Goal: Task Accomplishment & Management: Use online tool/utility

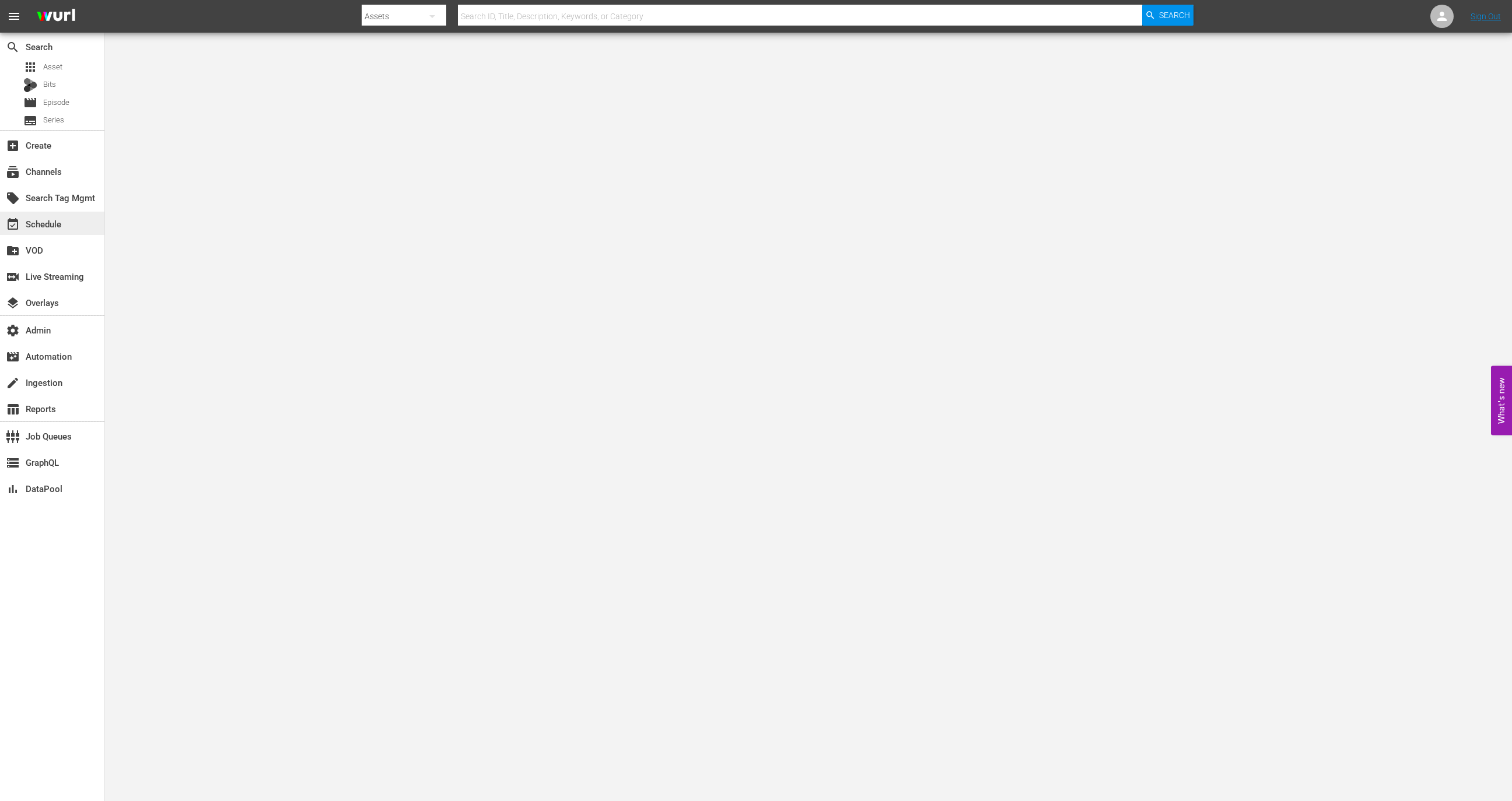
click at [60, 215] on div "event_available Schedule" at bounding box center [52, 224] width 104 height 24
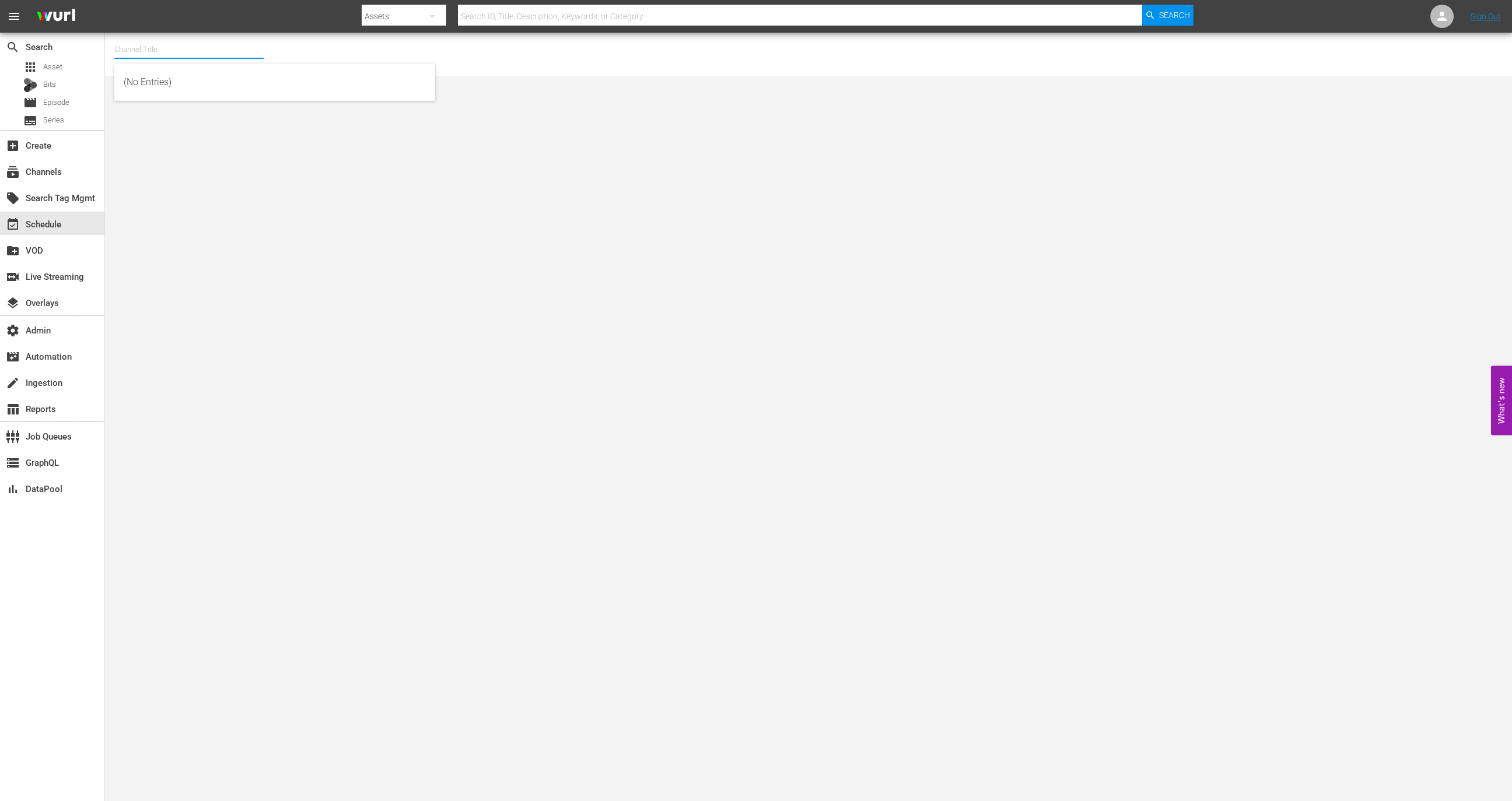
click at [187, 47] on input "text" at bounding box center [189, 49] width 149 height 28
click at [244, 76] on div "Dry Bar Comedy (370 - drybar_drybarcomedy_1)" at bounding box center [274, 82] width 302 height 28
type input "Dry Bar Comedy (370 - drybar_drybarcomedy_1)"
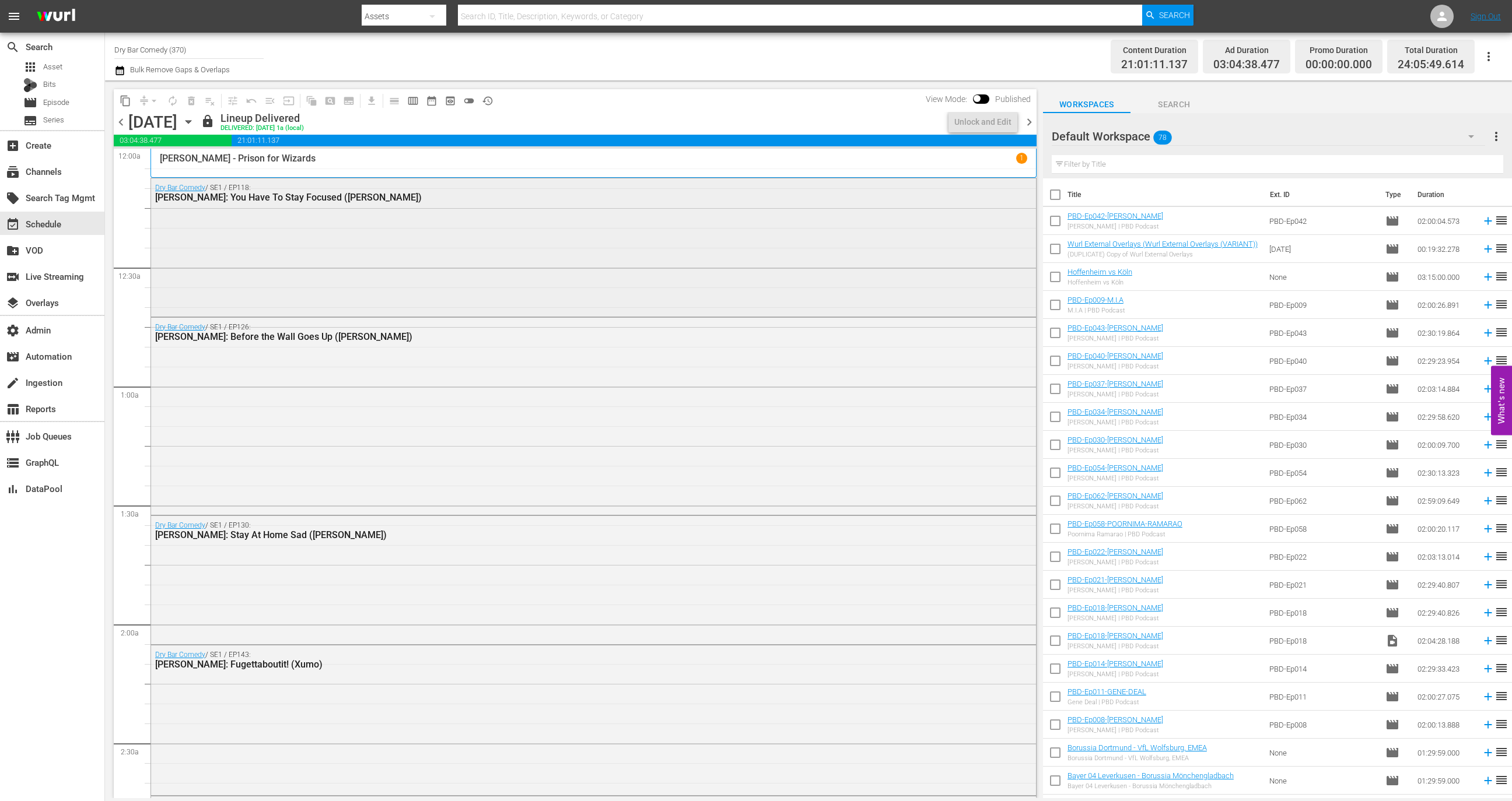
click at [368, 226] on div "Dry Bar Comedy / SE1 / EP118: Rodney Norman: You Have To Stay Focused (Xumo)" at bounding box center [593, 246] width 885 height 136
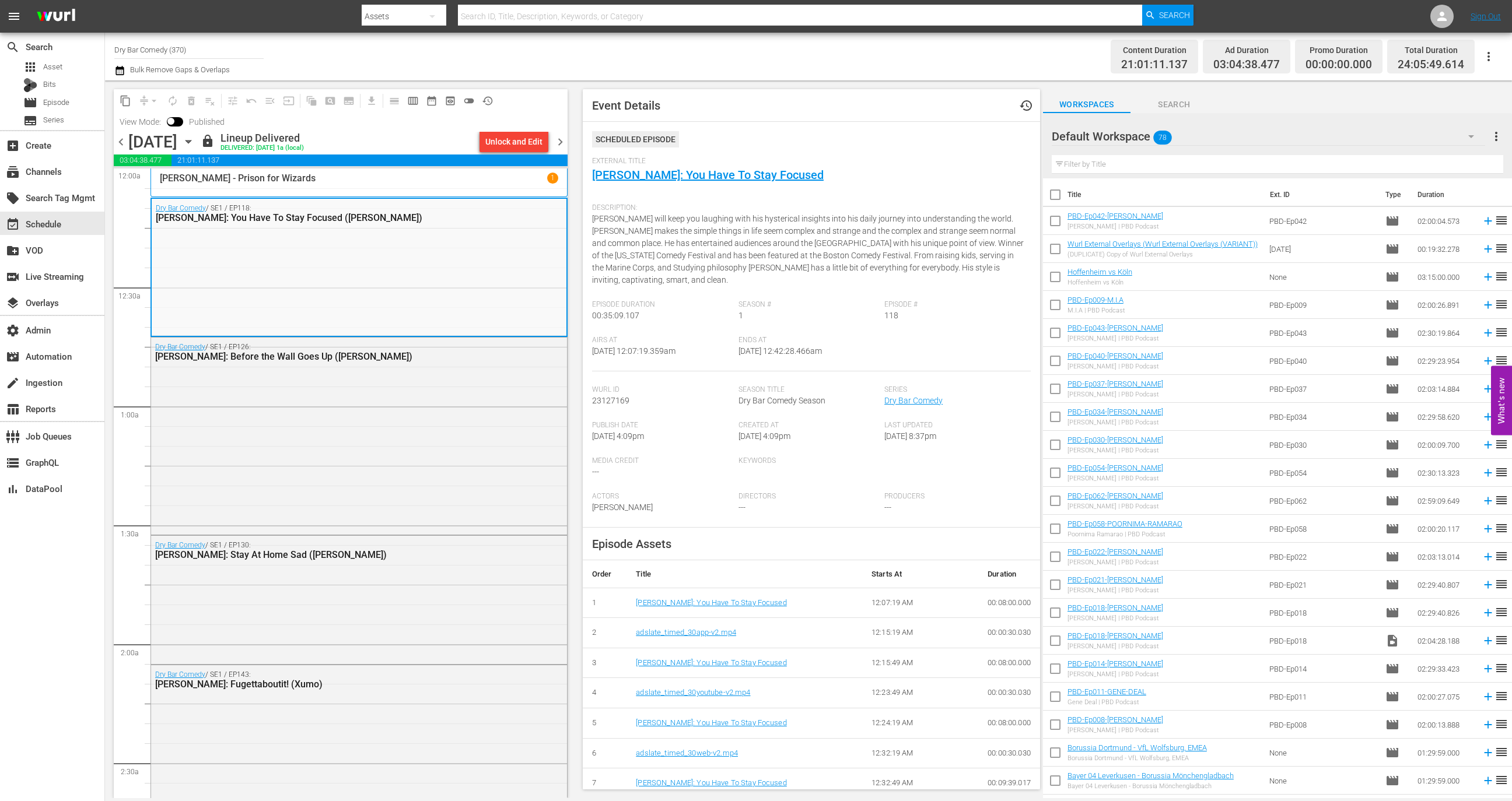
scroll to position [8, 0]
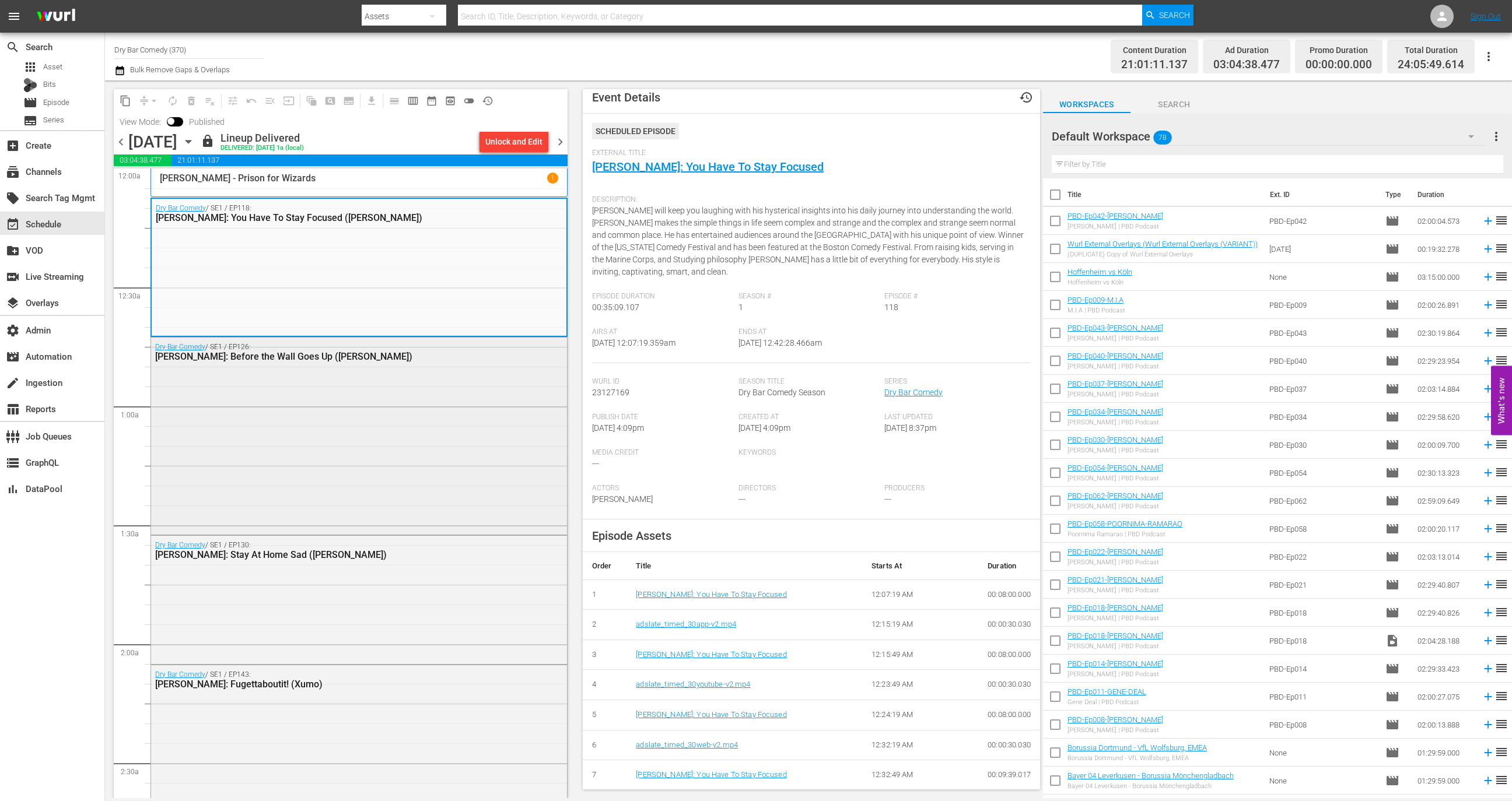
click at [320, 439] on div "Dry Bar Comedy / SE1 / EP126: Dennis Gaxiola: Before the Wall Goes Up (Xumo)" at bounding box center [359, 435] width 416 height 196
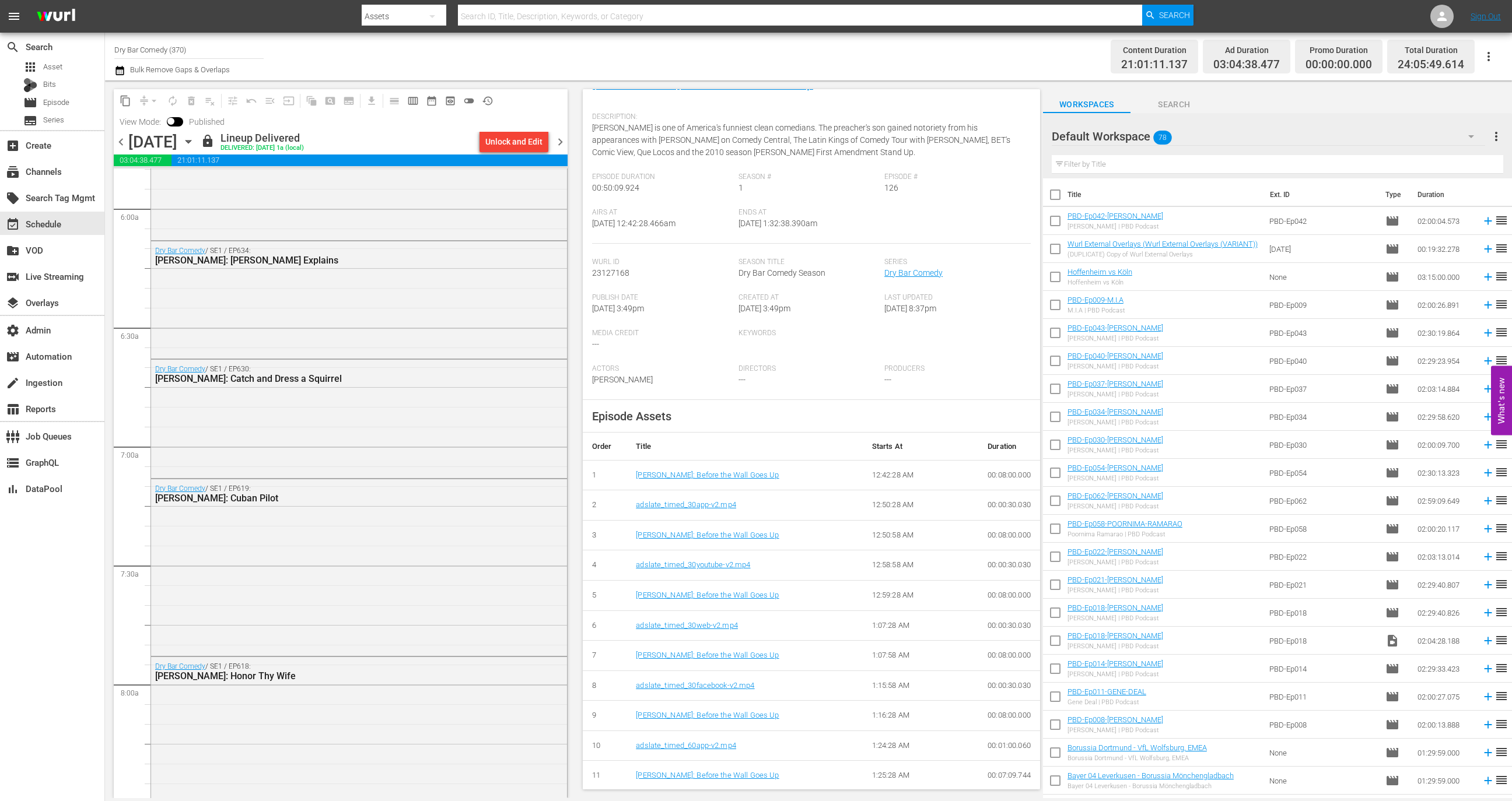
scroll to position [2133, 0]
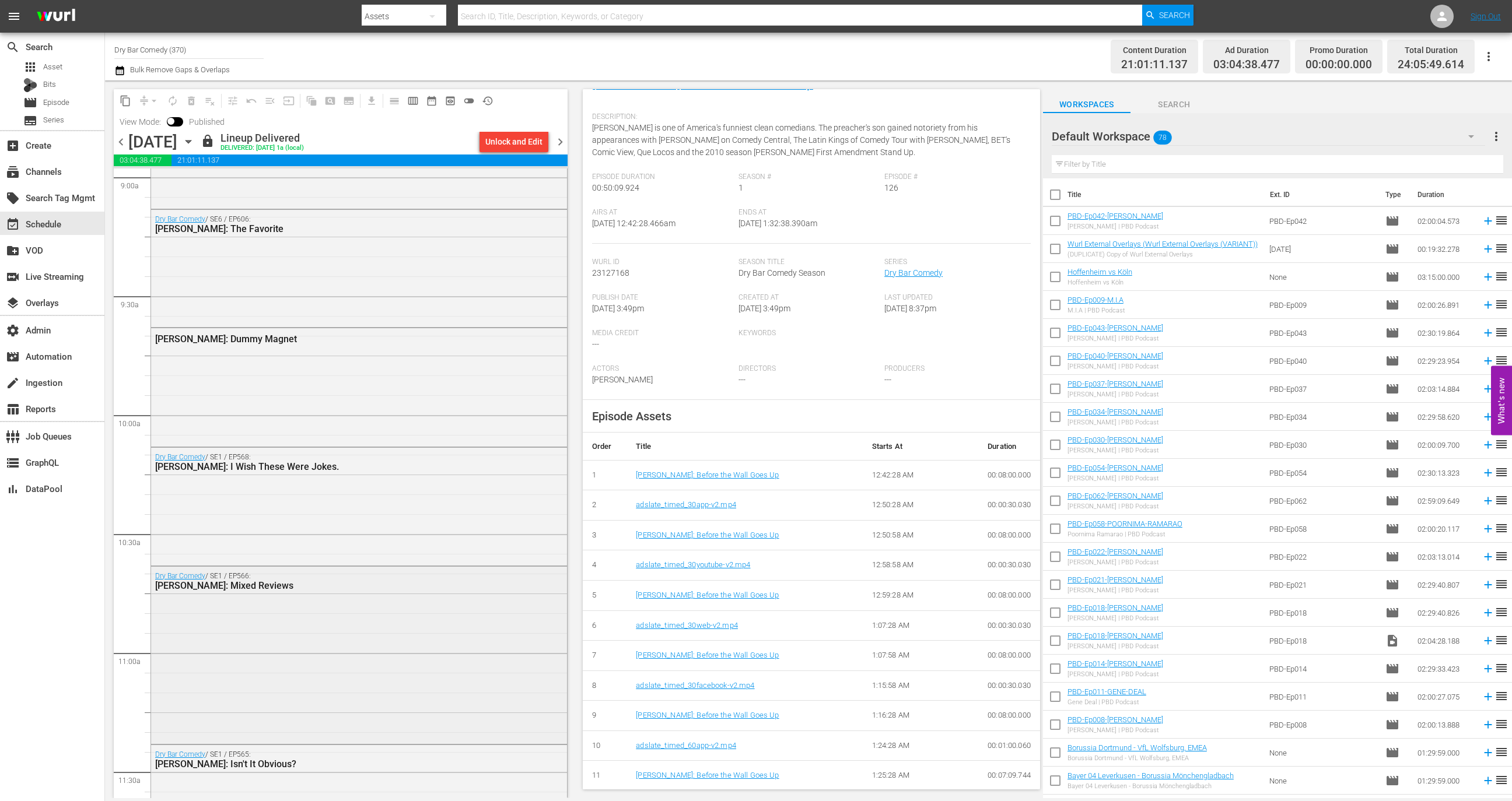
click at [320, 634] on div "Dry Bar Comedy / SE1 / EP566: Joe Deuce: Mixed Reviews" at bounding box center [359, 654] width 416 height 175
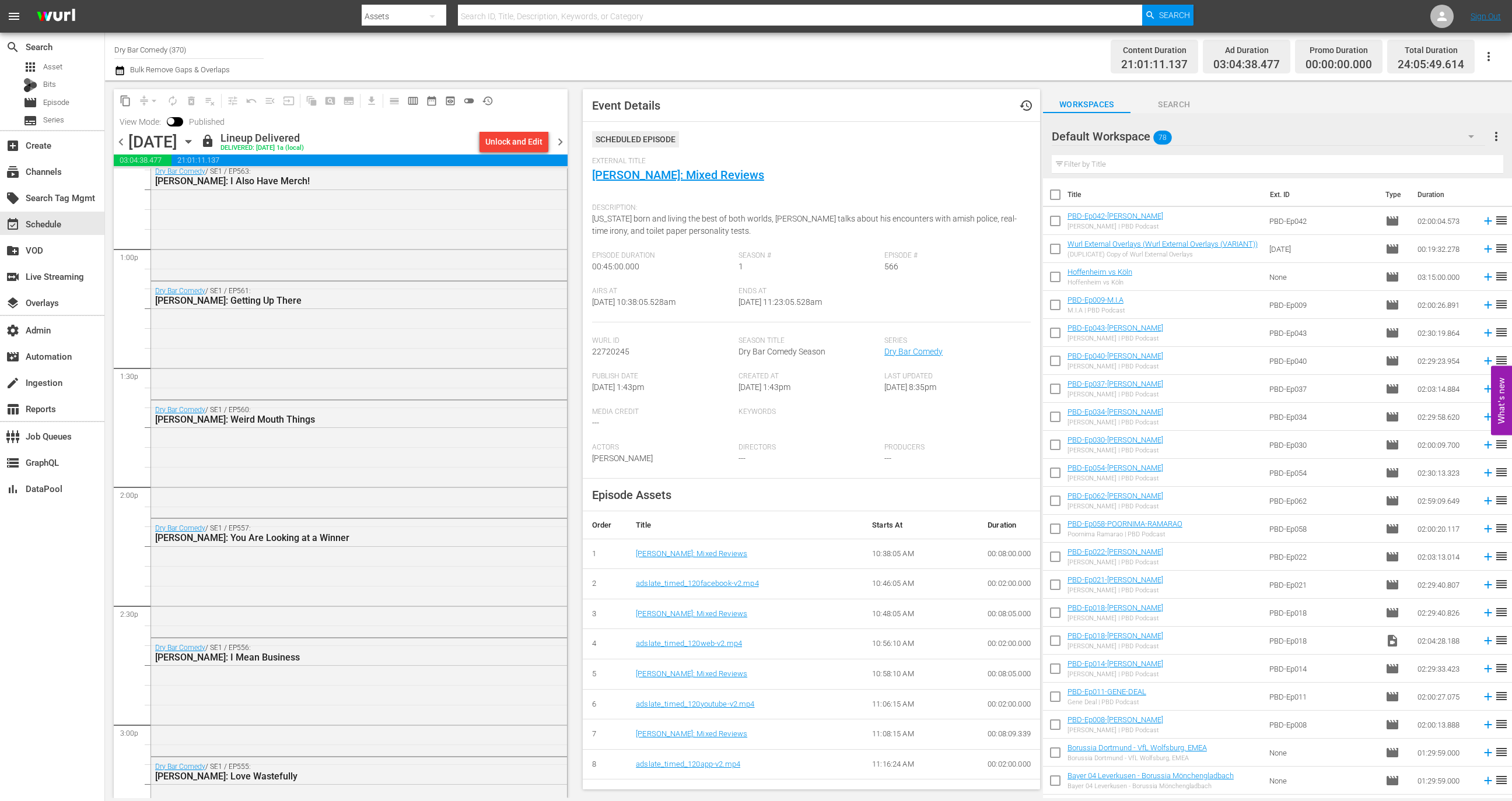
scroll to position [3663, 0]
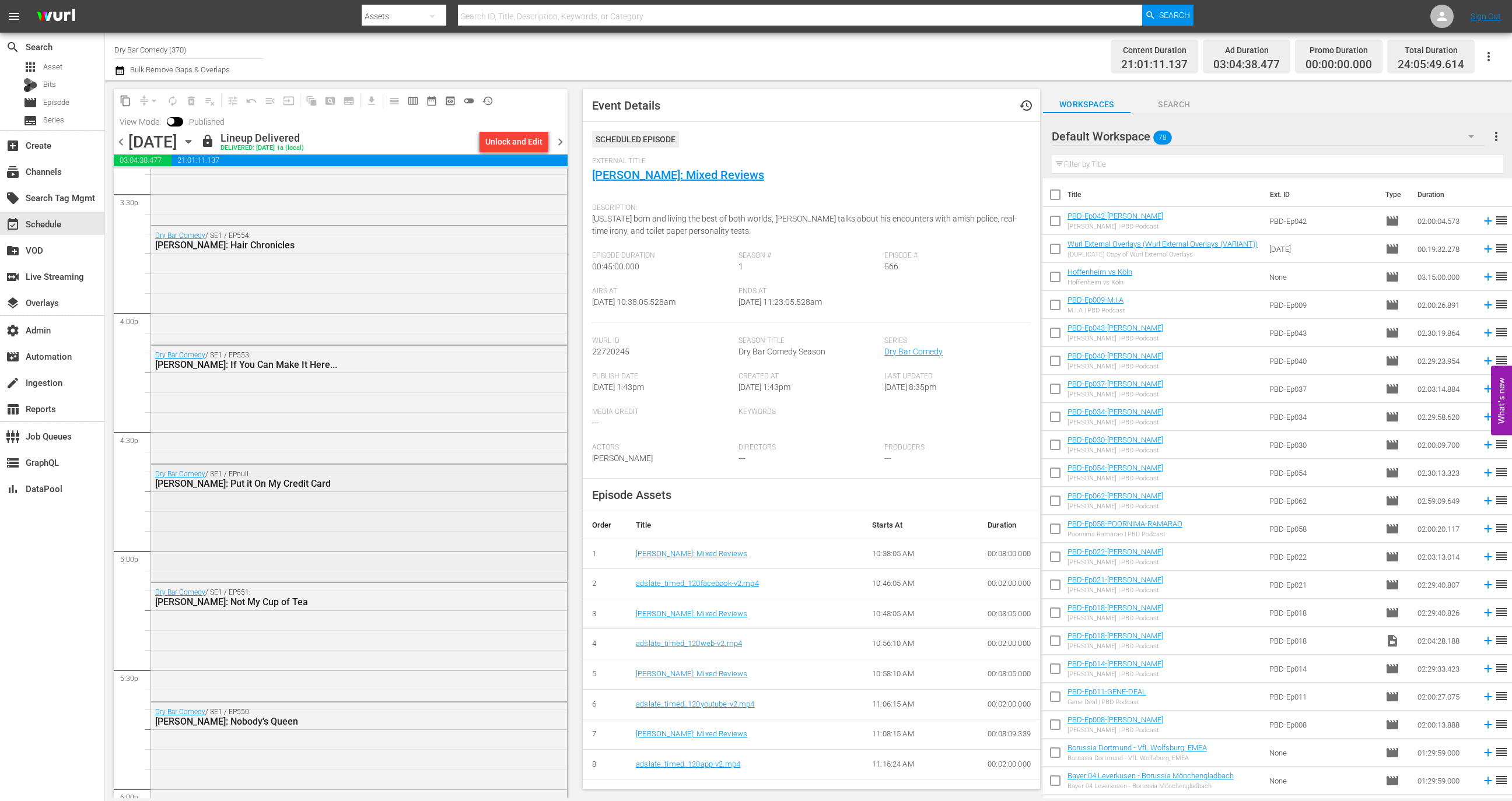
click at [382, 576] on div "Dry Bar Comedy / SE1 / EPnull: John DeBoer: Put it On My Credit Card" at bounding box center [359, 522] width 416 height 115
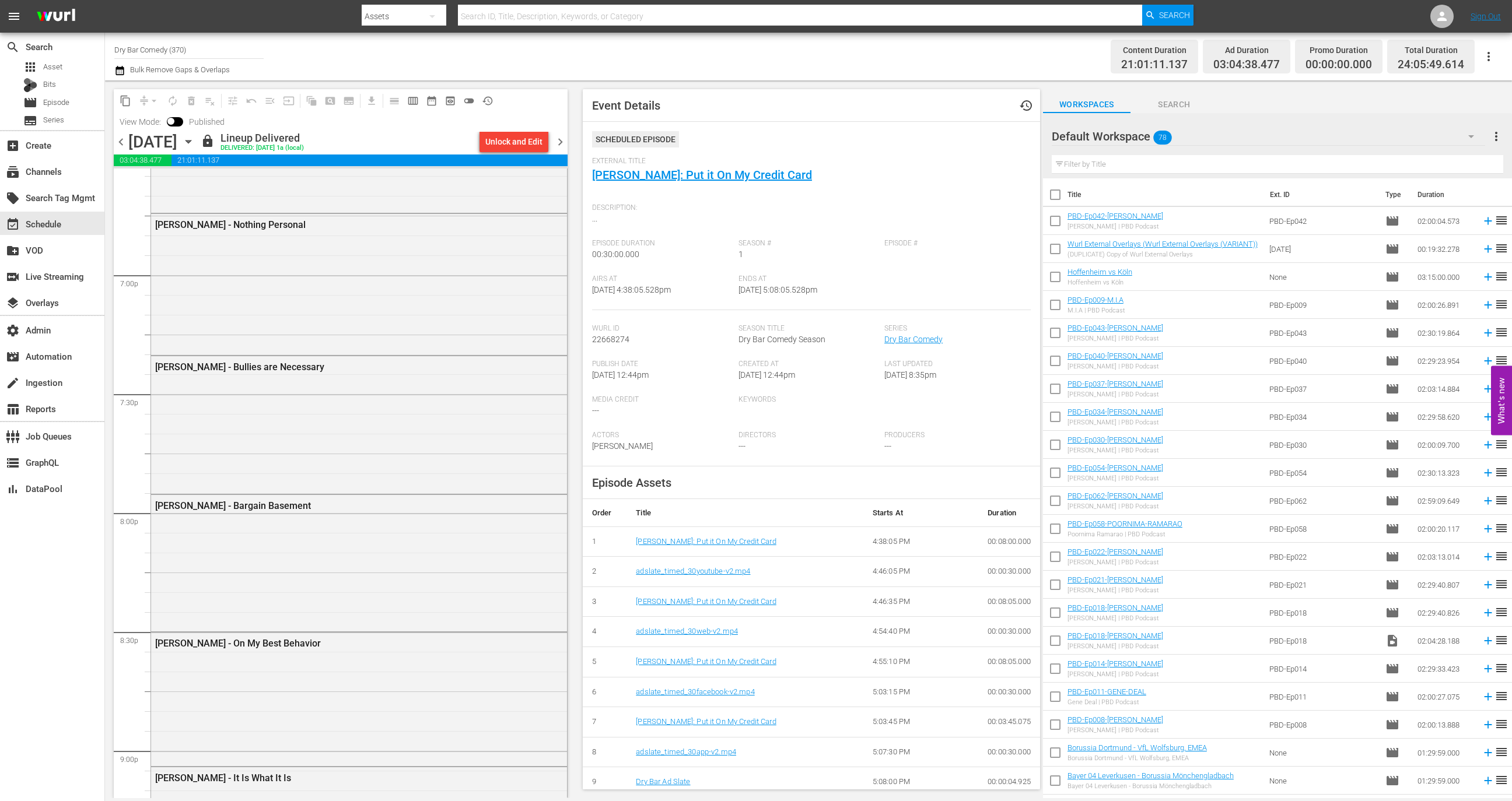
scroll to position [4850, 0]
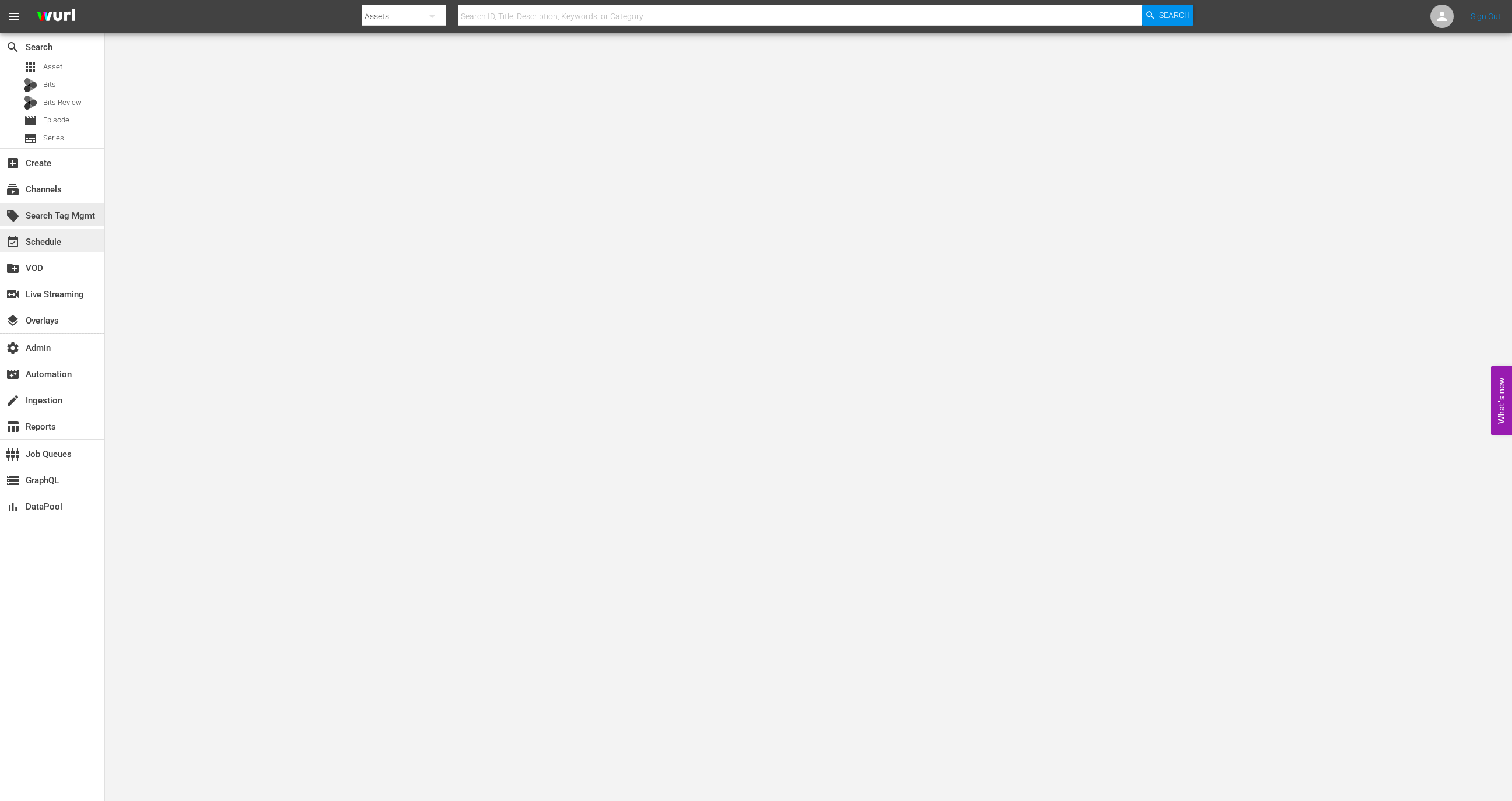
click at [66, 232] on div "event_available Schedule" at bounding box center [52, 241] width 104 height 24
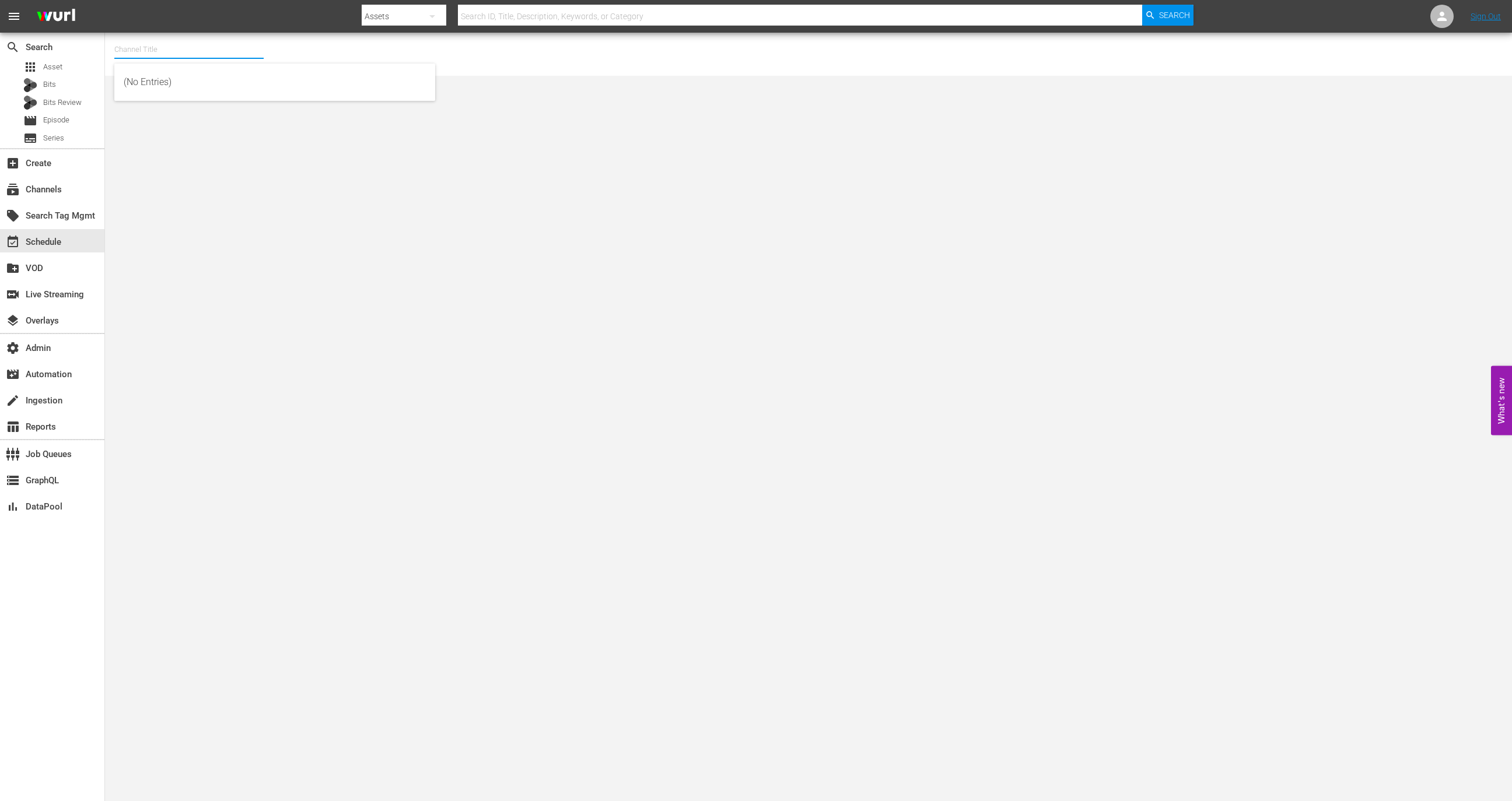
click at [152, 47] on input "text" at bounding box center [189, 49] width 149 height 28
click at [179, 85] on div "Bosch (1121 - imdbtv_bosch_1)" at bounding box center [274, 82] width 302 height 28
type input "Bosch (1121 - imdbtv_bosch_1)"
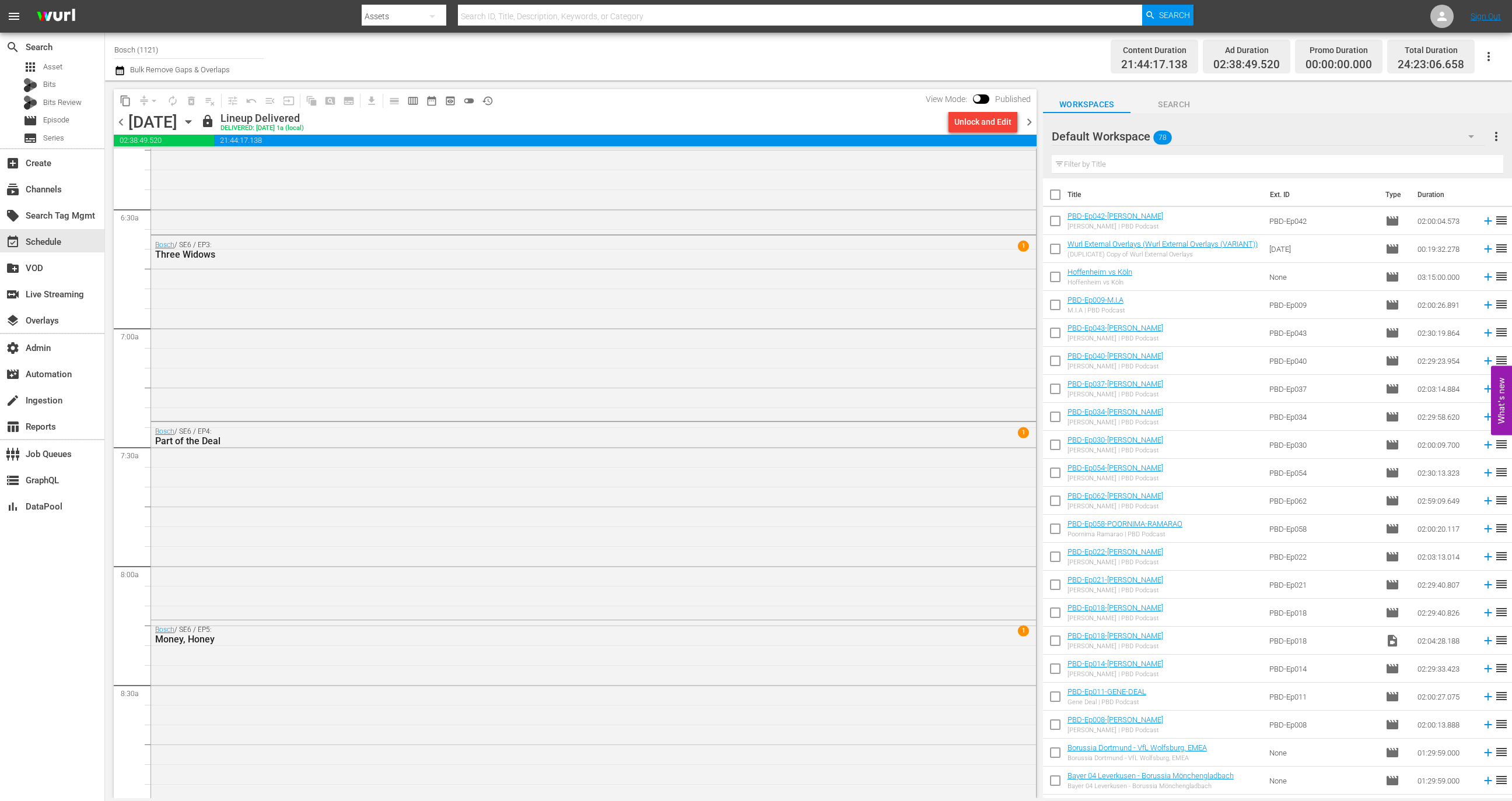
scroll to position [1483, 0]
click at [119, 119] on span "chevron_left" at bounding box center [121, 122] width 15 height 15
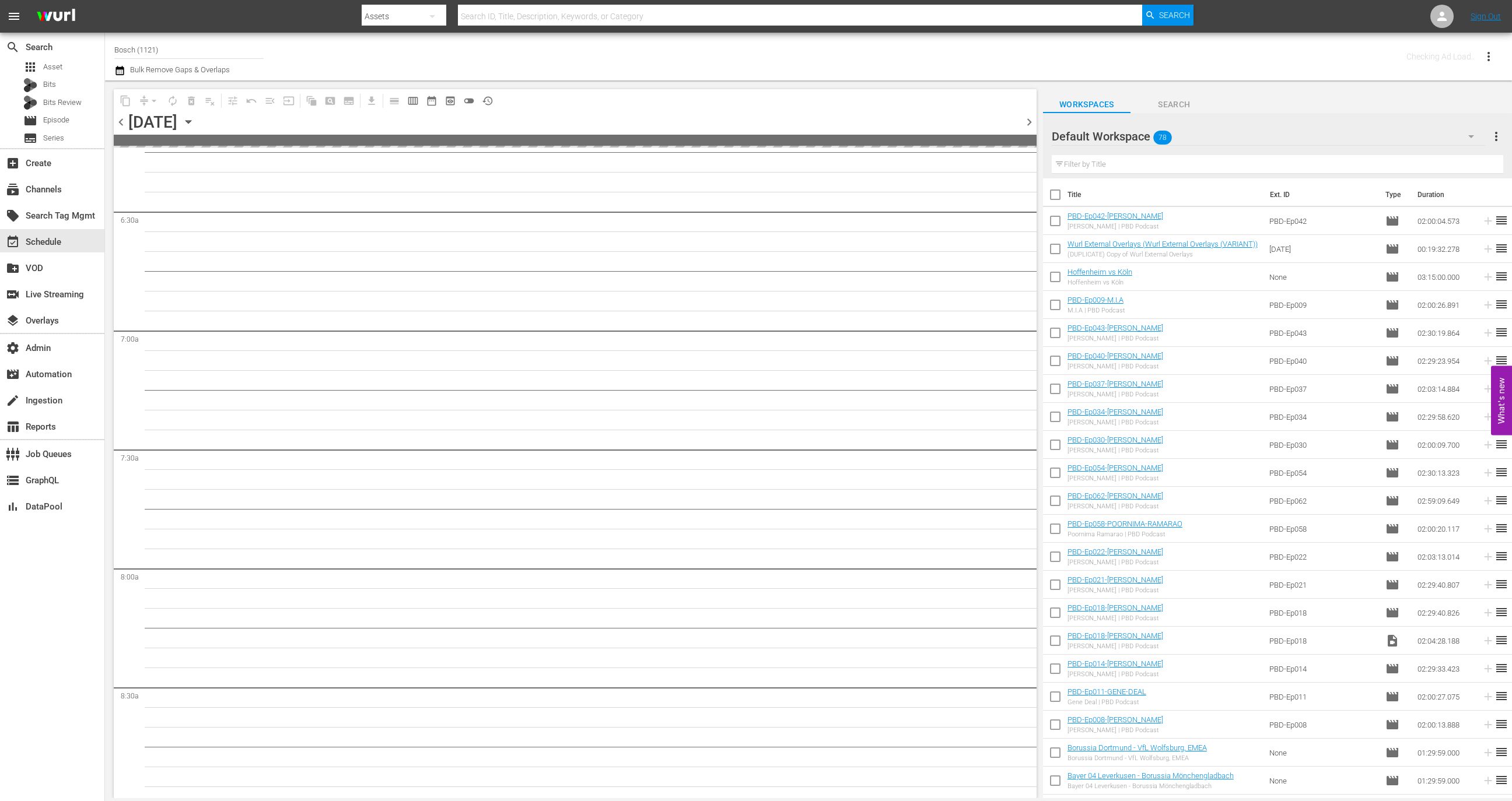
scroll to position [1582, 0]
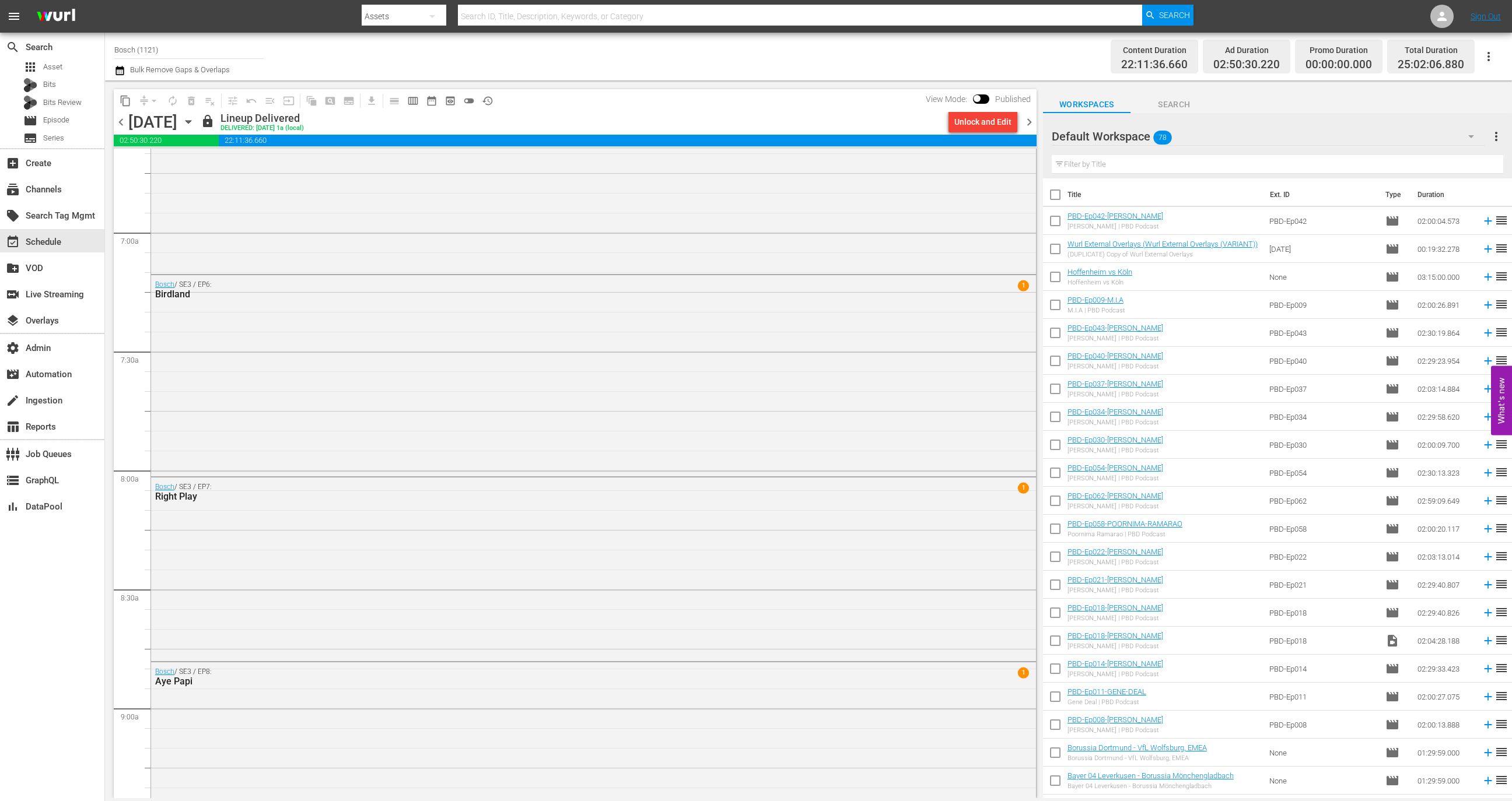
click at [125, 118] on span "chevron_left" at bounding box center [121, 122] width 15 height 15
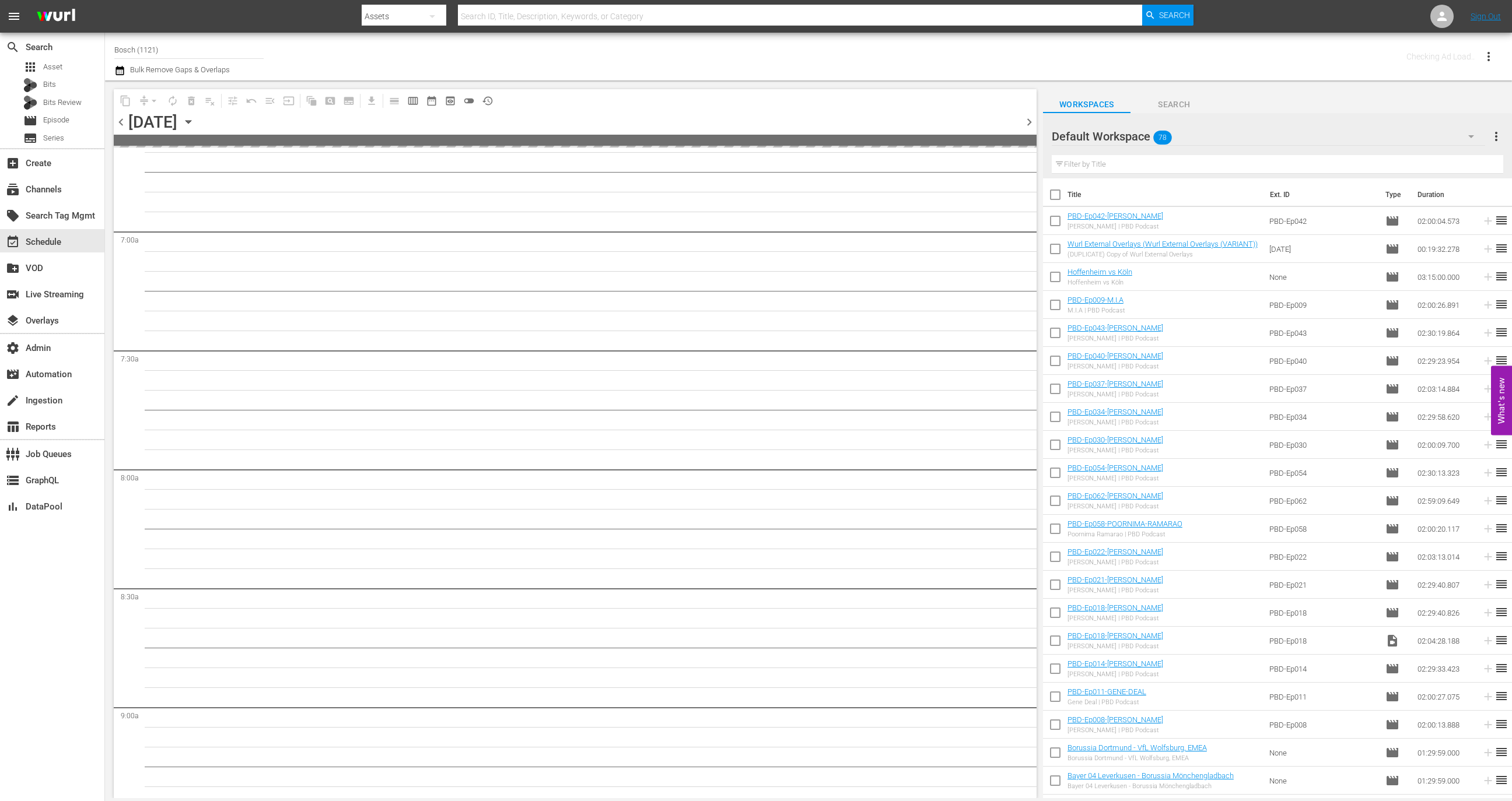
scroll to position [1681, 0]
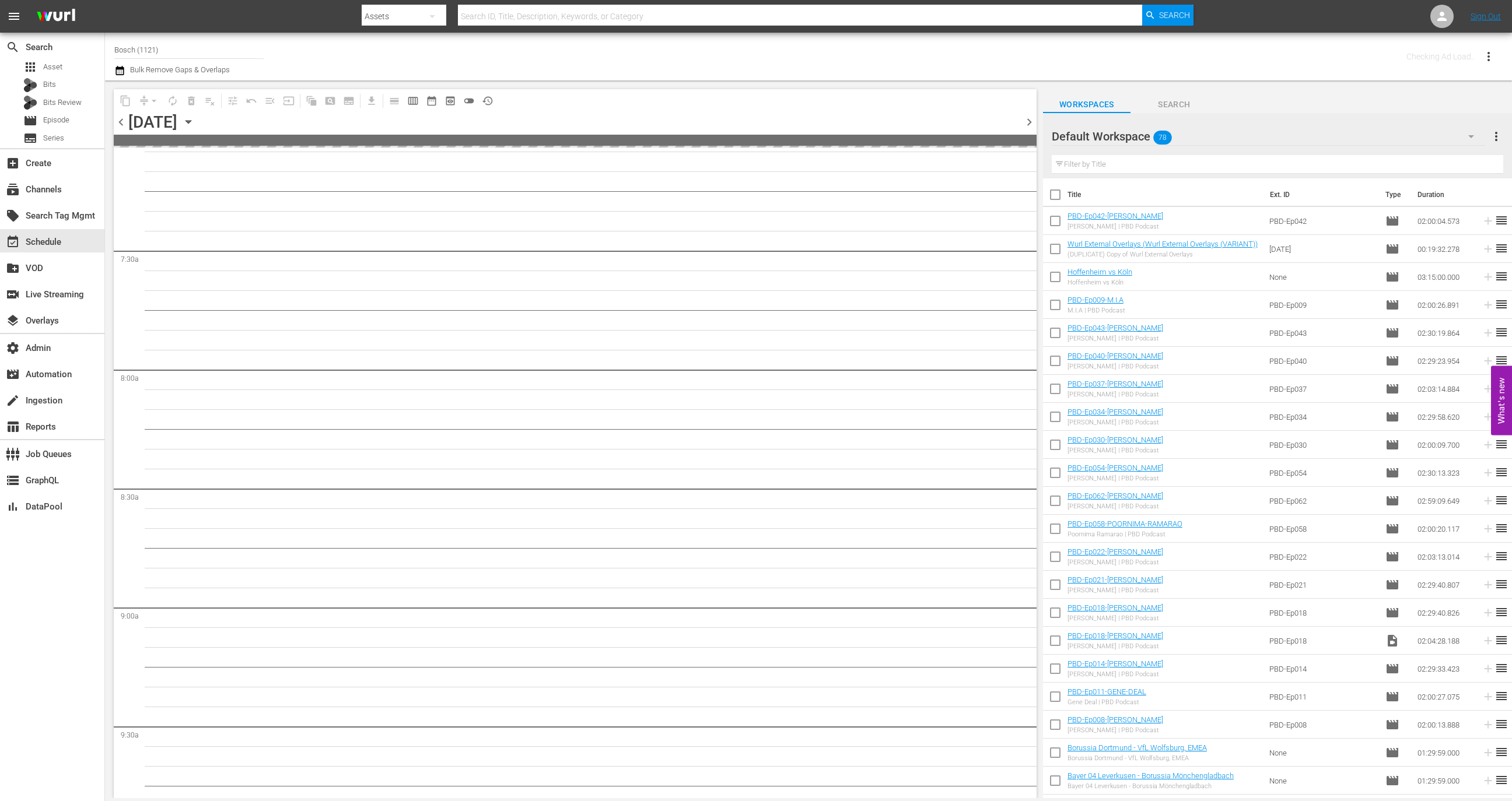
click at [123, 118] on span "chevron_left" at bounding box center [121, 122] width 15 height 15
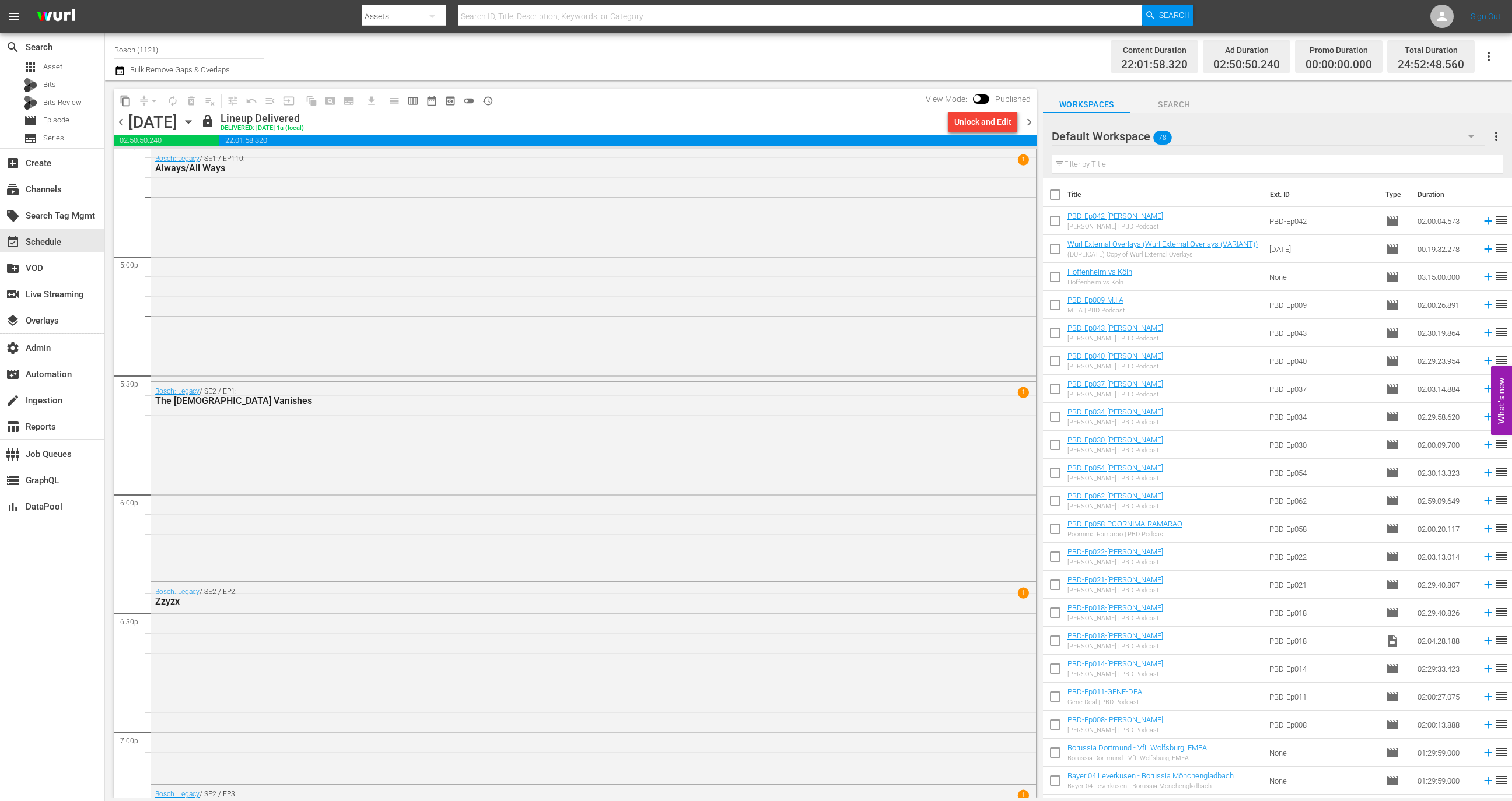
scroll to position [3943, 0]
click at [248, 482] on div "Bosch: Legacy / SE2 / EP1: The Lady Vanishes 1" at bounding box center [593, 475] width 885 height 197
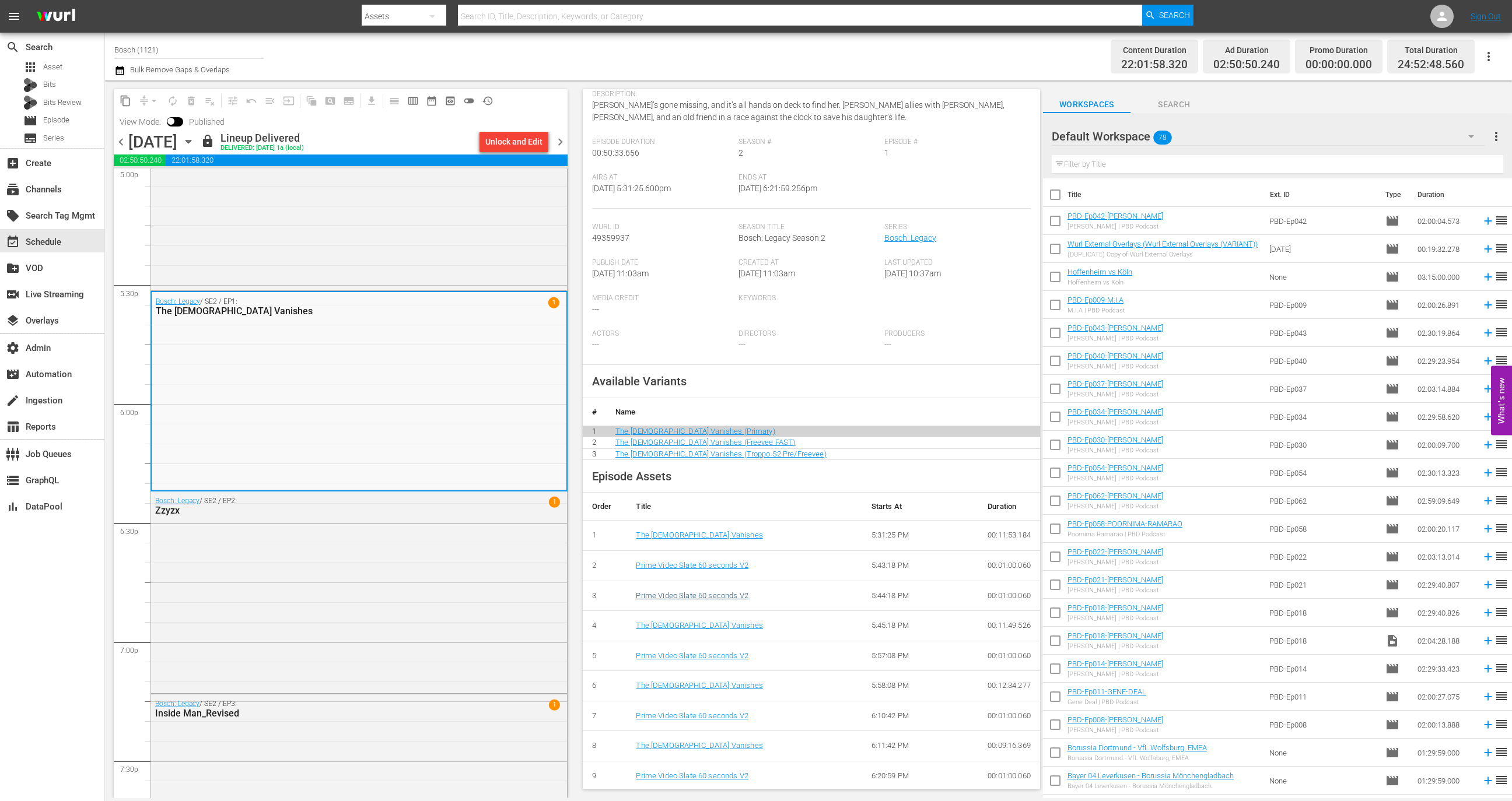
scroll to position [4043, 0]
click at [665, 532] on link "The Lady Vanishes" at bounding box center [699, 535] width 126 height 9
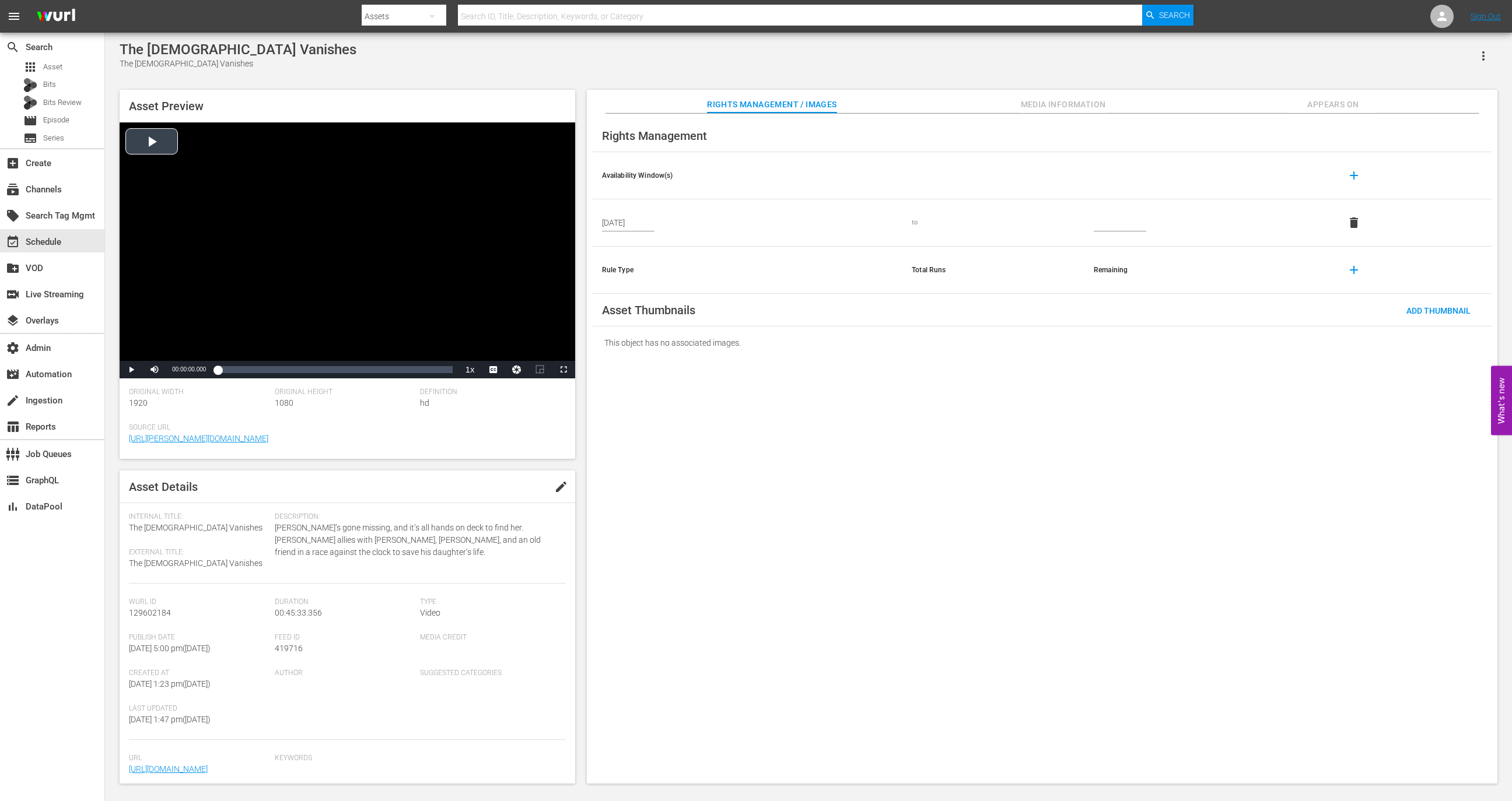
click at [401, 255] on div "Video Player" at bounding box center [347, 242] width 456 height 239
click at [381, 365] on div "Loaded : 0.44% 00:31:43.830 00:00:01.386" at bounding box center [335, 369] width 235 height 12
click at [441, 372] on div "00:43:10.568" at bounding box center [440, 369] width 1 height 12
click at [452, 373] on div "00:45:26.556" at bounding box center [452, 369] width 1 height 12
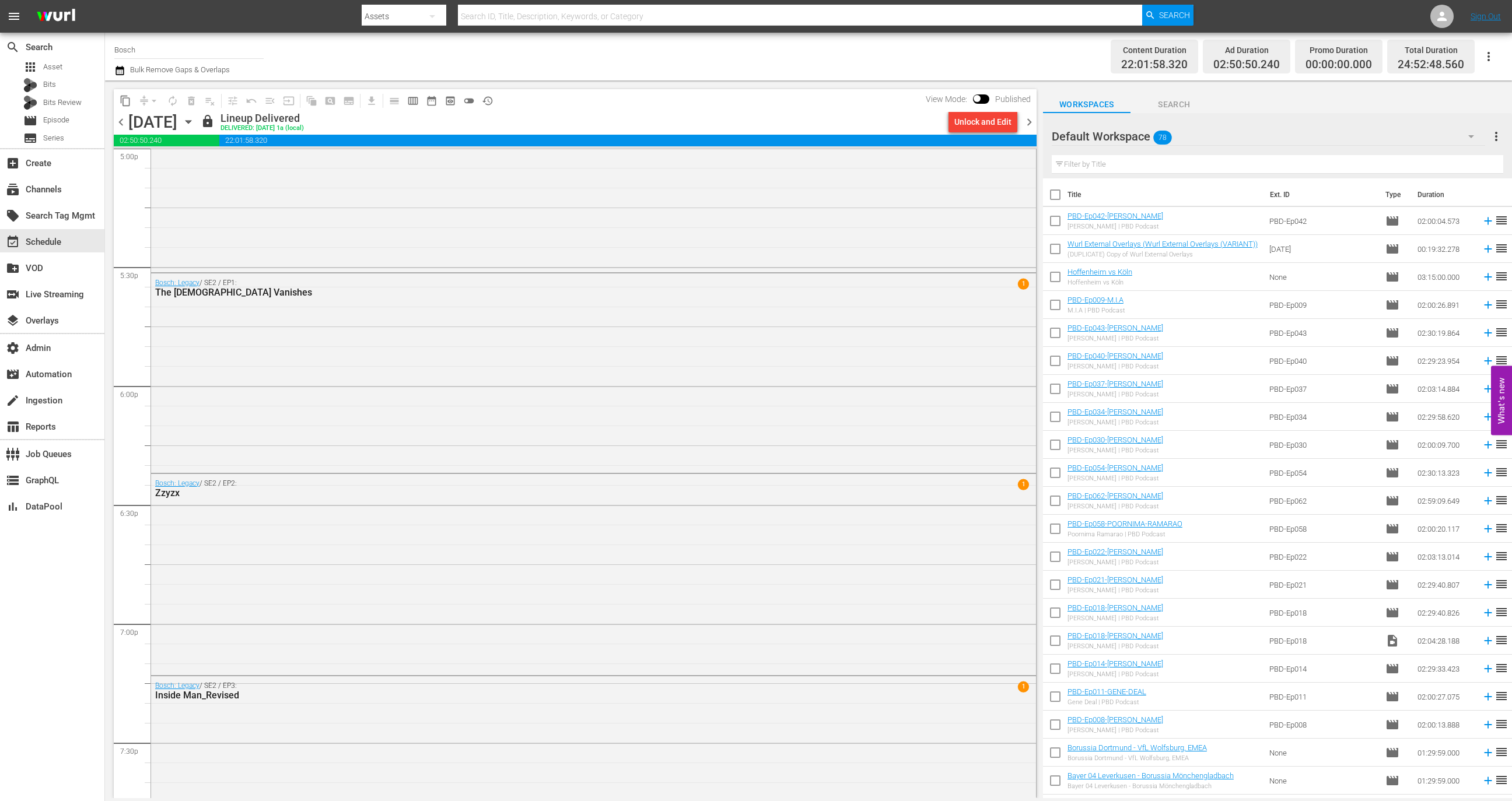
scroll to position [3862, 0]
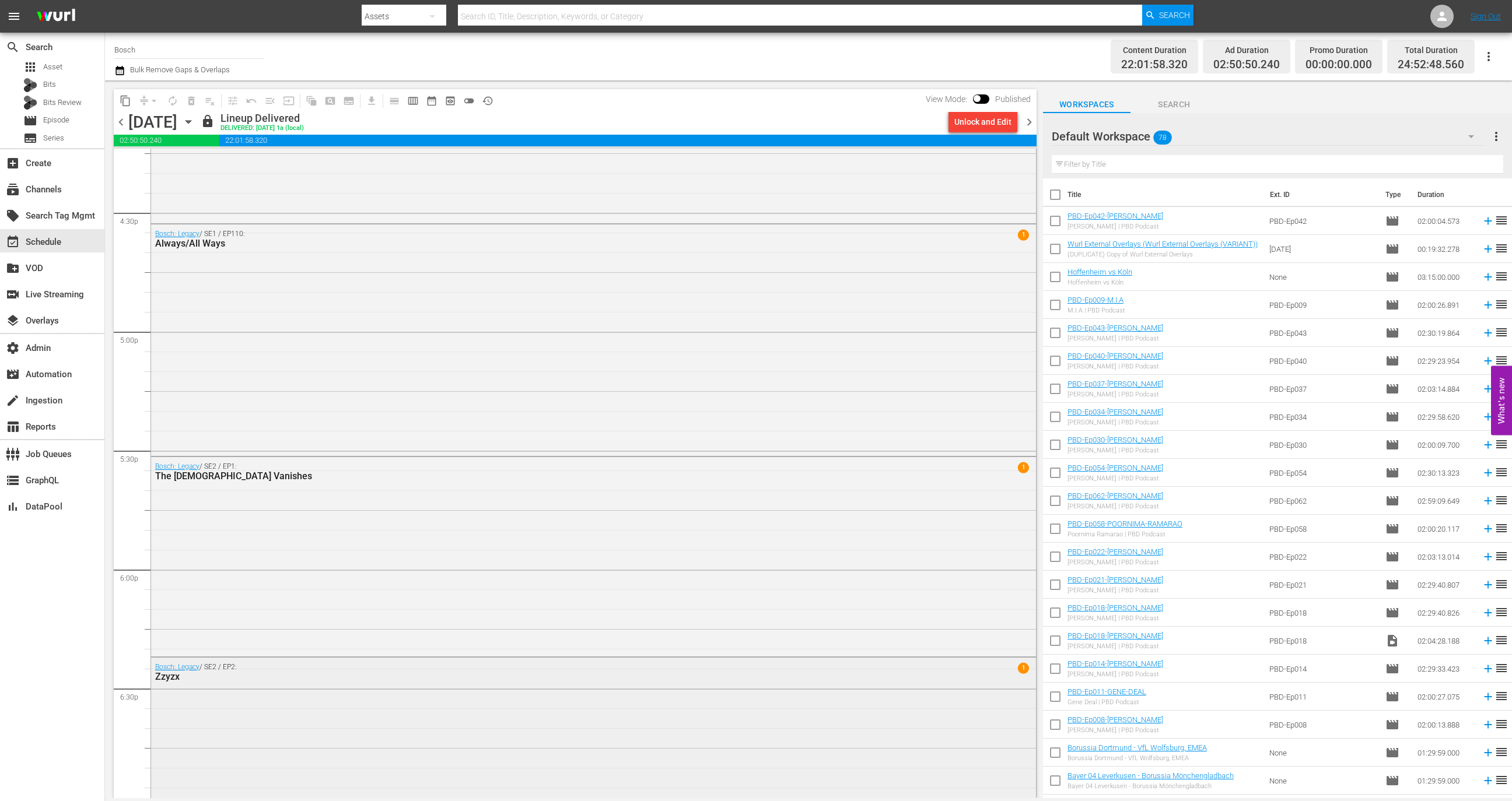
click at [259, 709] on div "Bosch: Legacy / SE2 / EP2: Zzyzx 1" at bounding box center [593, 758] width 885 height 199
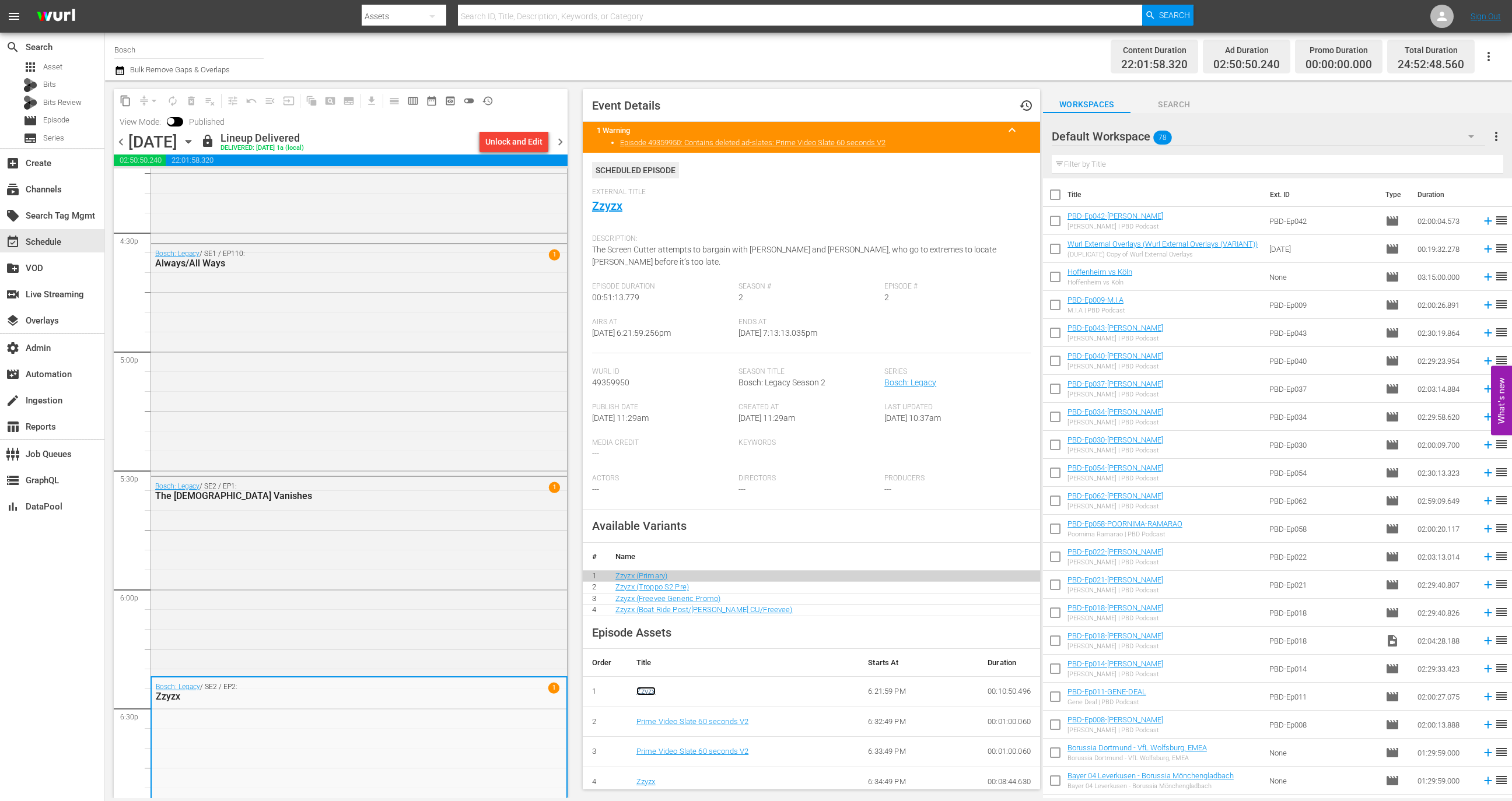
click at [643, 693] on link "Zzyzx" at bounding box center [646, 691] width 20 height 9
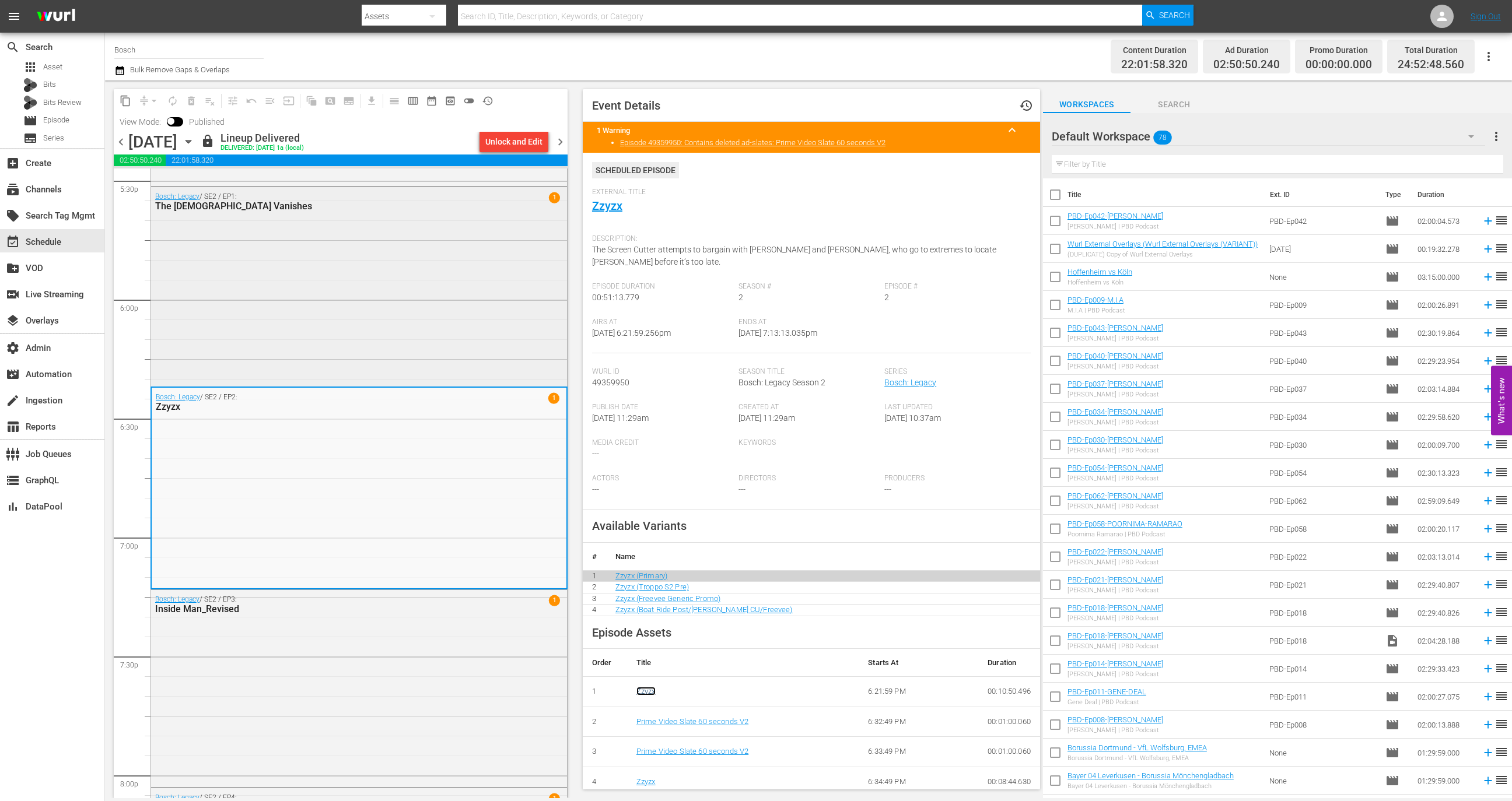
scroll to position [4165, 0]
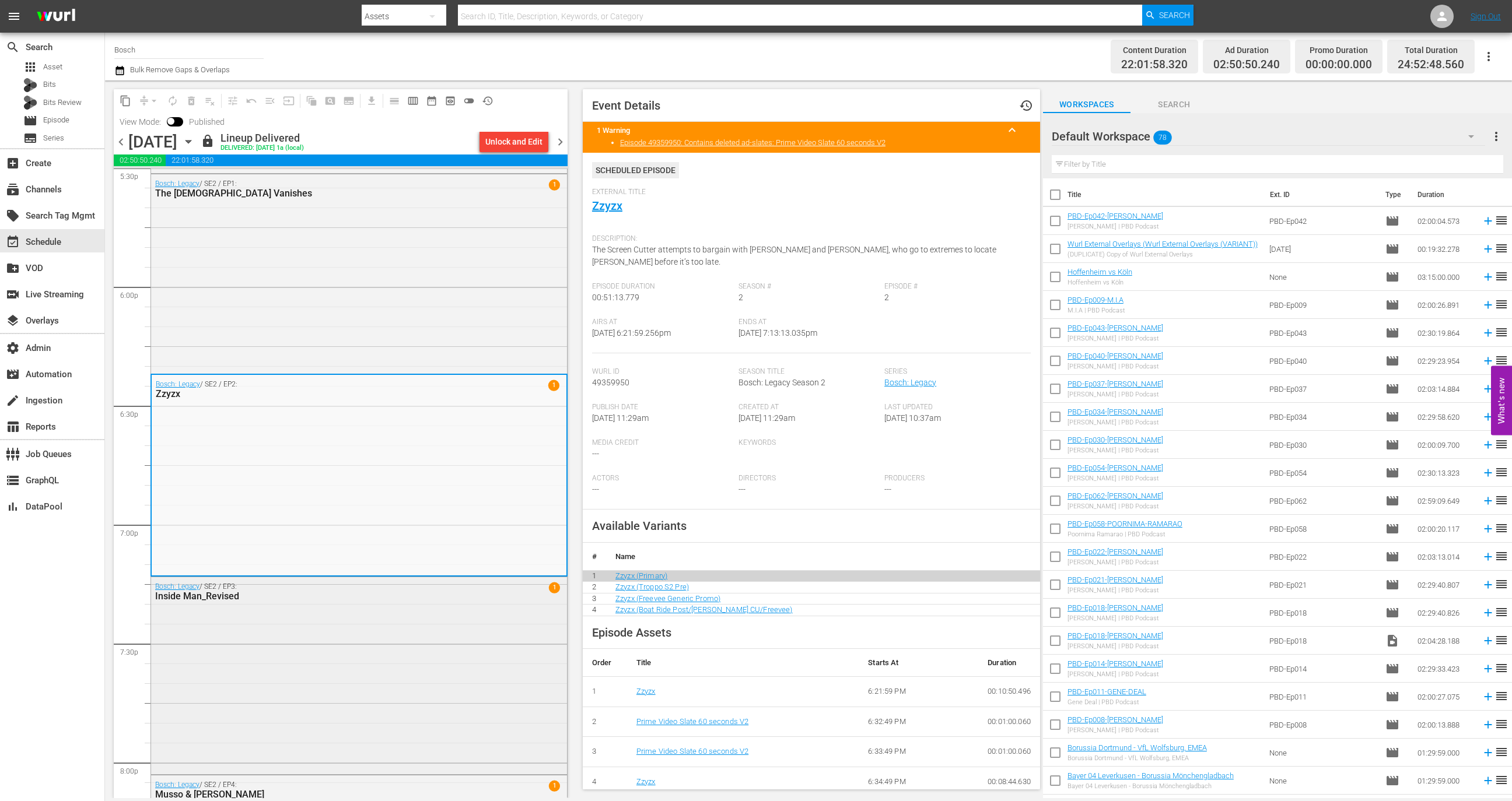
click at [365, 667] on div "Bosch: Legacy / SE2 / EP3: Inside Man_Revised 1" at bounding box center [359, 674] width 416 height 194
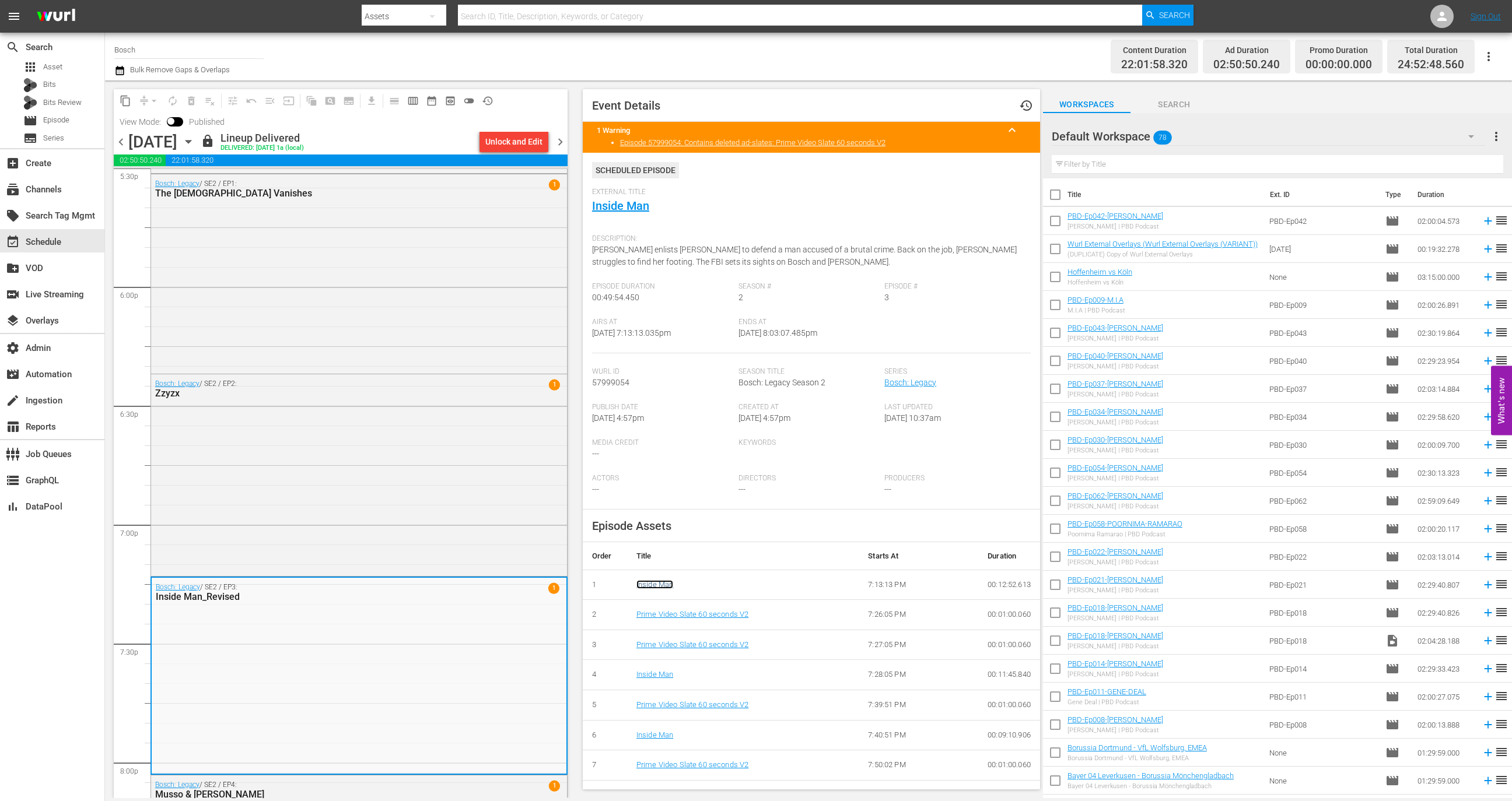
click at [653, 581] on link "Inside Man" at bounding box center [654, 584] width 37 height 9
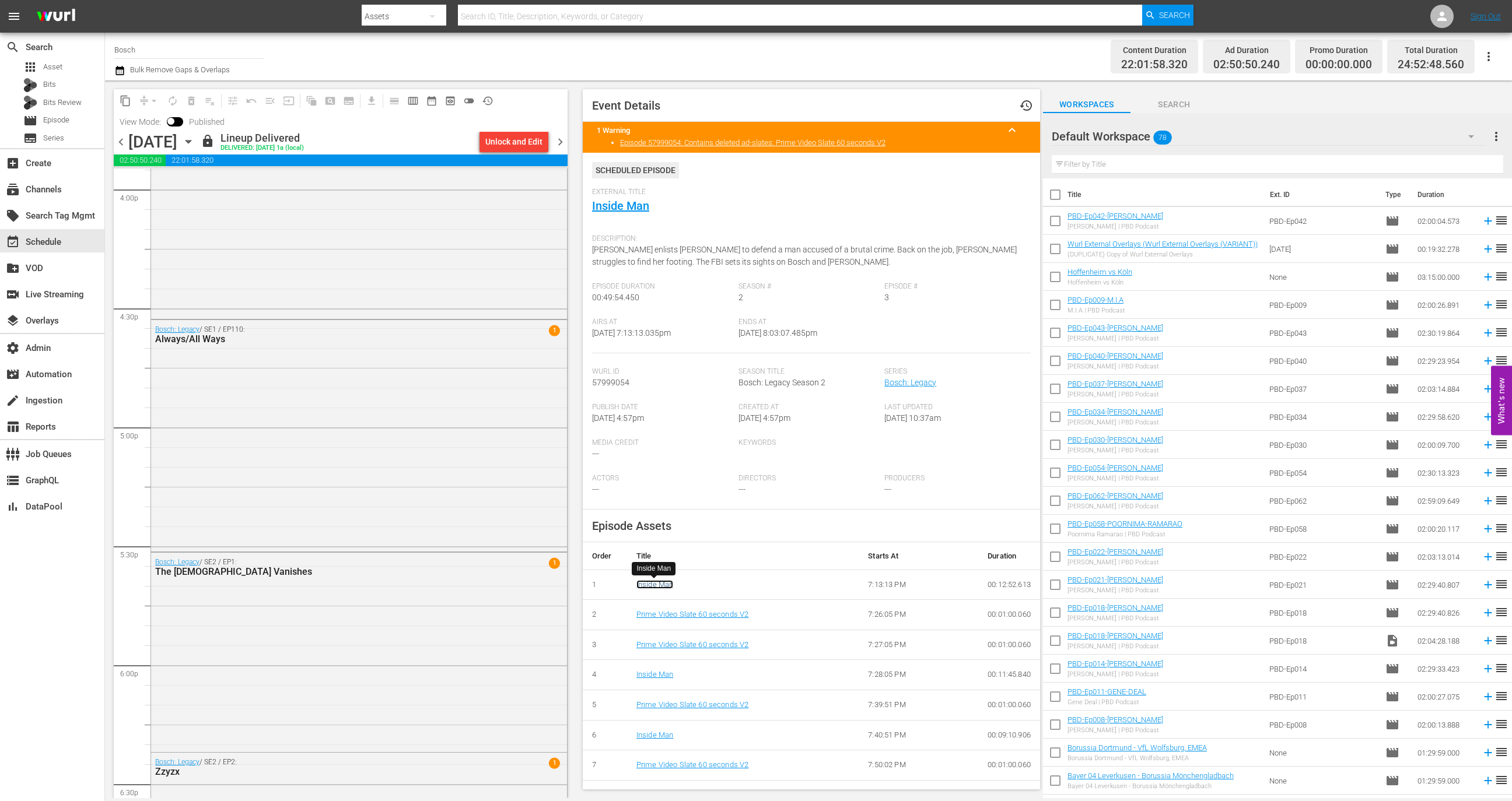
scroll to position [3760, 0]
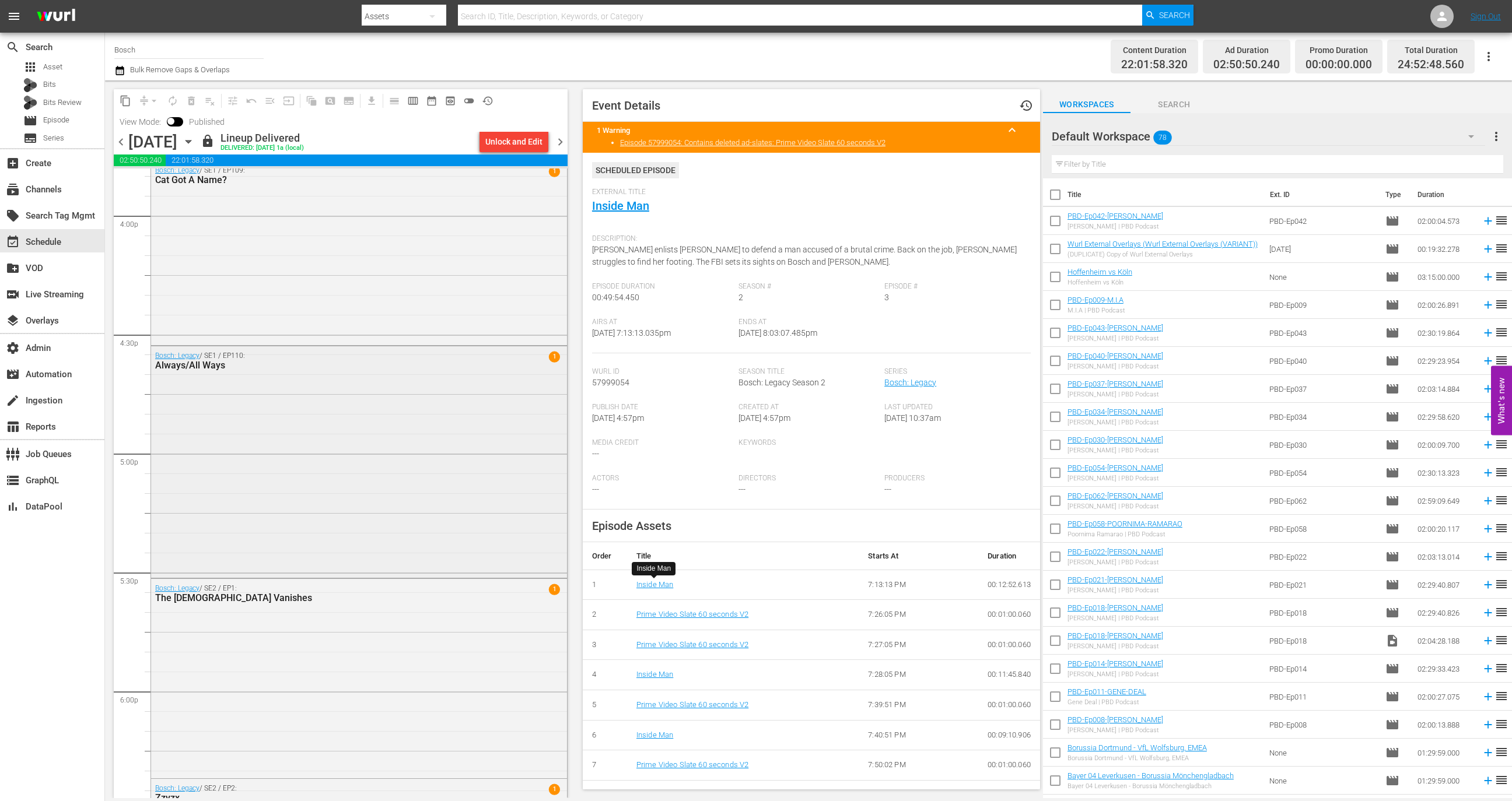
click at [240, 511] on div "Bosch: Legacy / SE1 / EP110: Always/All Ways 1" at bounding box center [359, 460] width 416 height 229
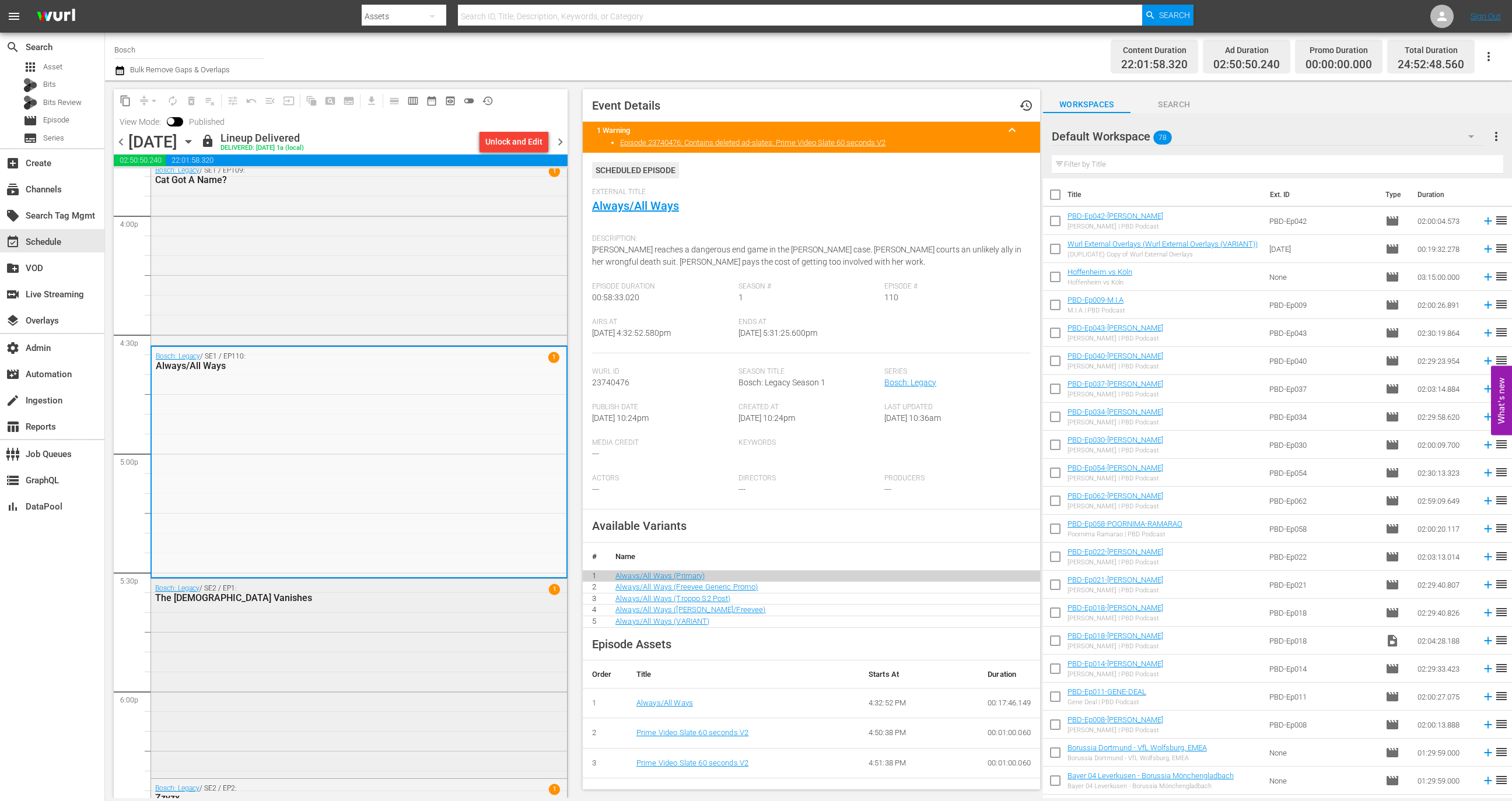
click at [341, 675] on div "Bosch: Legacy / SE2 / EP1: The Lady Vanishes 1" at bounding box center [359, 678] width 416 height 197
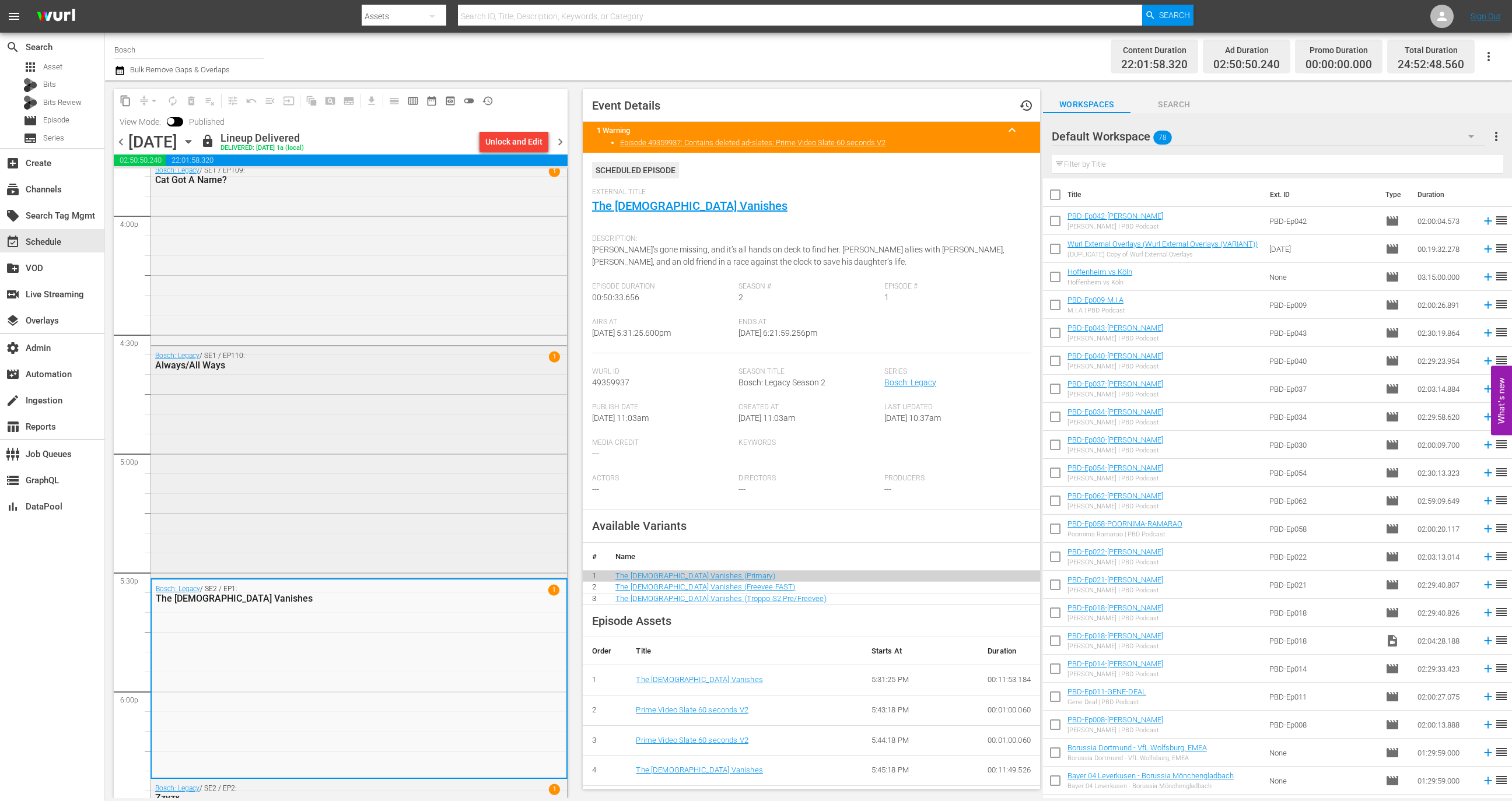
click at [361, 499] on div "Bosch: Legacy / SE1 / EP110: Always/All Ways 1" at bounding box center [359, 460] width 416 height 229
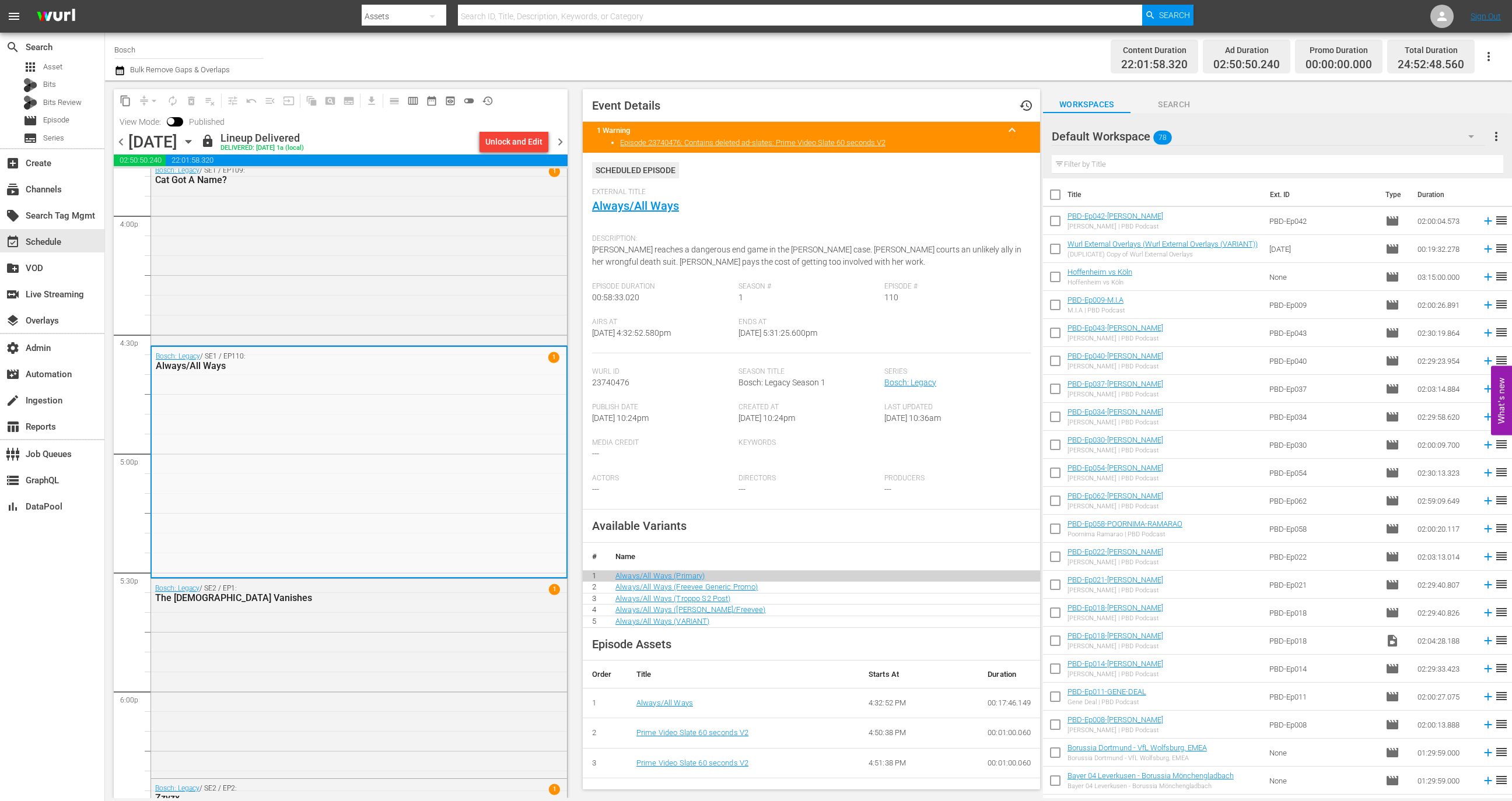
click at [361, 622] on div "Bosch: Legacy / SE2 / EP1: The Lady Vanishes 1" at bounding box center [359, 678] width 416 height 197
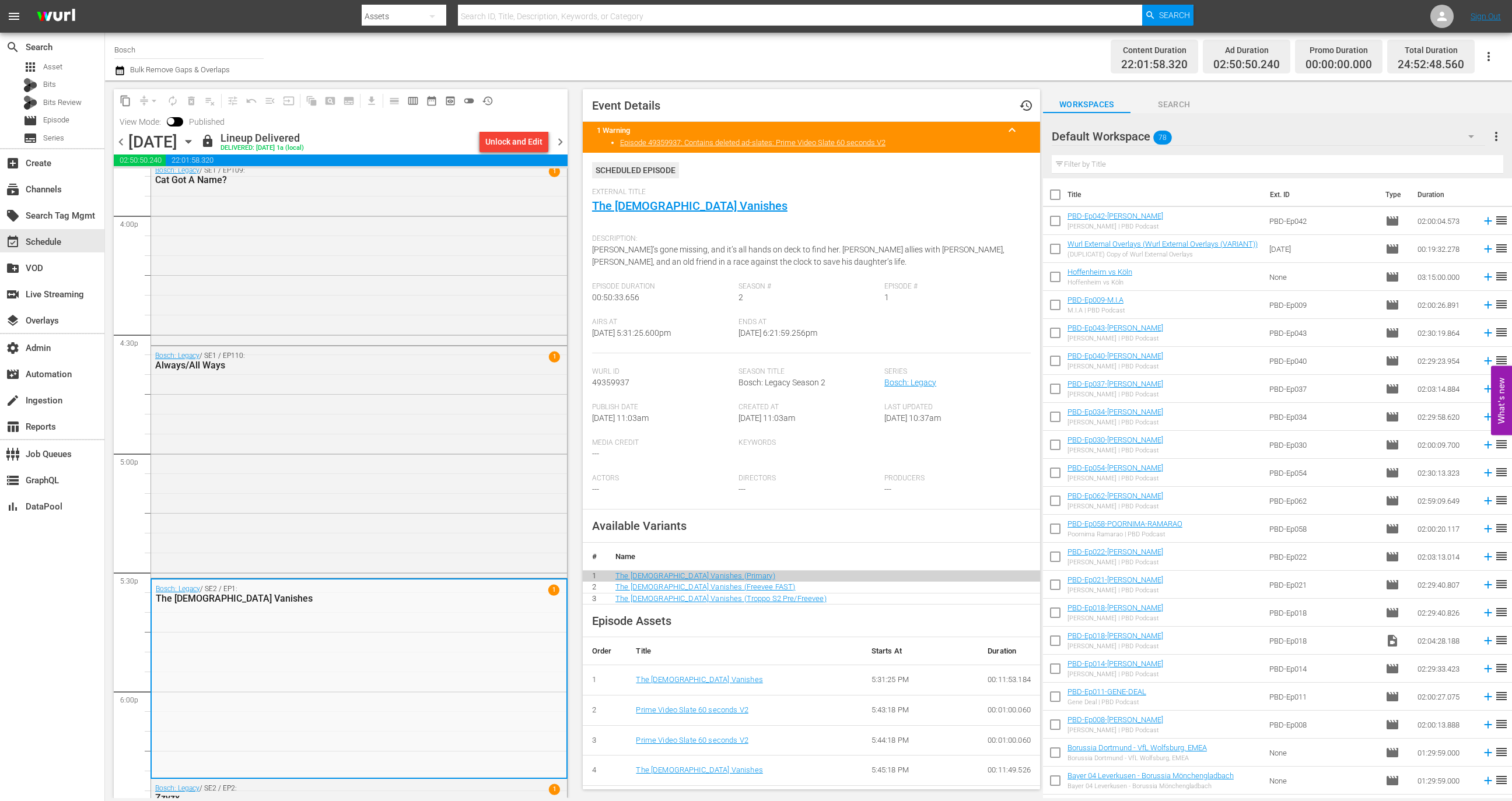
click at [375, 473] on div "Bosch: Legacy / SE1 / EP110: Always/All Ways 1" at bounding box center [359, 460] width 416 height 229
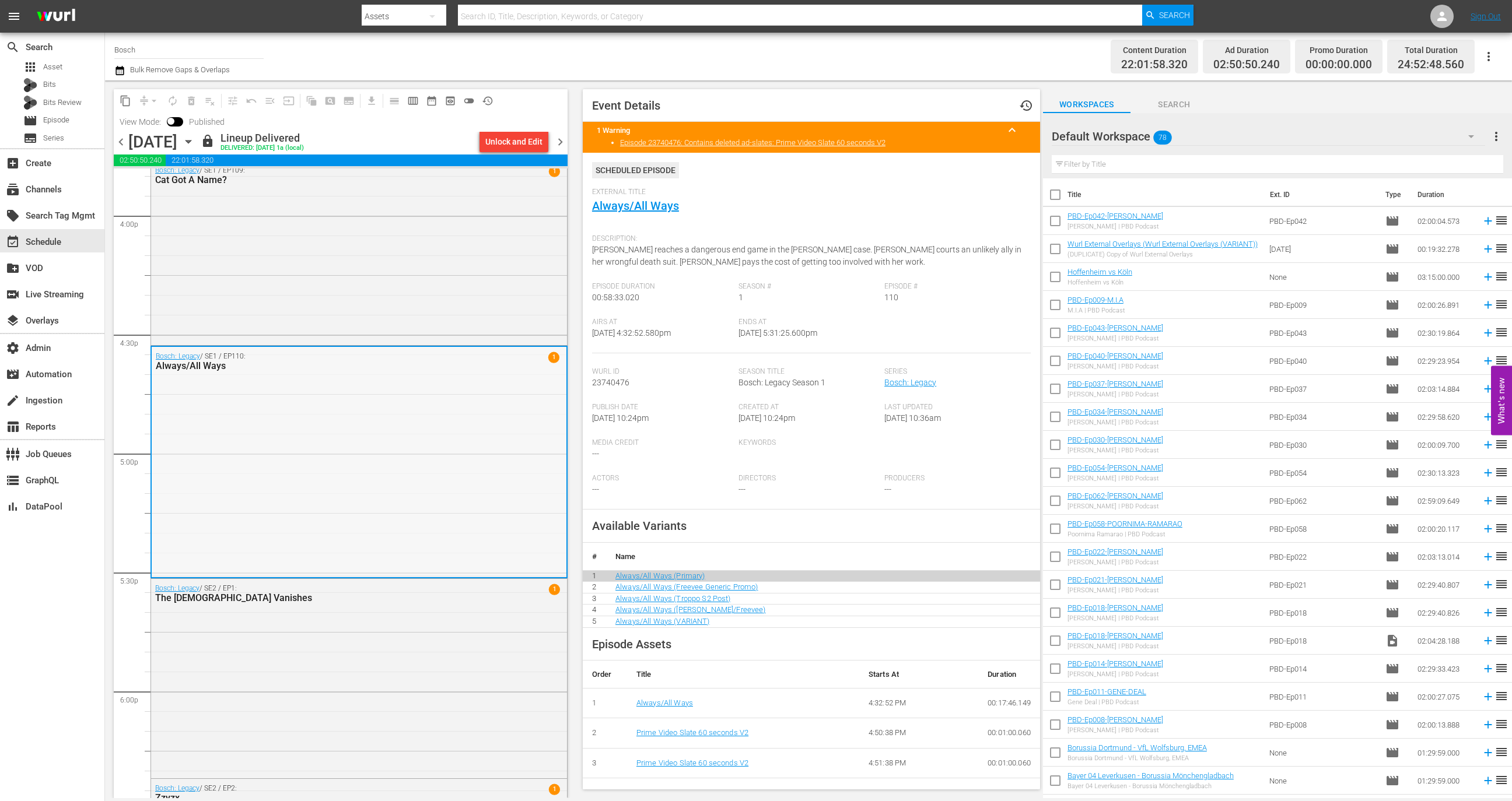
click at [392, 470] on div "Bosch: Legacy / SE1 / EP110: Always/All Ways 1" at bounding box center [359, 461] width 415 height 229
click at [390, 613] on div "Bosch: Legacy / SE2 / EP1: The Lady Vanishes 1" at bounding box center [359, 678] width 416 height 197
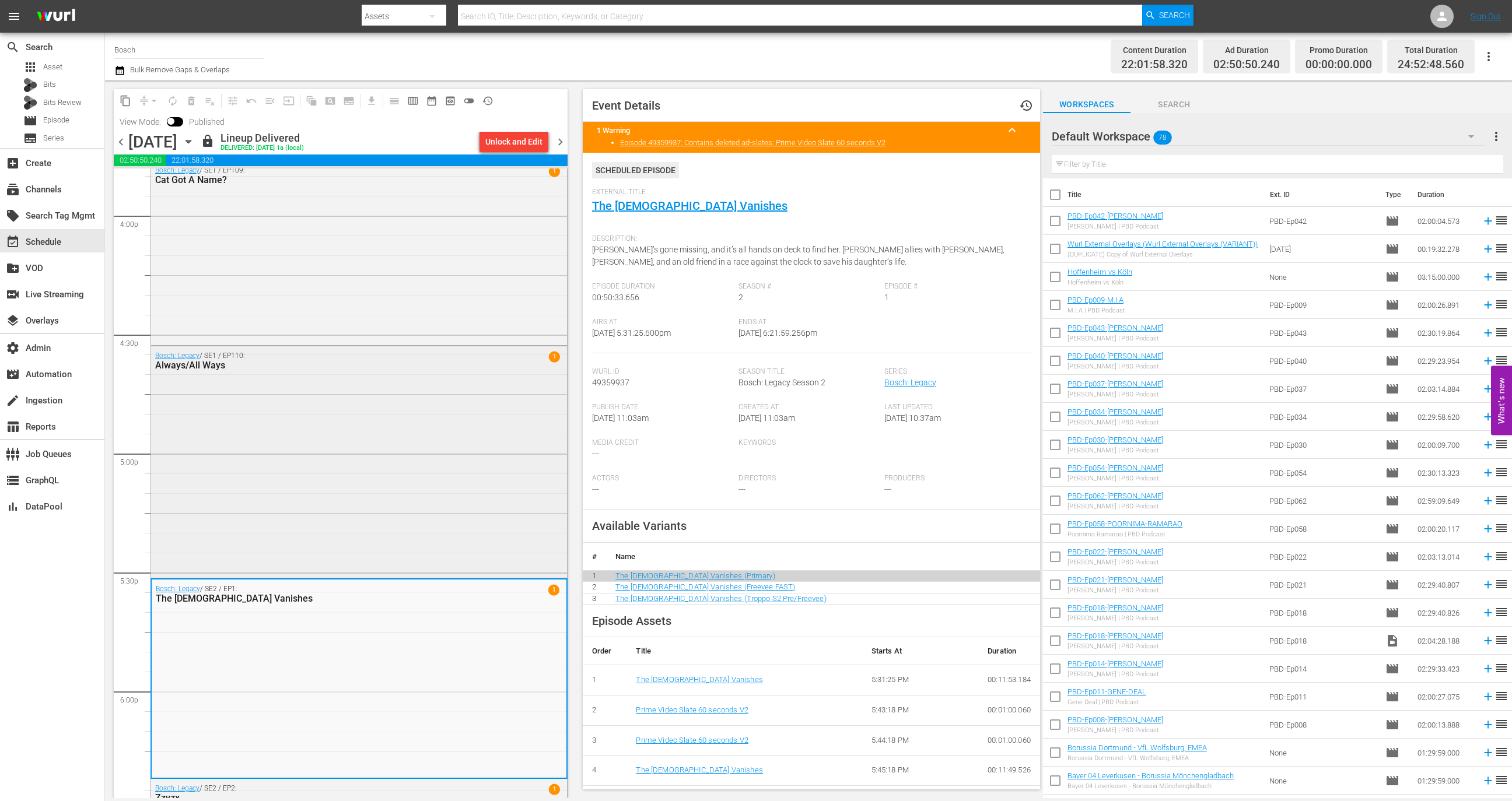
click at [383, 459] on div "Bosch: Legacy / SE1 / EP110: Always/All Ways 1" at bounding box center [359, 460] width 416 height 229
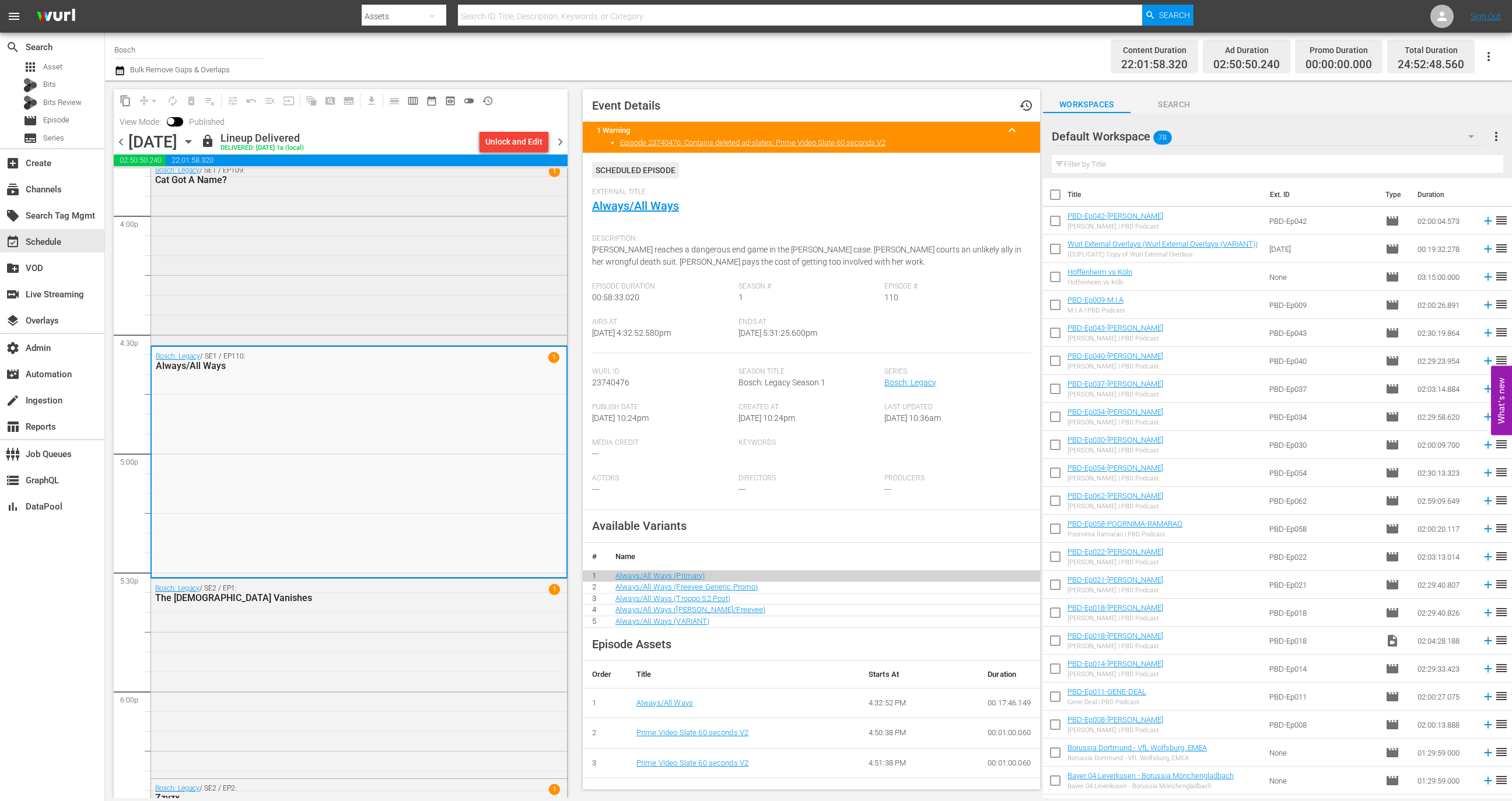
scroll to position [3741, 0]
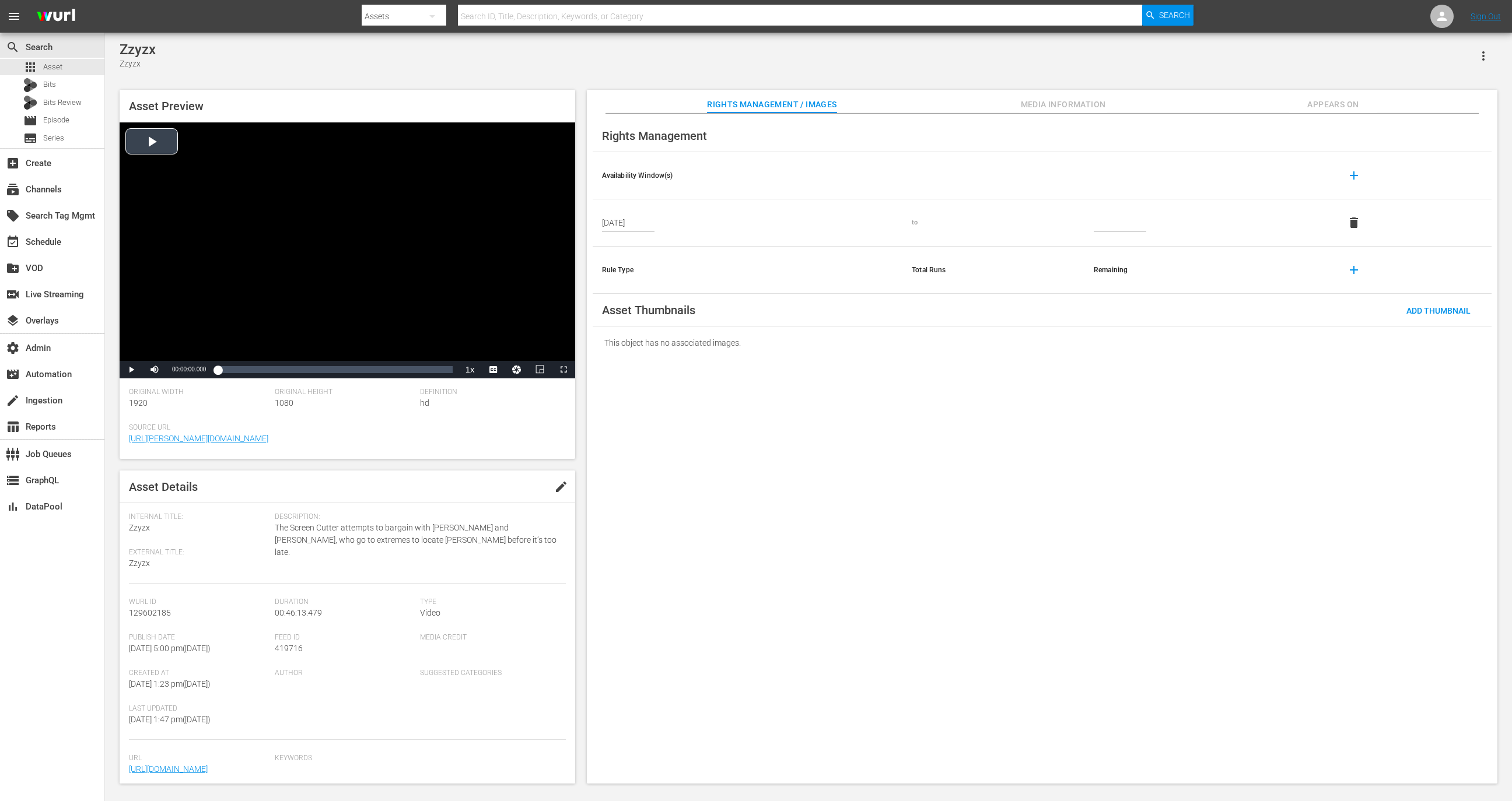
click at [251, 189] on div "Video Player" at bounding box center [347, 242] width 456 height 239
click at [176, 373] on div "29%" at bounding box center [181, 371] width 24 height 5
click at [356, 366] on div "Loaded : 1.30% 00:25:44.074 00:00:02.827" at bounding box center [335, 369] width 235 height 12
click at [386, 371] on div "Loaded : 58.47% 00:33:34.566 00:26:26.993" at bounding box center [335, 369] width 235 height 12
click at [431, 375] on div "Loaded : 71.89% 00:42:05.107 00:33:07.383" at bounding box center [335, 369] width 235 height 12
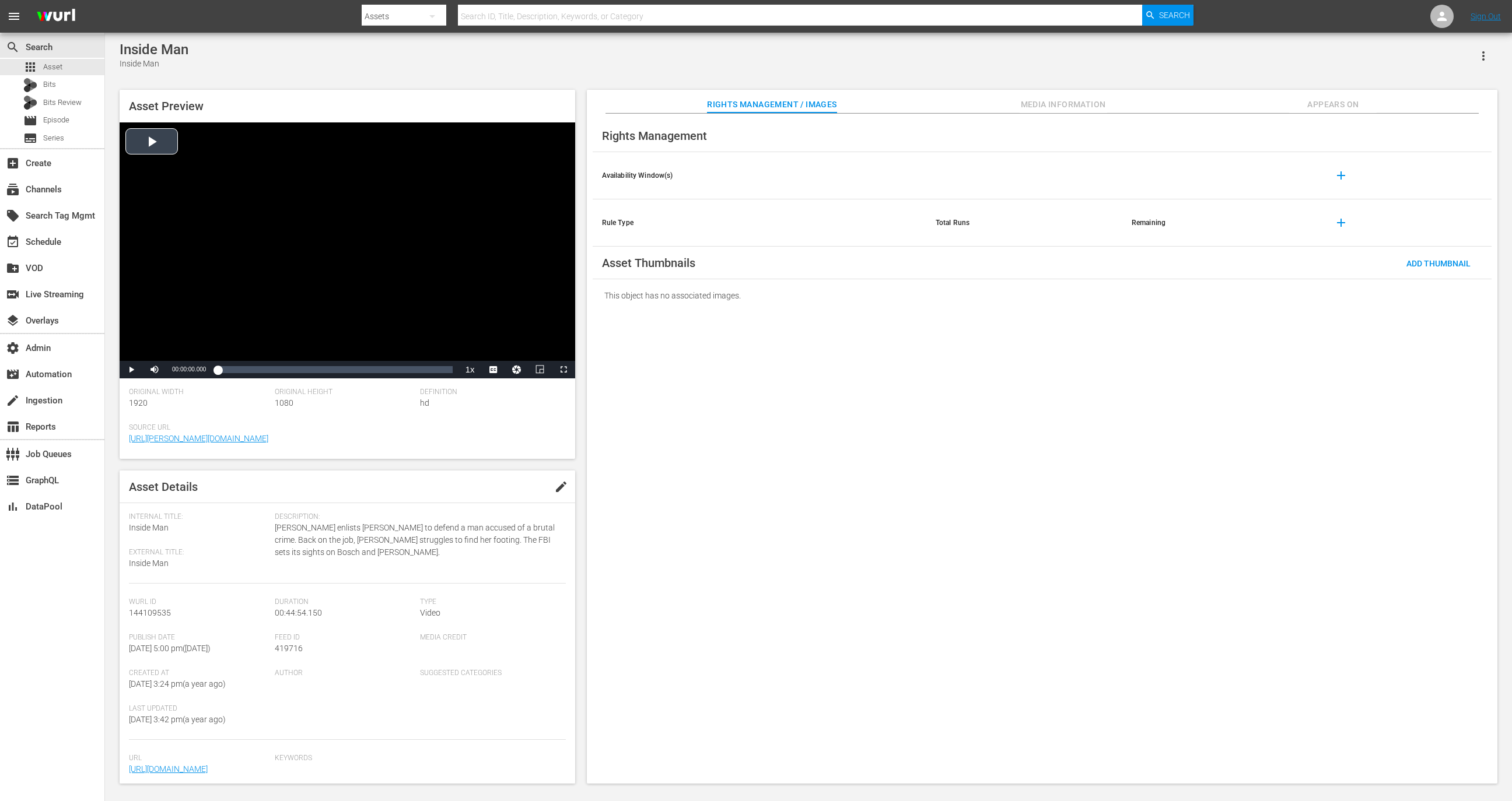
click at [379, 335] on div "Video Player" at bounding box center [347, 242] width 456 height 239
click at [181, 369] on div "Volume Level" at bounding box center [181, 370] width 24 height 2
click at [178, 369] on div "Volume Level" at bounding box center [175, 370] width 13 height 2
click at [278, 364] on div "Loaded : 1.33% 00:08:44.267 00:00:02.527" at bounding box center [335, 370] width 246 height 17
click at [313, 376] on div "Loaded : 20.28% 00:18:19.105 00:09:00.289" at bounding box center [335, 370] width 246 height 17
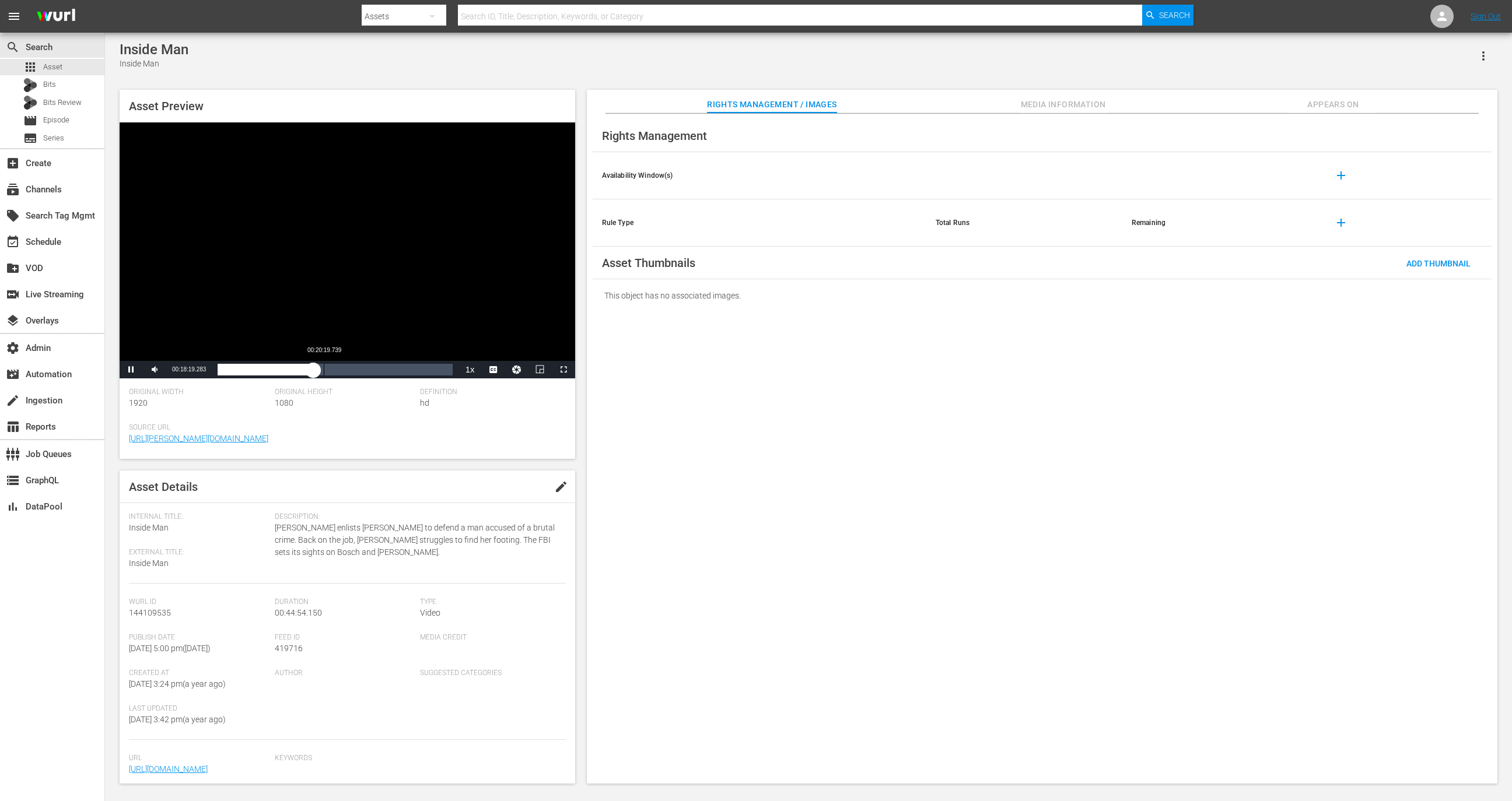
click at [367, 379] on div "Loaded : 41.01% 00:20:19.739 00:18:19.336" at bounding box center [335, 370] width 246 height 17
click at [439, 376] on div "Loaded : 64.20% 00:42:20.007 00:28:42.785" at bounding box center [335, 370] width 246 height 17
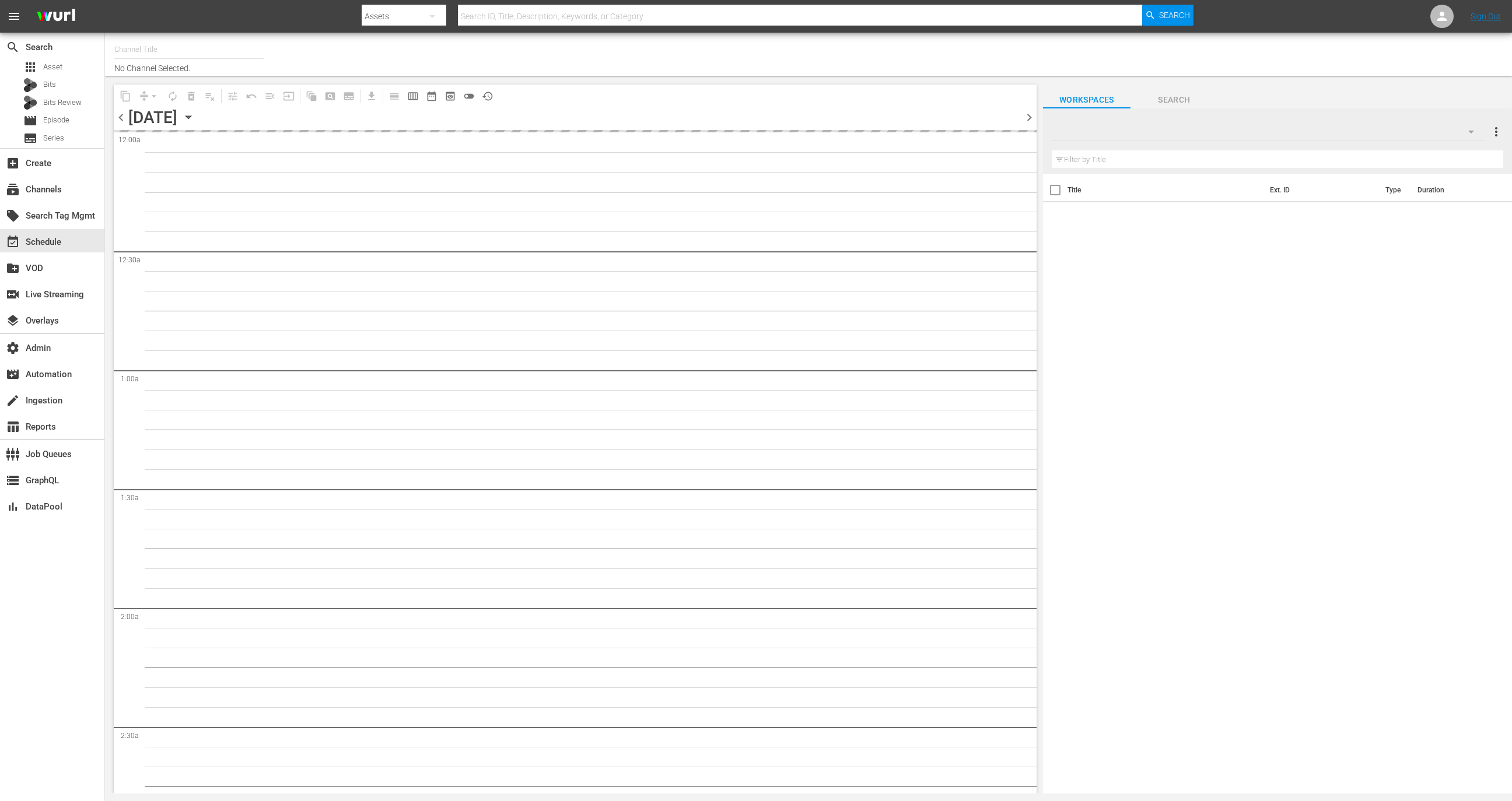
type input "Commissario [PERSON_NAME] [PERSON_NAME] (2136)"
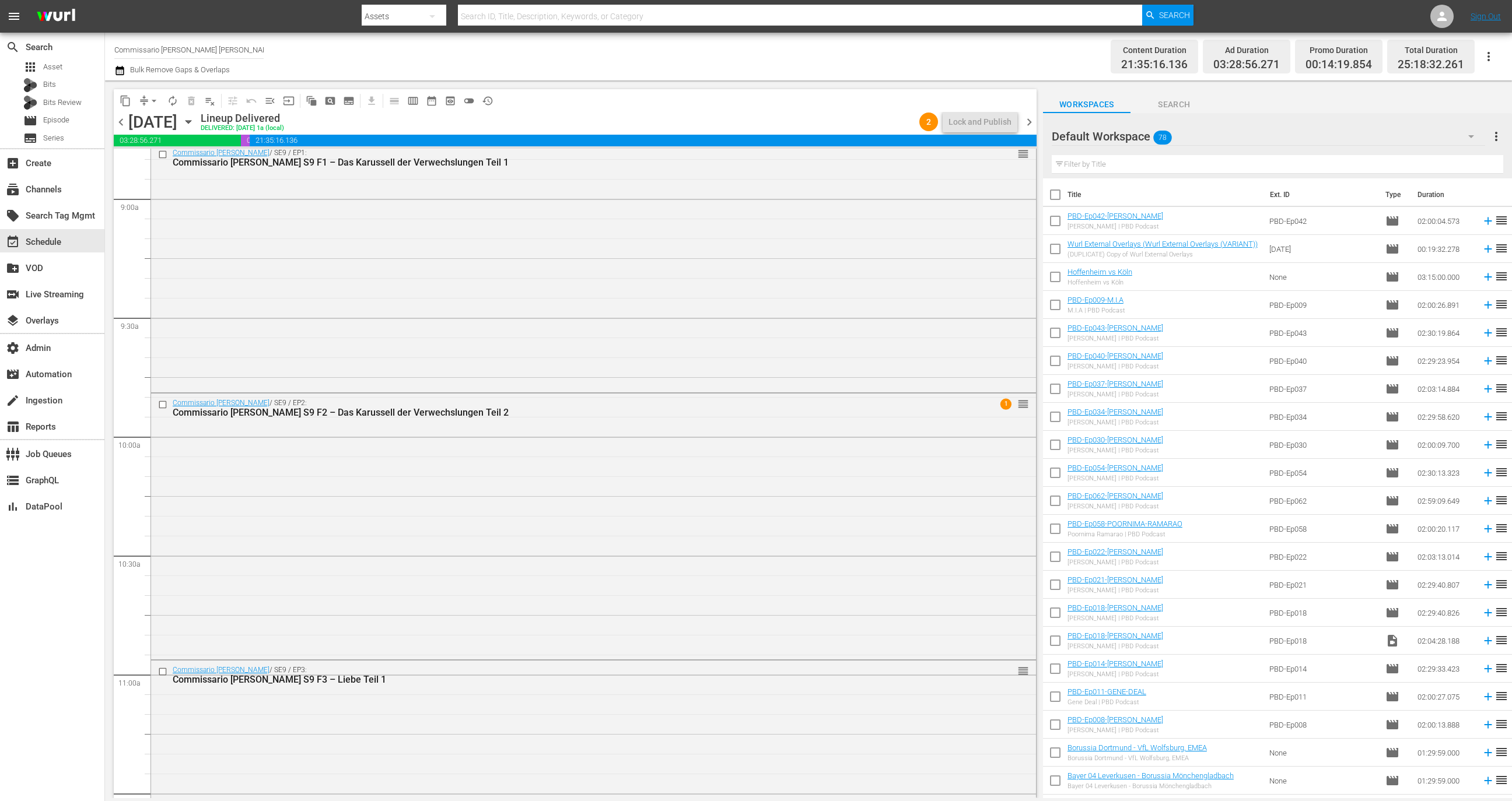
scroll to position [2072, 0]
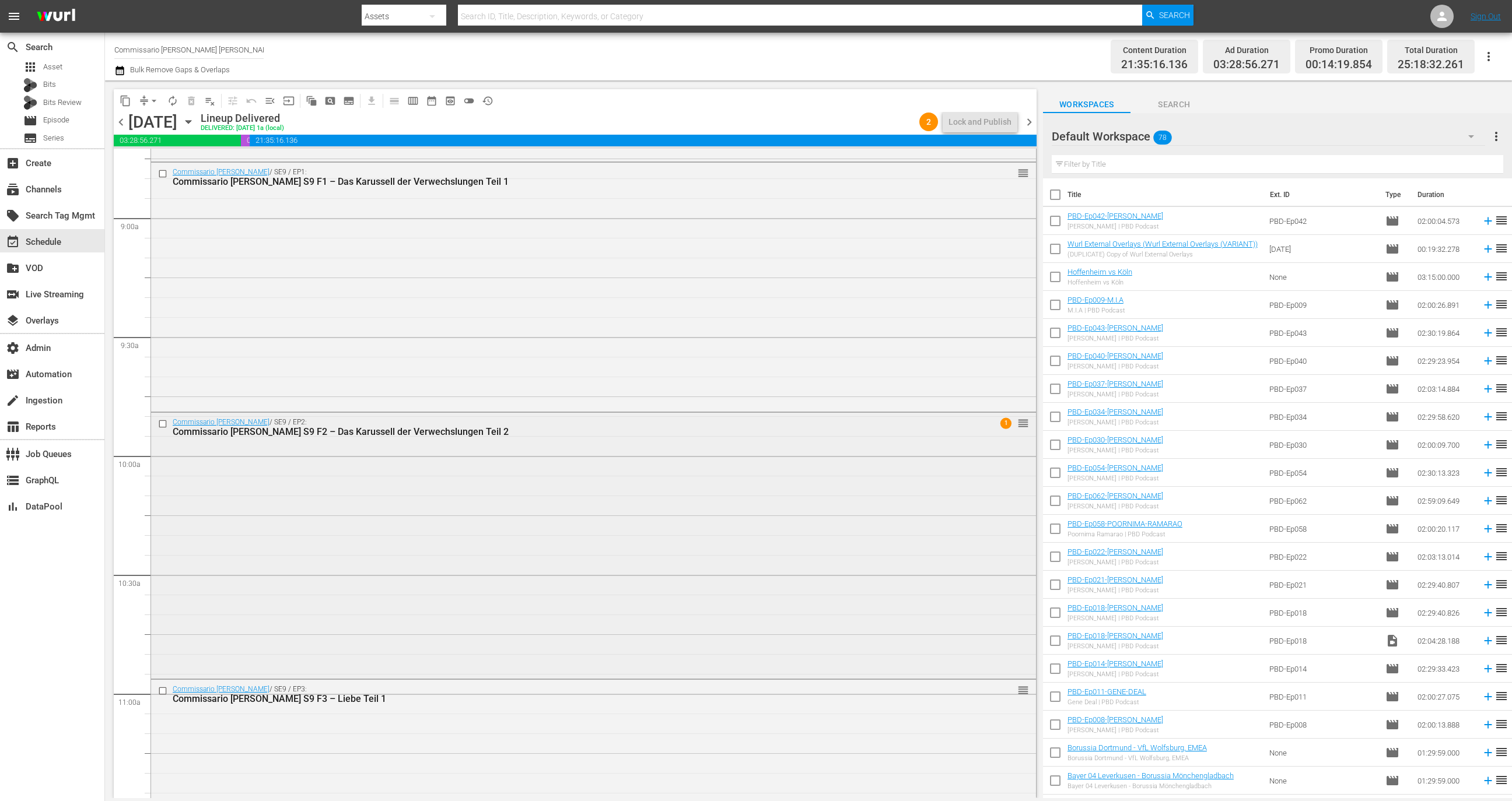
click at [628, 507] on div "Commissario Montalbano / SE9 / EP2: Commissario Montalbano S9 F2 – Das Karussel…" at bounding box center [593, 545] width 885 height 264
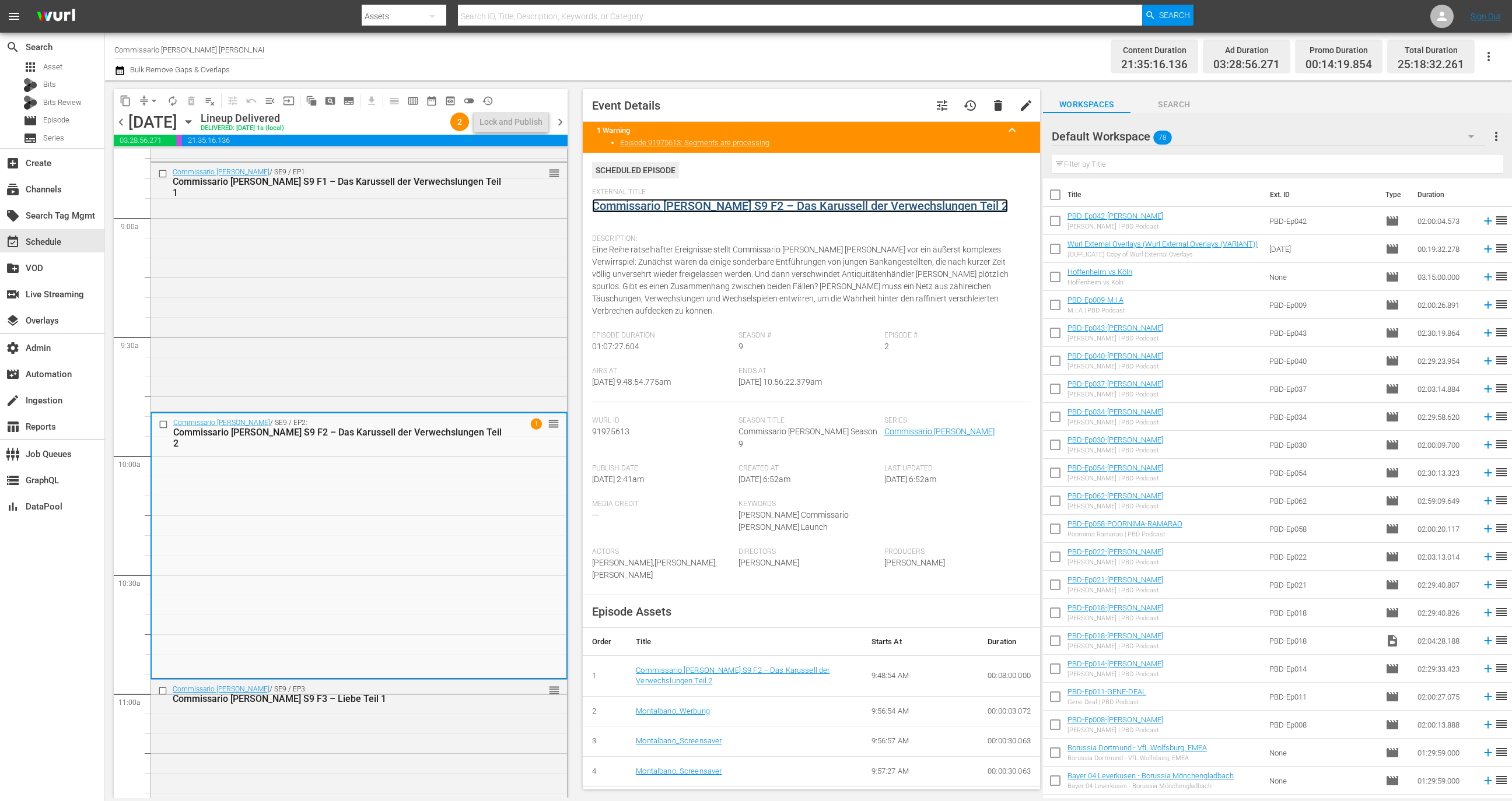
click at [713, 208] on link "Commissario [PERSON_NAME] S9 F2 – Das Karussell der Verwechslungen Teil 2" at bounding box center [800, 206] width 416 height 14
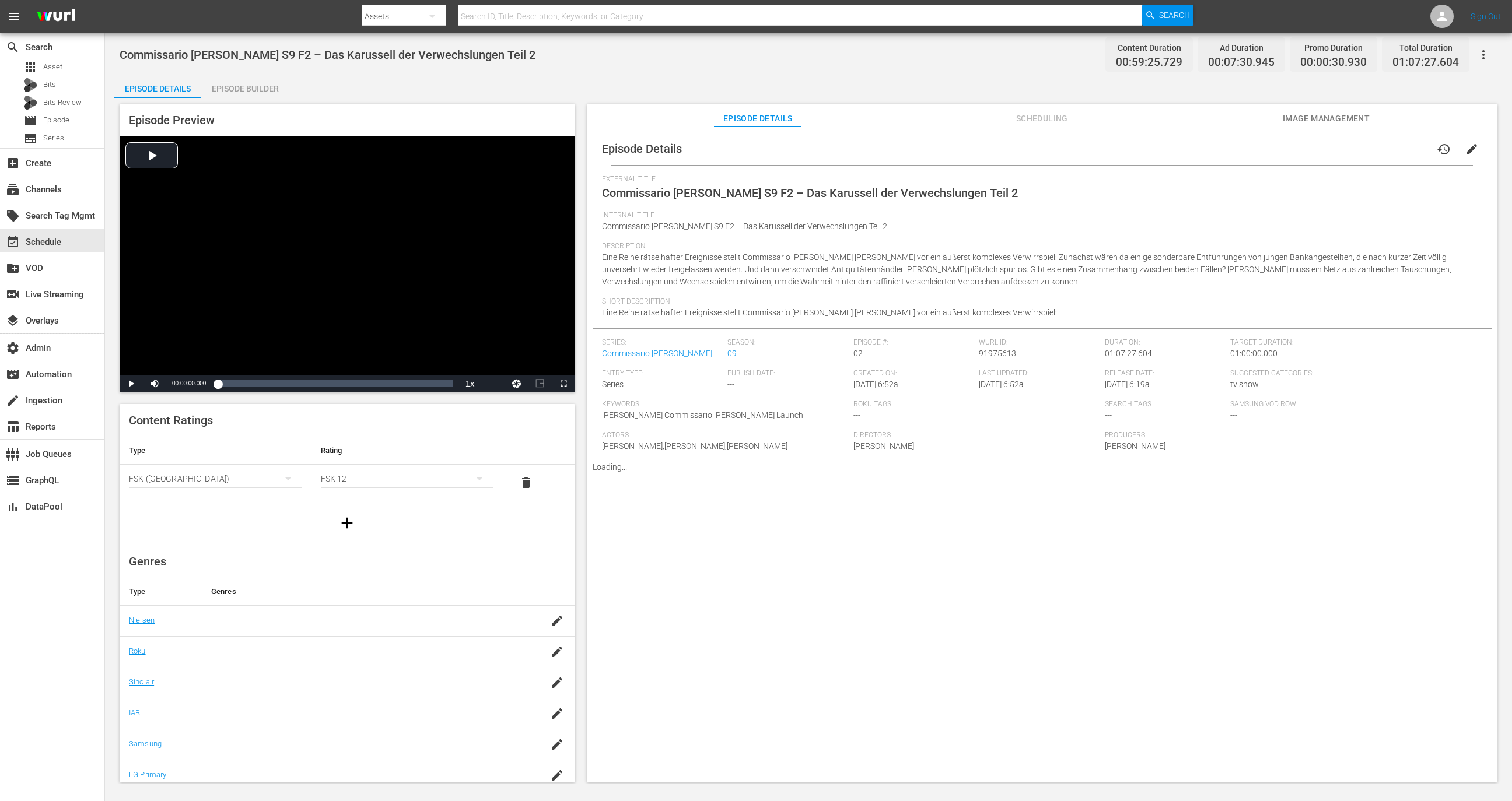
click at [1480, 62] on button "button" at bounding box center [1484, 55] width 28 height 28
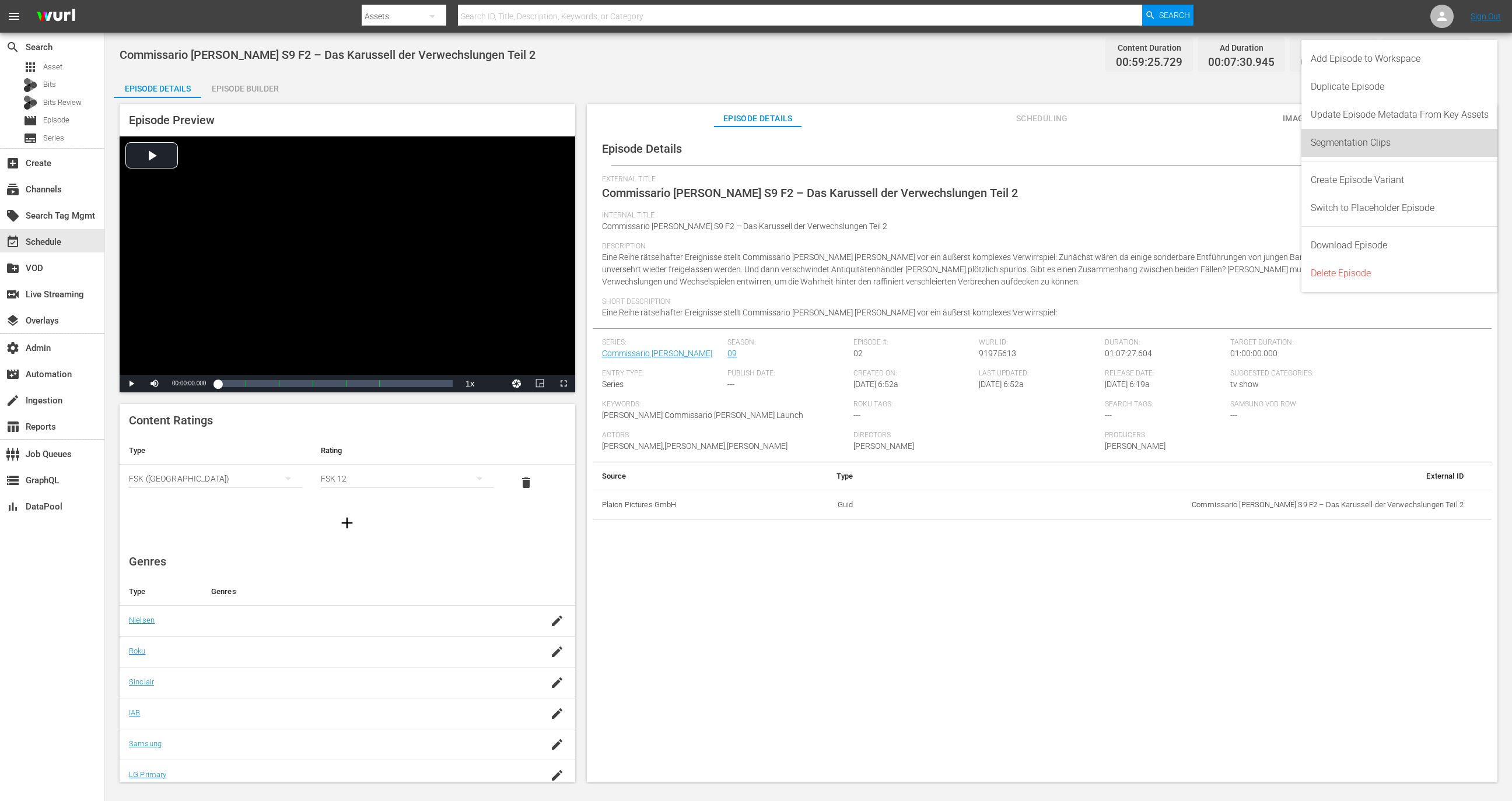
click at [1385, 144] on div "Segmentation Clips" at bounding box center [1400, 143] width 178 height 28
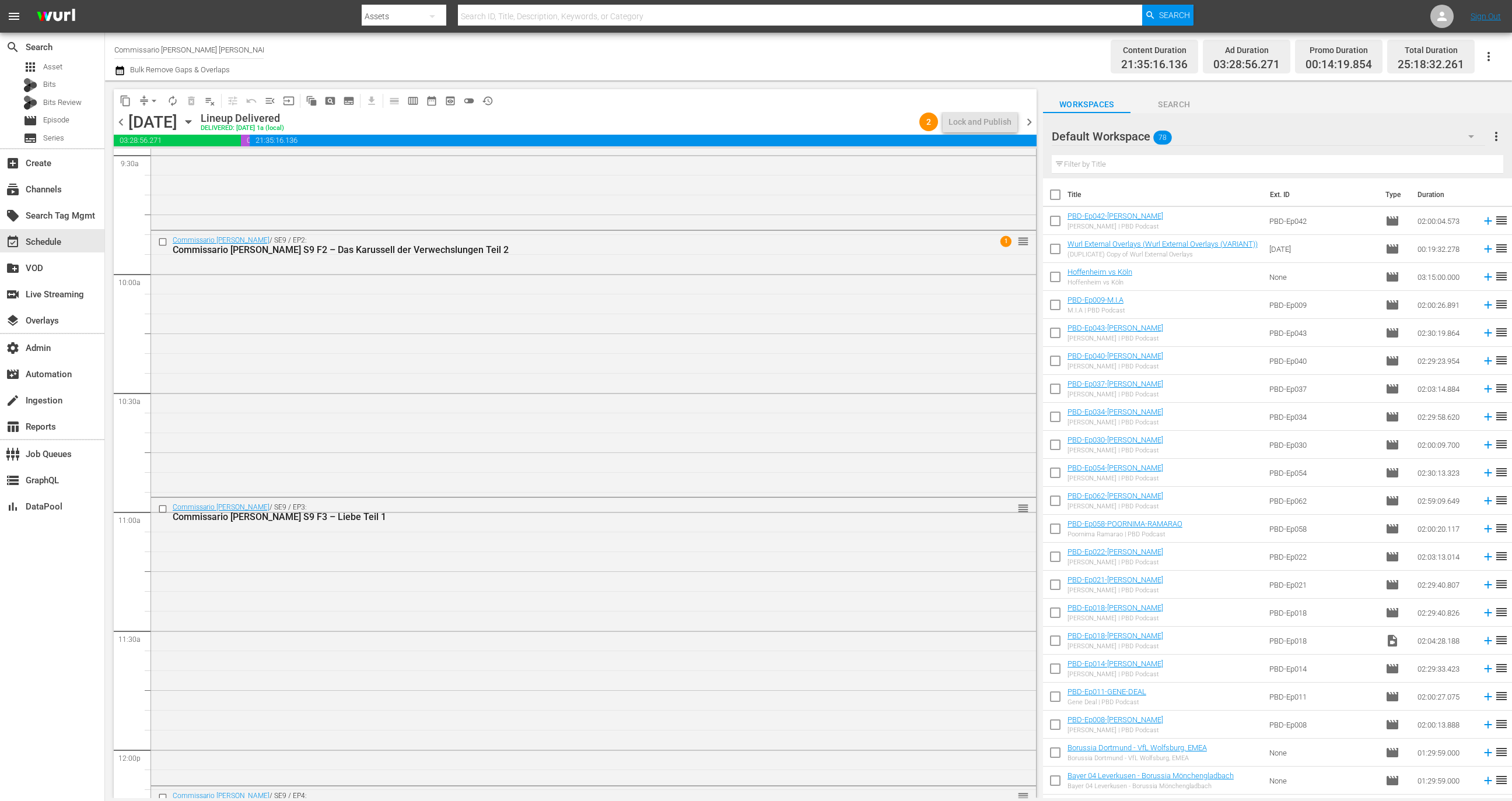
scroll to position [2247, 0]
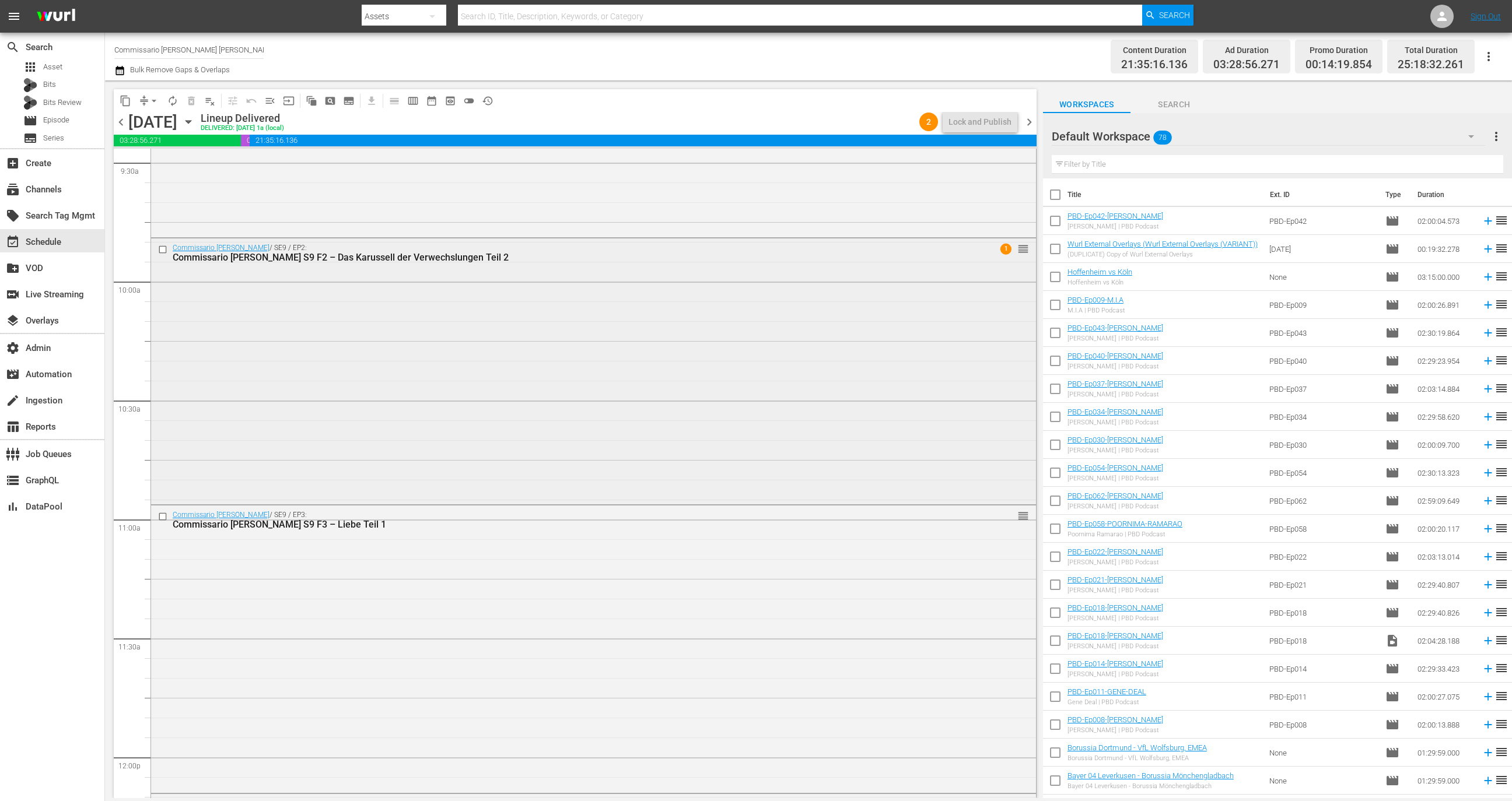
click at [834, 371] on div "Commissario Montalbano / SE9 / EP2: Commissario Montalbano S9 F2 – Das Karussel…" at bounding box center [593, 371] width 885 height 264
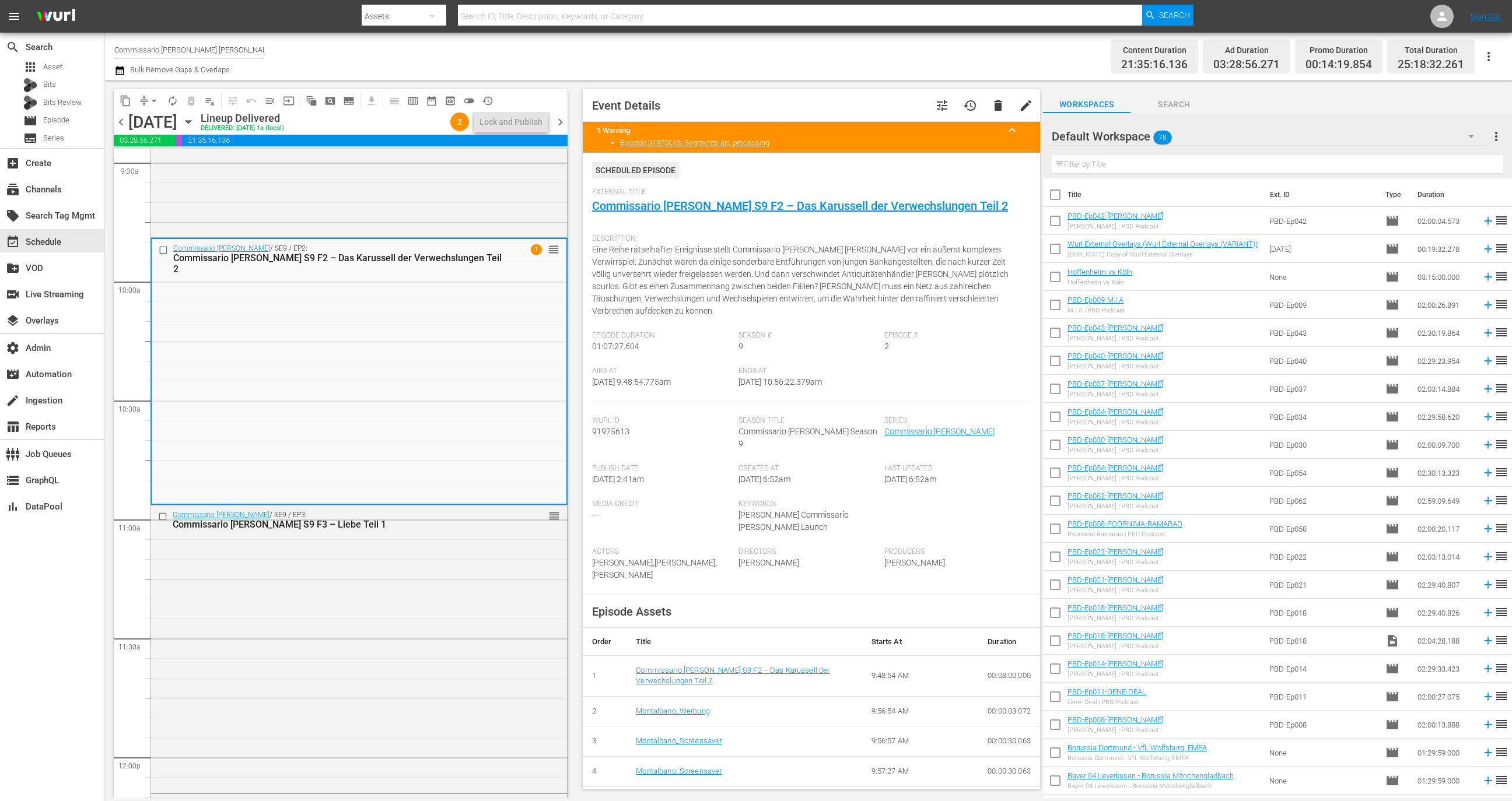
click at [997, 203] on div "External Title Commissario Montalbano S9 F2 – Das Karussell der Verwechslungen …" at bounding box center [811, 208] width 439 height 41
copy link "Commissario Montalbano S9 F2 – Das Karussell der Verwechslungen Teil 2"
click at [672, 10] on input "text" at bounding box center [800, 16] width 684 height 28
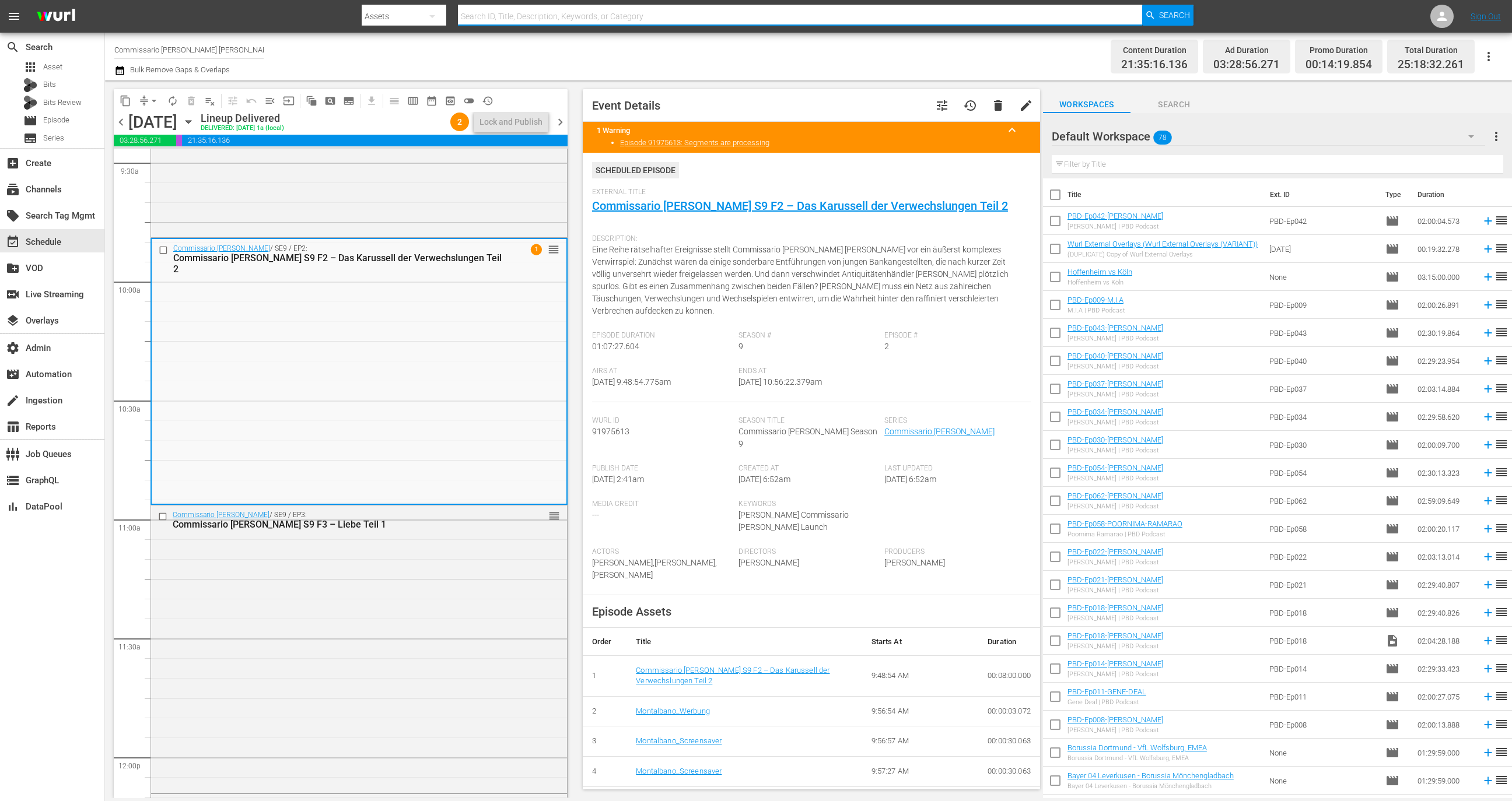
click at [562, 121] on span "chevron_right" at bounding box center [560, 122] width 15 height 15
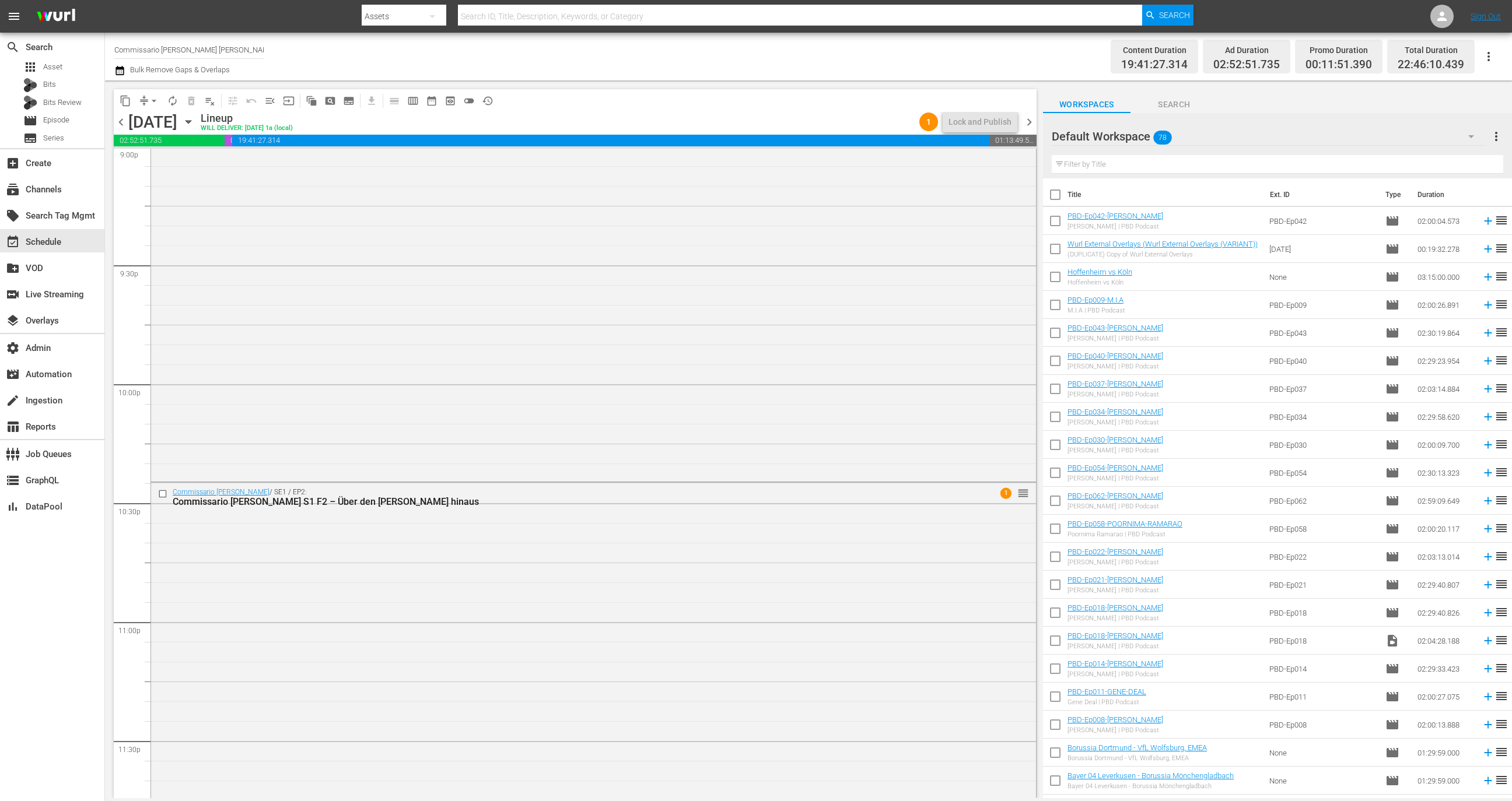
scroll to position [5162, 0]
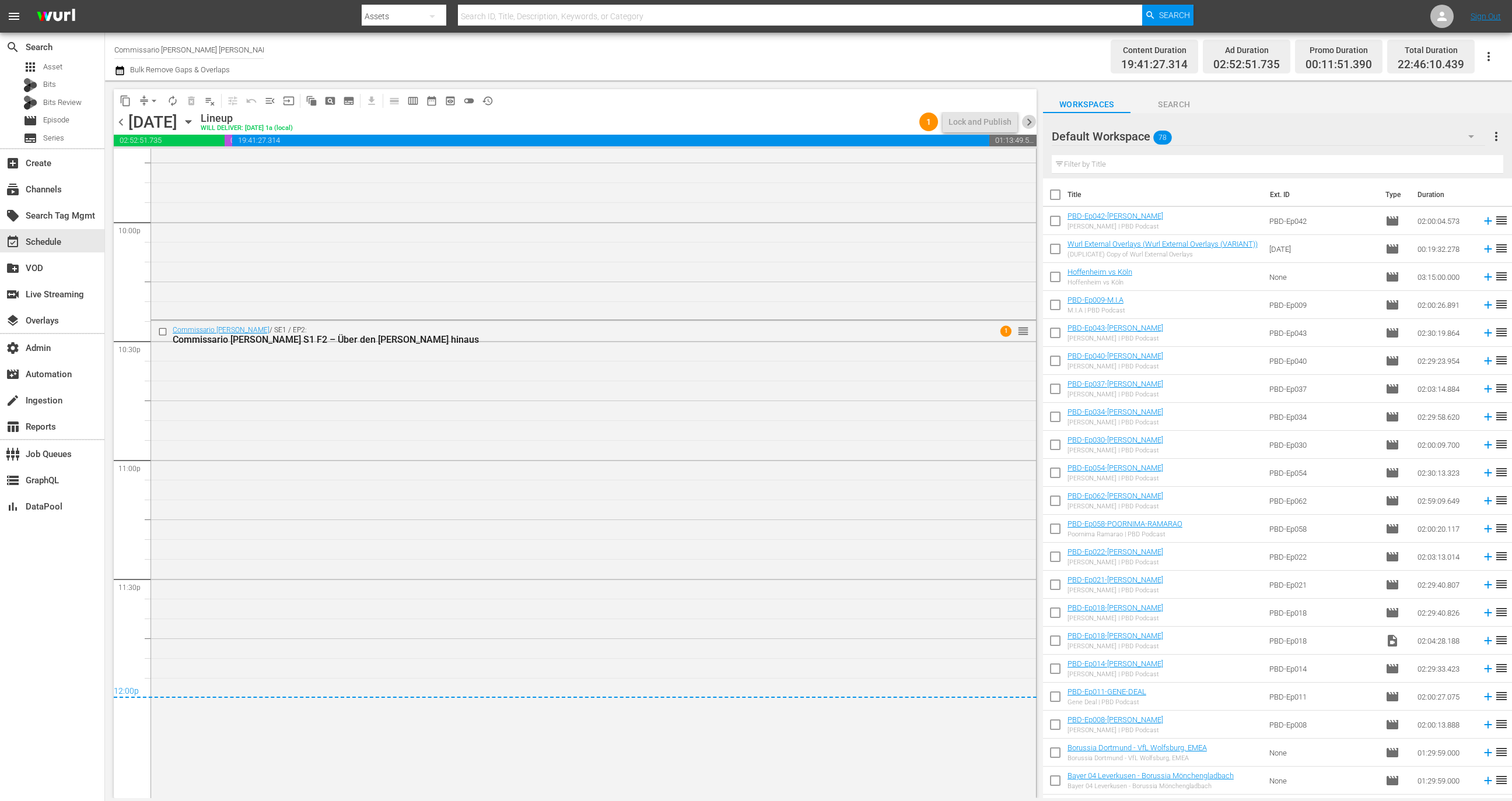
click at [1032, 115] on span "chevron_right" at bounding box center [1029, 122] width 15 height 15
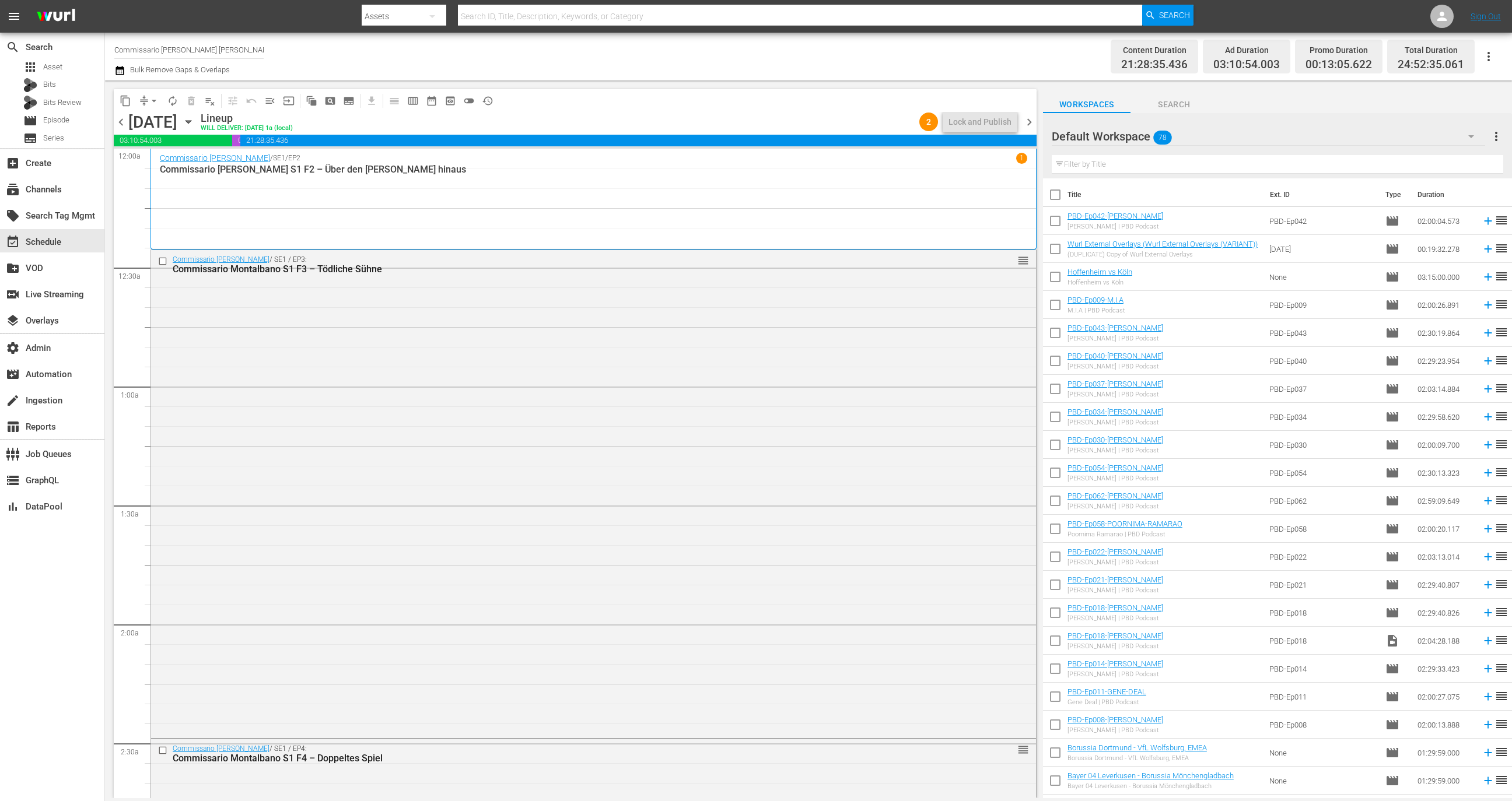
click at [1030, 121] on span "chevron_right" at bounding box center [1029, 122] width 15 height 15
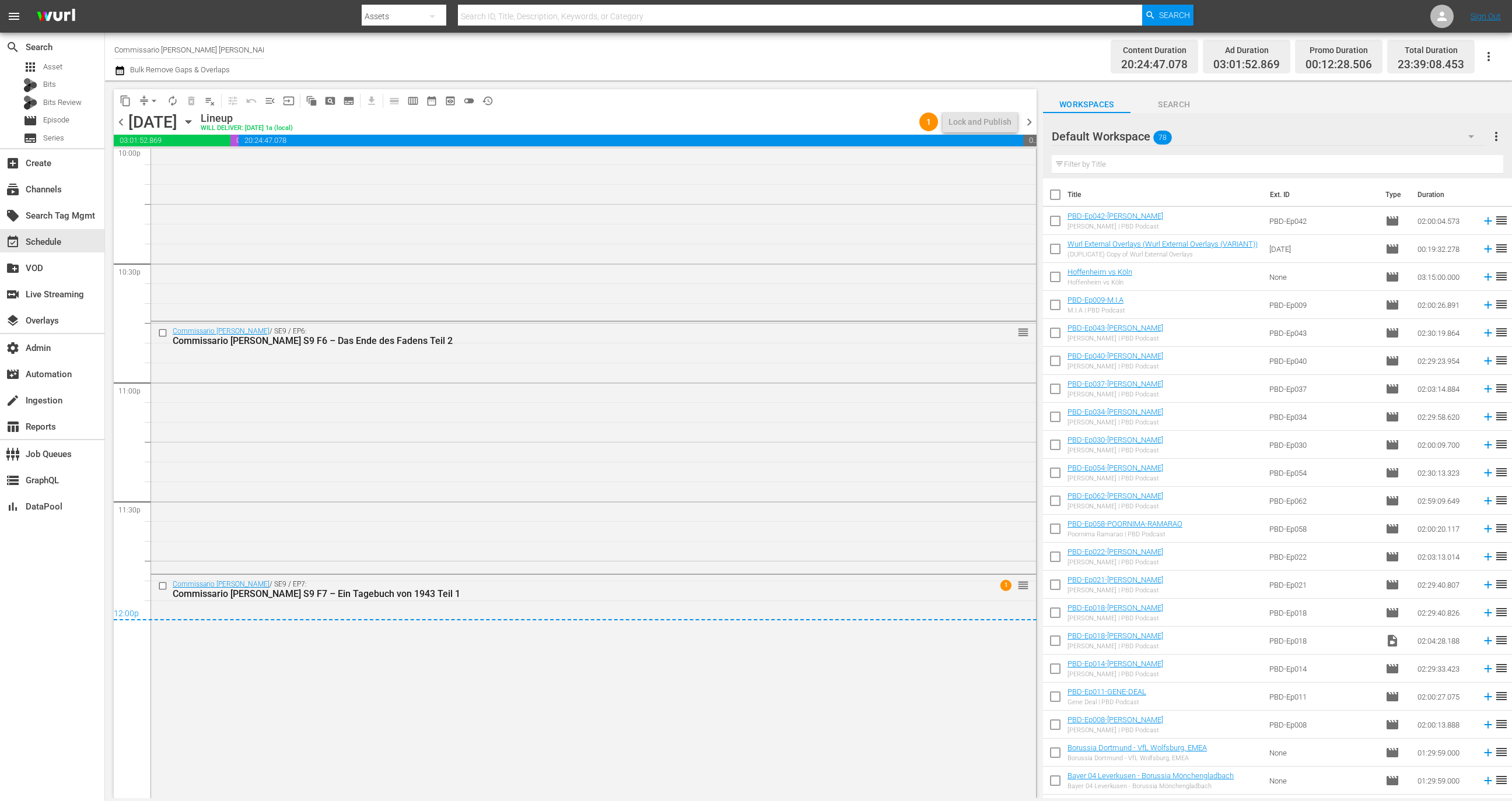
scroll to position [5287, 0]
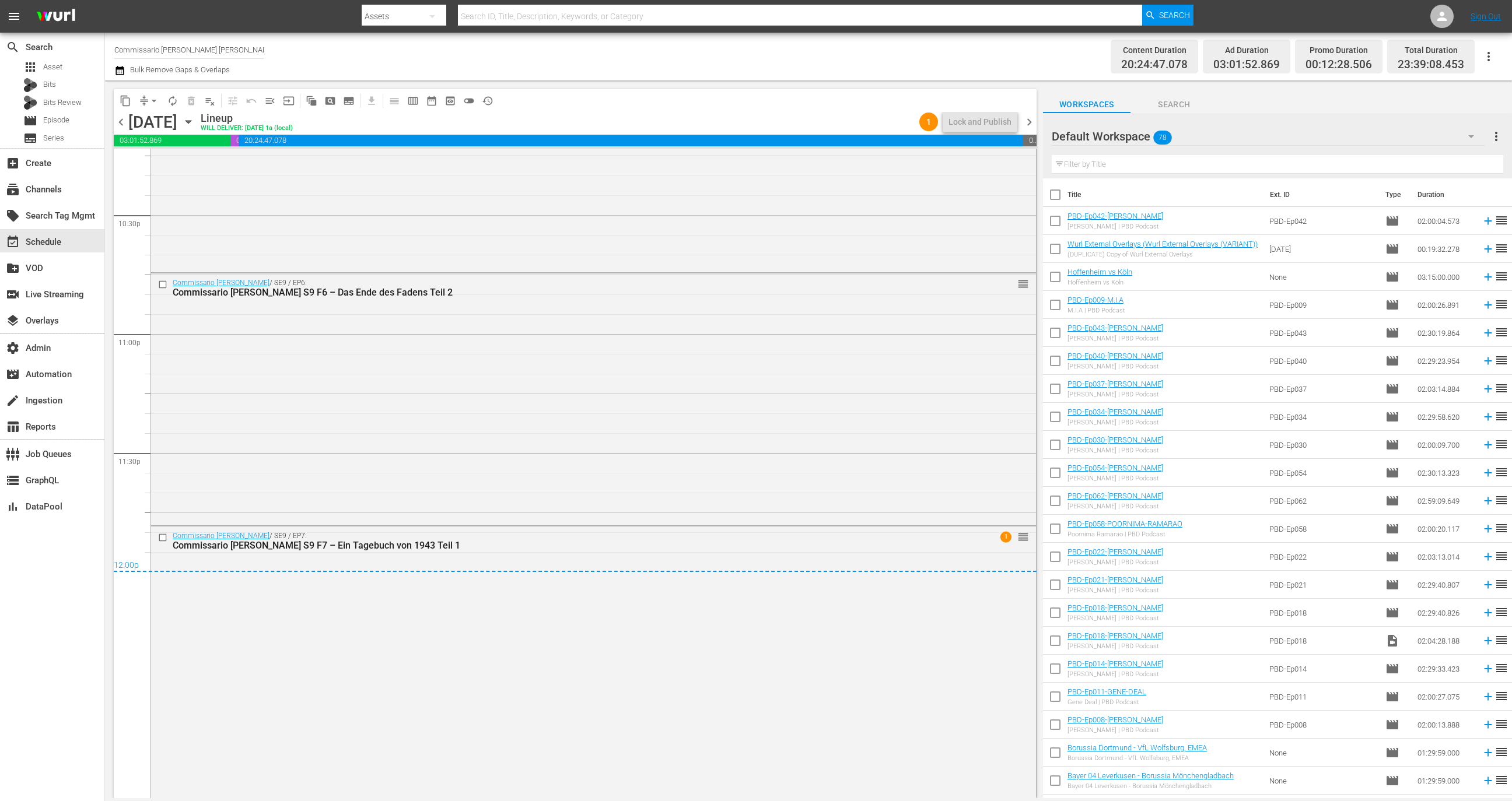
click at [1028, 121] on span "chevron_right" at bounding box center [1029, 122] width 15 height 15
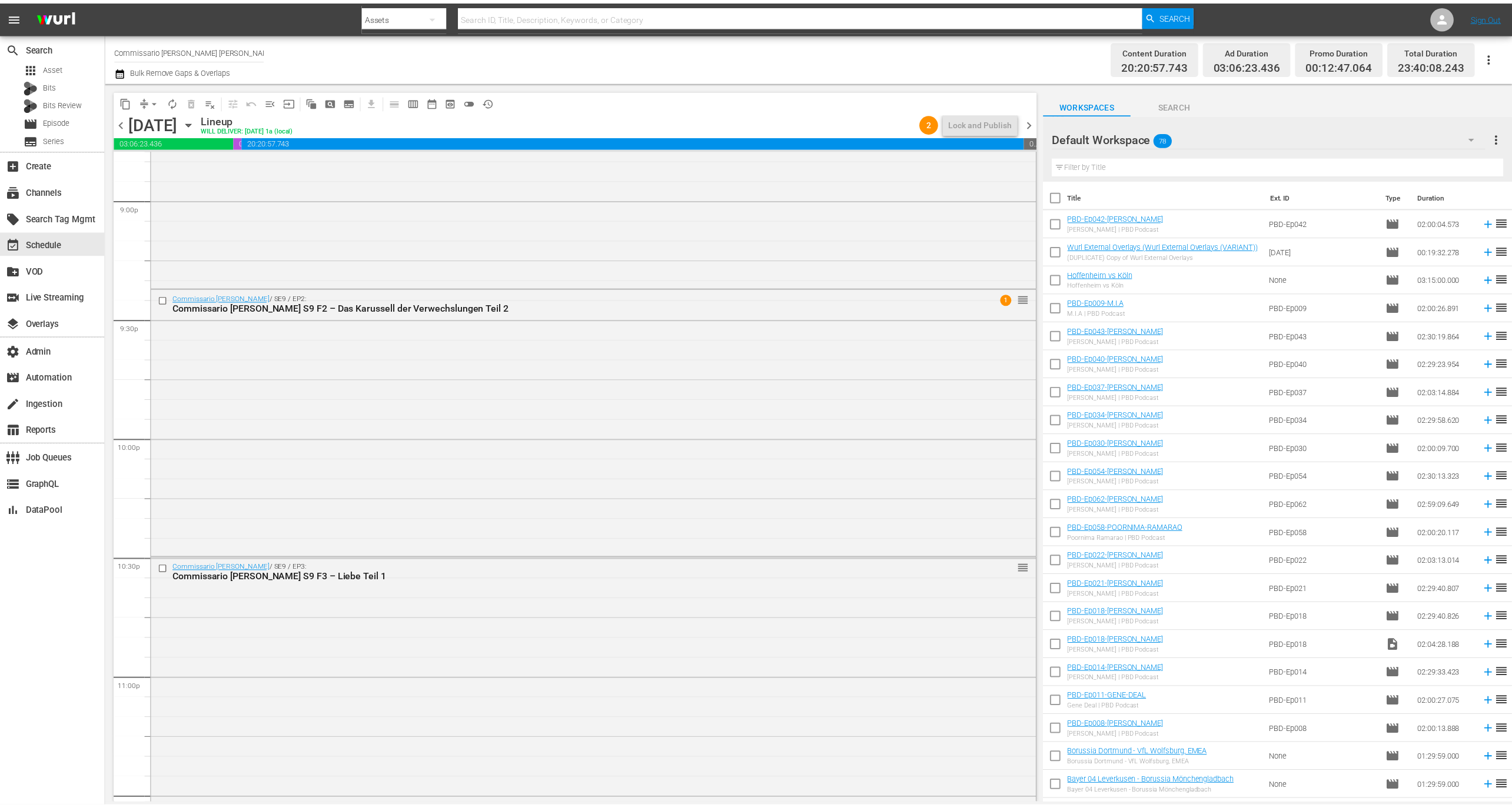
scroll to position [4603, 0]
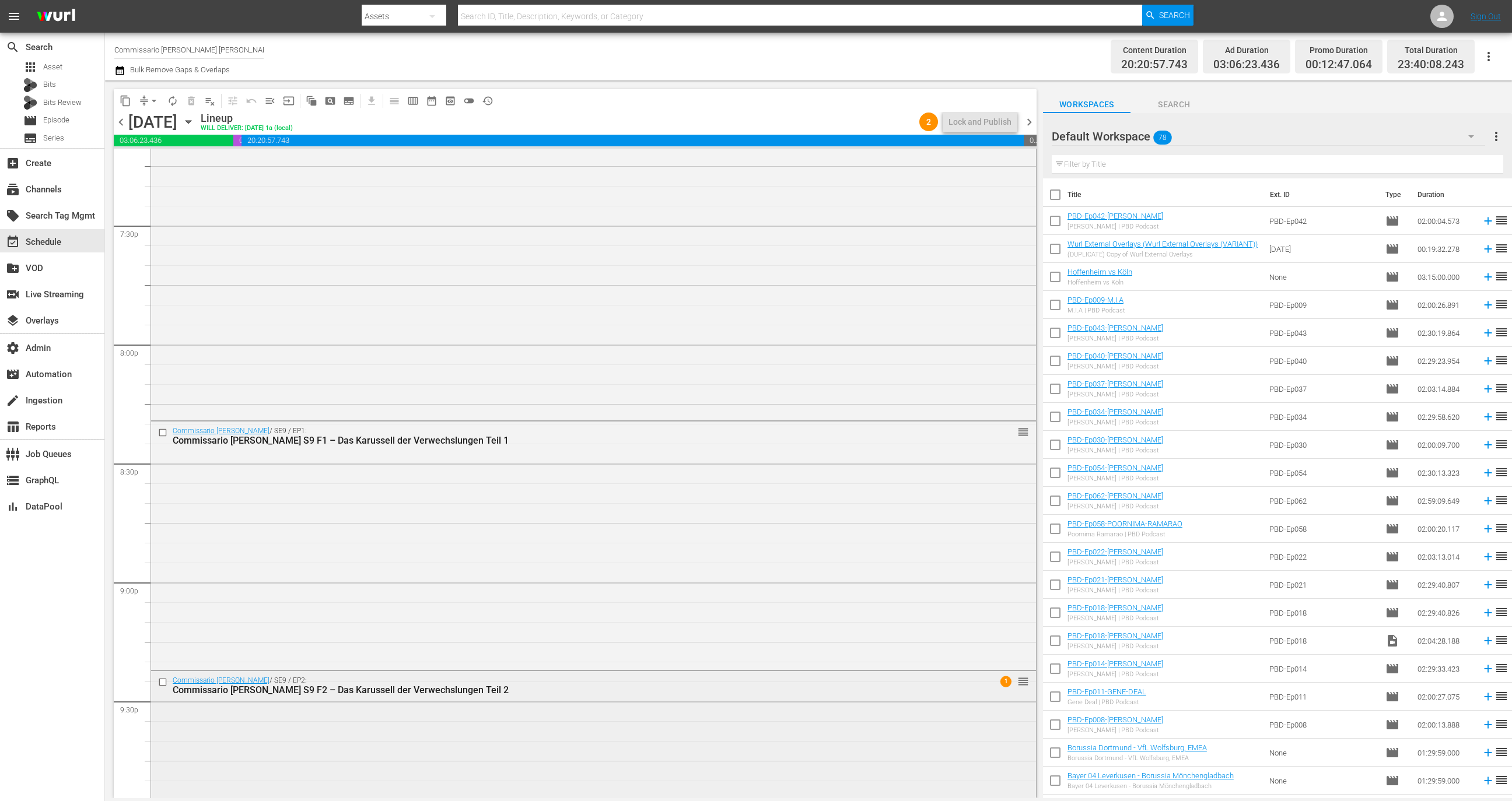
click at [473, 692] on div "Commissario Montalbano S9 F2 – Das Karussell der Verwechslungen Teil 2" at bounding box center [571, 690] width 797 height 11
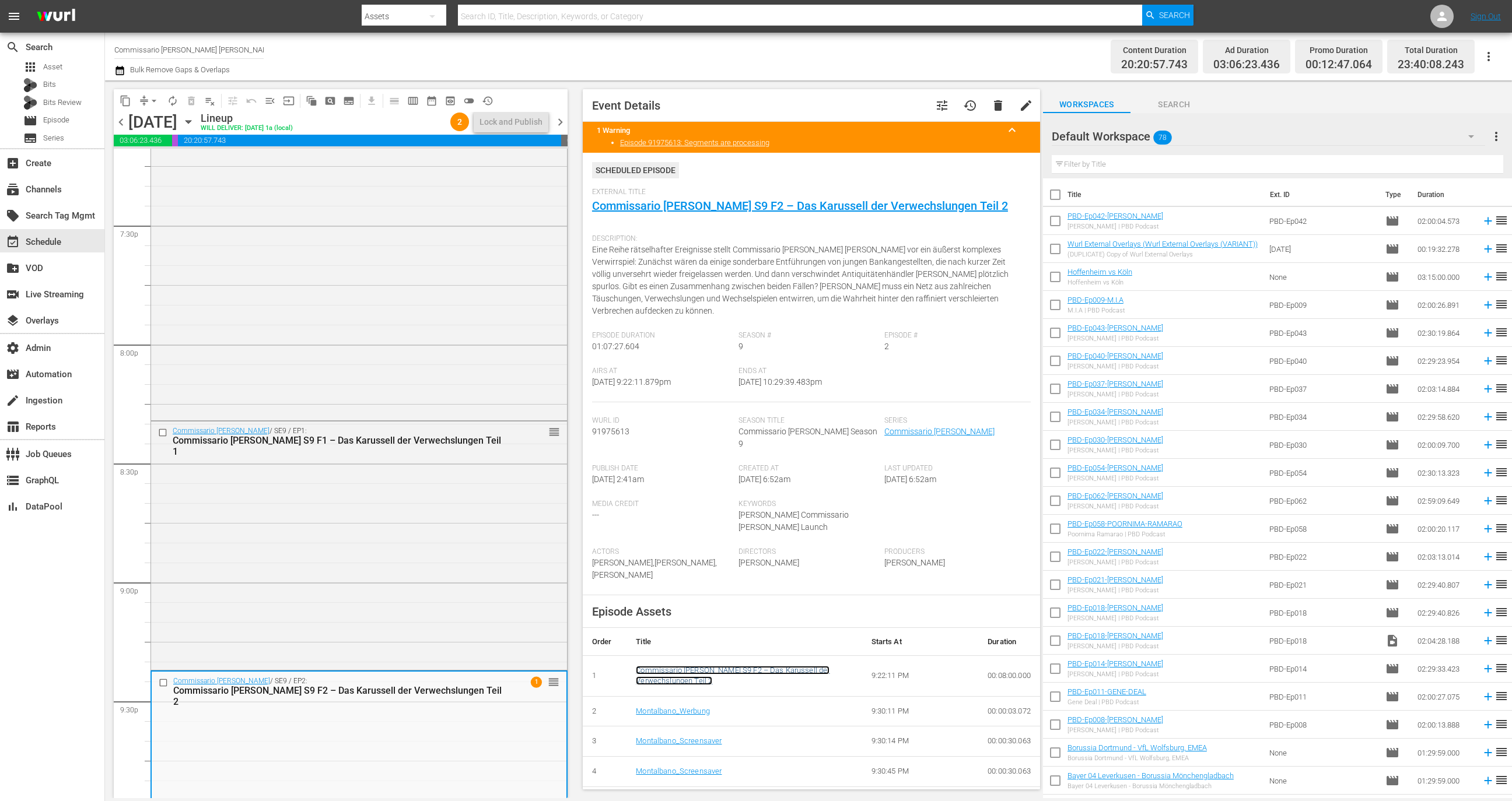
click at [665, 671] on link "Commissario Montalbano S9 F2 – Das Karussell der Verwechslungen Teil 2" at bounding box center [733, 675] width 194 height 20
click at [178, 50] on input "Commissario Montalbano Wurl" at bounding box center [189, 49] width 149 height 28
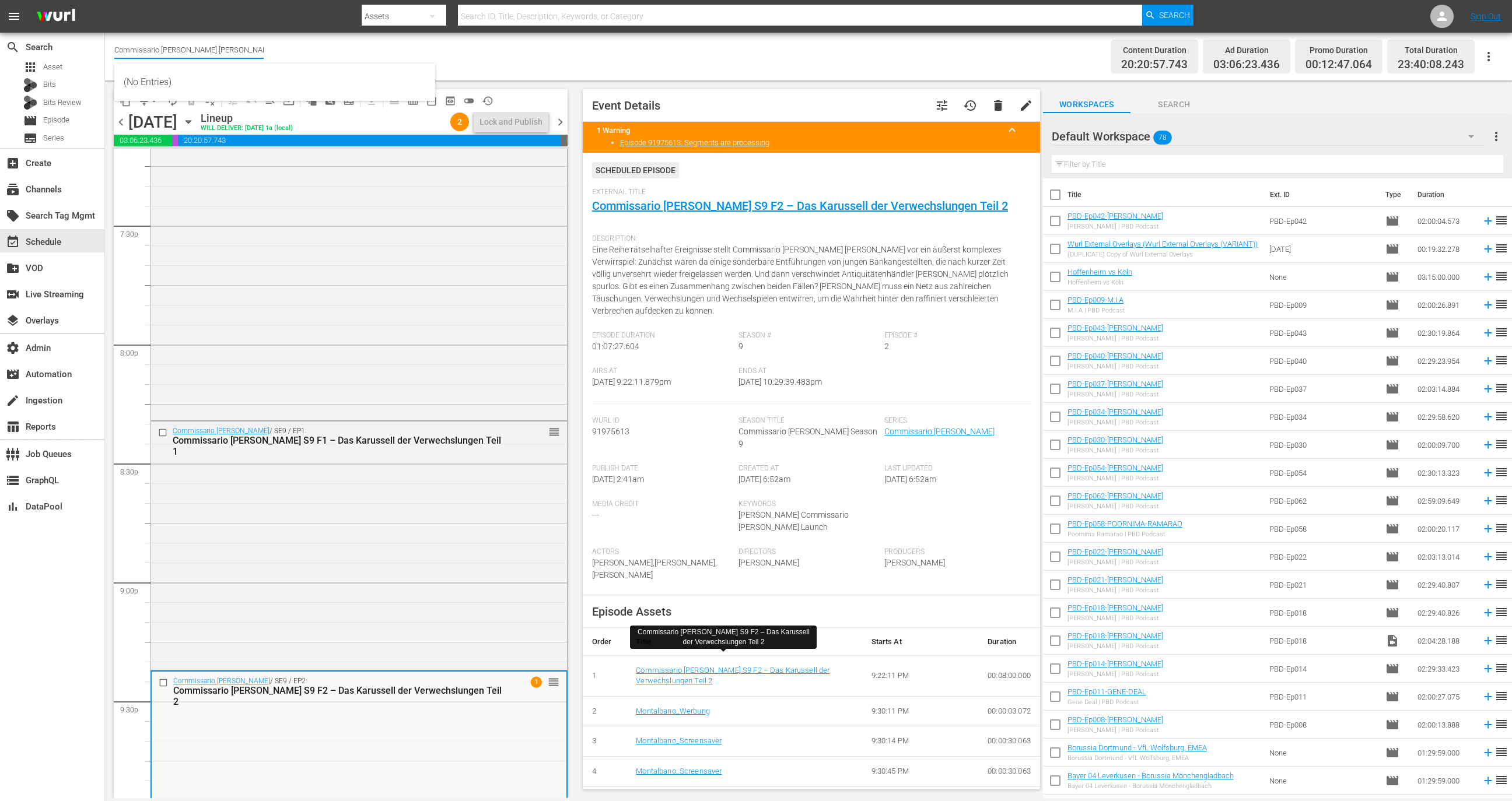
click at [178, 50] on input "Commissario Montalbano Wurl" at bounding box center [189, 49] width 149 height 28
click at [53, 64] on span "Asset" at bounding box center [53, 67] width 20 height 12
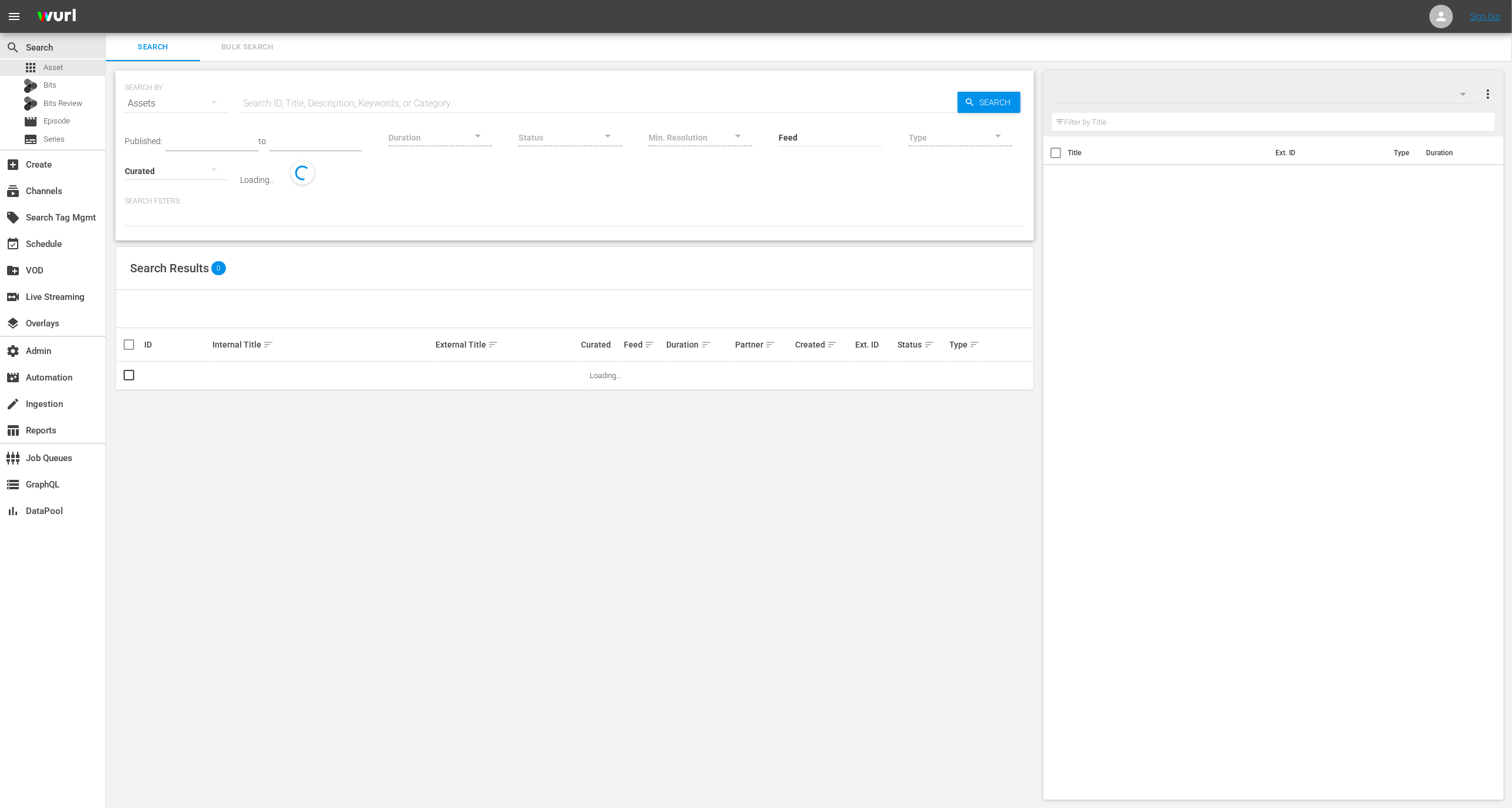
click at [278, 170] on div "Published: to Duration Status Min. Resolution Feed Feed Title Type Curated Load…" at bounding box center [575, 151] width 900 height 67
click at [281, 173] on input "Content Partner" at bounding box center [292, 171] width 104 height 42
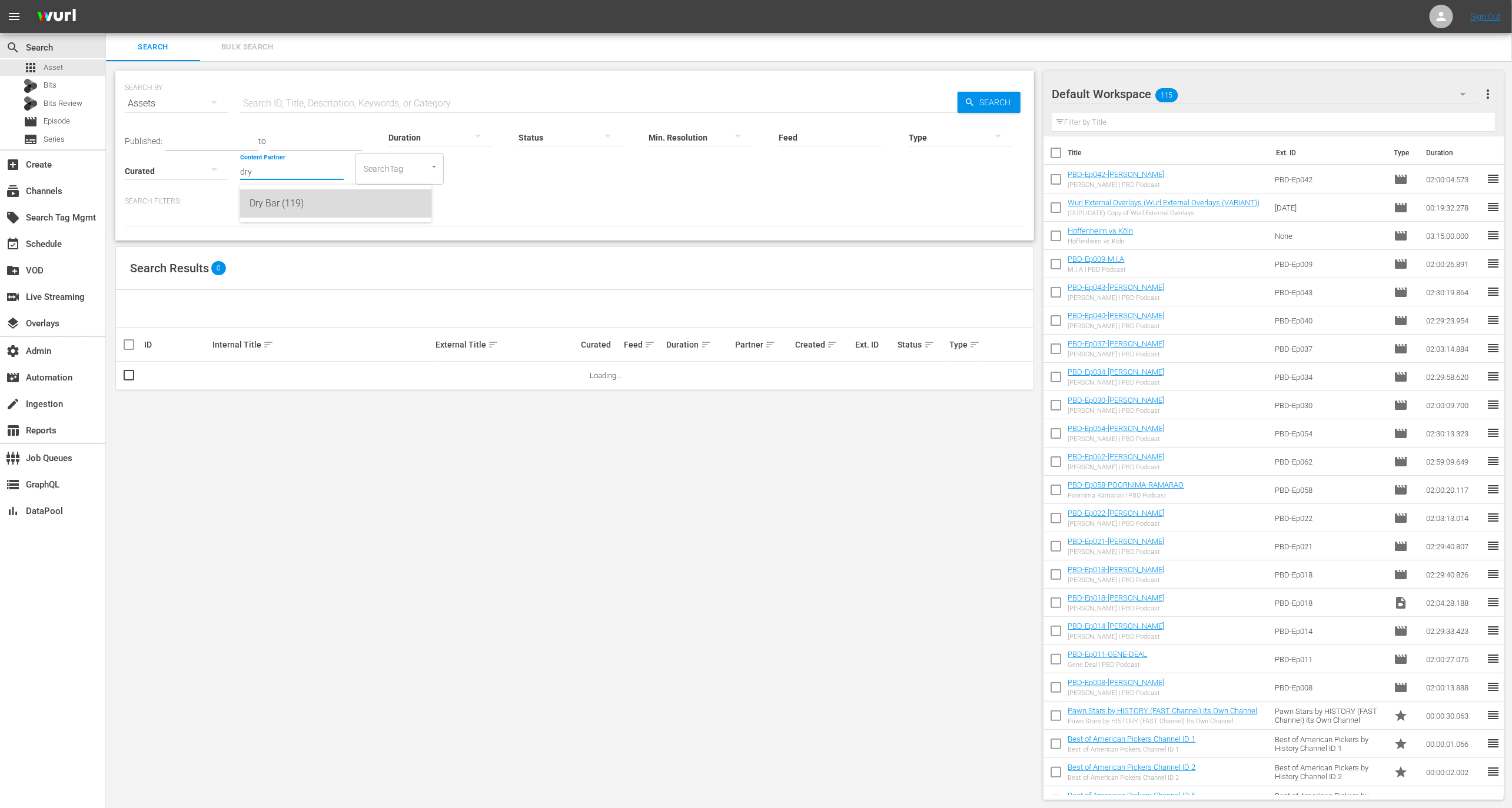
click at [312, 194] on div "Dry Bar (119)" at bounding box center [336, 204] width 173 height 29
type input "Dry Bar (119)"
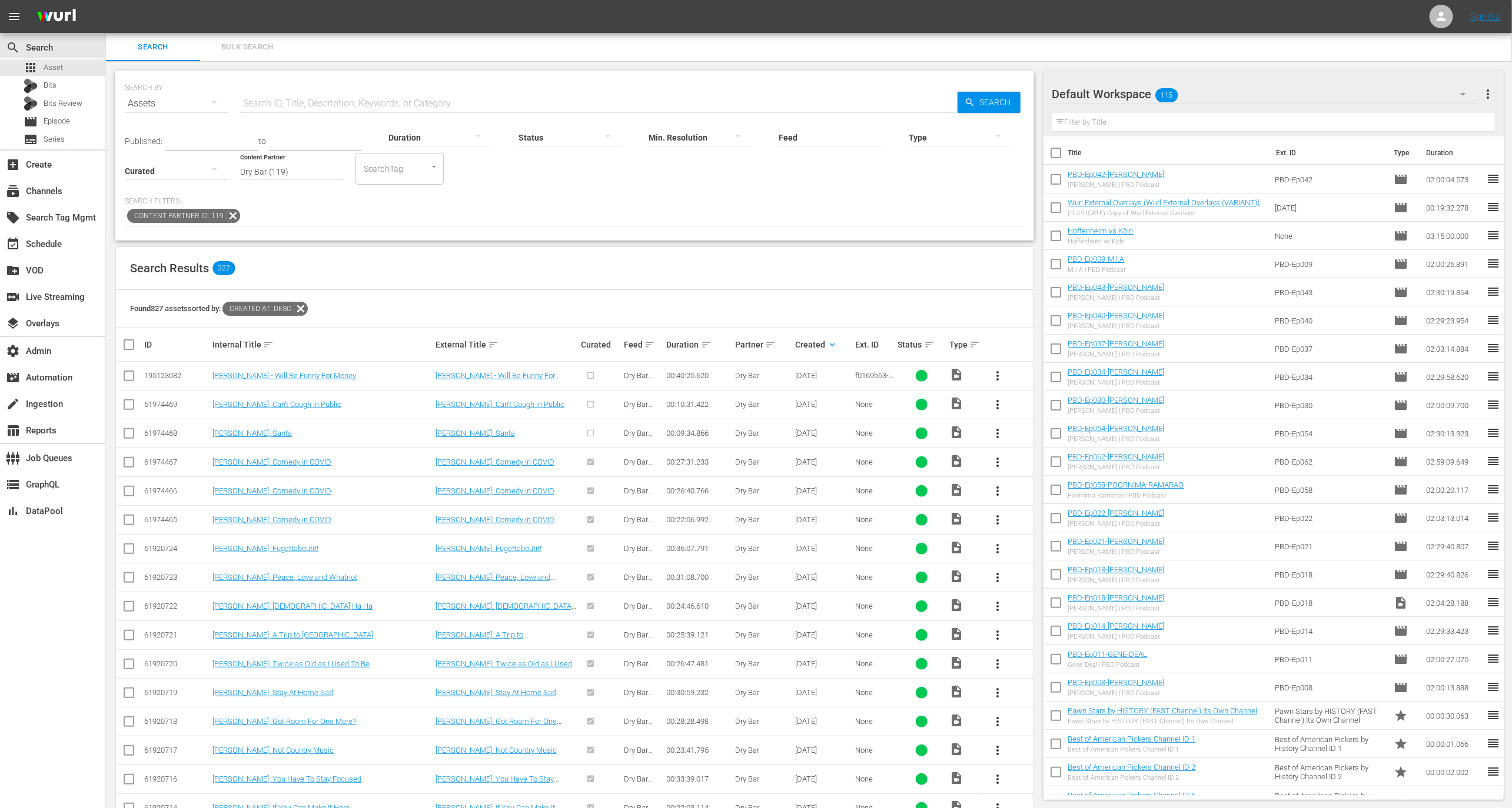
click at [948, 128] on div at bounding box center [960, 137] width 104 height 33
click at [951, 145] on div "Ad" at bounding box center [960, 154] width 104 height 19
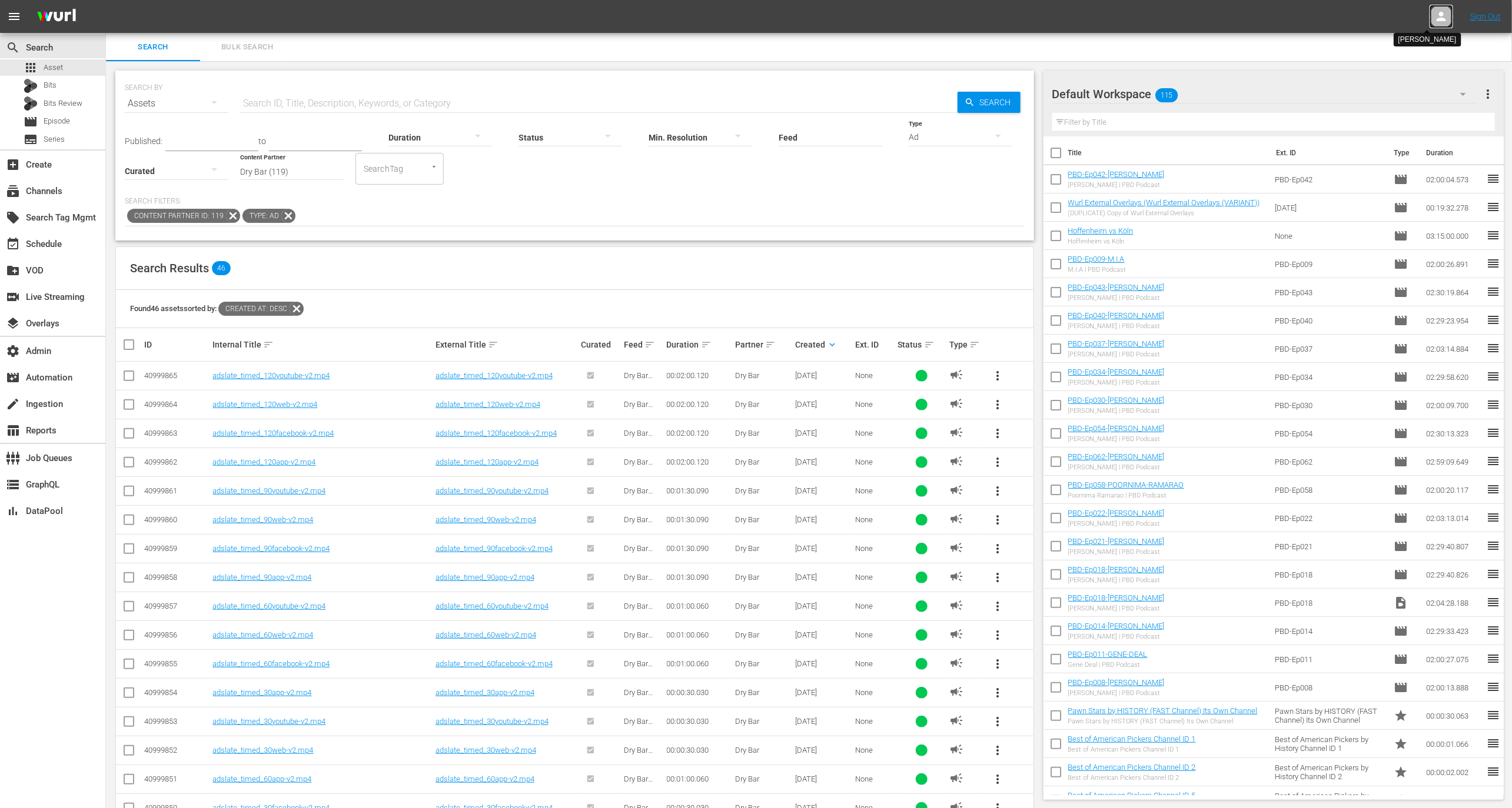
click at [1442, 17] on icon at bounding box center [1441, 17] width 10 height 10
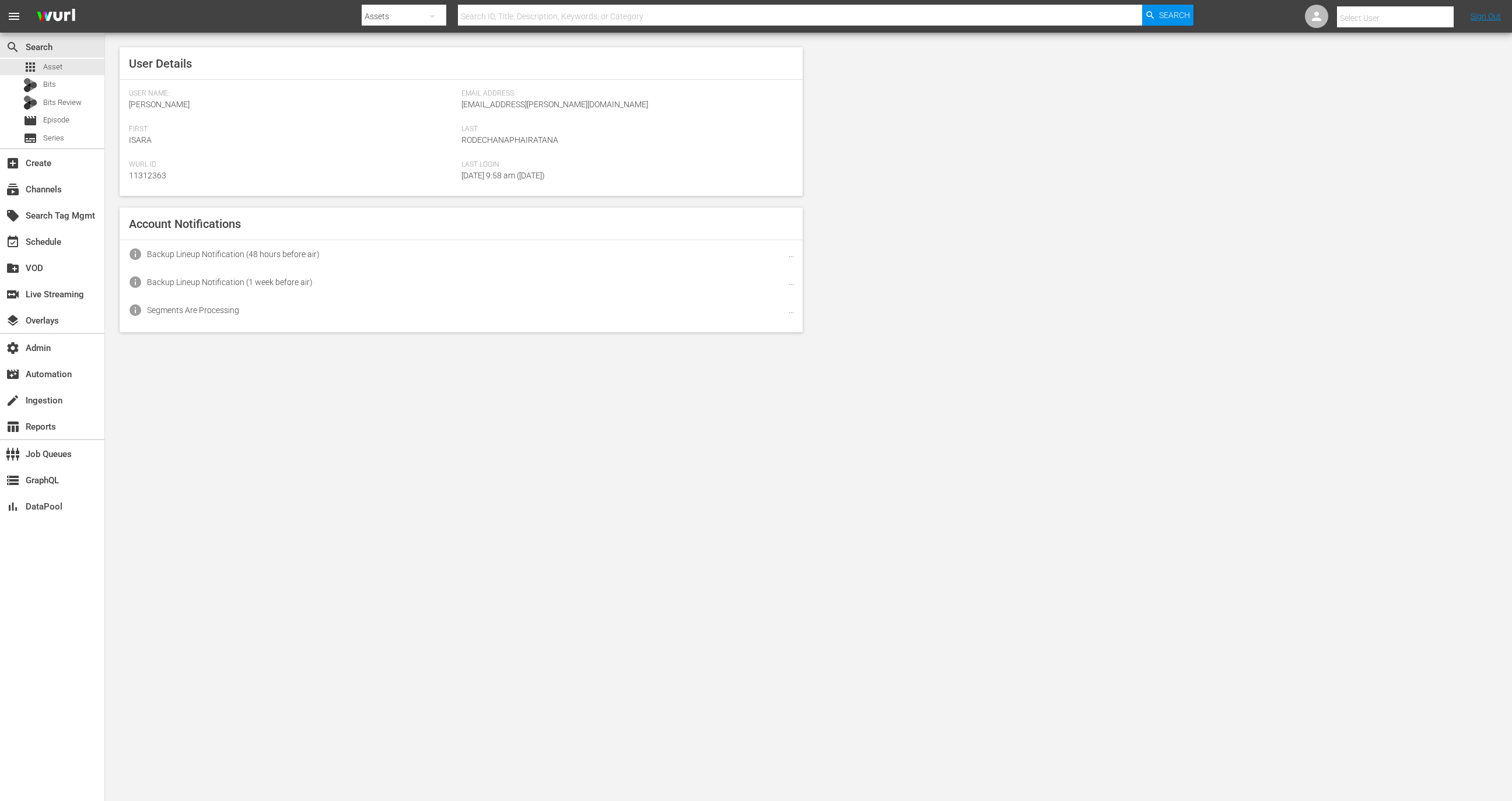
click at [1408, 17] on input "text" at bounding box center [1411, 18] width 149 height 28
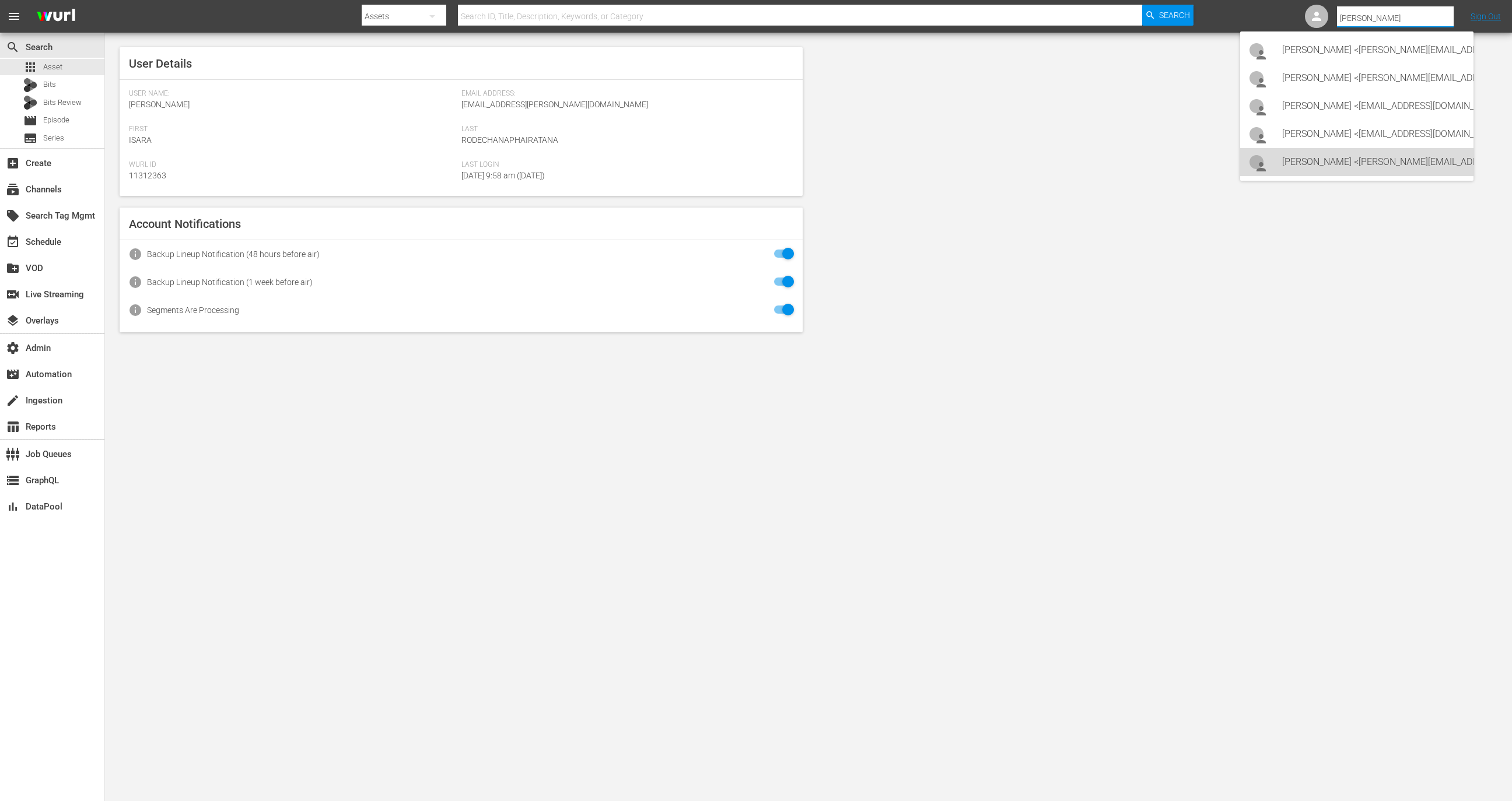
click at [1382, 166] on div "Shawna Brooks <shawna.brooks@angel.com>" at bounding box center [1373, 163] width 182 height 28
type input "Shawna Brooks (11314900)"
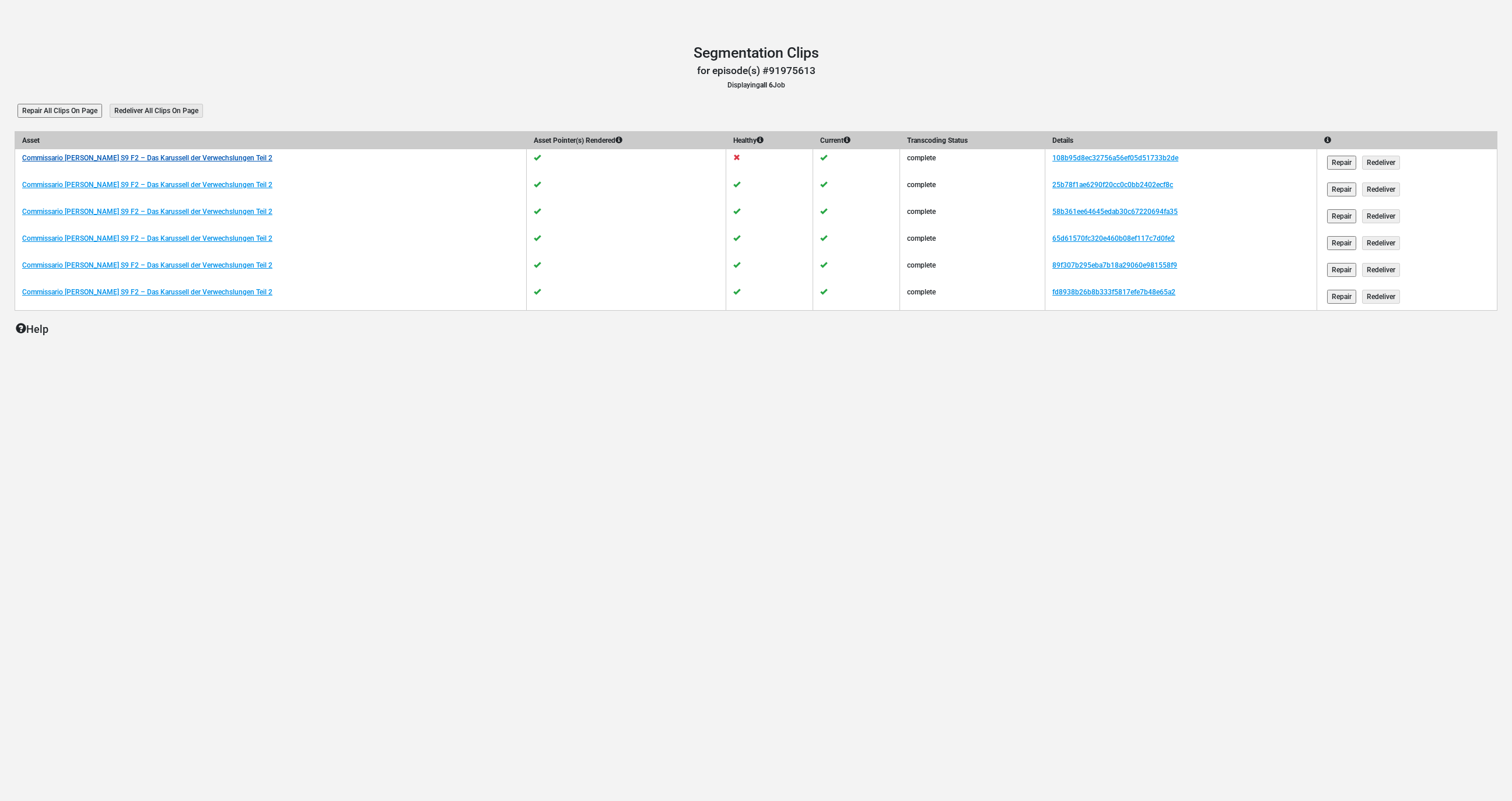
click at [185, 160] on link "Commissario [PERSON_NAME] S9 F2 – Das Karussell der Verwechslungen Teil 2" at bounding box center [147, 158] width 251 height 8
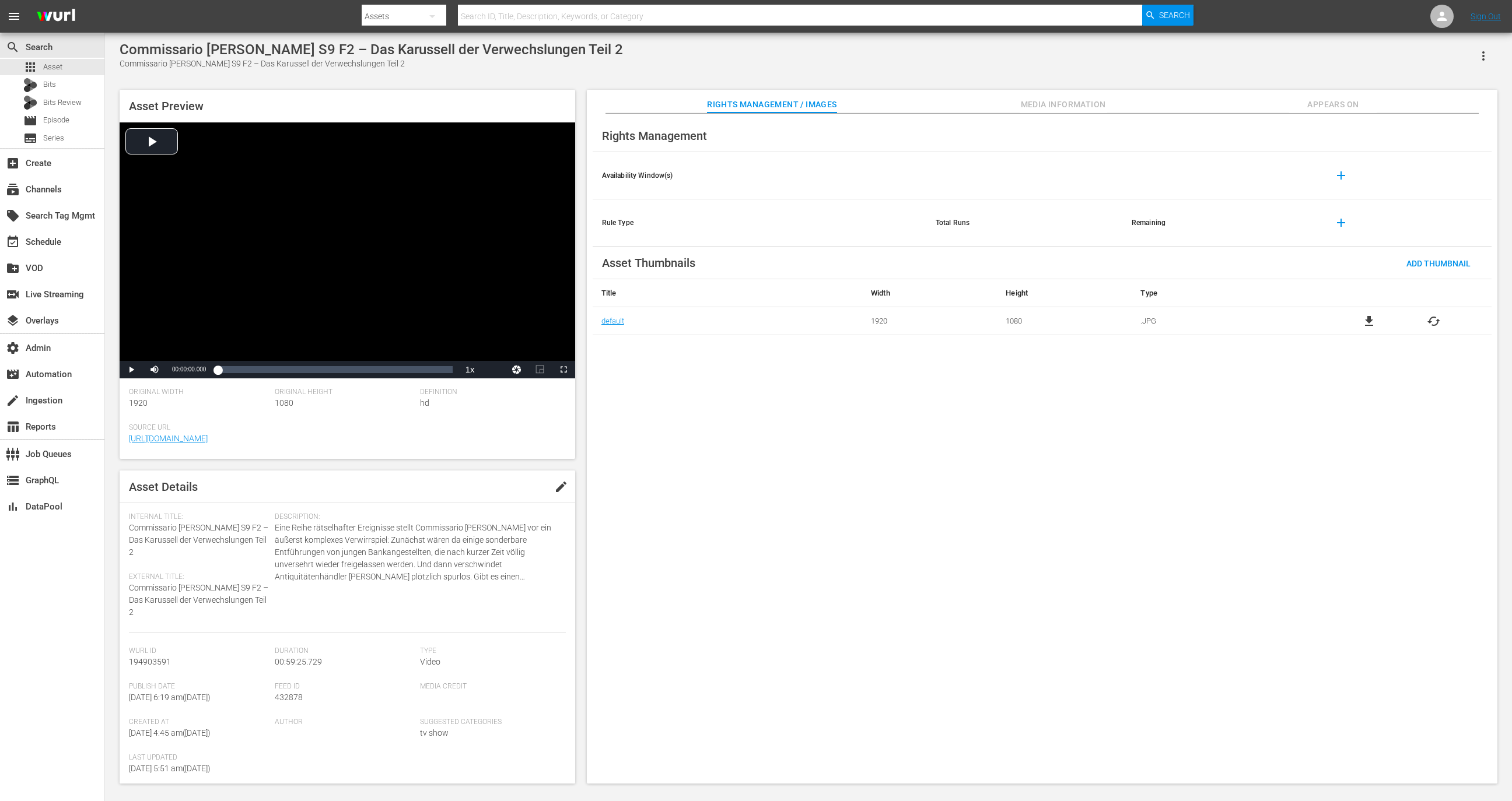
click at [1484, 47] on button "button" at bounding box center [1484, 56] width 28 height 28
click at [1415, 92] on div "Segmentation Clips" at bounding box center [1432, 89] width 112 height 28
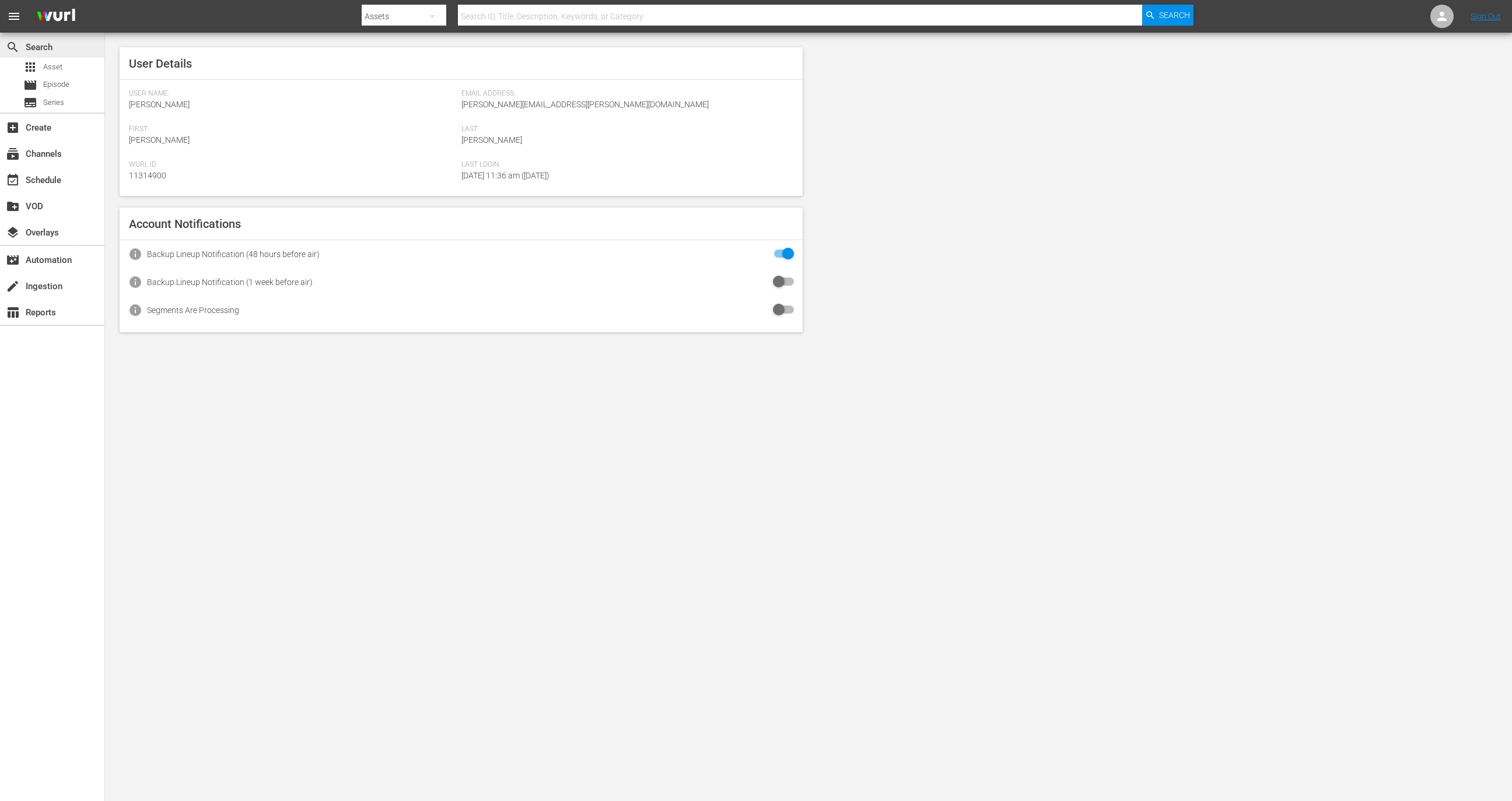
click at [51, 50] on div "search Search" at bounding box center [32, 45] width 65 height 10
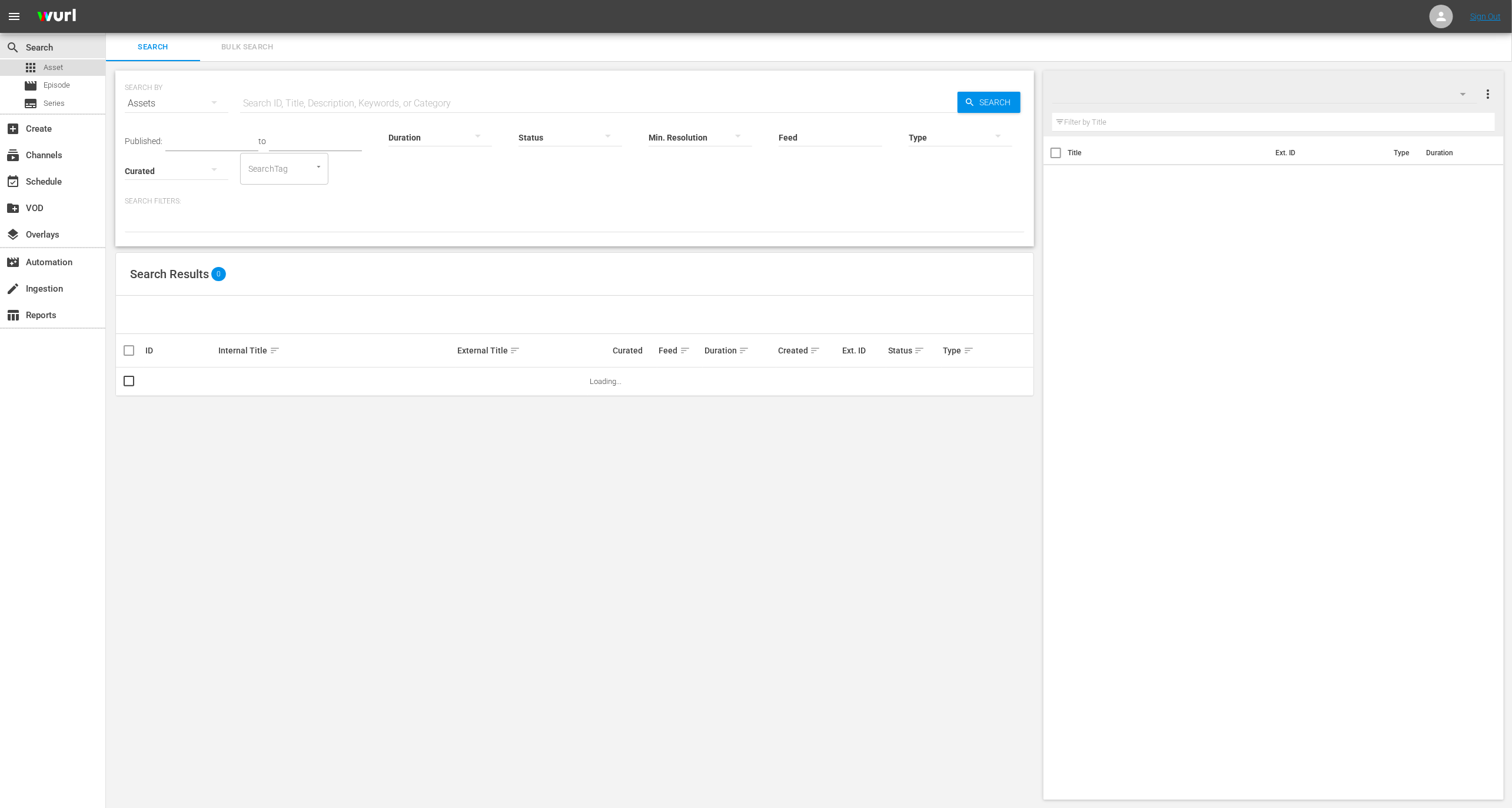
click at [52, 59] on div "apps Asset" at bounding box center [44, 67] width 40 height 17
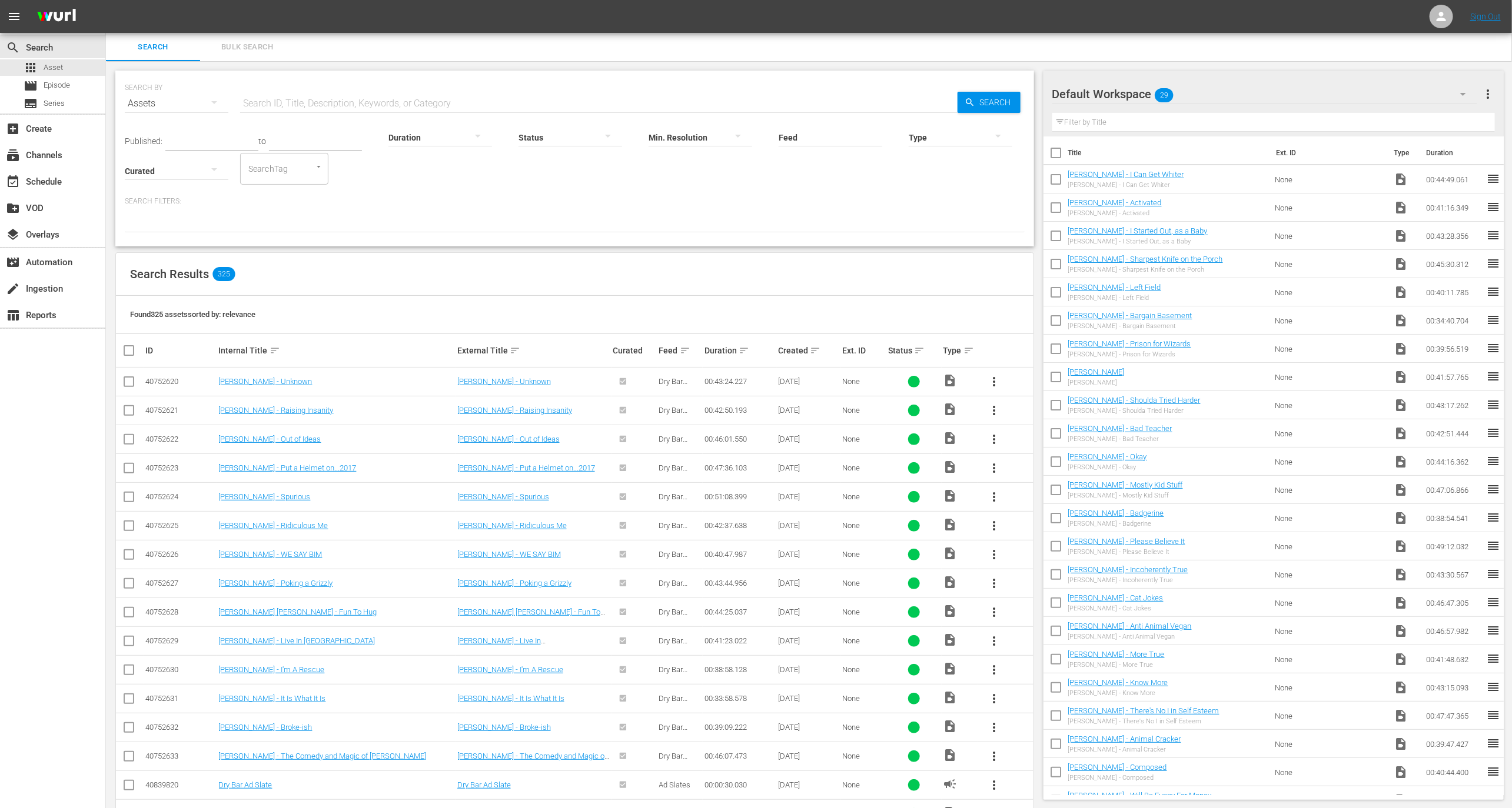
click at [950, 131] on div at bounding box center [960, 137] width 104 height 33
click at [958, 143] on div "Video" at bounding box center [960, 136] width 104 height 19
click at [960, 135] on div "Video" at bounding box center [960, 137] width 104 height 33
click at [953, 156] on div "Ad" at bounding box center [960, 154] width 104 height 19
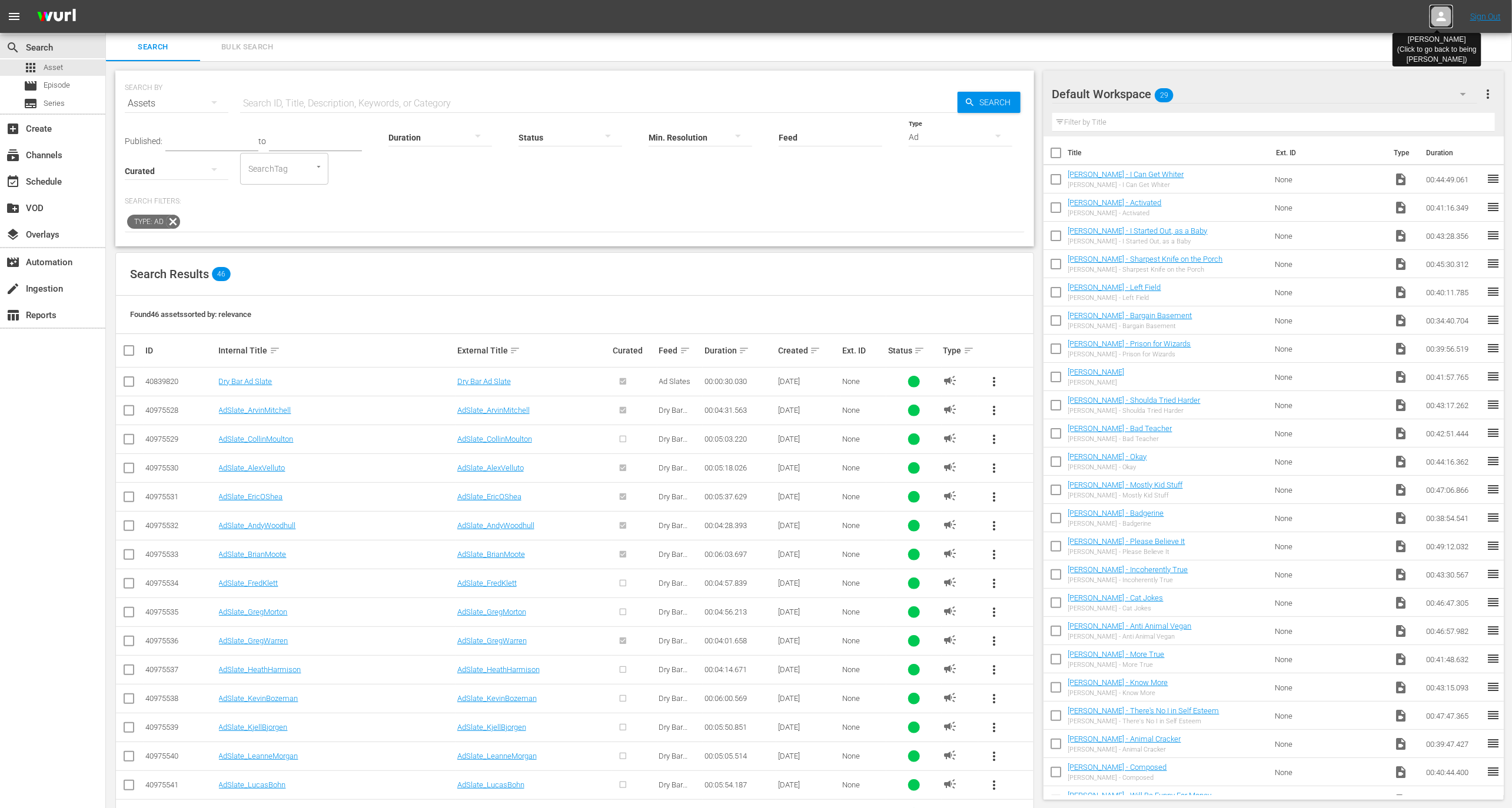
click at [1448, 13] on icon at bounding box center [1441, 17] width 14 height 14
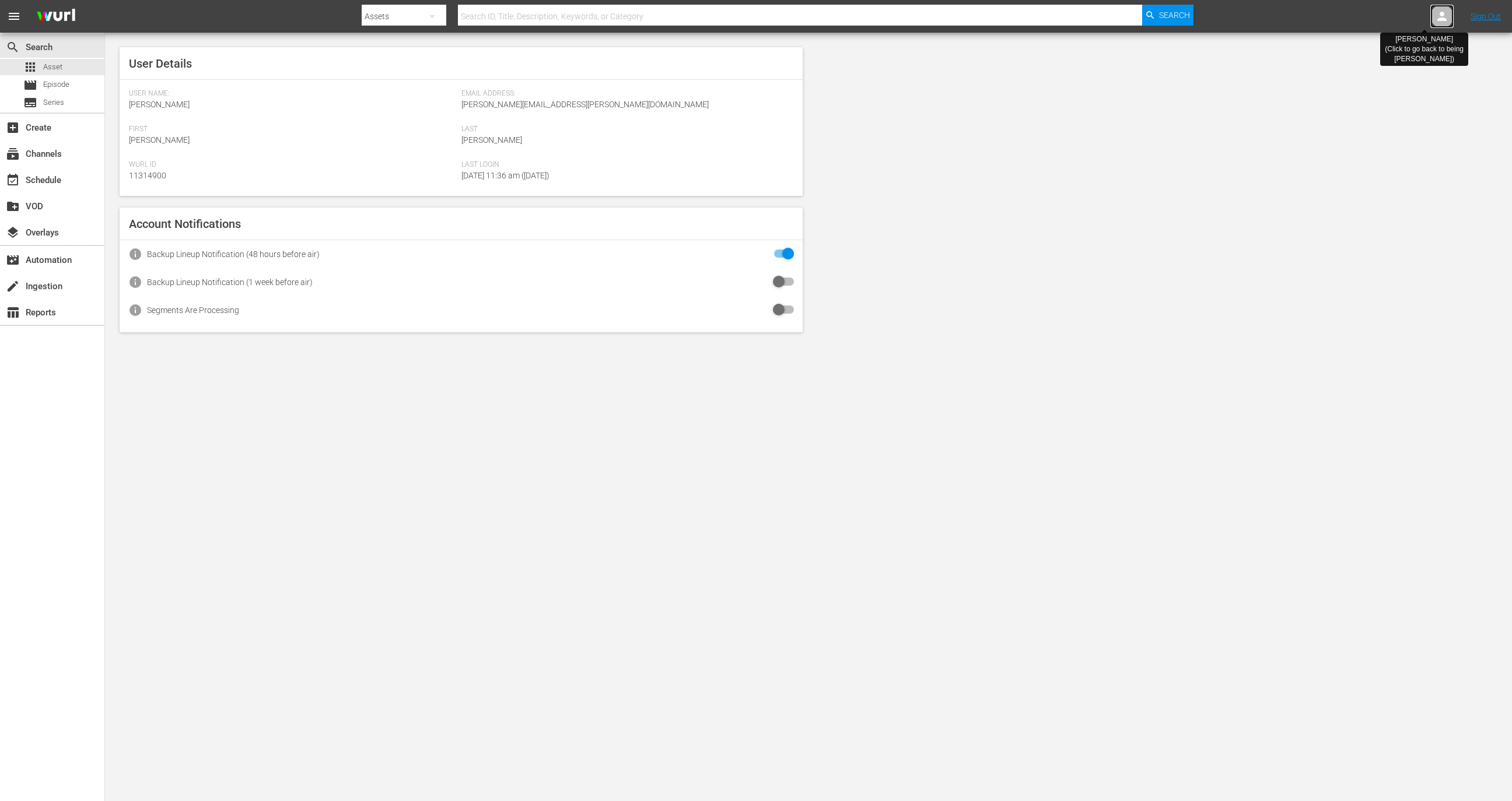
click at [1433, 20] on div at bounding box center [1442, 16] width 24 height 24
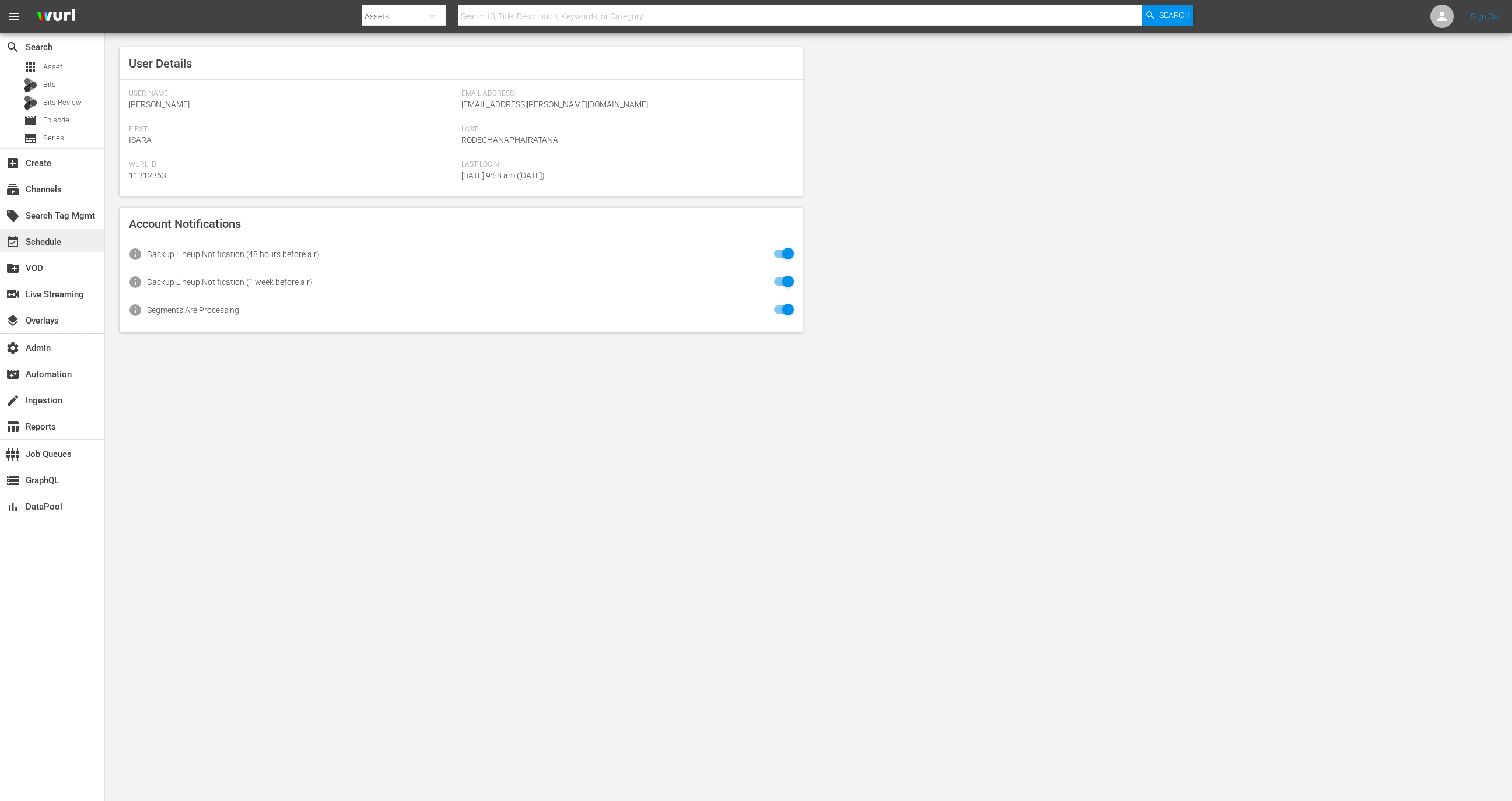
click at [53, 231] on div "event_available Schedule" at bounding box center [52, 241] width 104 height 24
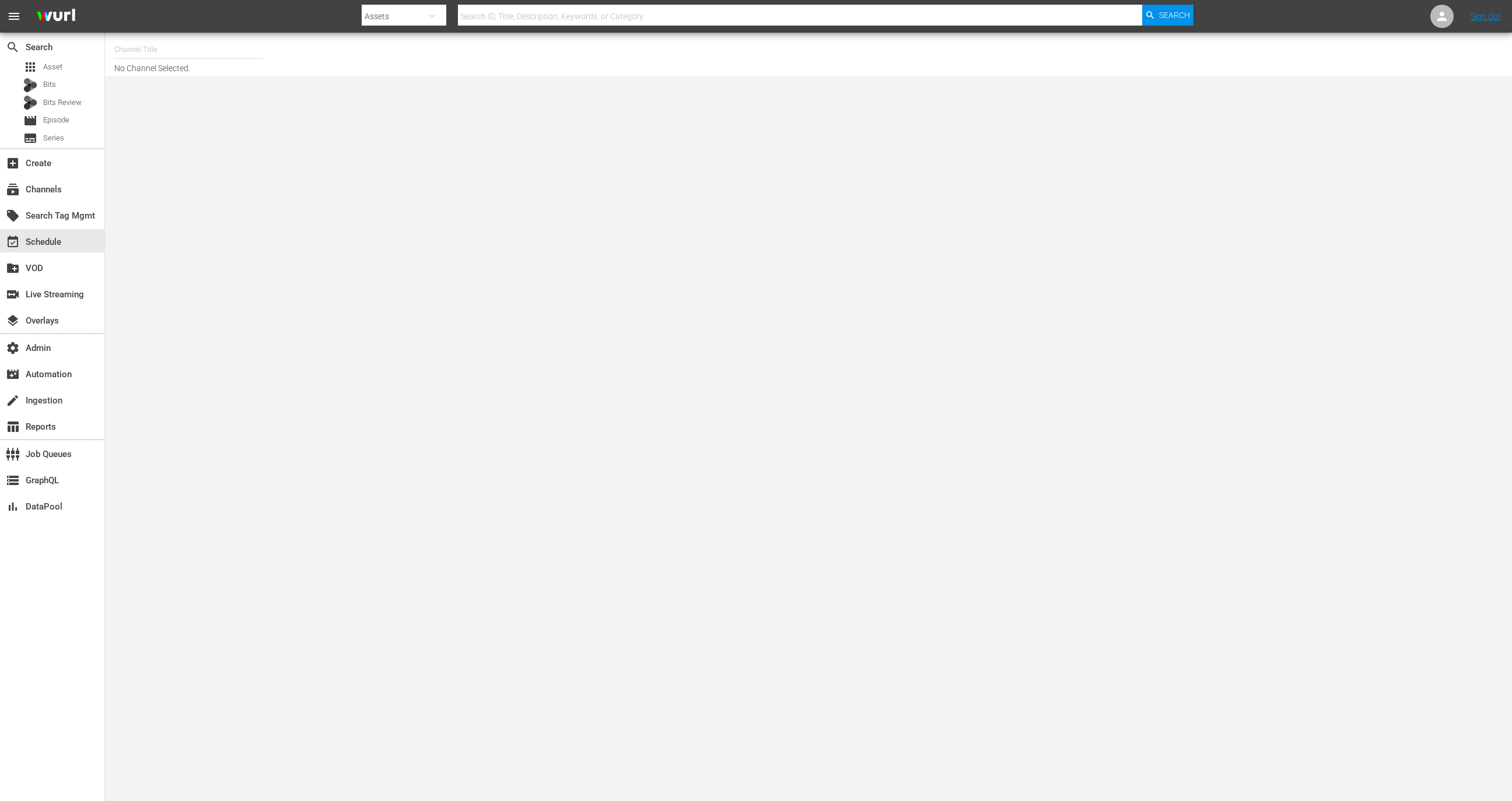
click at [207, 51] on input "text" at bounding box center [189, 49] width 149 height 28
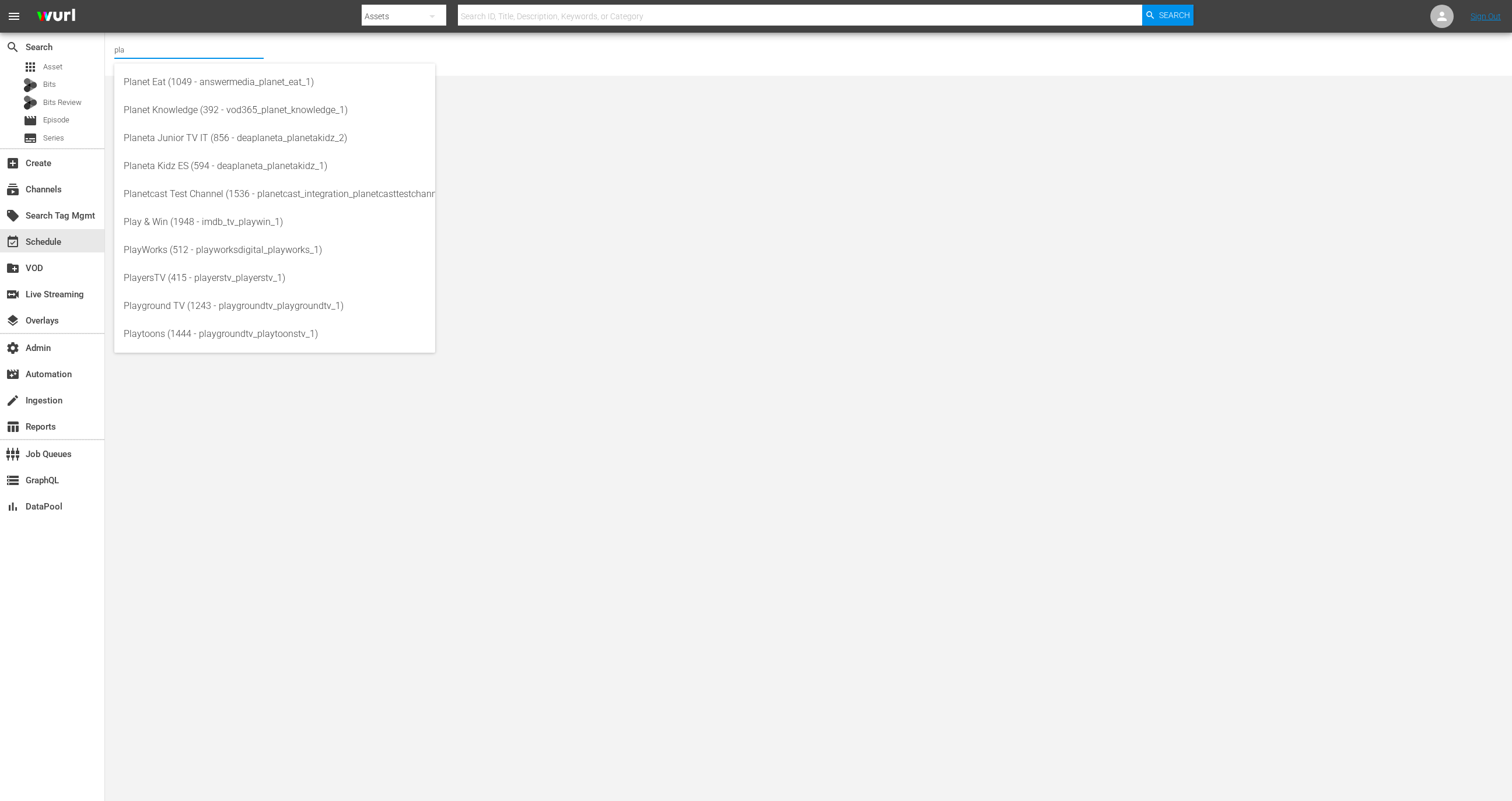
type input "pla"
click at [64, 123] on span "Episode" at bounding box center [56, 120] width 26 height 12
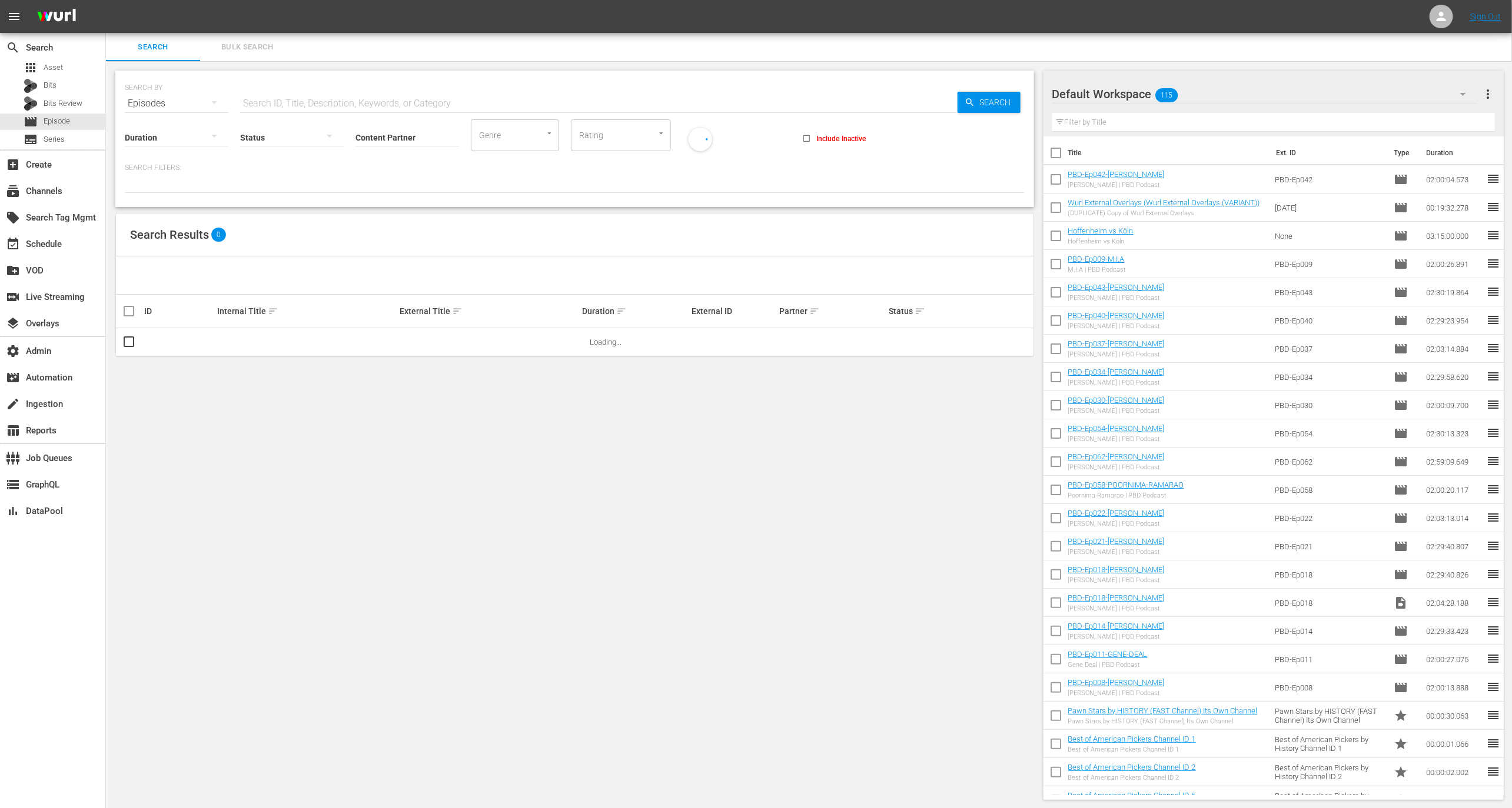
click at [380, 137] on input "Content Partner" at bounding box center [407, 138] width 104 height 42
click at [72, 238] on div "event_available Schedule" at bounding box center [52, 243] width 105 height 24
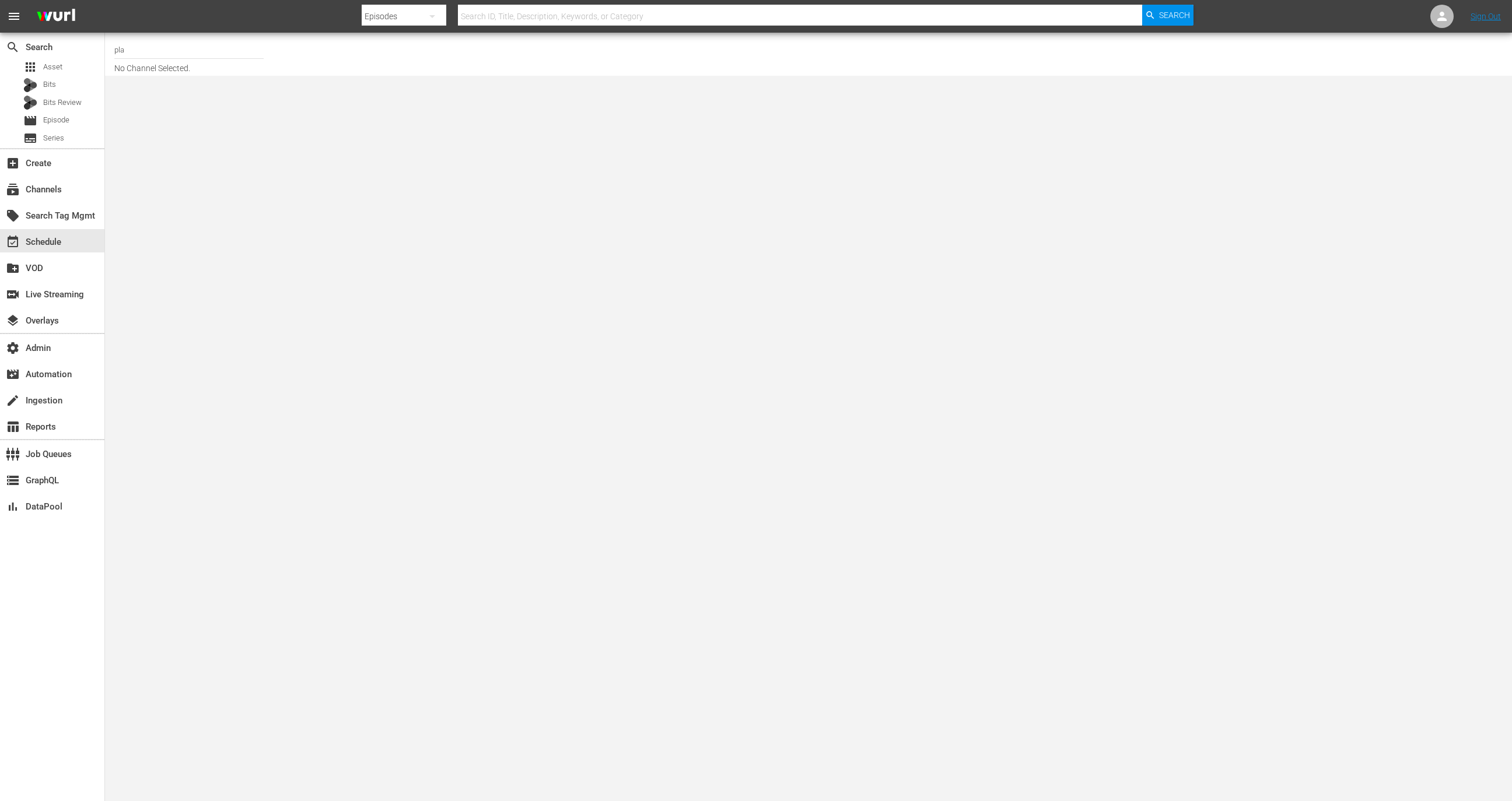
click at [175, 60] on input "pla" at bounding box center [189, 49] width 149 height 28
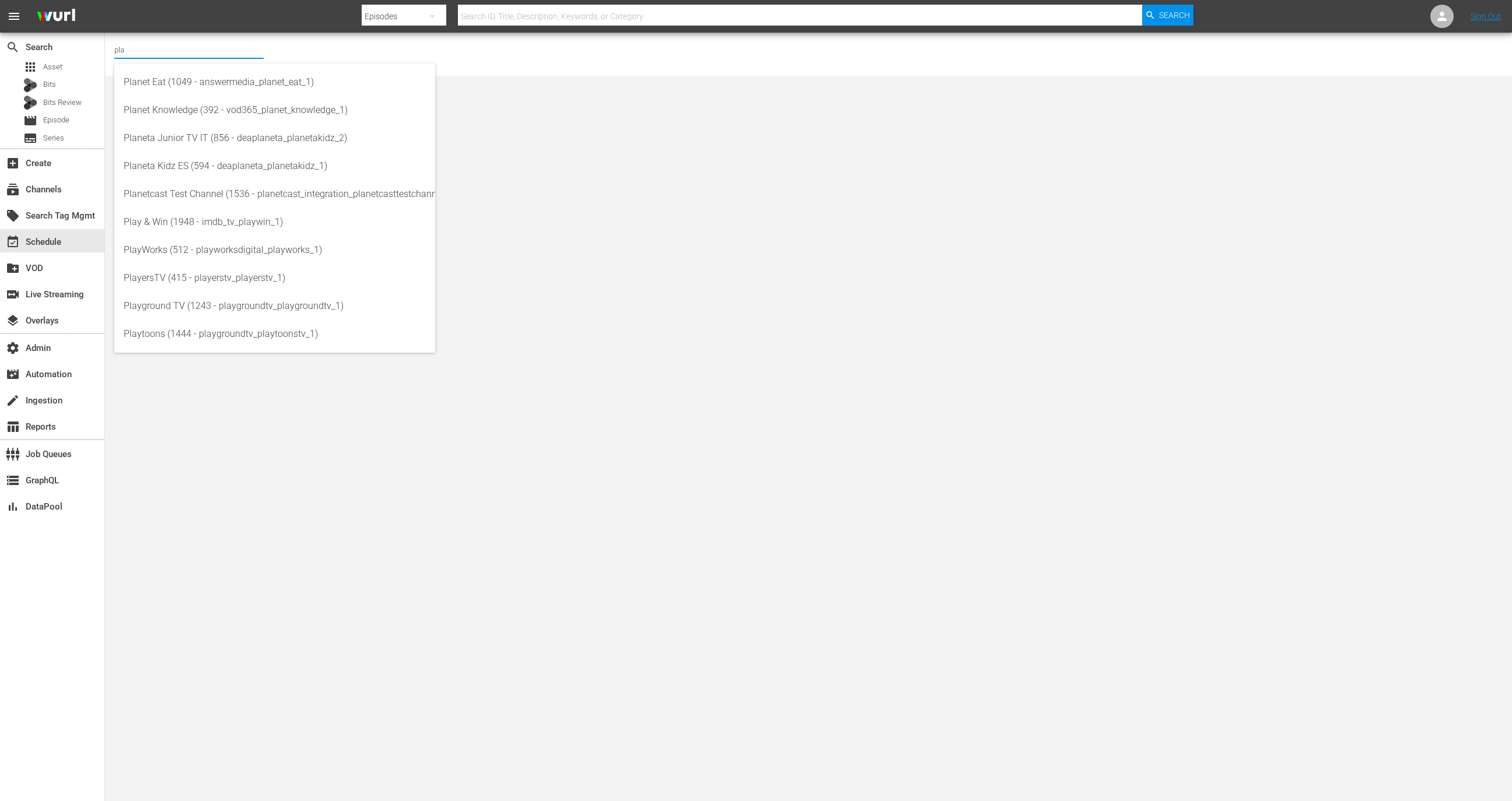
click at [175, 60] on input "pla" at bounding box center [189, 49] width 149 height 28
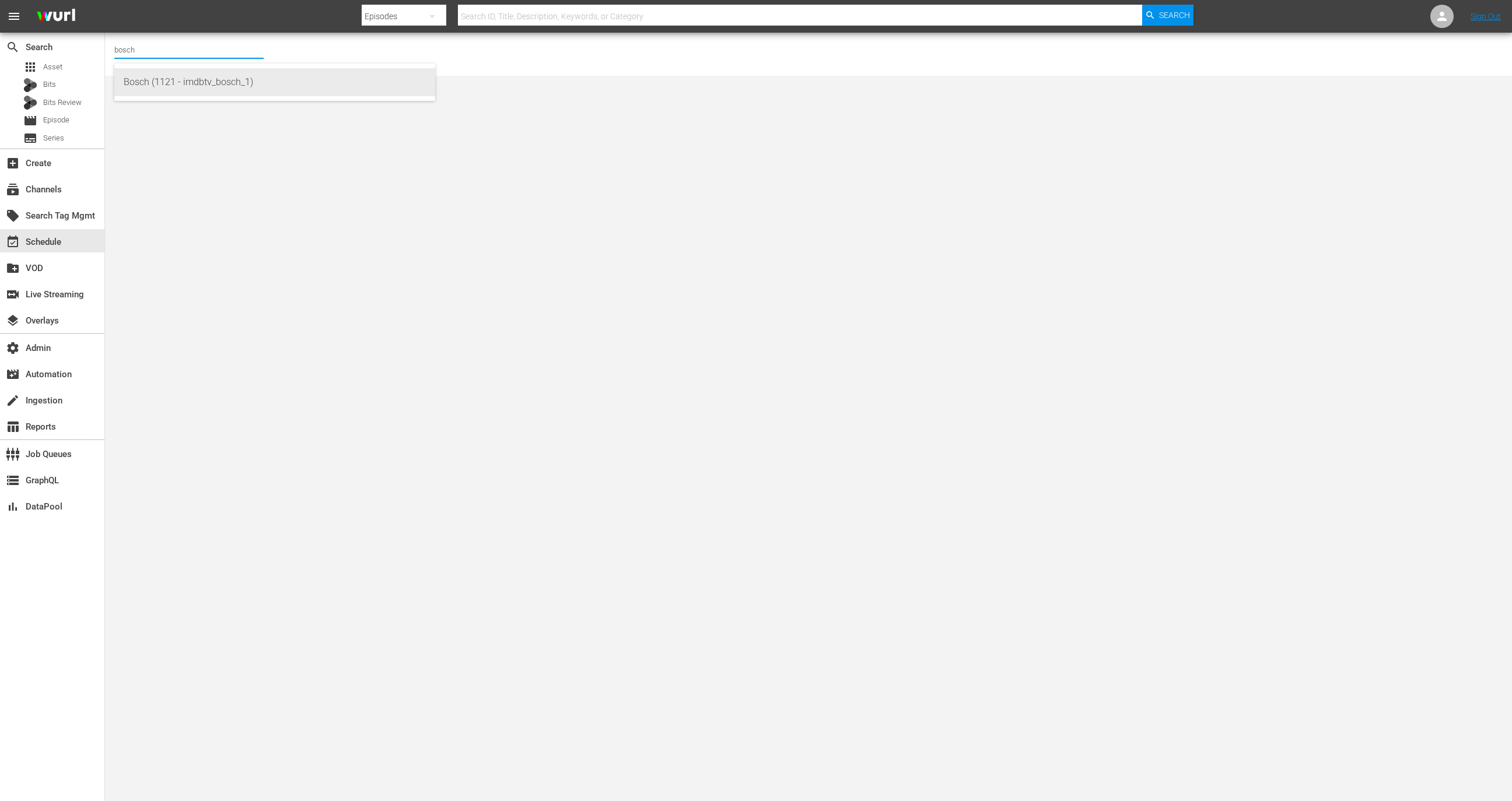
click at [216, 81] on div "Bosch (1121 - imdbtv_bosch_1)" at bounding box center [274, 82] width 302 height 28
type input "Bosch (1121 - imdbtv_bosch_1)"
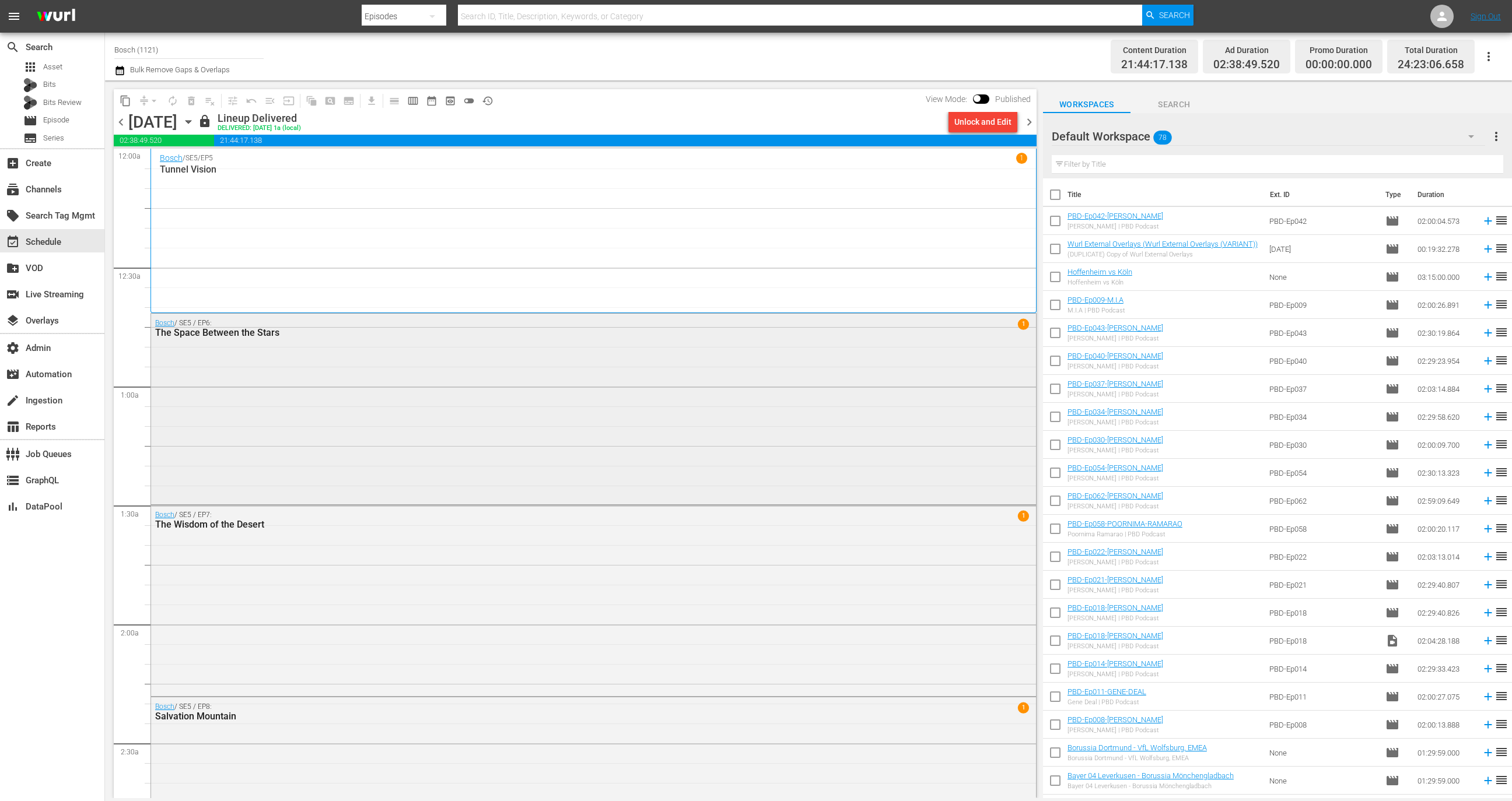
click at [163, 315] on div "Bosch / SE5 / EP6: The Space Between the Stars 1" at bounding box center [593, 328] width 885 height 28
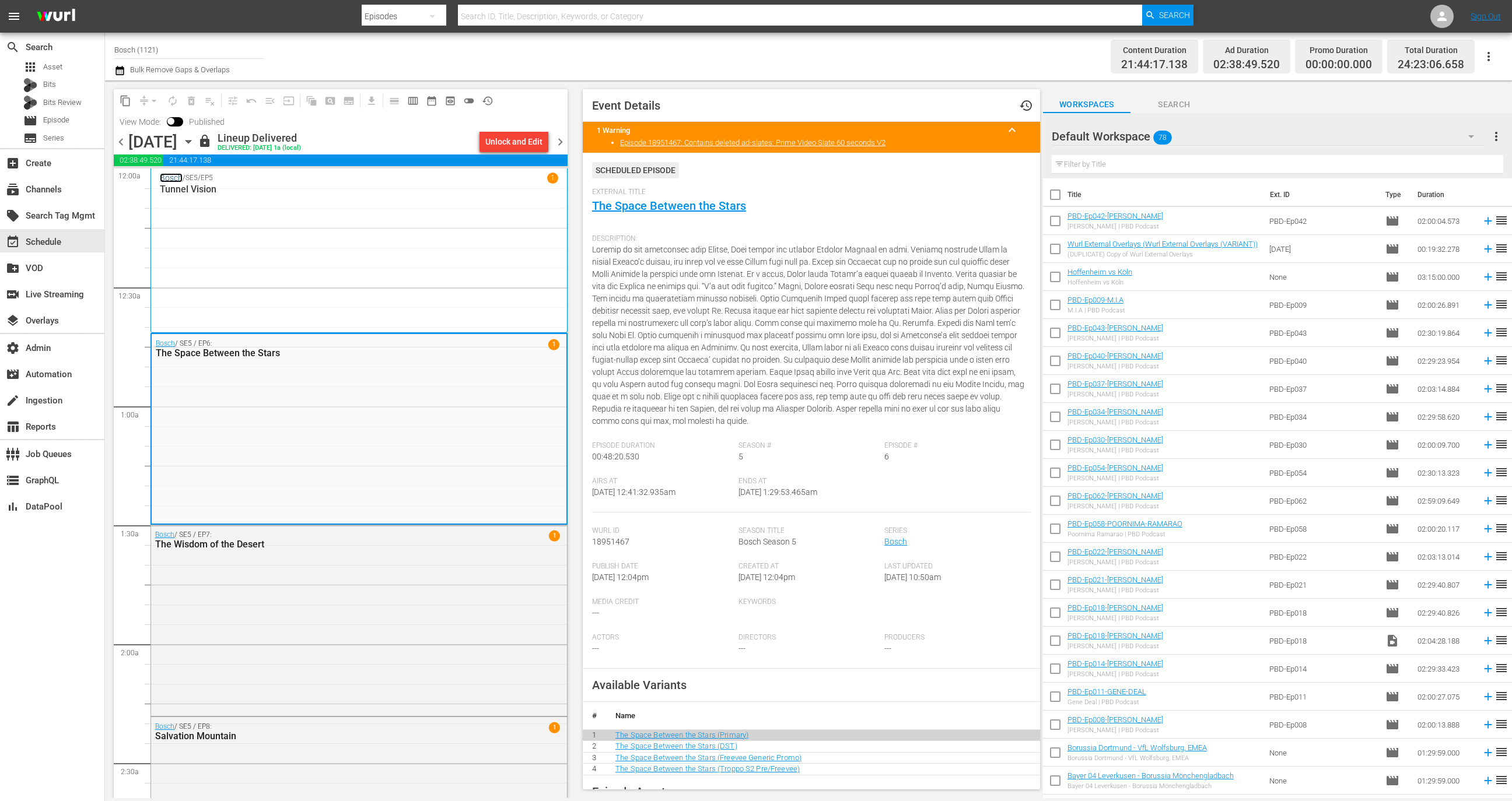
click at [169, 176] on link "Bosch" at bounding box center [171, 178] width 23 height 9
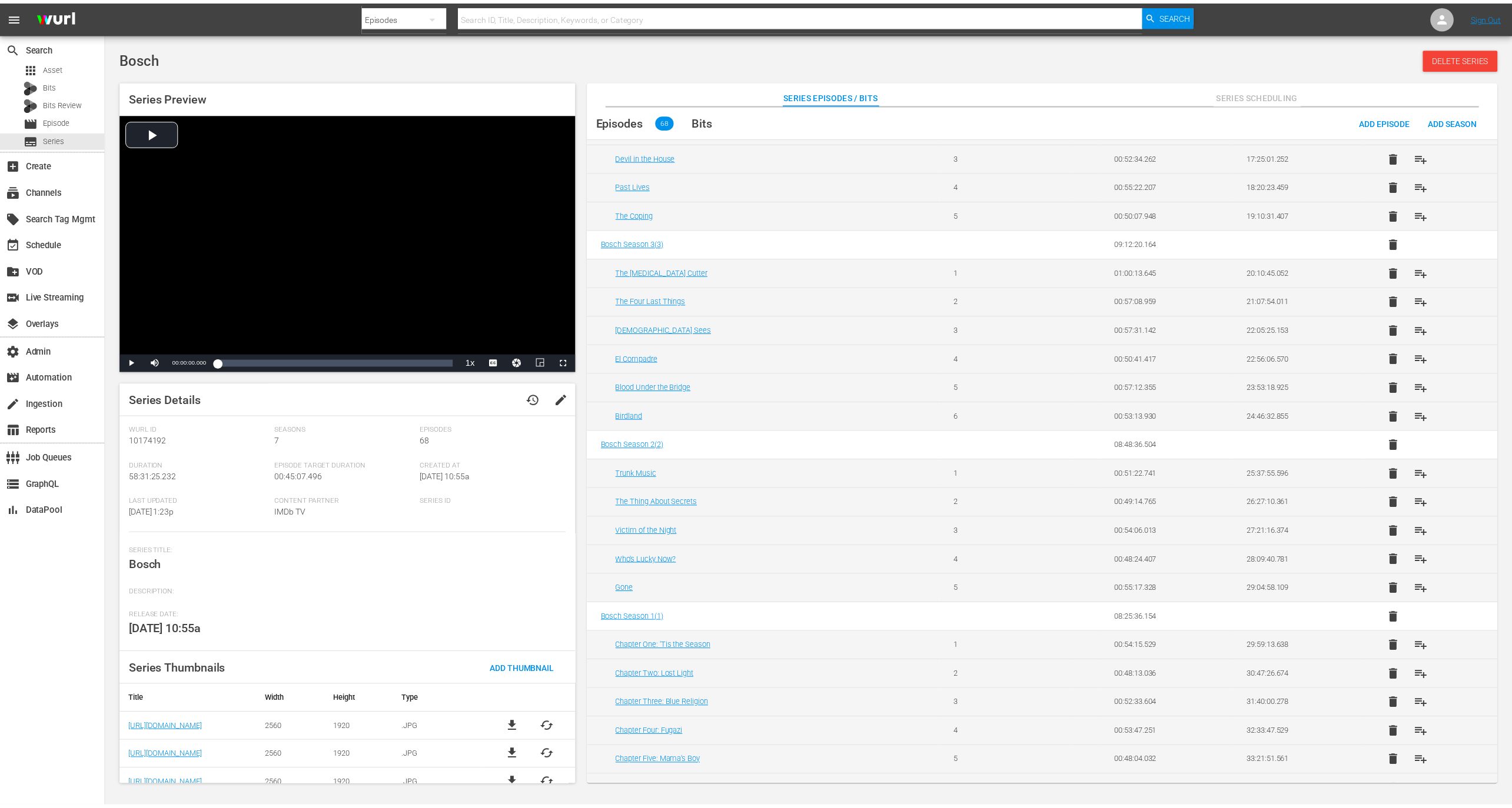
scroll to position [729, 0]
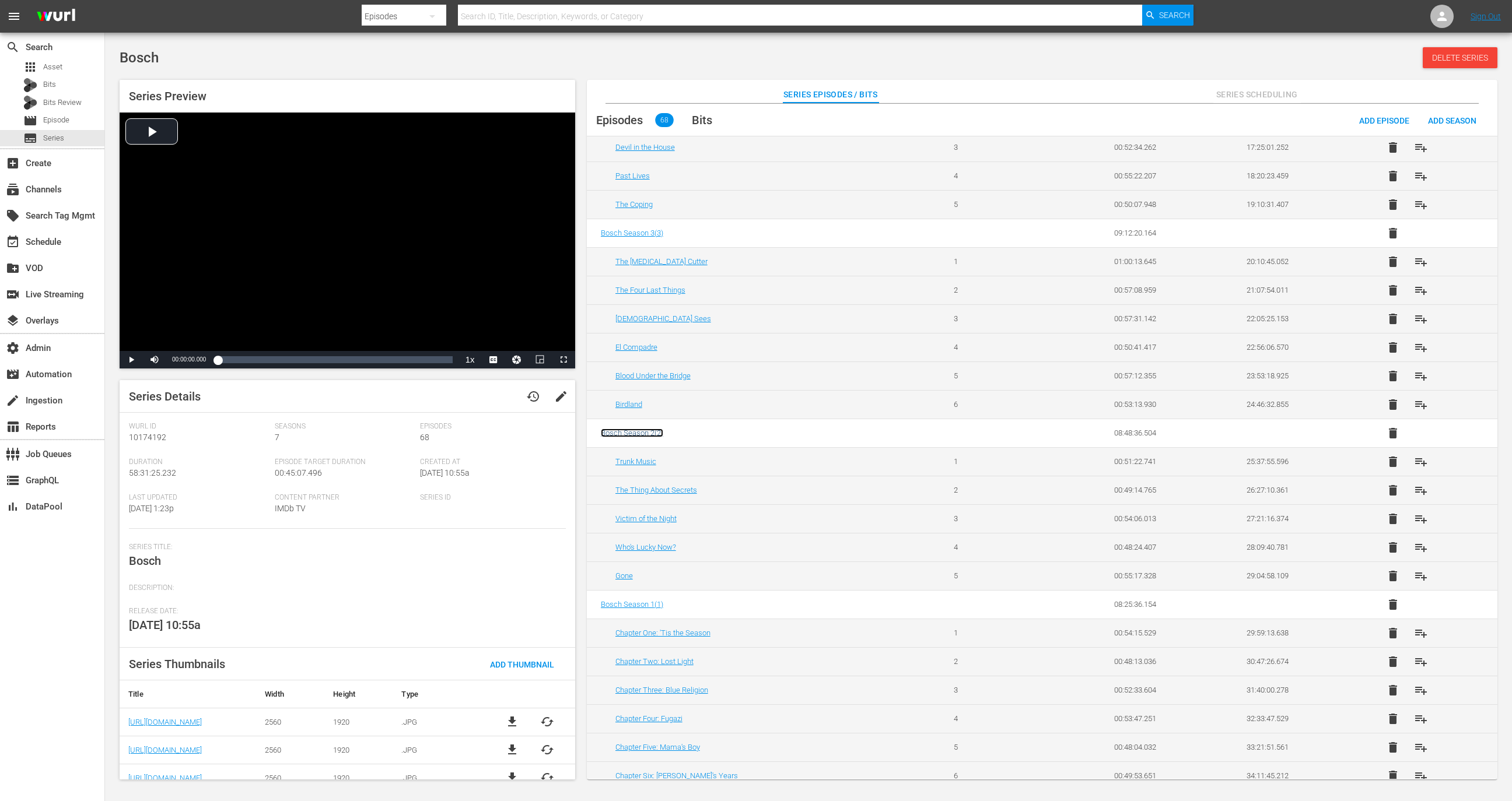
click at [622, 429] on span "Bosch Season 2 ( 2 )" at bounding box center [632, 433] width 62 height 9
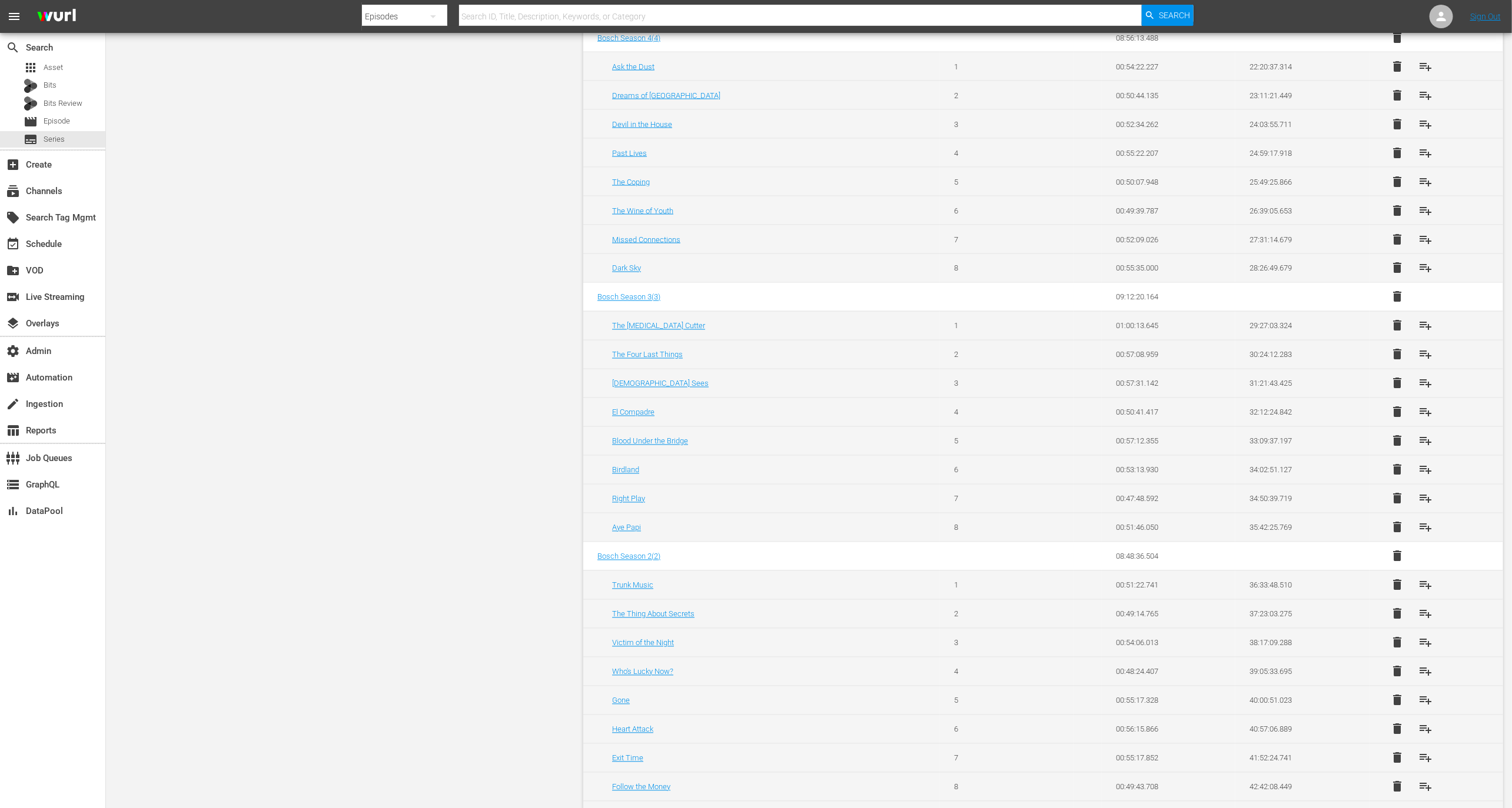
scroll to position [1259, 0]
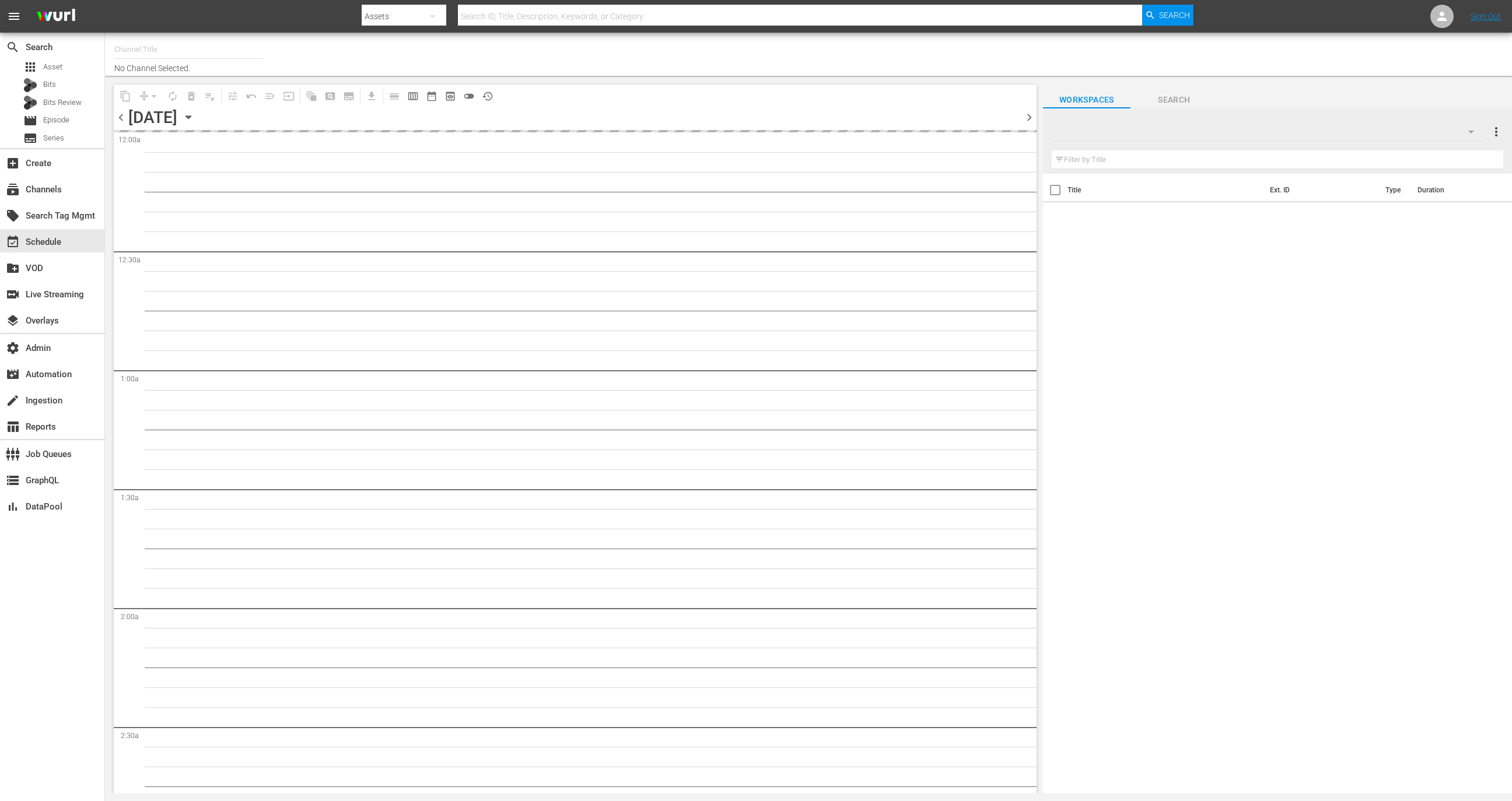
type input "Commissario [PERSON_NAME] [PERSON_NAME] (2136)"
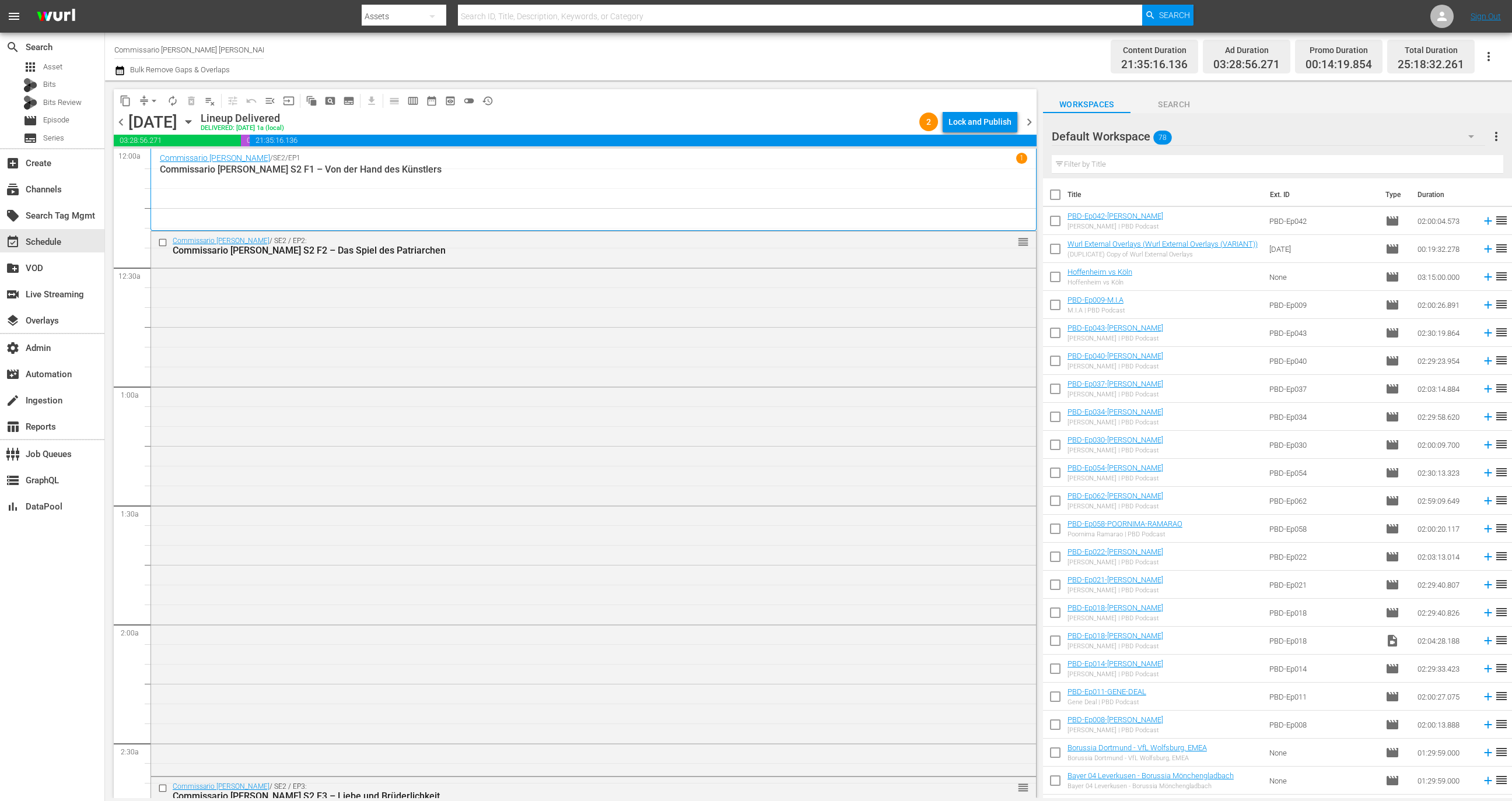
click at [1026, 119] on span "chevron_right" at bounding box center [1029, 122] width 15 height 15
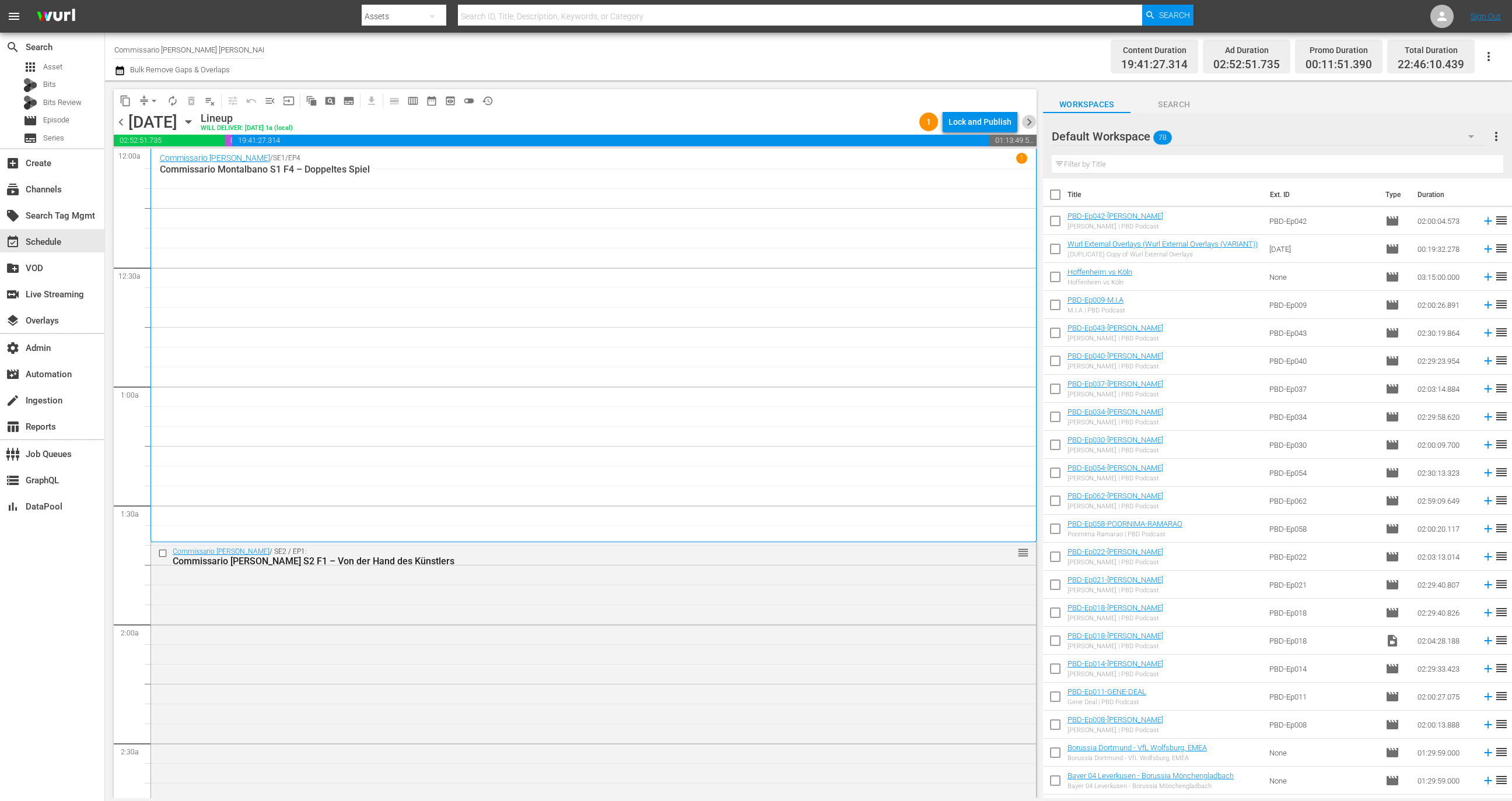
click at [1029, 123] on span "chevron_right" at bounding box center [1029, 122] width 15 height 15
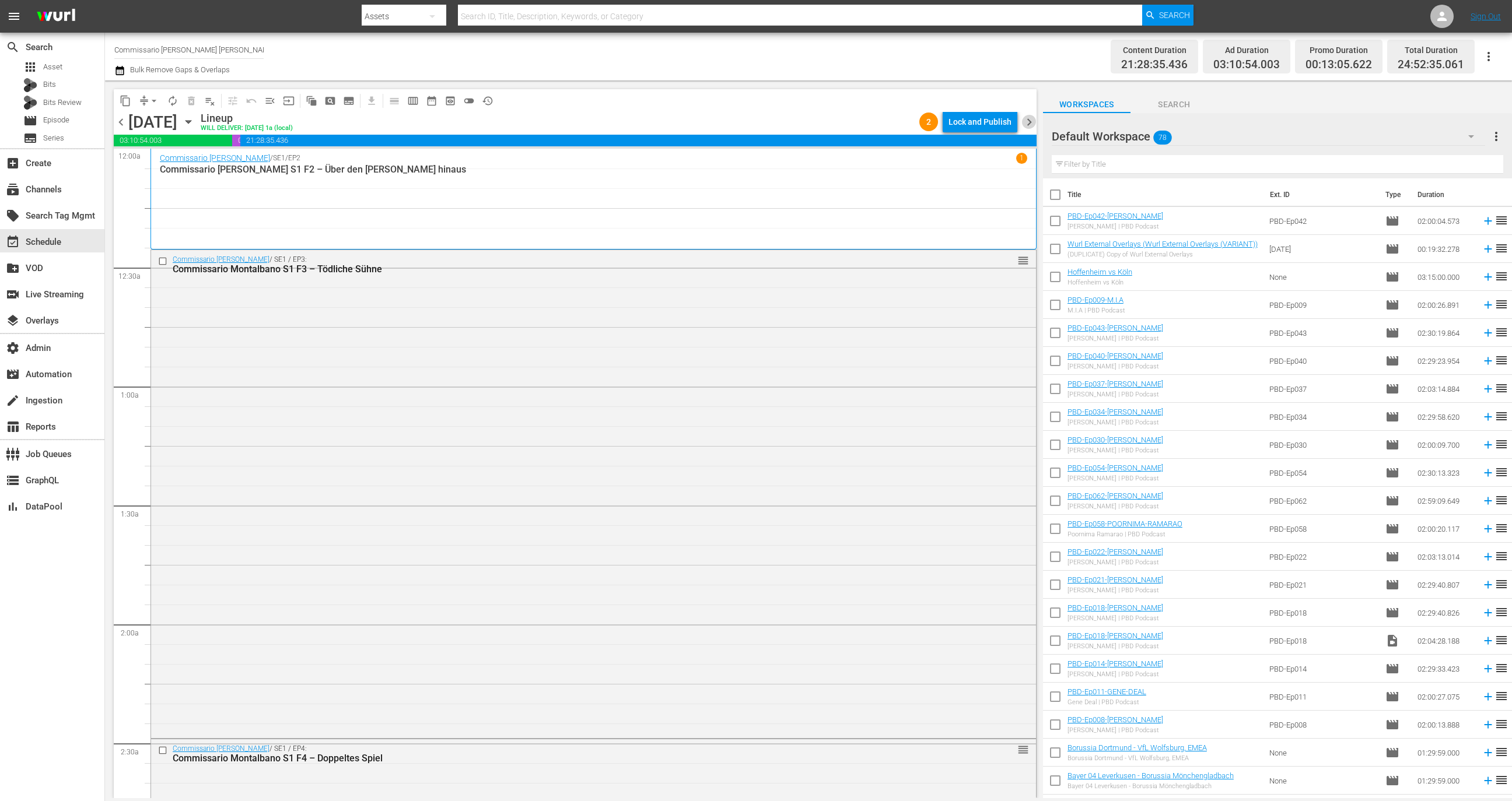
click at [1029, 123] on span "chevron_right" at bounding box center [1029, 122] width 15 height 15
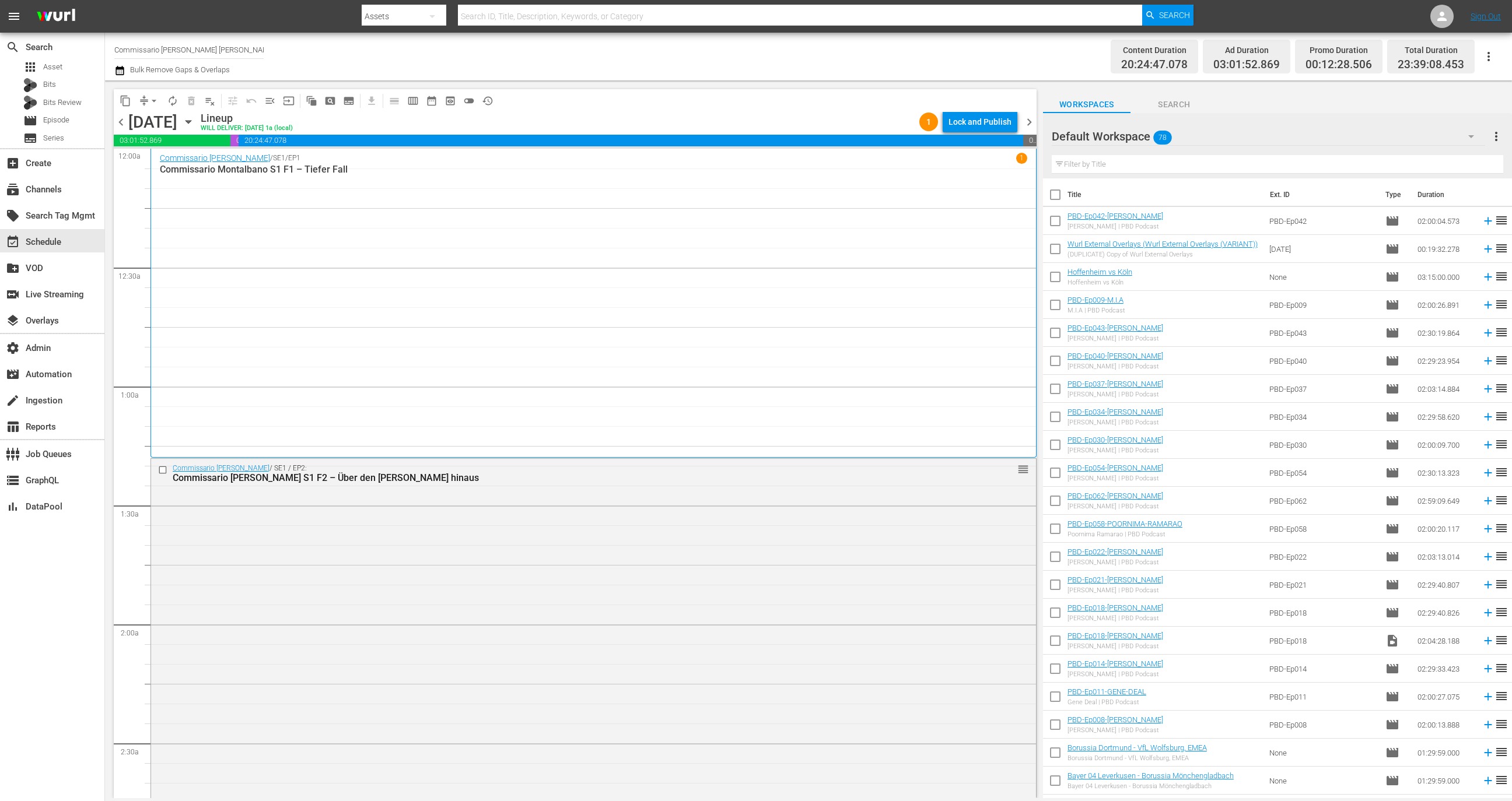
click at [1030, 123] on span "chevron_right" at bounding box center [1029, 122] width 15 height 15
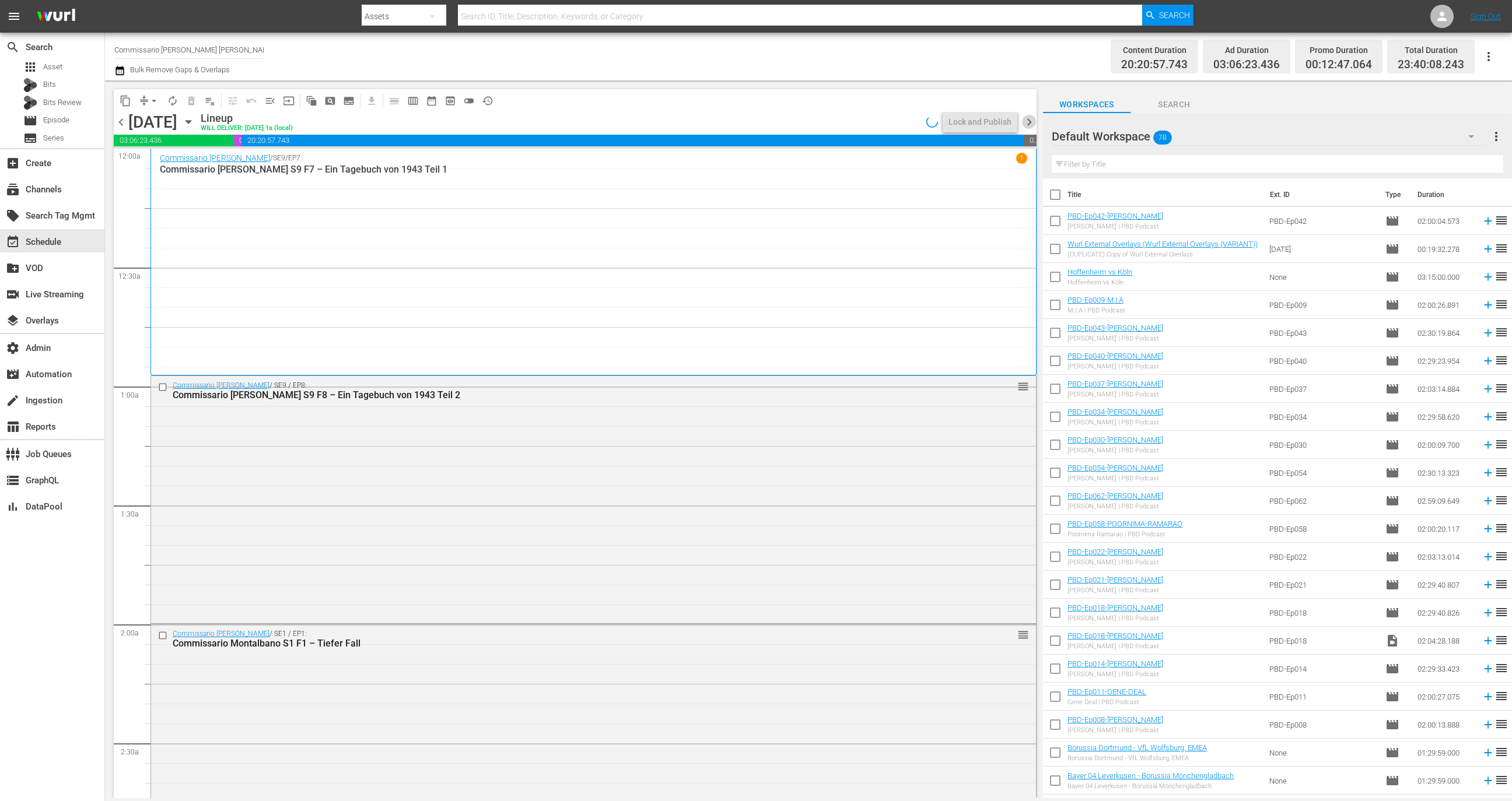
click at [1030, 123] on span "chevron_right" at bounding box center [1029, 122] width 15 height 15
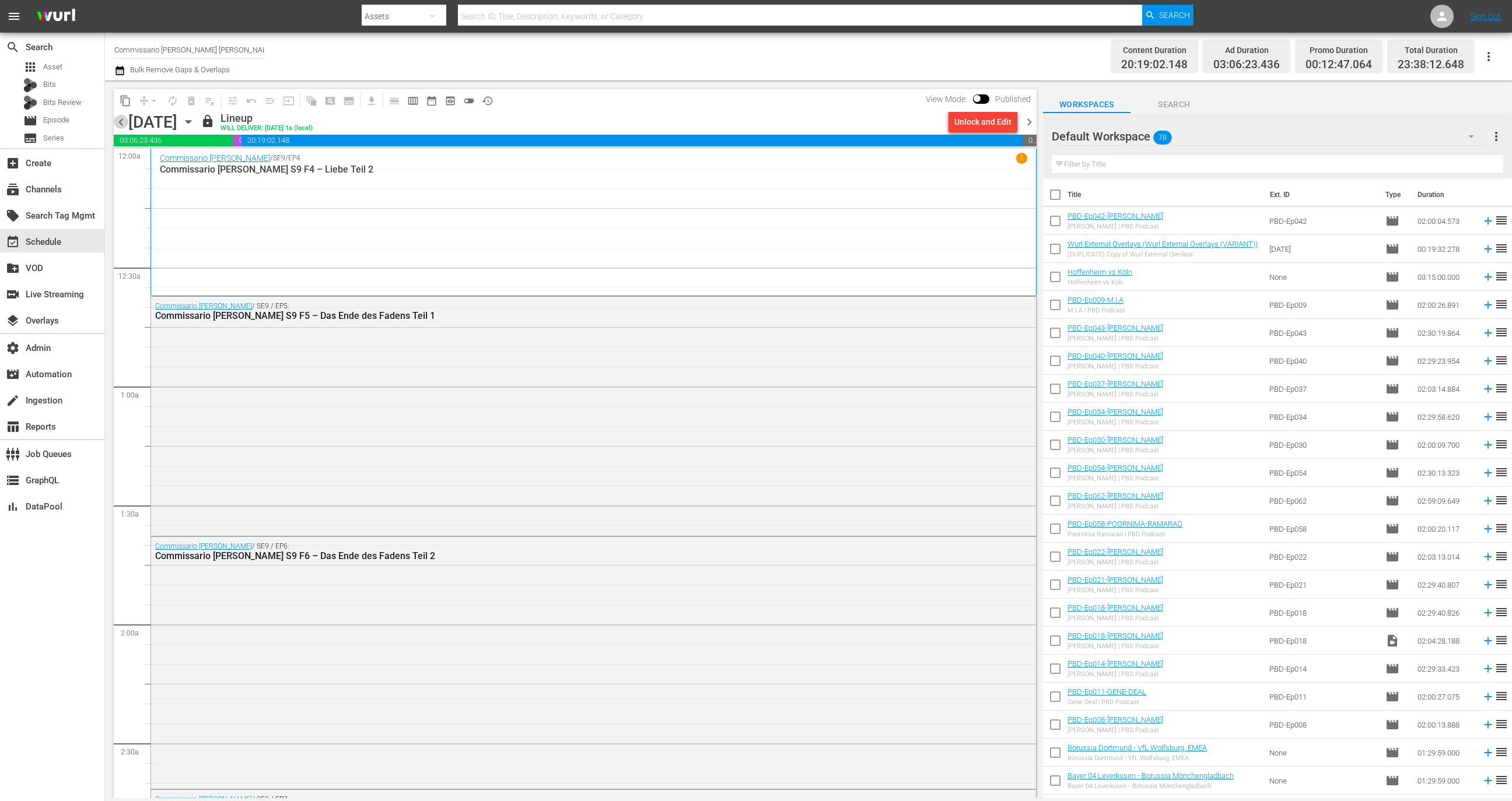
click at [119, 120] on span "chevron_left" at bounding box center [121, 122] width 15 height 15
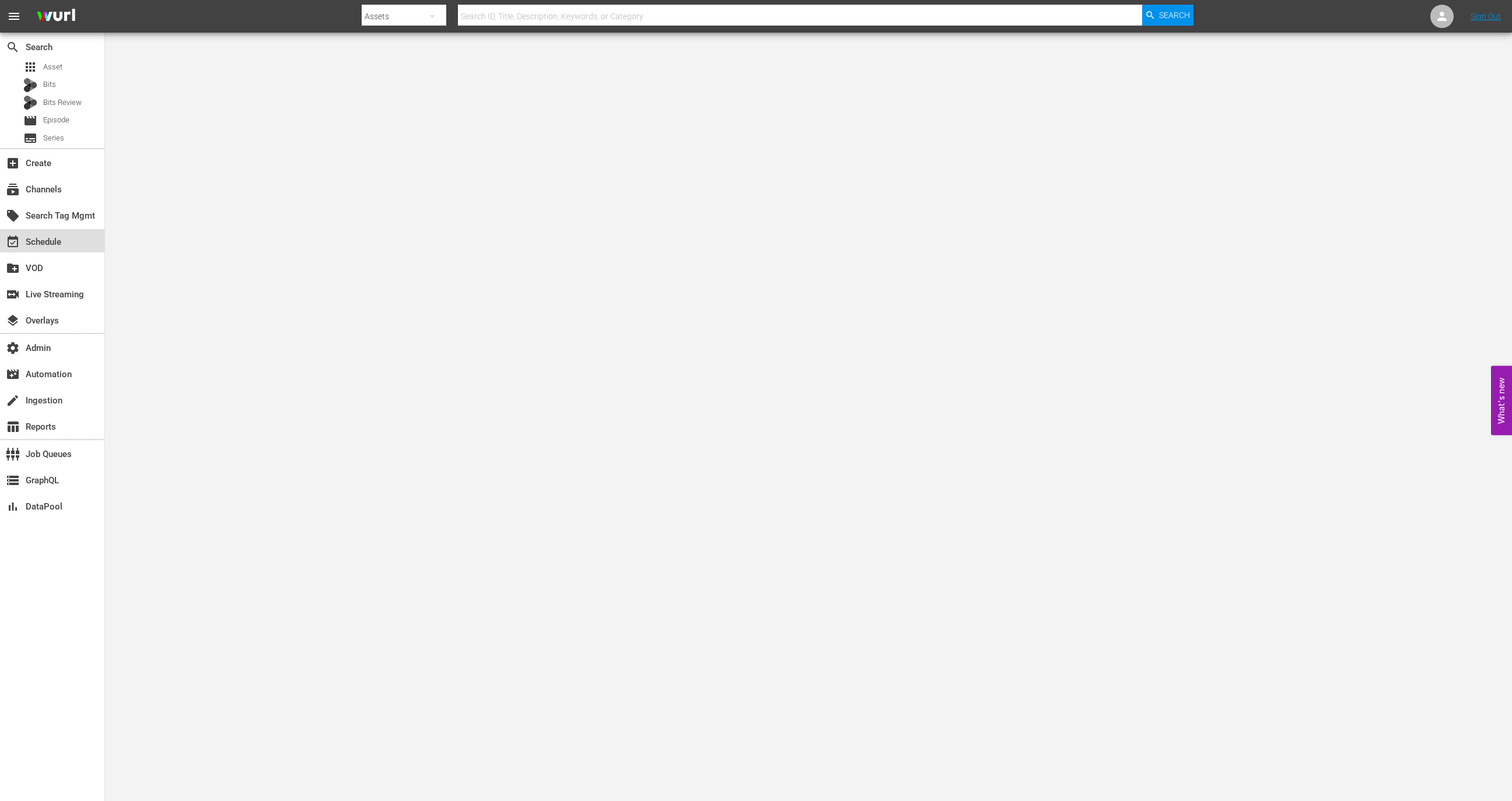
click at [60, 235] on div "event_available Schedule" at bounding box center [32, 240] width 65 height 10
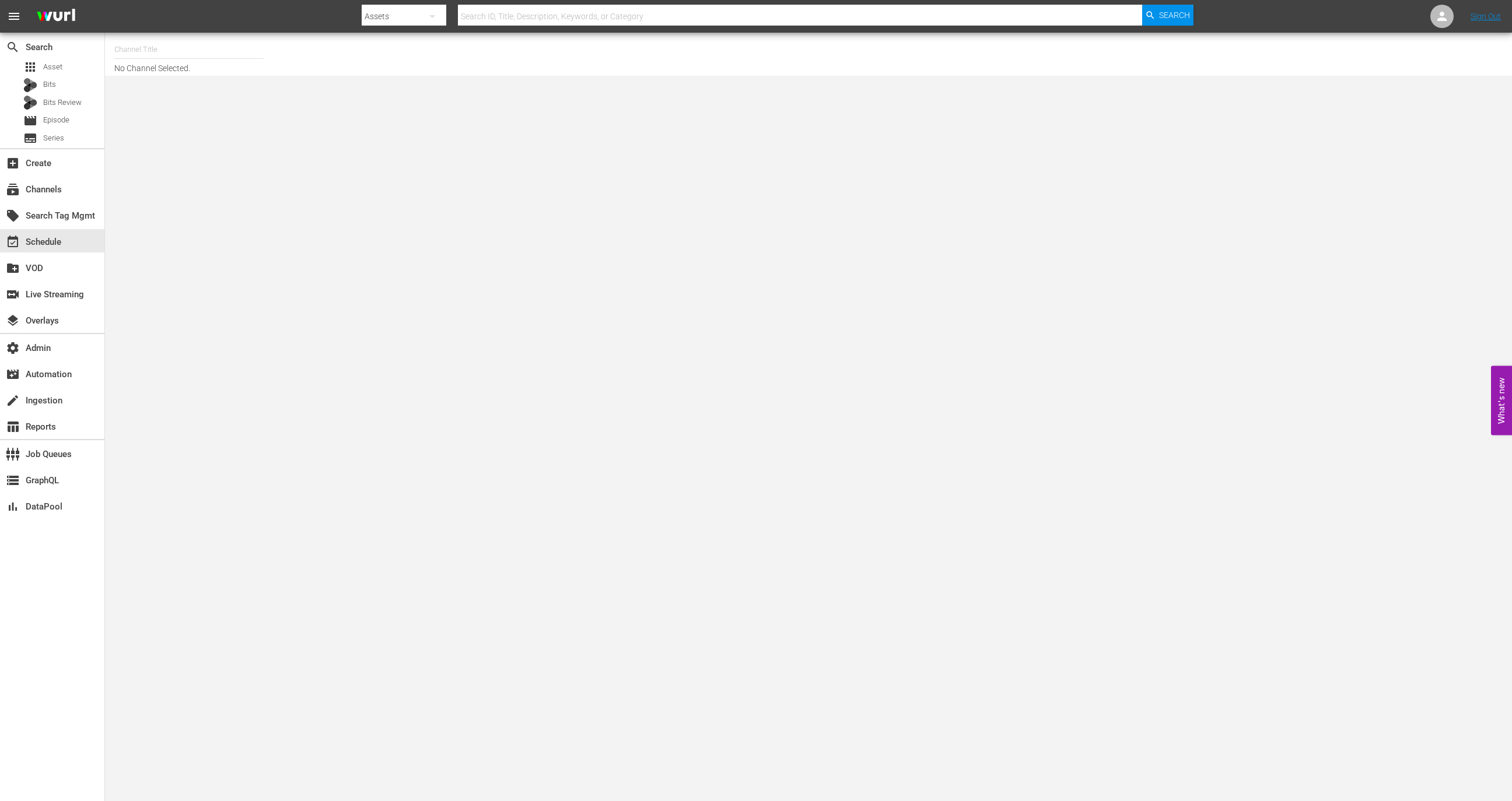
click at [173, 32] on nav "menu Search By Assets Search ID, Title, Description, Keywords, or Category Sear…" at bounding box center [756, 16] width 1512 height 33
click at [174, 60] on input "text" at bounding box center [189, 49] width 149 height 28
click at [205, 81] on div "Bosch (1121 - imdbtv_bosch_1)" at bounding box center [274, 82] width 302 height 28
type input "Bosch (1121 - imdbtv_bosch_1)"
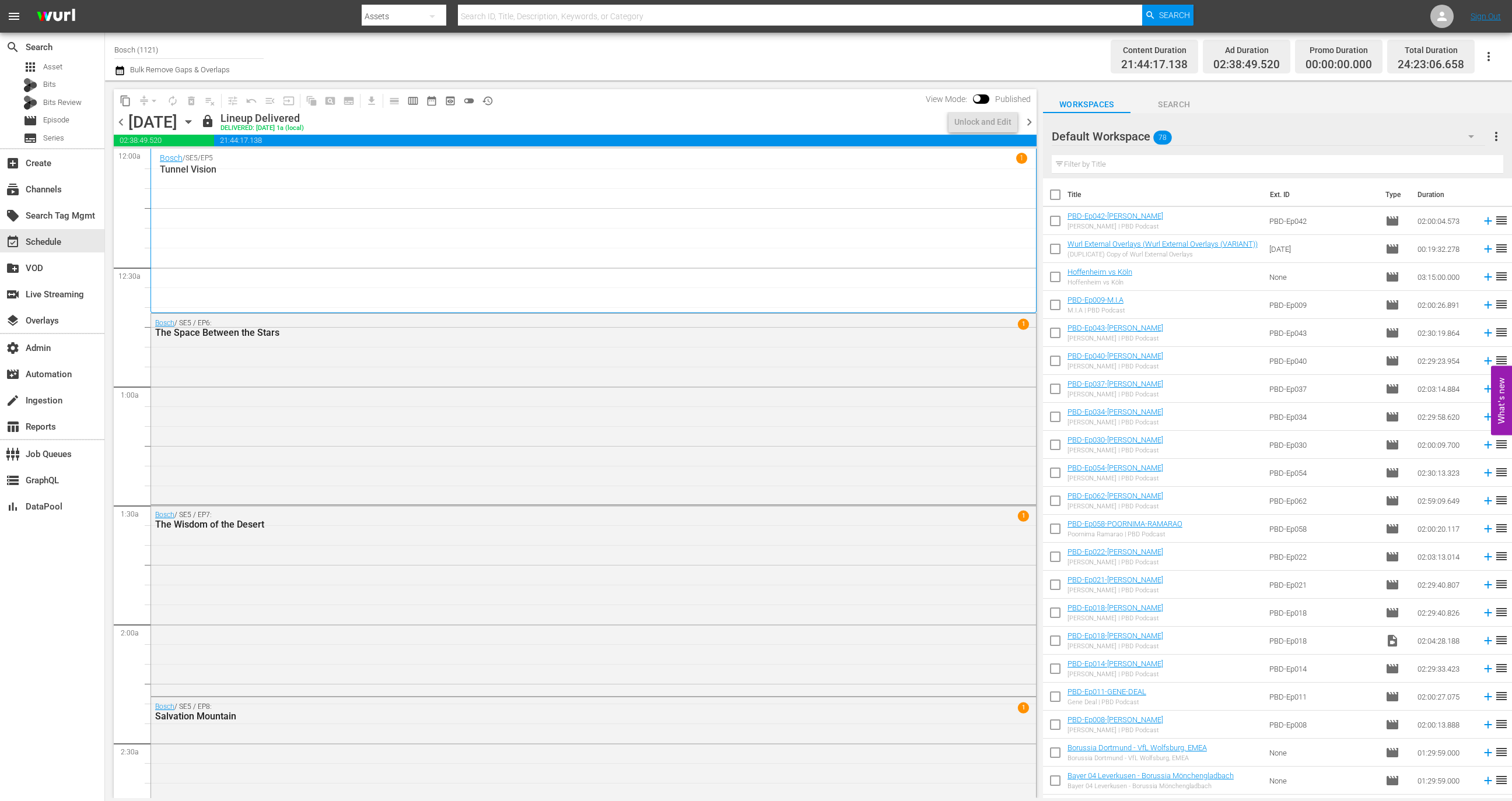
click at [195, 119] on icon "button" at bounding box center [189, 122] width 13 height 13
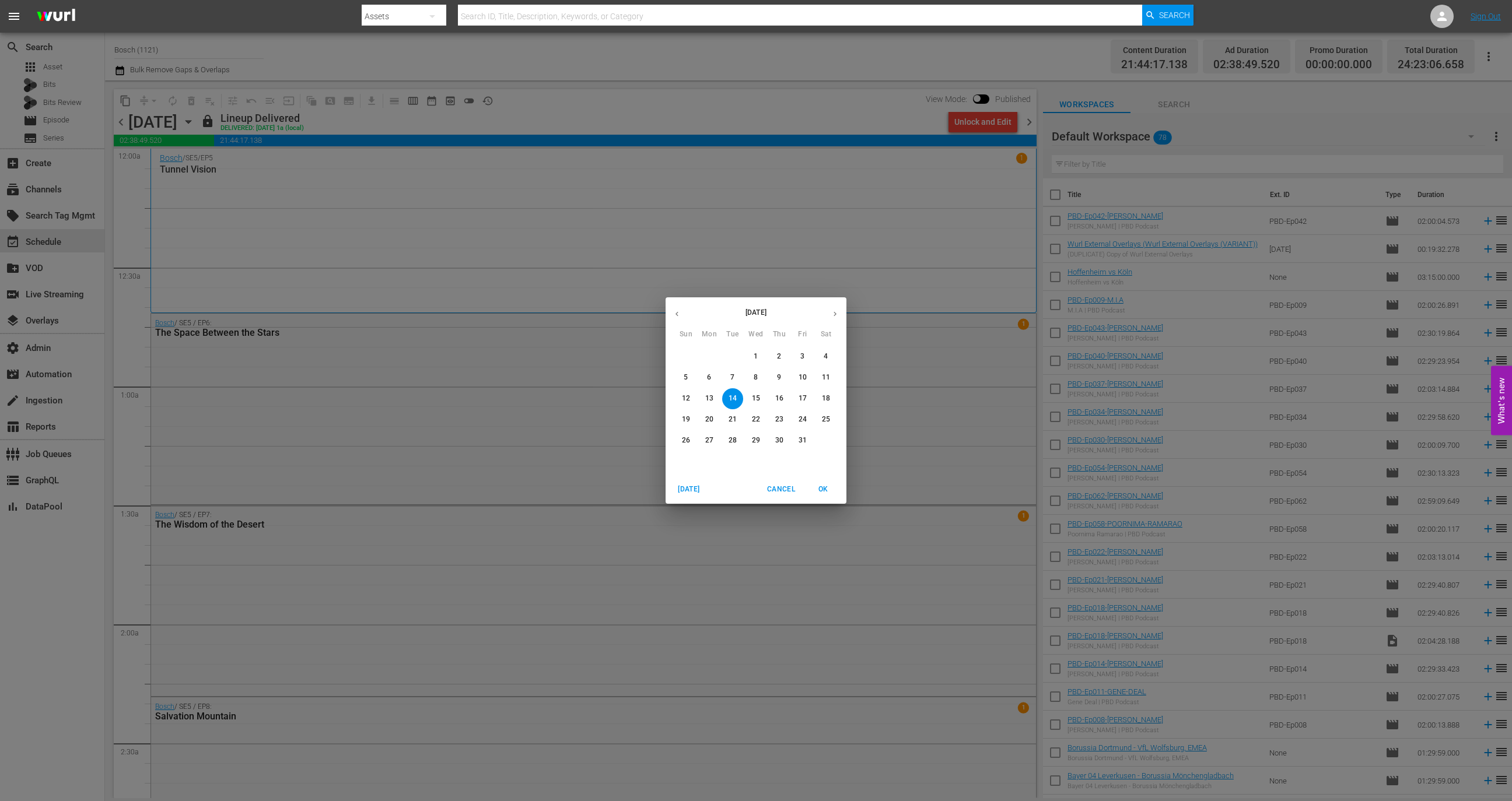
click at [685, 398] on p "12" at bounding box center [686, 398] width 8 height 10
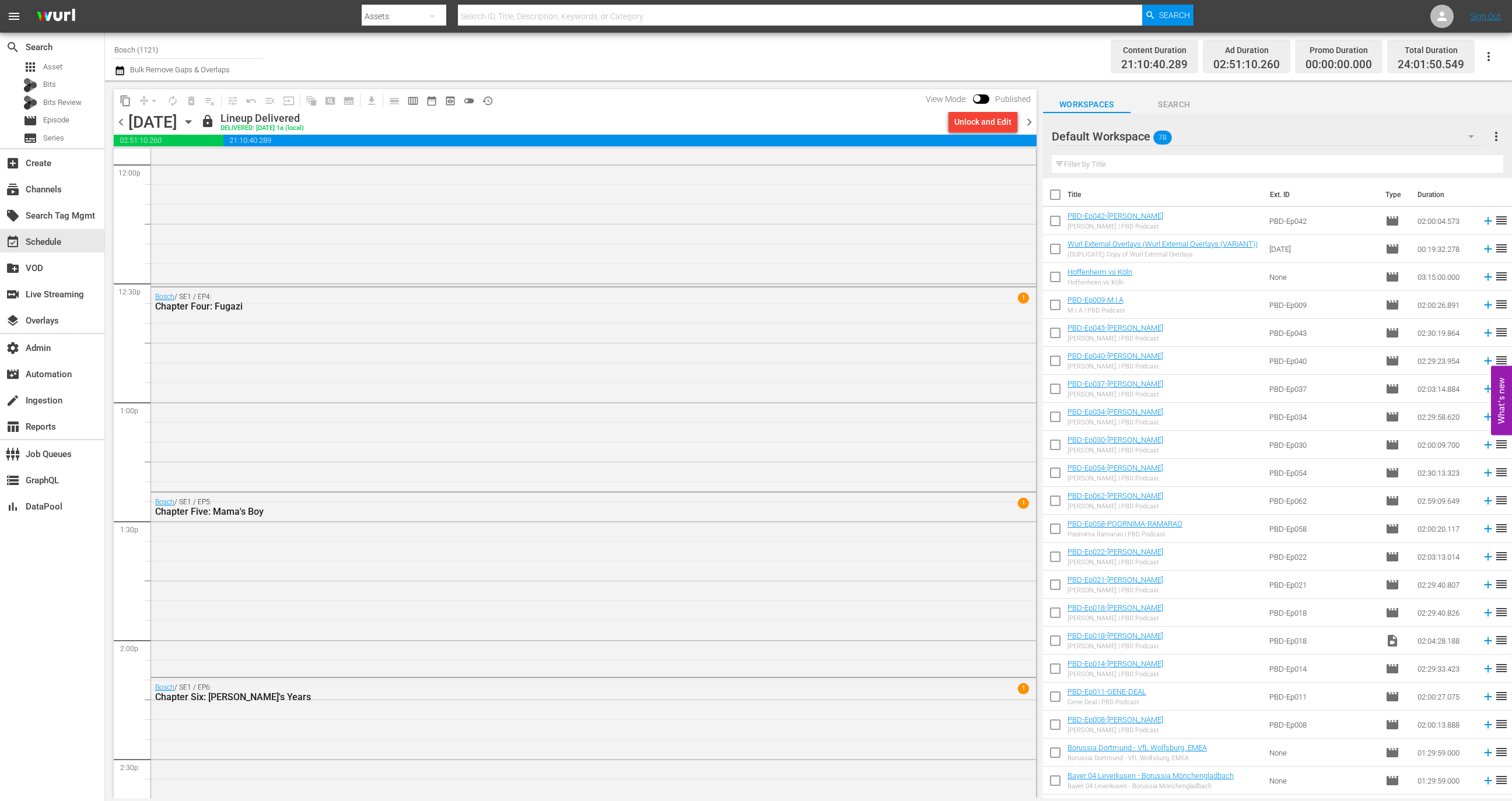
scroll to position [2412, 0]
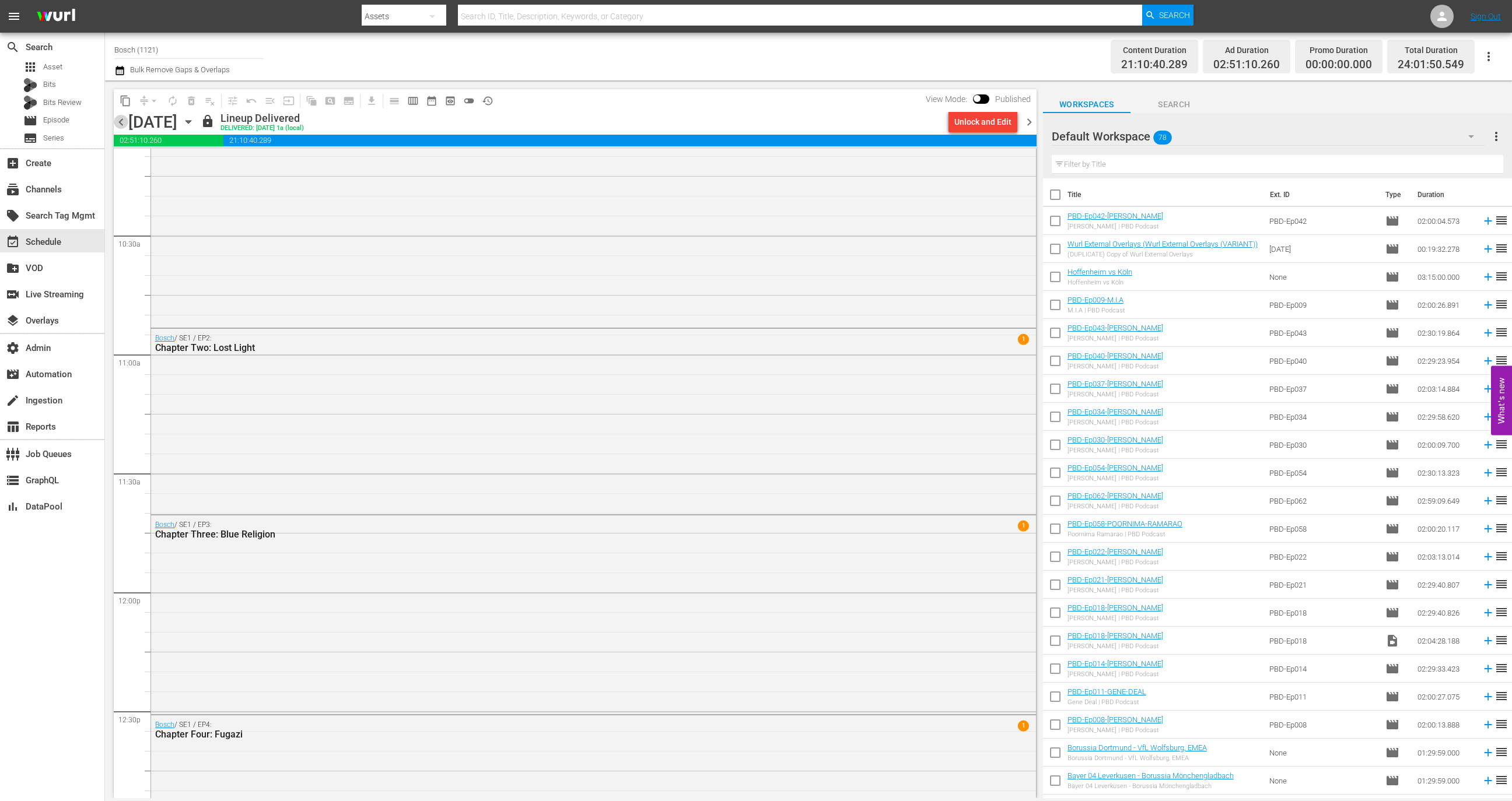
click at [119, 123] on span "chevron_left" at bounding box center [121, 122] width 15 height 15
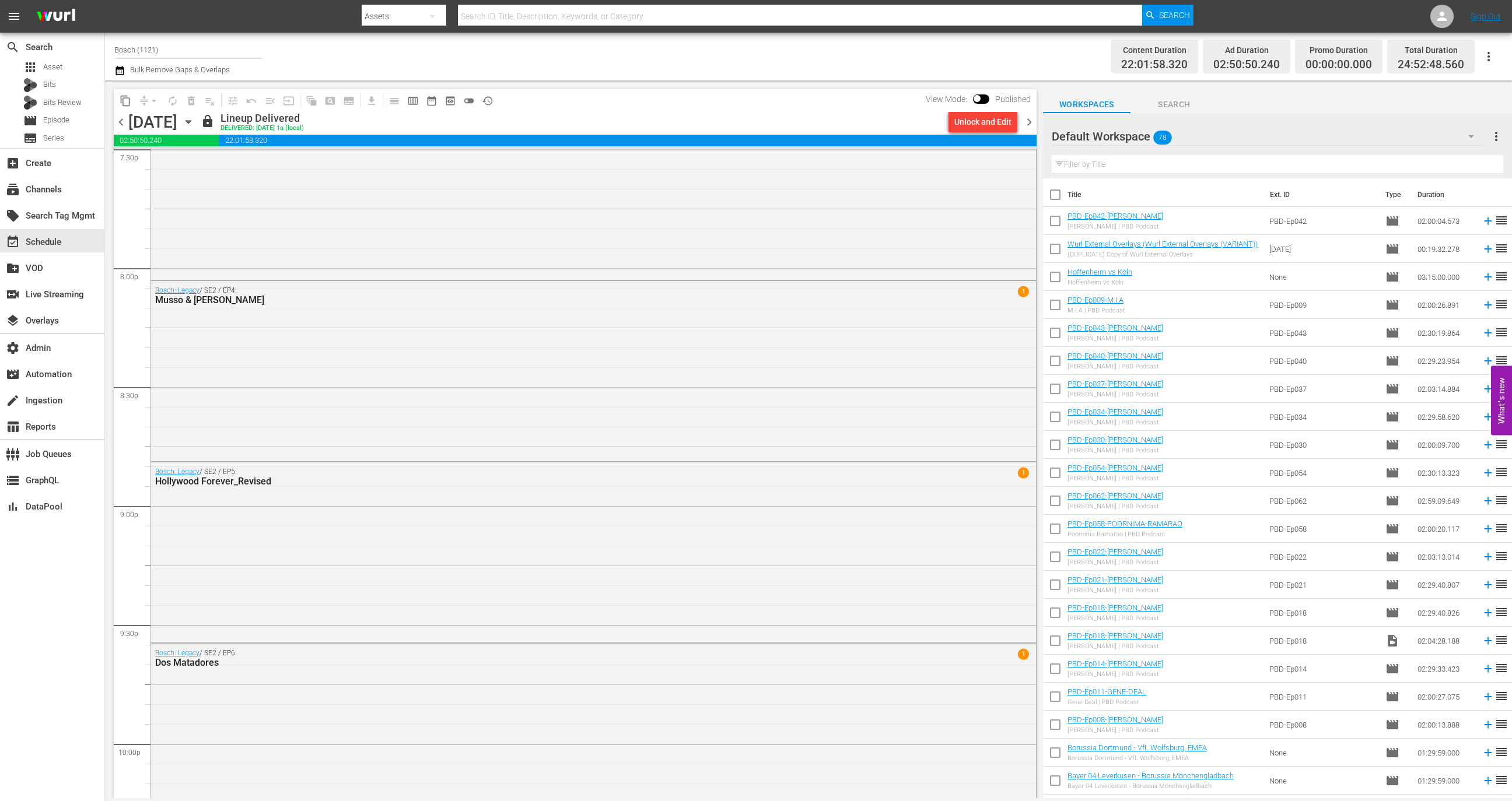
scroll to position [5199, 0]
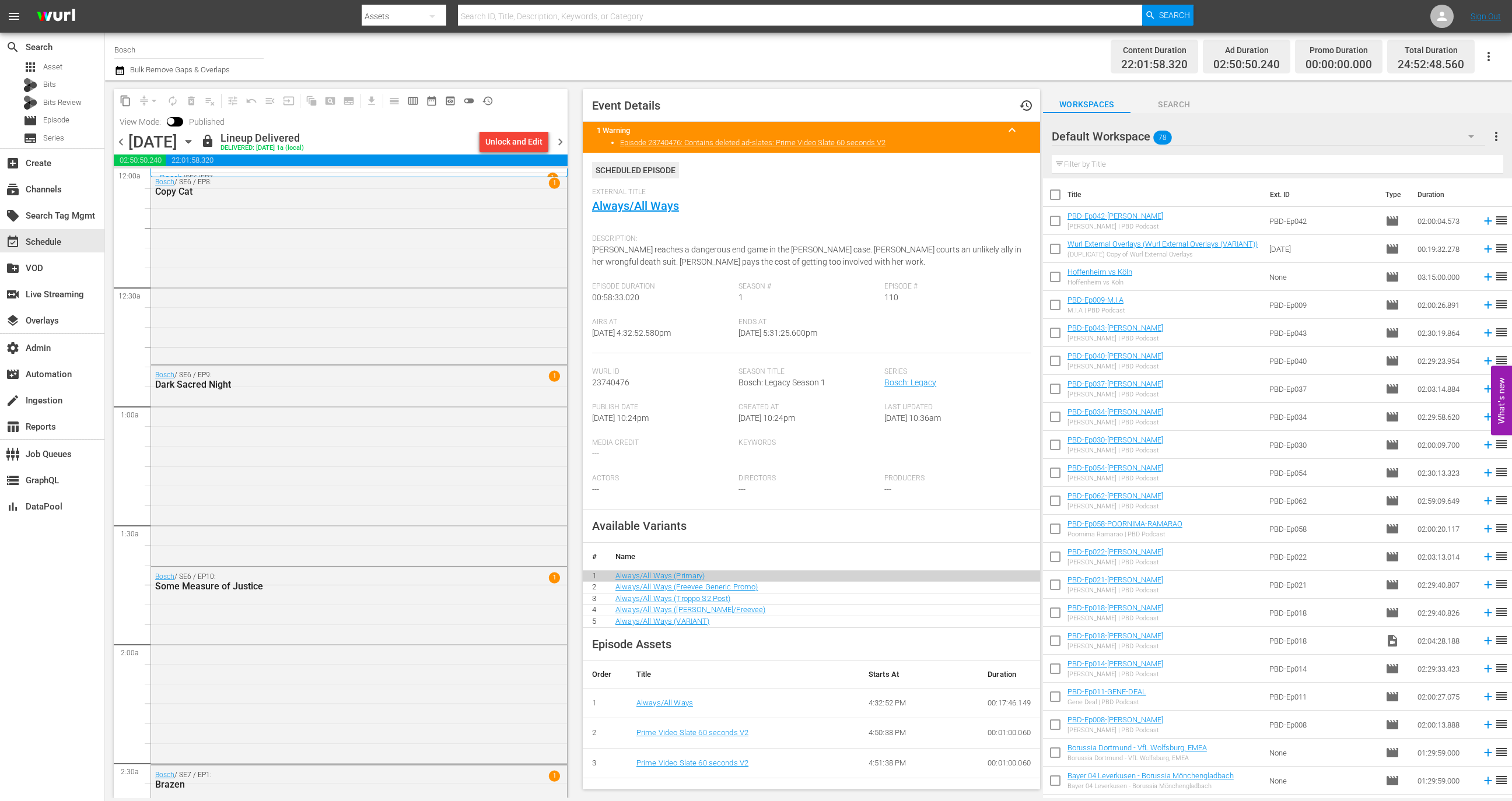
scroll to position [3741, 0]
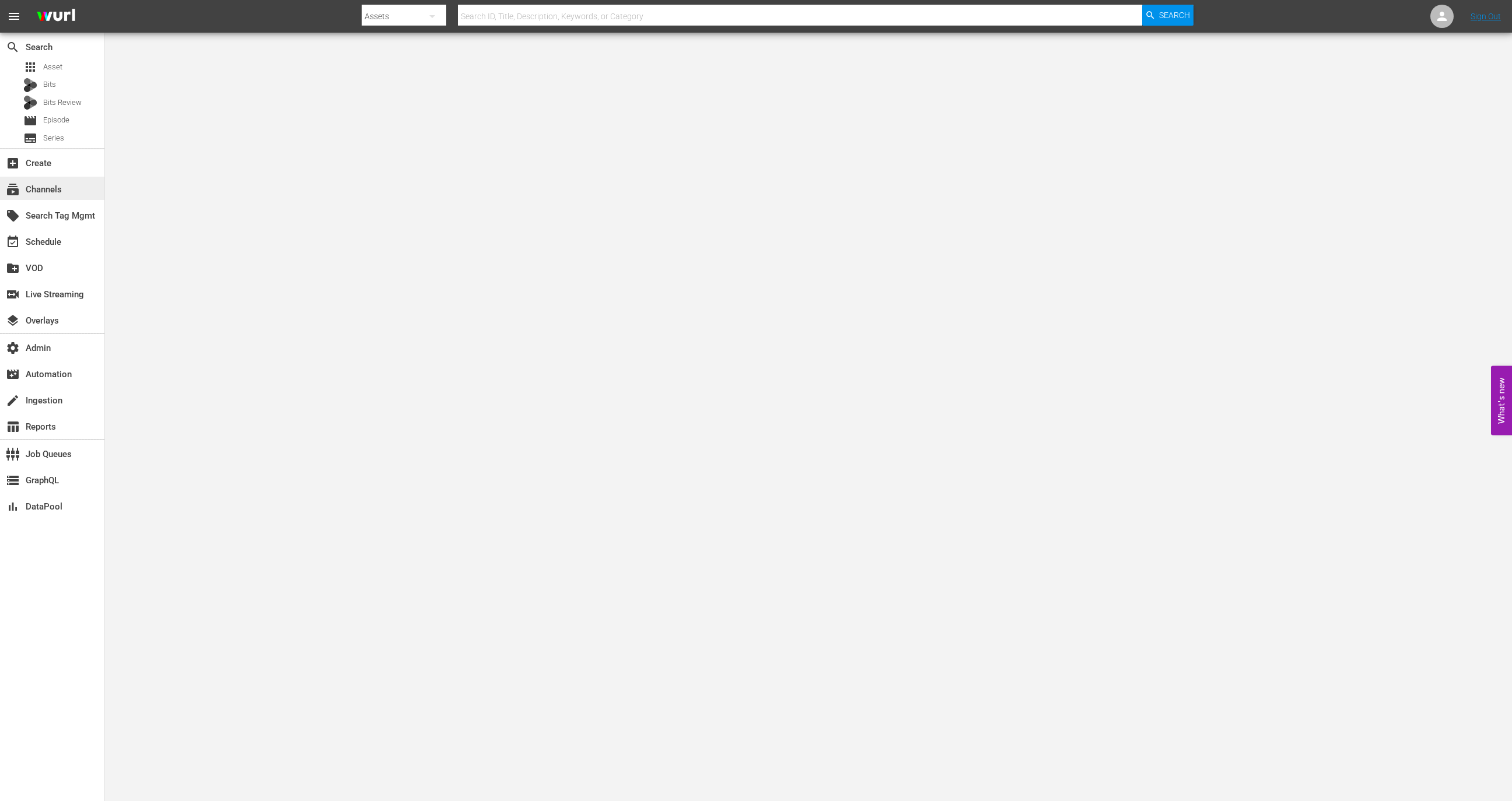
click at [40, 192] on div "subscriptions Channels" at bounding box center [32, 187] width 65 height 10
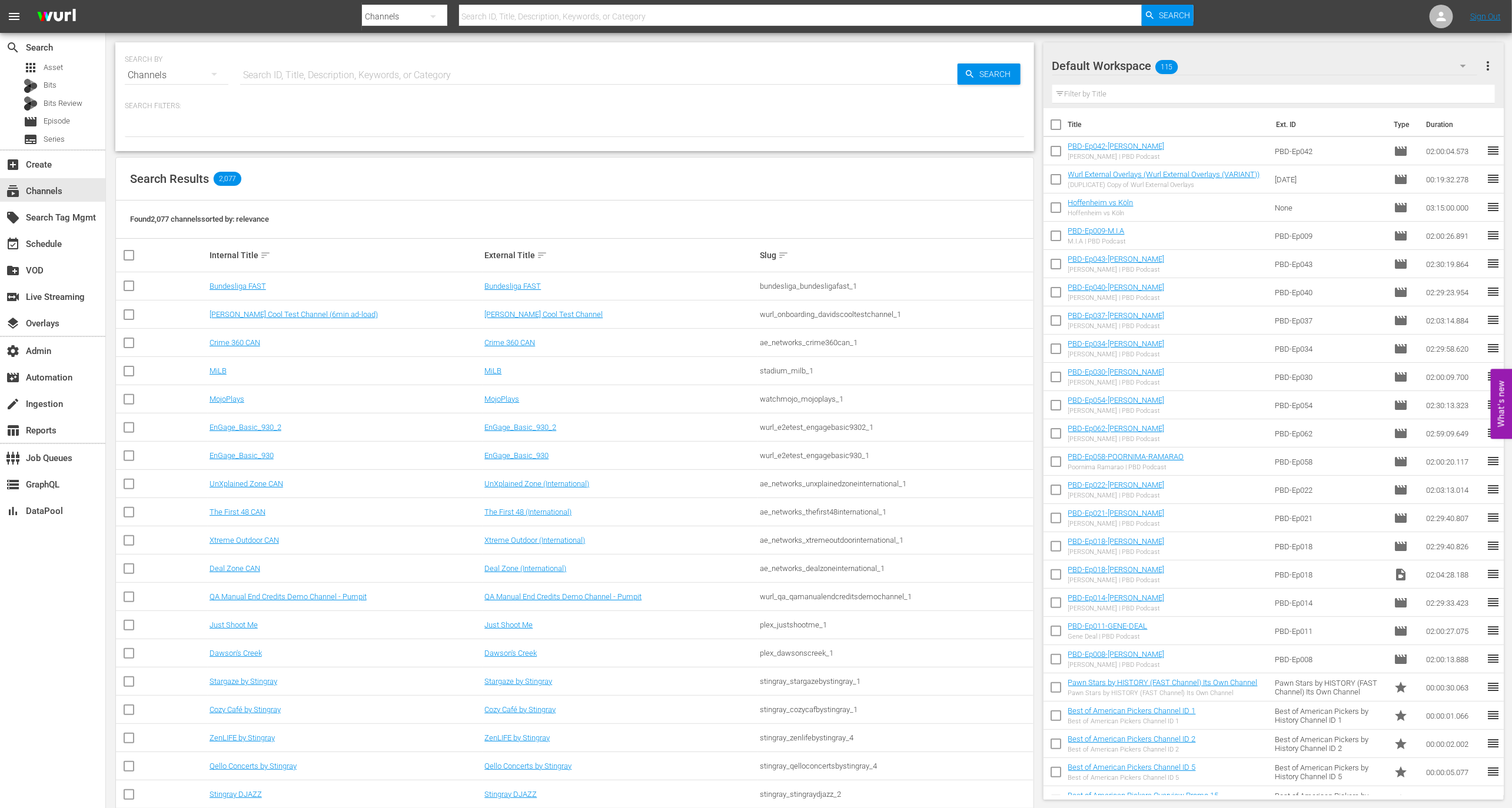
click at [311, 74] on input "text" at bounding box center [598, 75] width 717 height 29
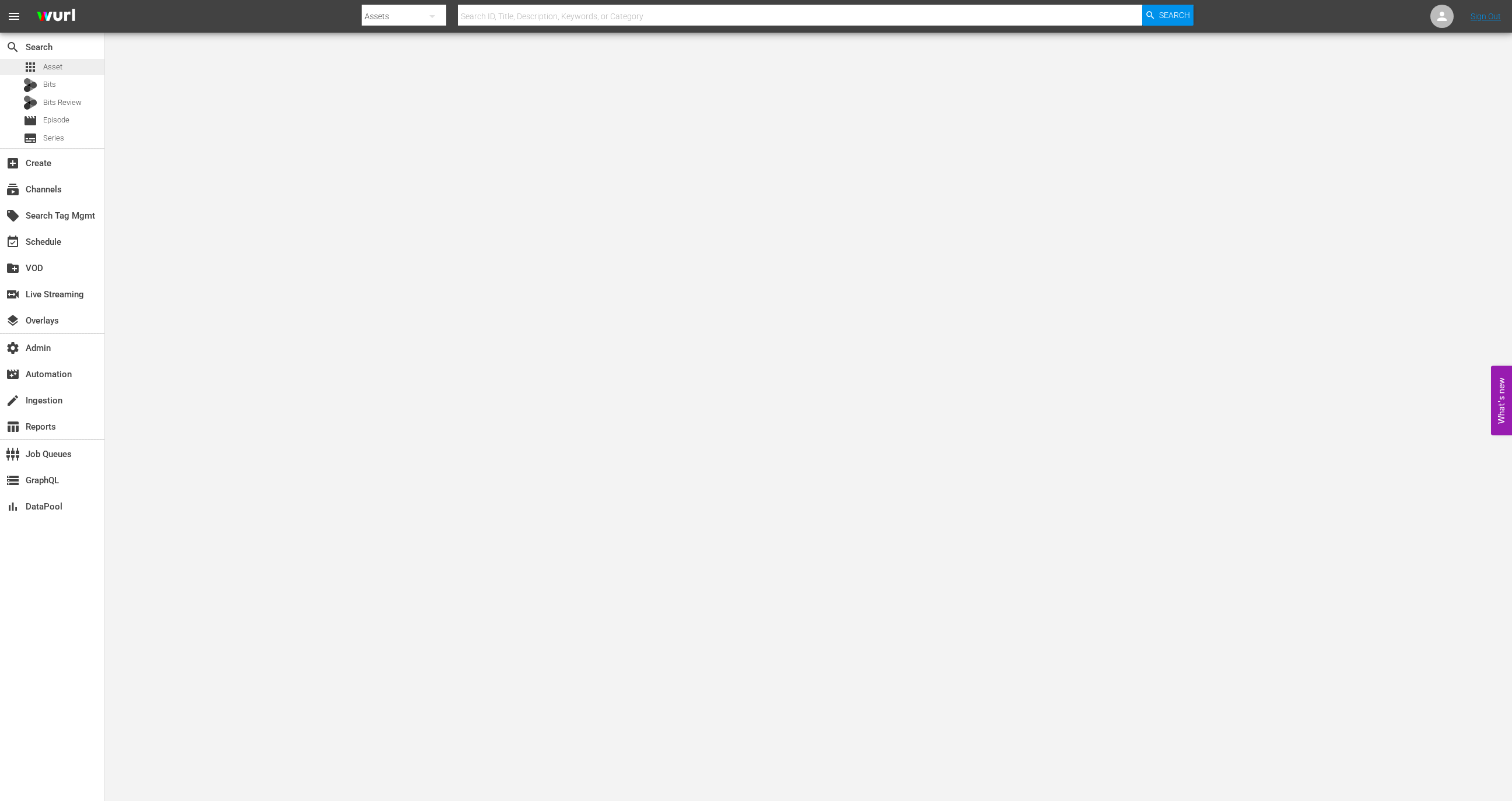
click at [73, 60] on div "apps Asset" at bounding box center [52, 67] width 104 height 16
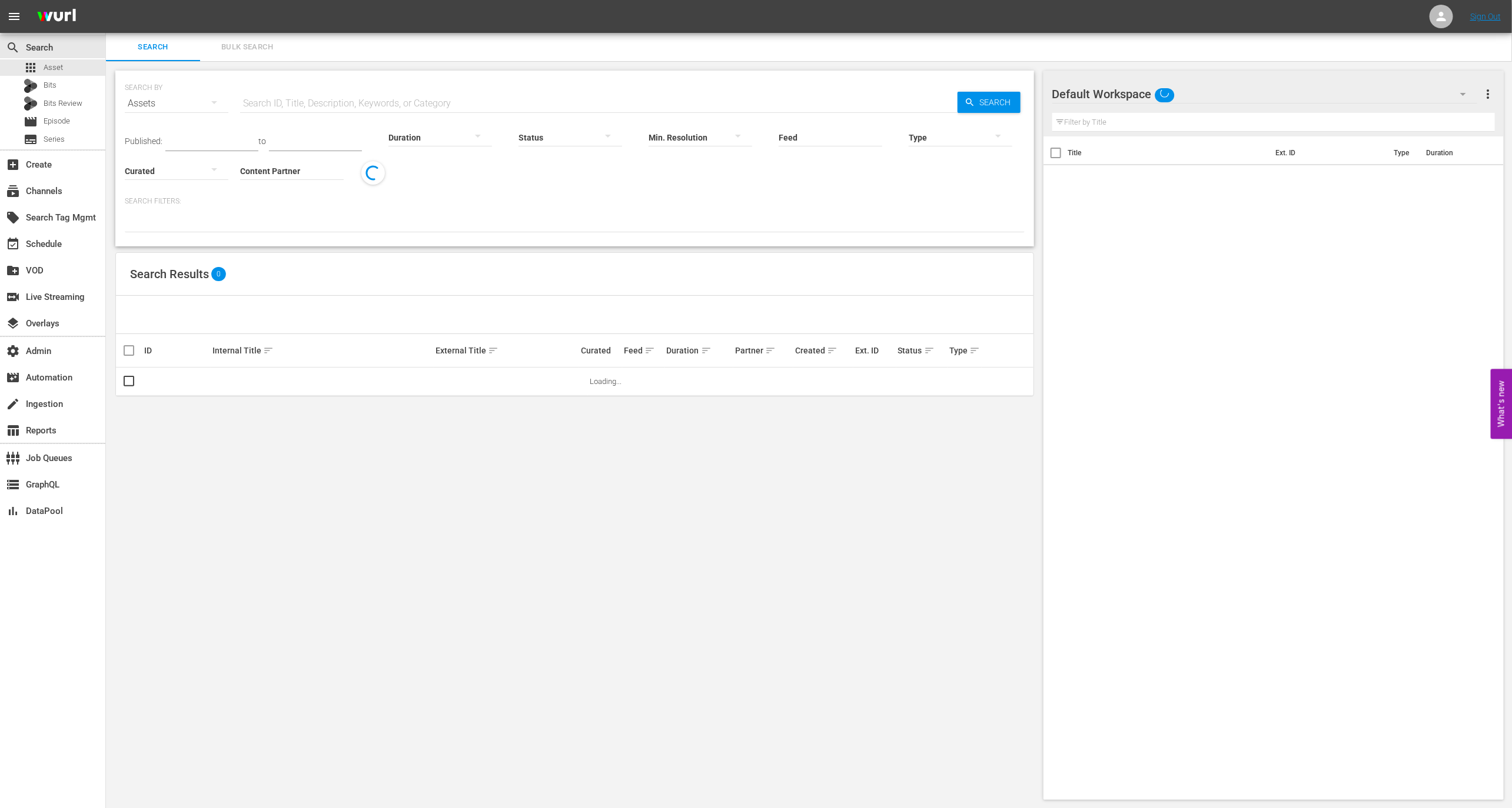
click at [338, 78] on div "SEARCH BY Search By Assets Search ID, Title, Description, Keywords, or Category…" at bounding box center [575, 96] width 900 height 42
click at [335, 97] on input "text" at bounding box center [598, 104] width 717 height 29
paste input "11405910_U0000711_LAT"
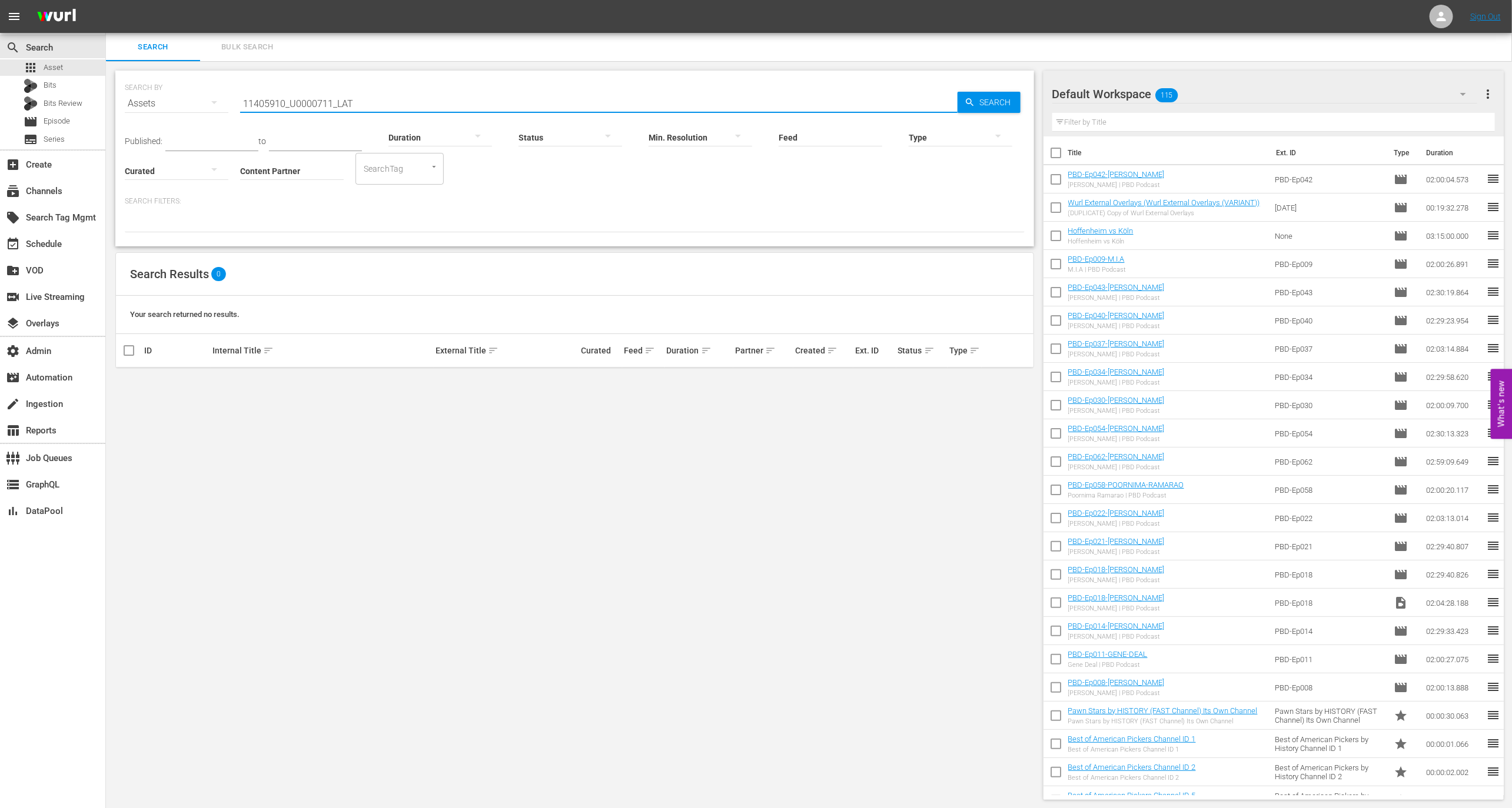
type input "11405910_U0000711_LAT"
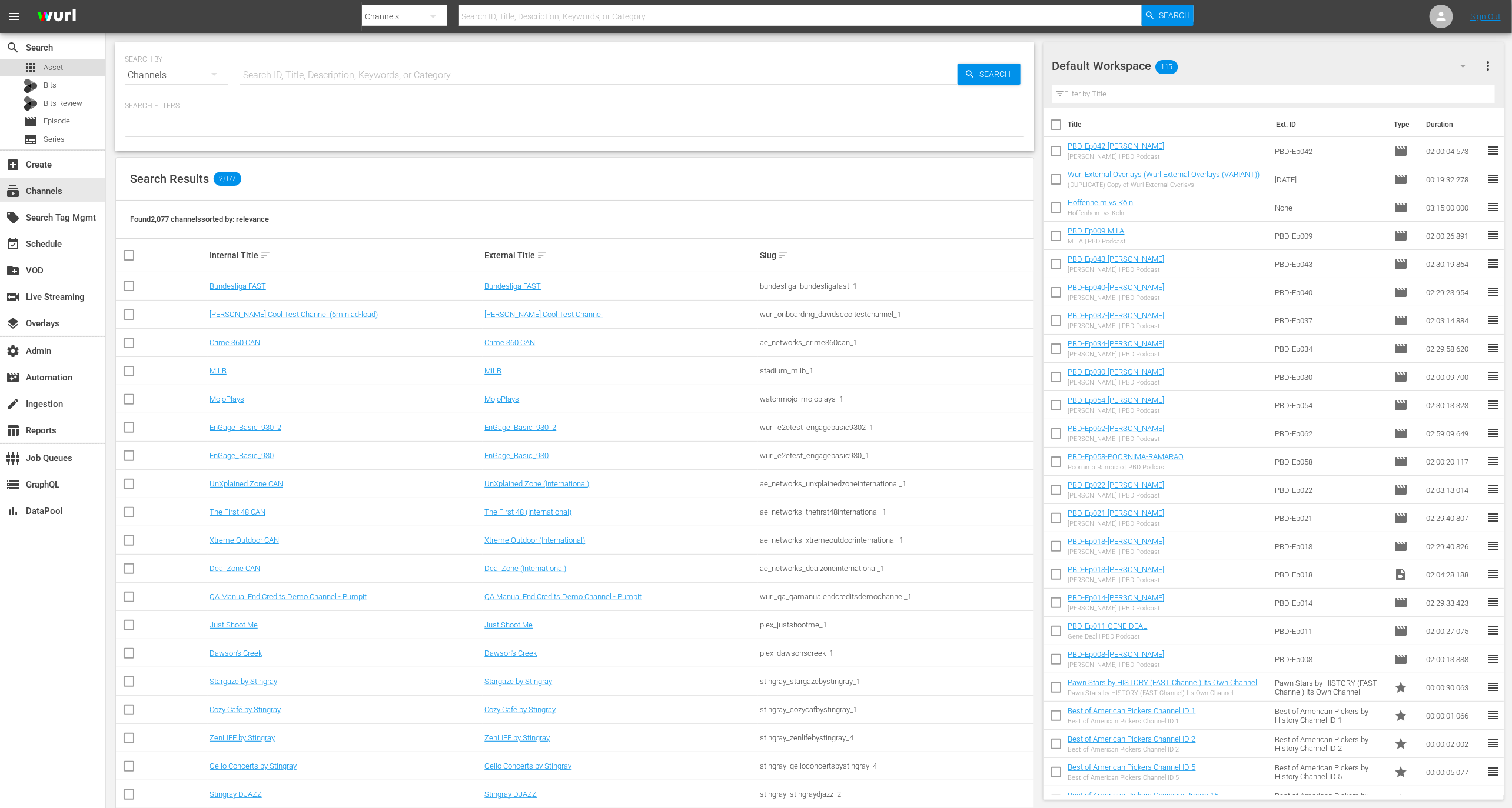
click at [48, 74] on div "apps Asset" at bounding box center [44, 67] width 40 height 17
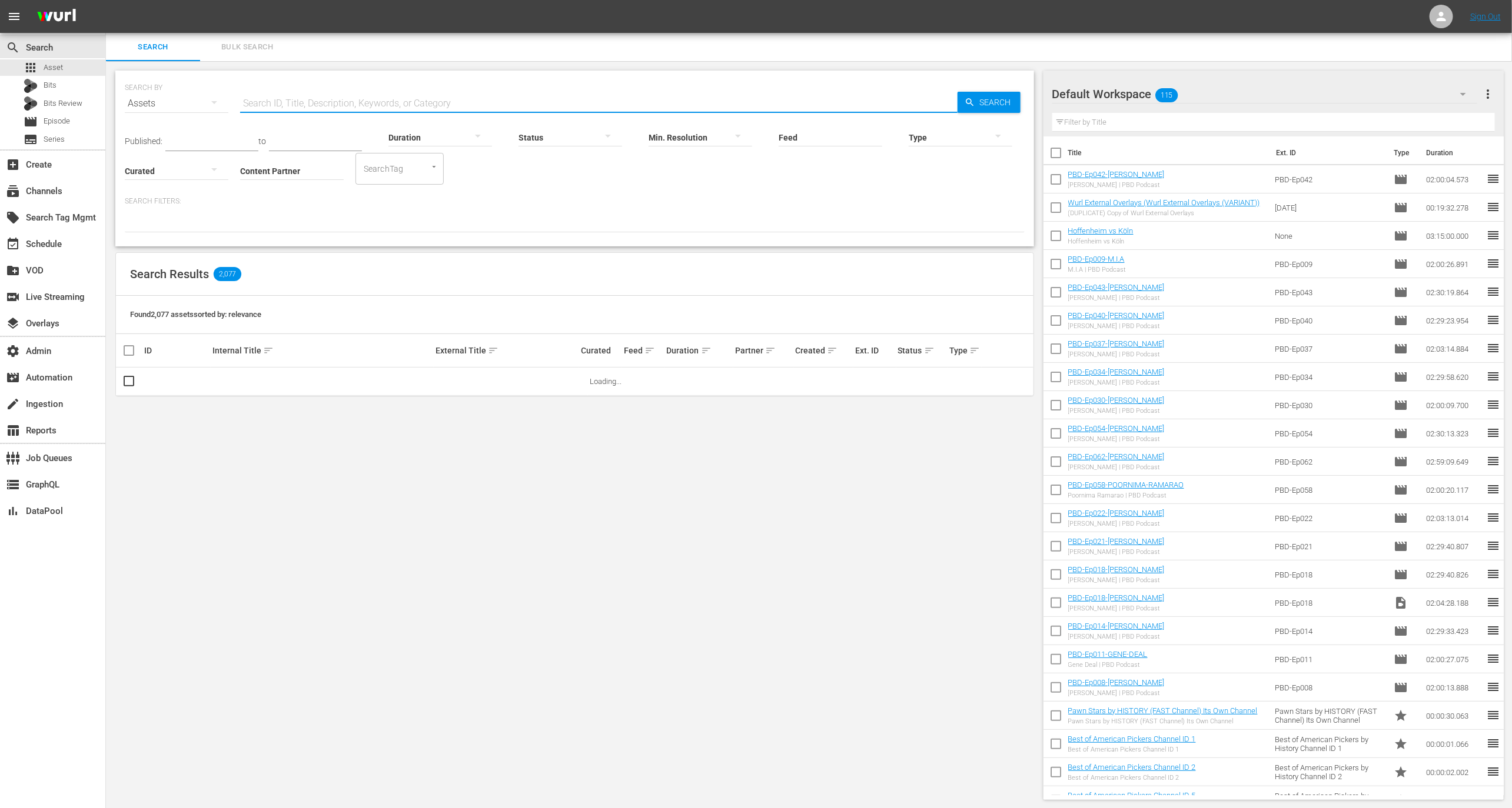
click at [395, 98] on input "text" at bounding box center [598, 104] width 717 height 29
paste input "11405892_U0000702_LAT"
type input "11405892_U0000702_LAT"
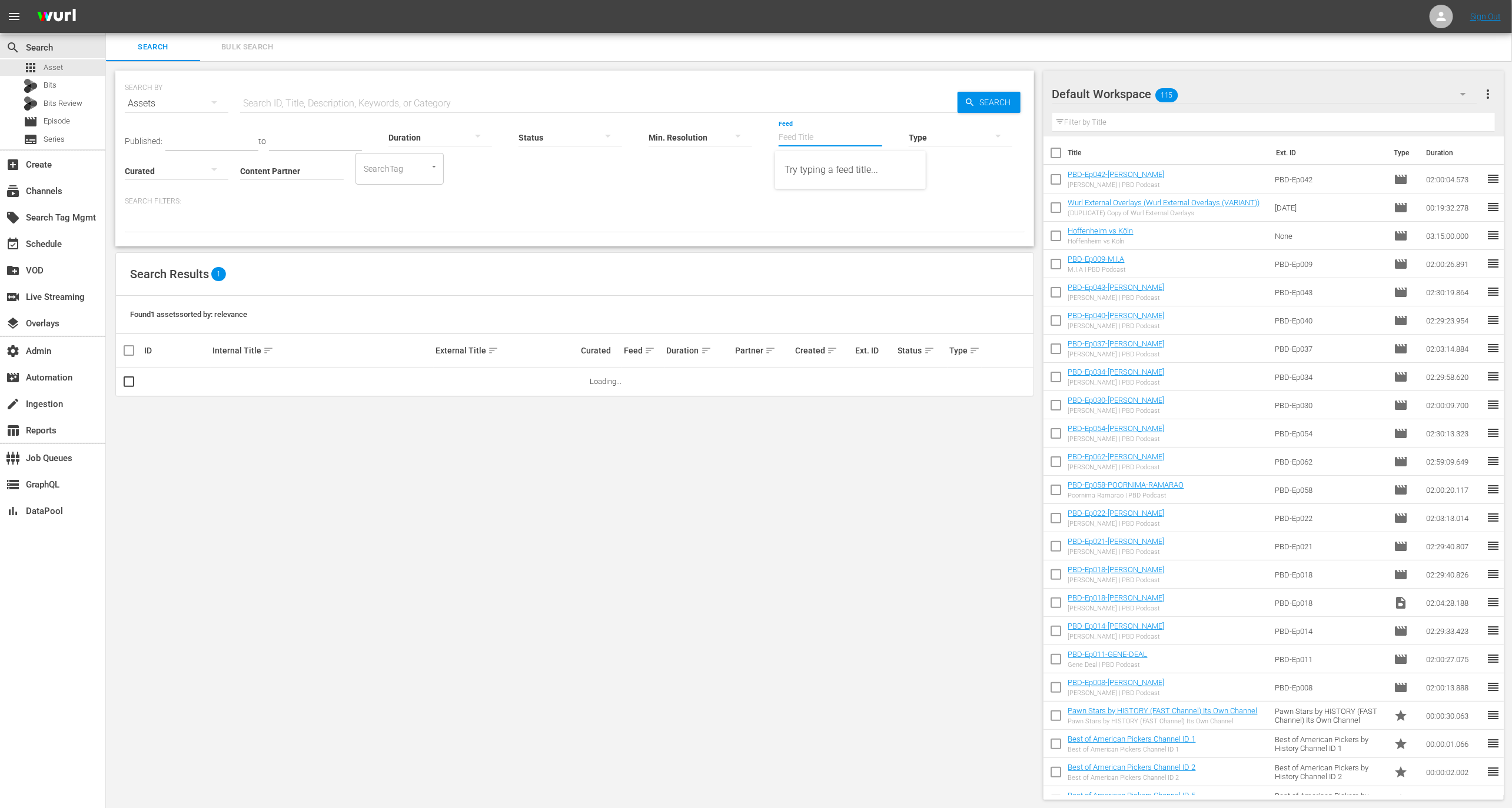
click at [804, 136] on input "Feed" at bounding box center [830, 138] width 104 height 42
click at [818, 316] on div "Escape Perfecto Mexico (432893)" at bounding box center [850, 311] width 132 height 29
type input "Escape Perfecto Mexico (432893)"
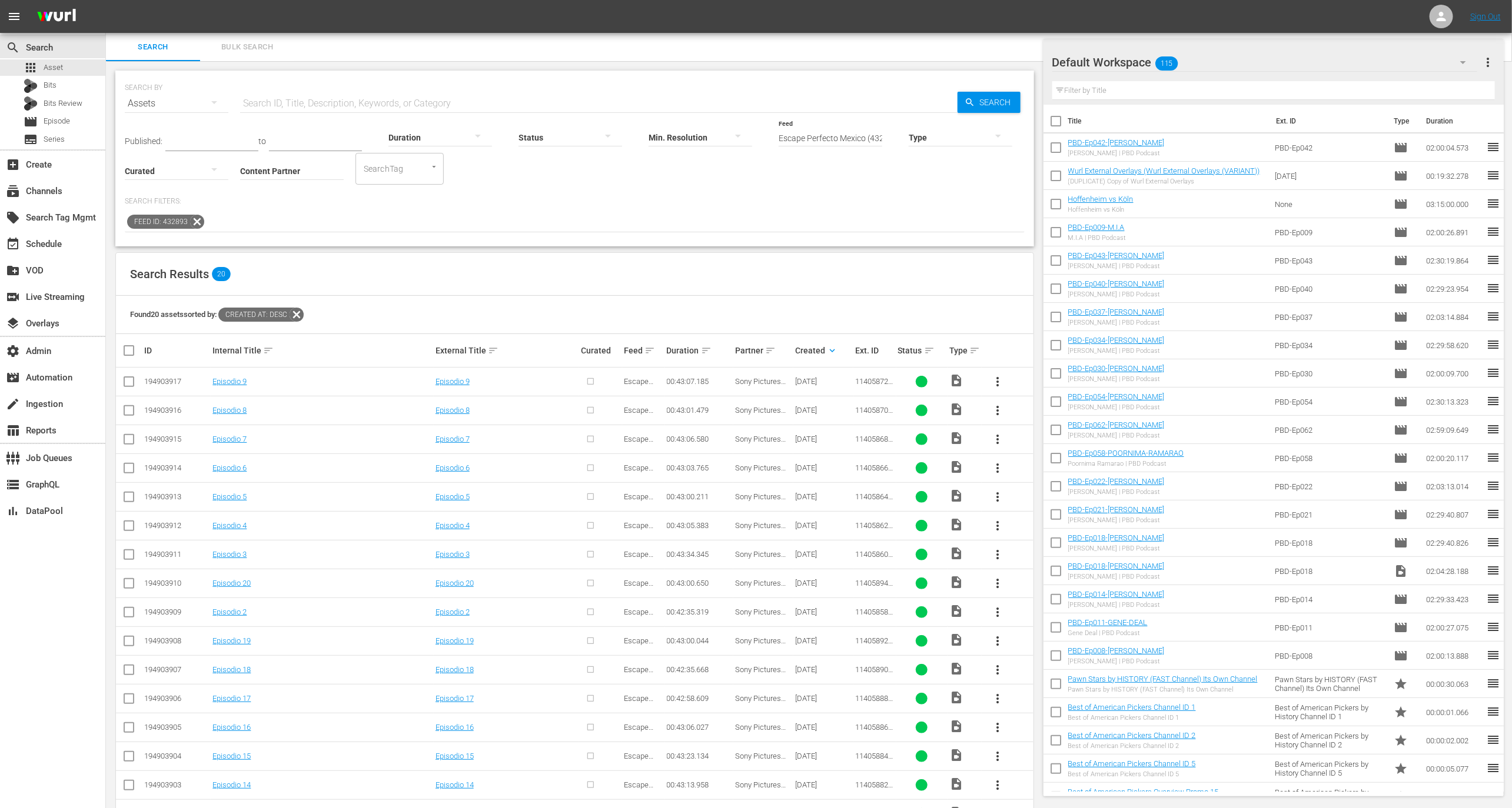
scroll to position [154, 0]
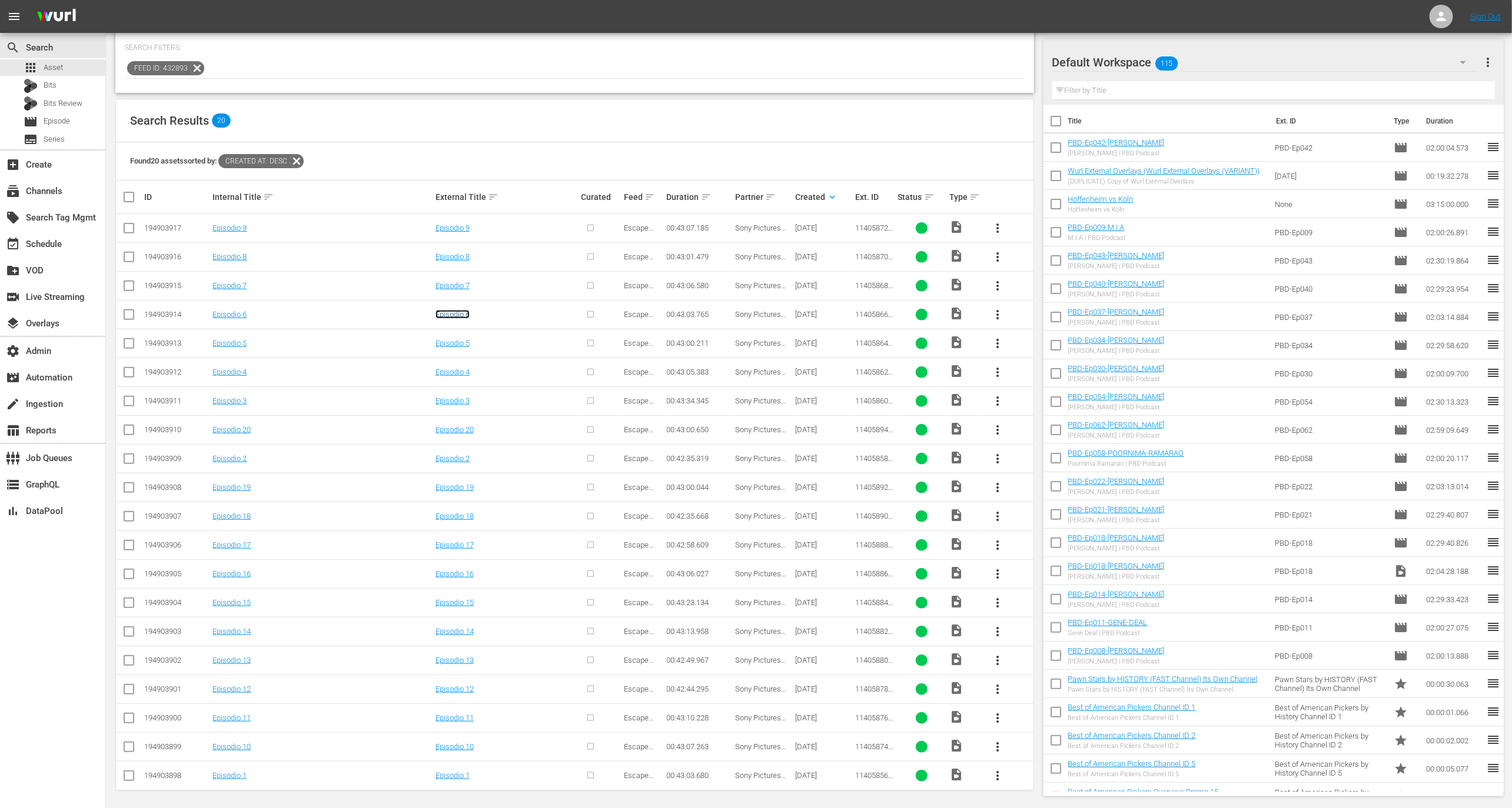
click at [459, 310] on link "Episodio 6" at bounding box center [452, 314] width 34 height 9
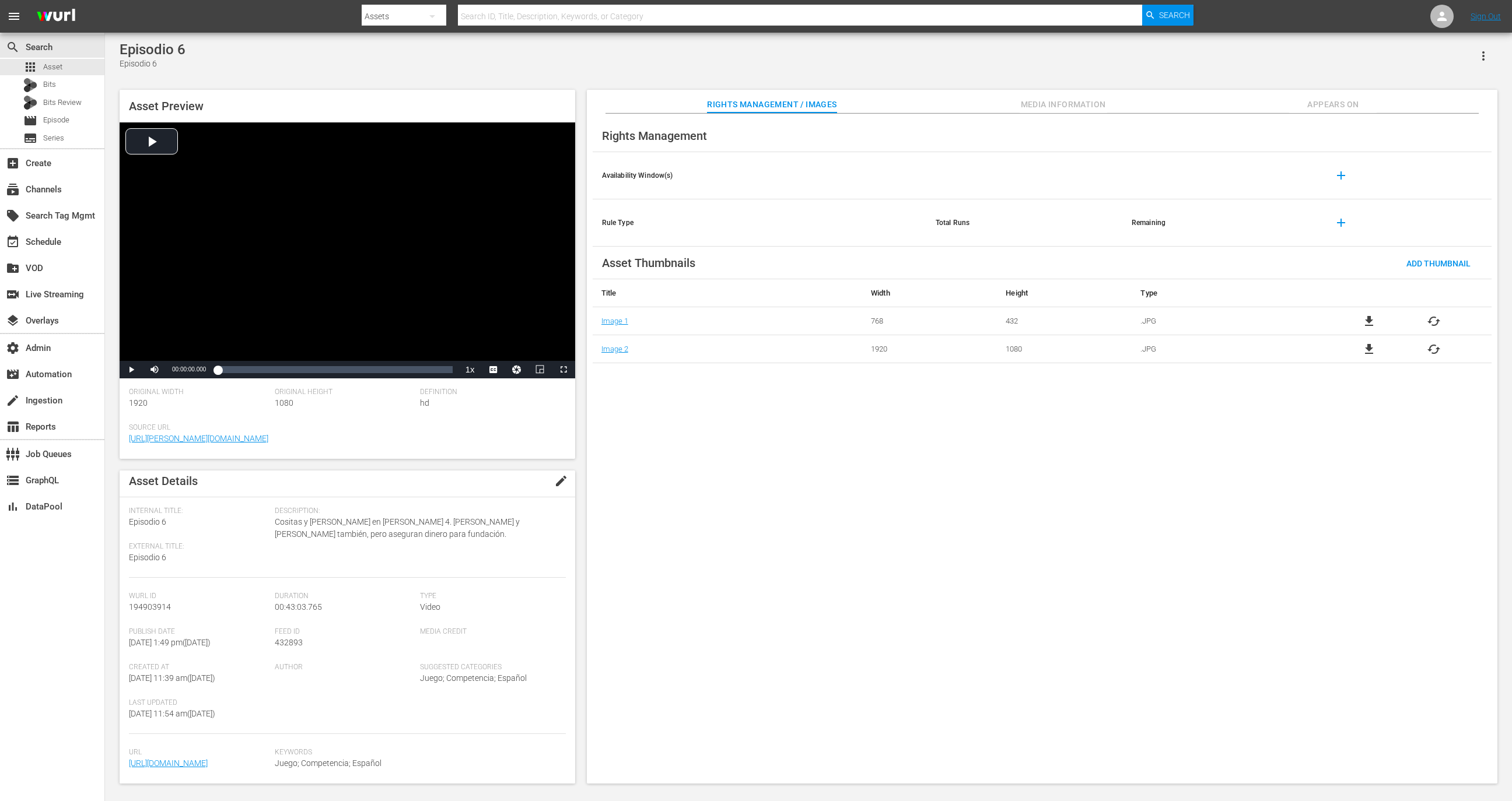
scroll to position [79, 0]
click at [1055, 96] on button "Media Information" at bounding box center [1063, 101] width 87 height 24
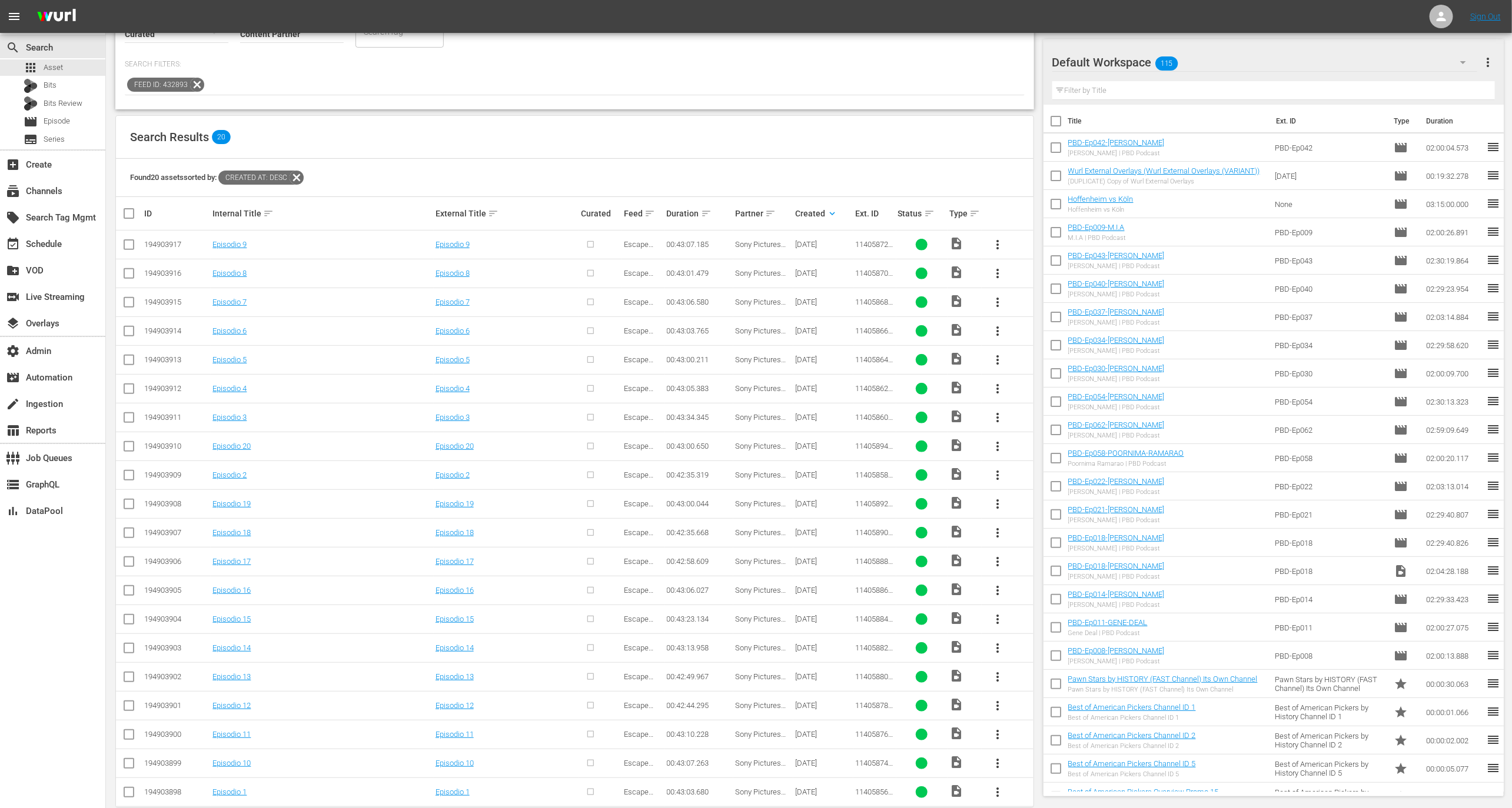
scroll to position [154, 0]
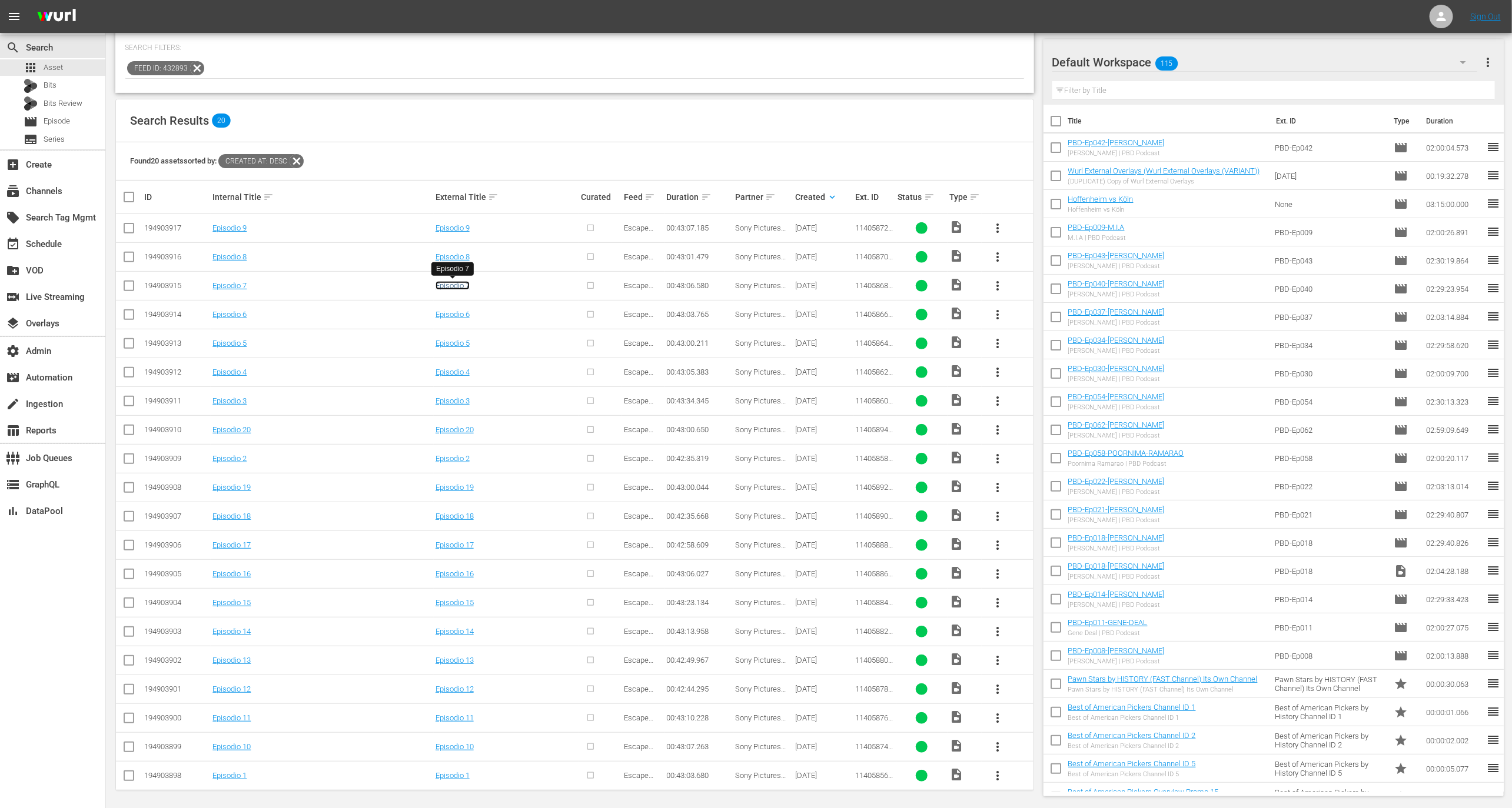
click at [449, 281] on link "Episodio 7" at bounding box center [452, 285] width 34 height 9
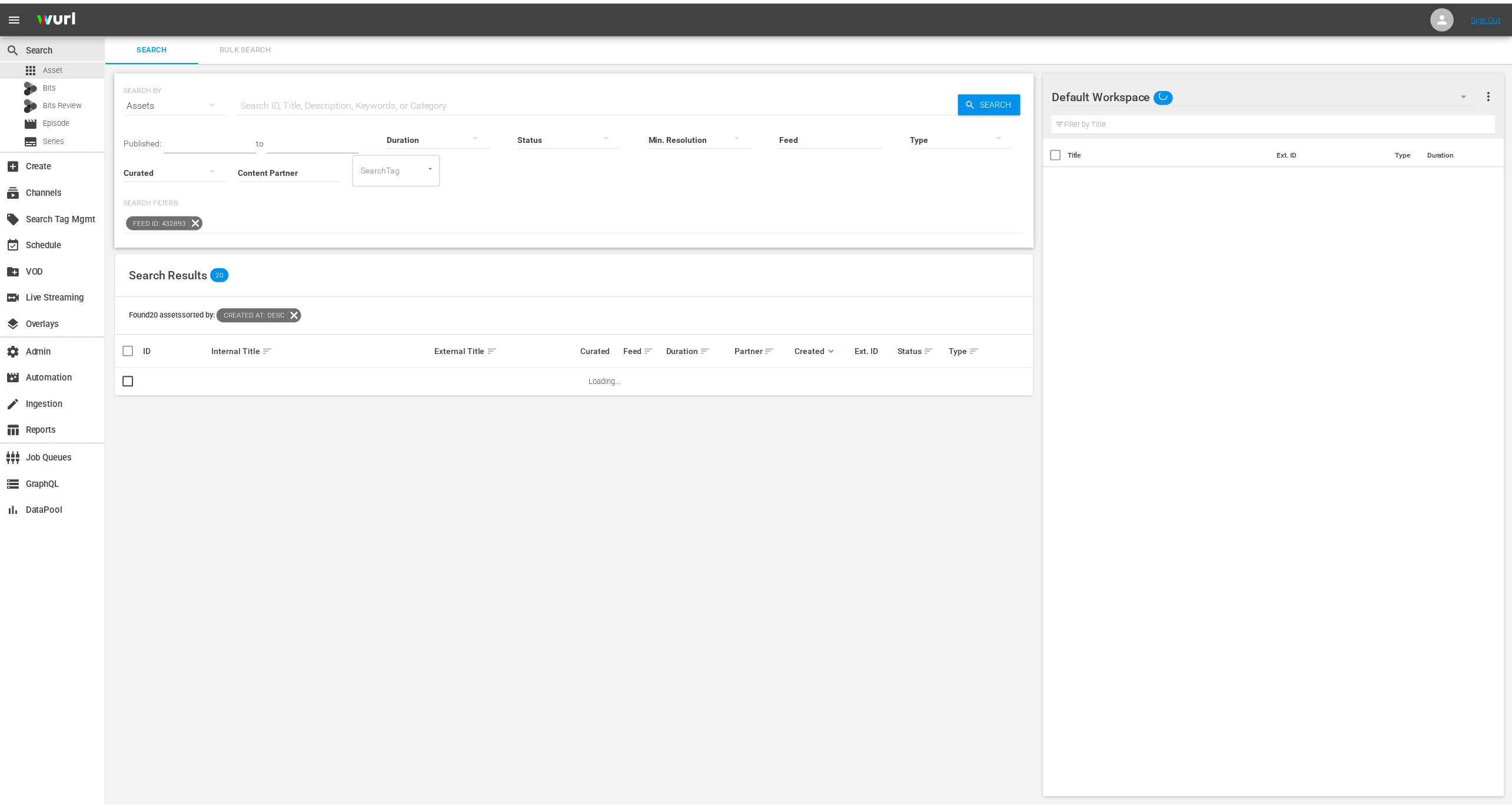
scroll to position [1, 0]
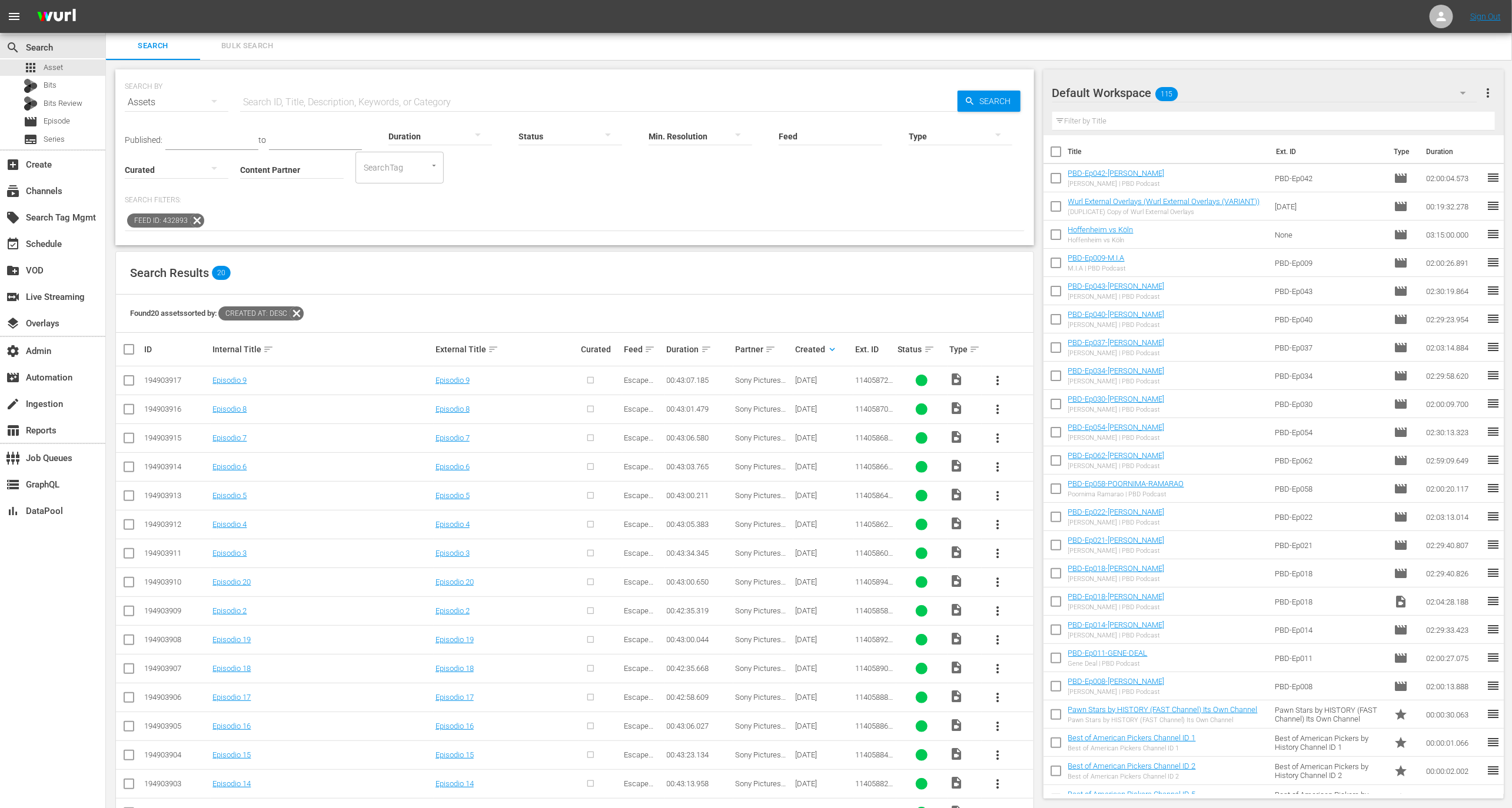
click at [315, 106] on input "text" at bounding box center [598, 102] width 717 height 29
paste input "11405896_U0000704_LAT"
type input "11405896_U0000704_LAT"
click at [391, 101] on input "text" at bounding box center [598, 102] width 717 height 29
paste input "11405898_U0000705_LAT"
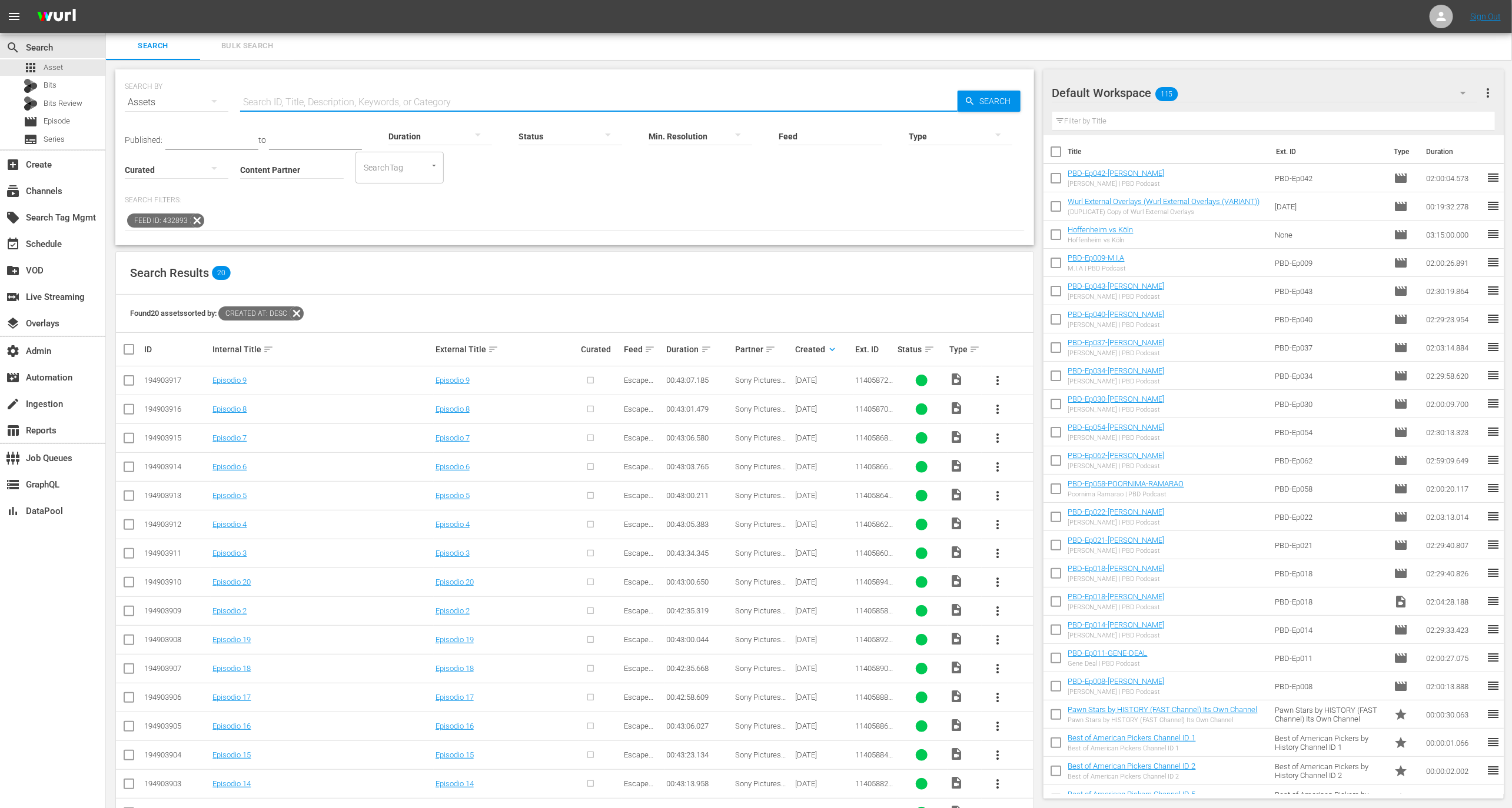
type input "11405898_U0000705_LAT"
click at [195, 221] on icon at bounding box center [197, 221] width 14 height 14
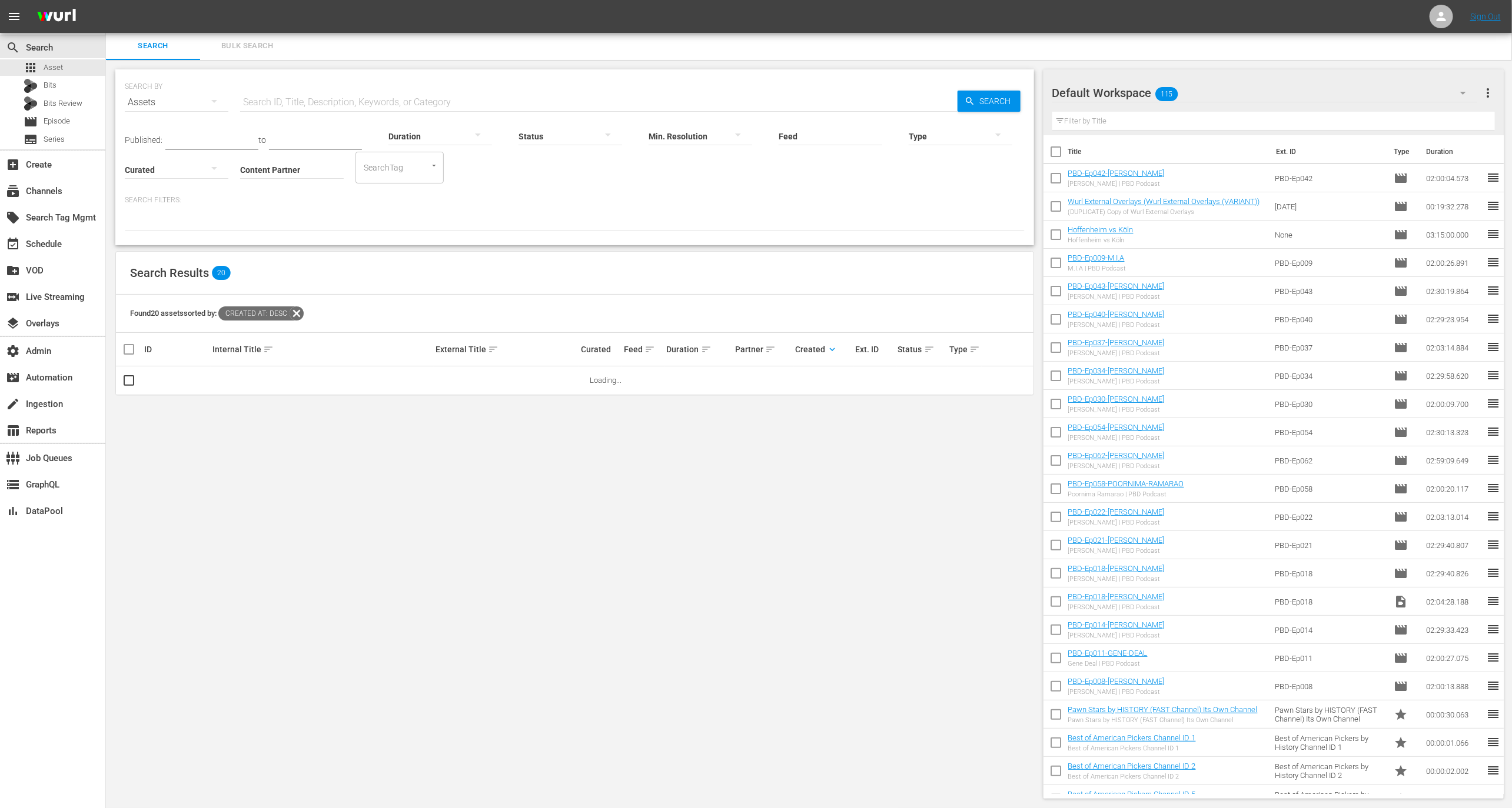
click at [276, 170] on input "Content Partner" at bounding box center [292, 170] width 104 height 42
click at [300, 200] on div "Free TV Networks (387)" at bounding box center [336, 203] width 173 height 29
type input "Free TV Networks (387)"
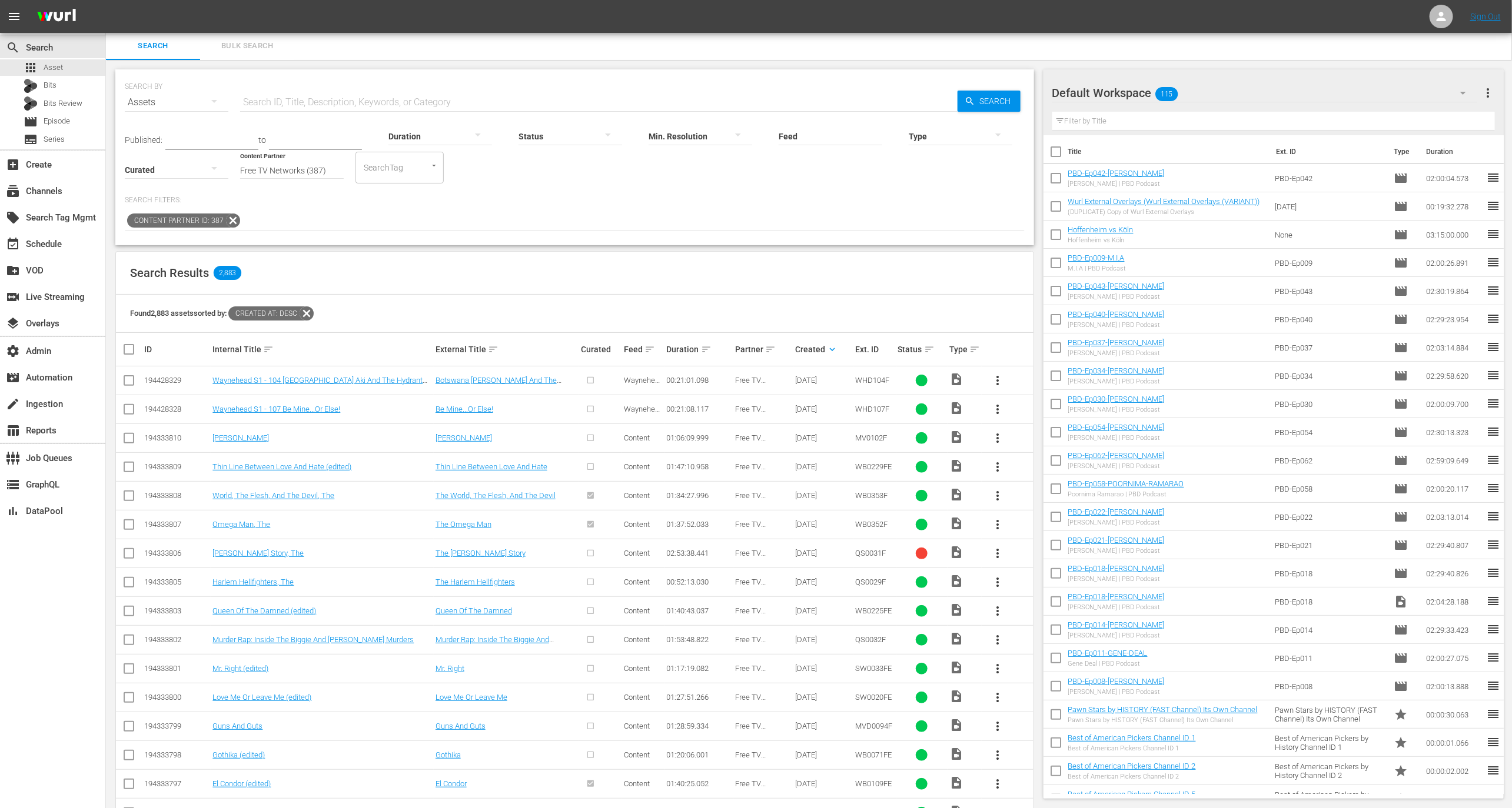
click at [162, 543] on td "194333806" at bounding box center [177, 553] width 68 height 29
copy div "194333806"
click at [65, 410] on div "create Ingestion" at bounding box center [52, 403] width 105 height 24
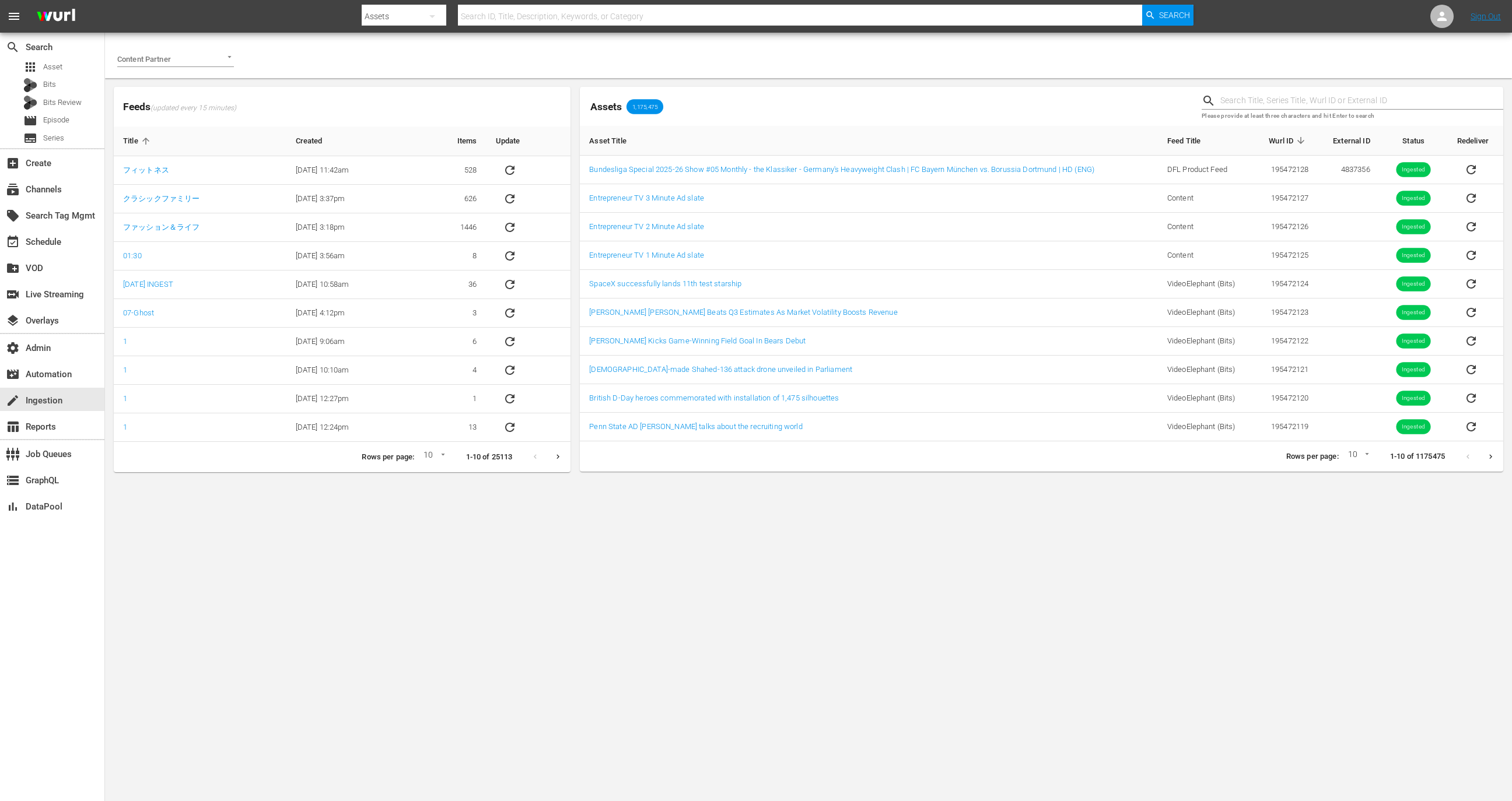
click at [193, 57] on input "Content Partner" at bounding box center [159, 59] width 84 height 16
click at [210, 81] on li "Free TV Networks" at bounding box center [175, 83] width 117 height 19
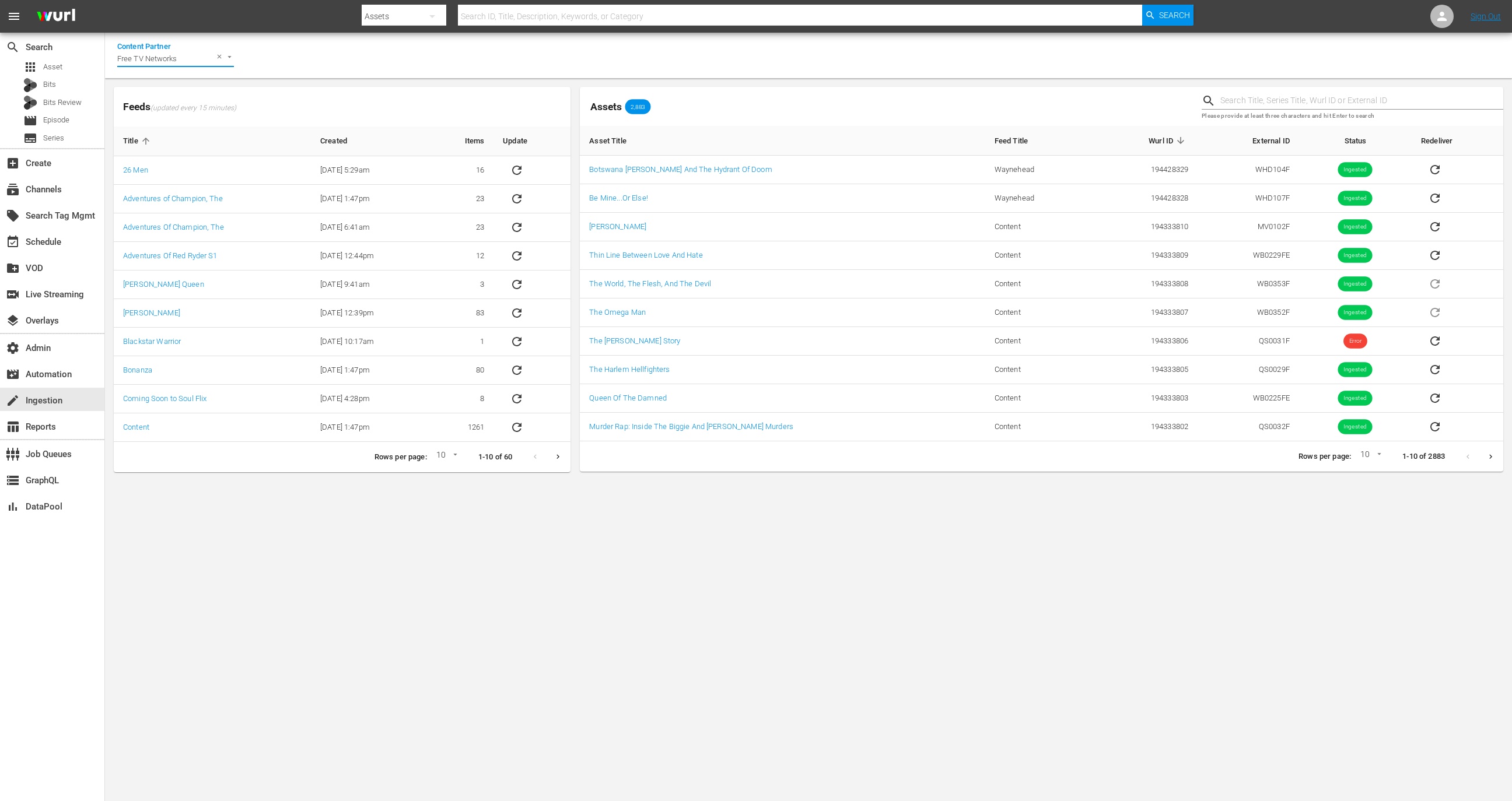
type input "Free TV Networks"
click at [1264, 106] on input "text" at bounding box center [1362, 101] width 283 height 17
paste input "194333806"
type input "194333806"
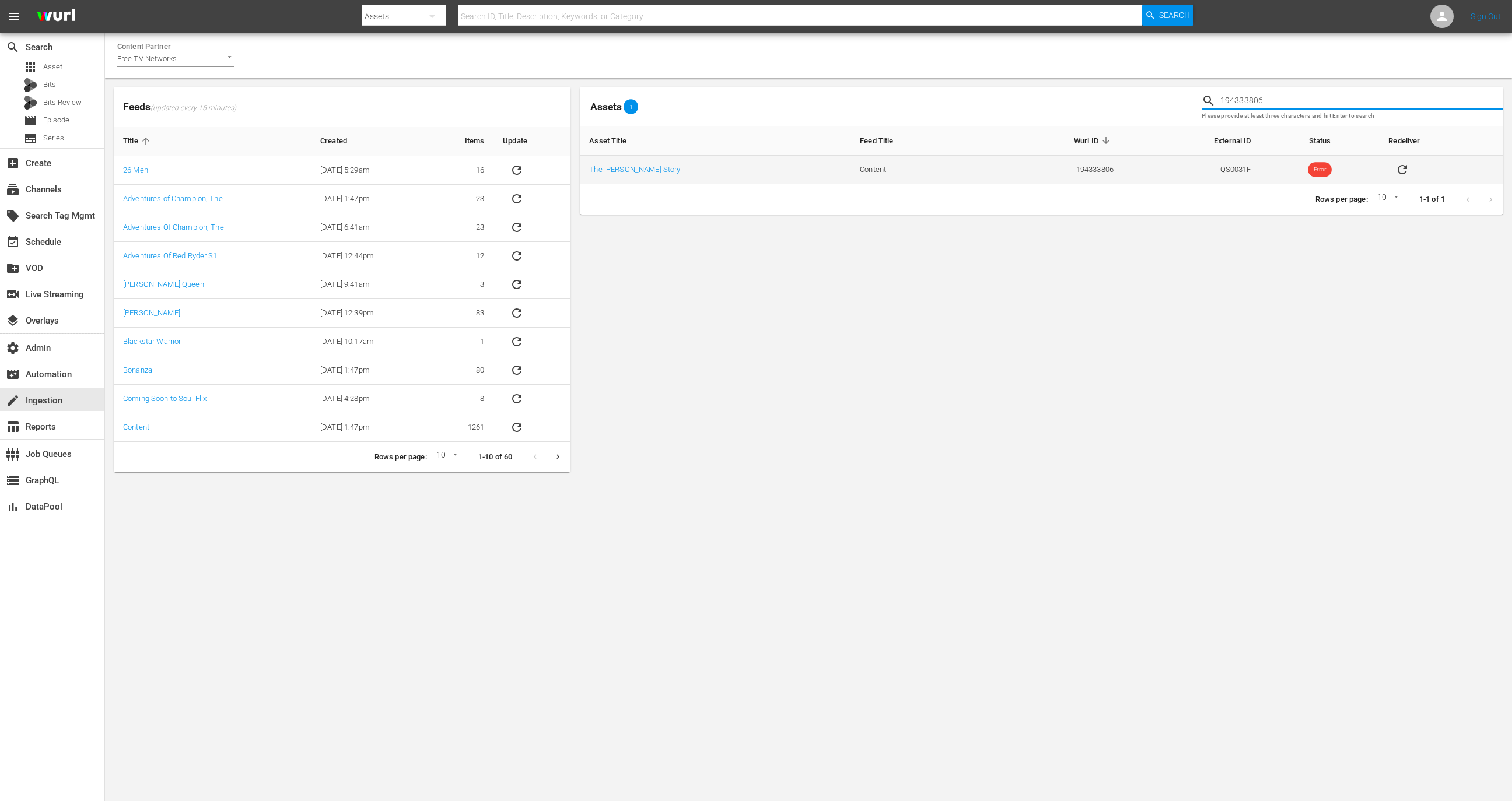
click at [1401, 166] on icon "sticky table" at bounding box center [1403, 170] width 9 height 9
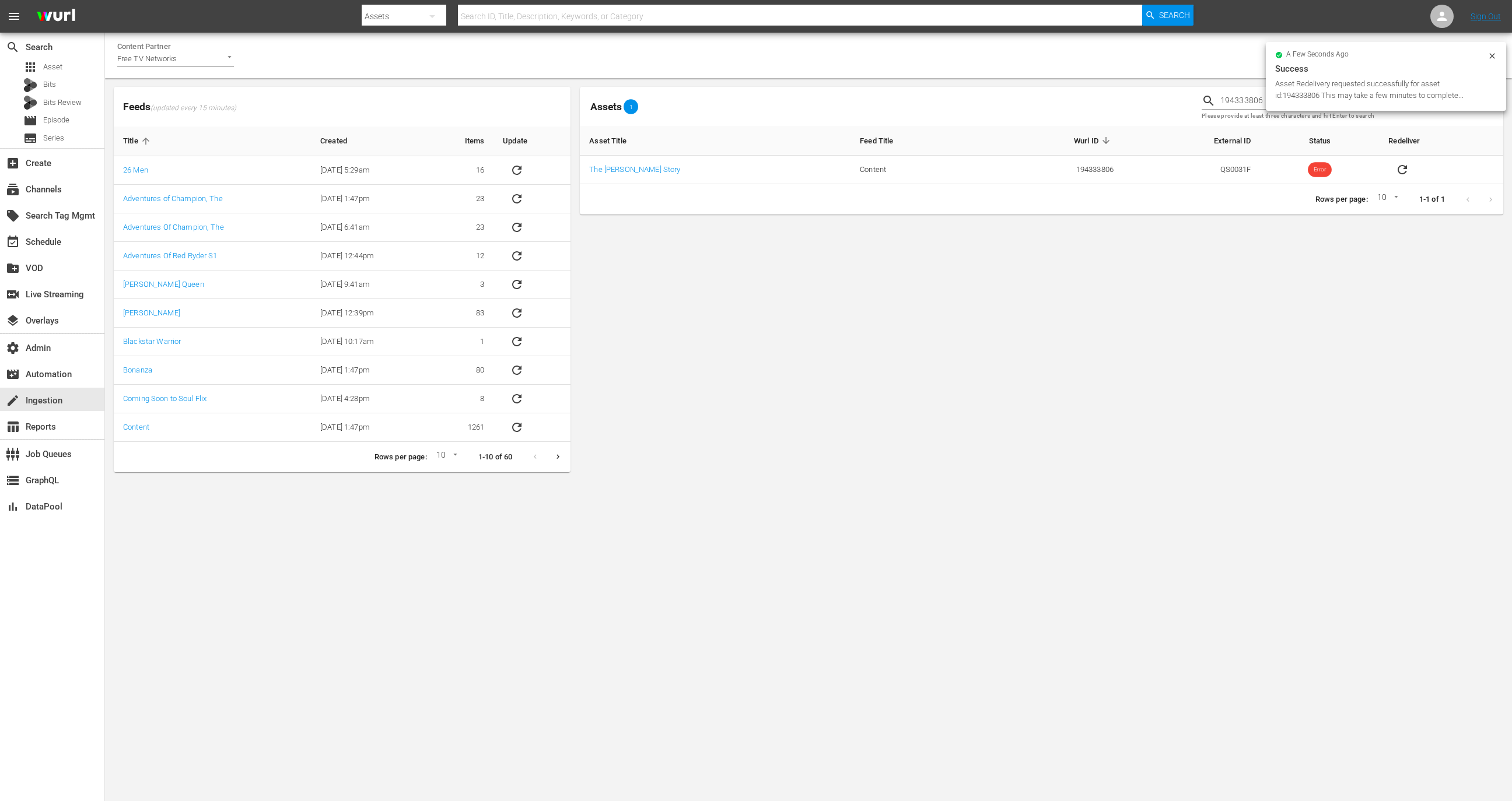
click at [1305, 88] on div "Asset Redelivery requested successfully for asset id:194333806 This may take a …" at bounding box center [1380, 90] width 210 height 24
click at [1305, 94] on div "Asset Redelivery requested successfully for asset id:194333806 This may take a …" at bounding box center [1380, 90] width 210 height 24
copy div "194333806"
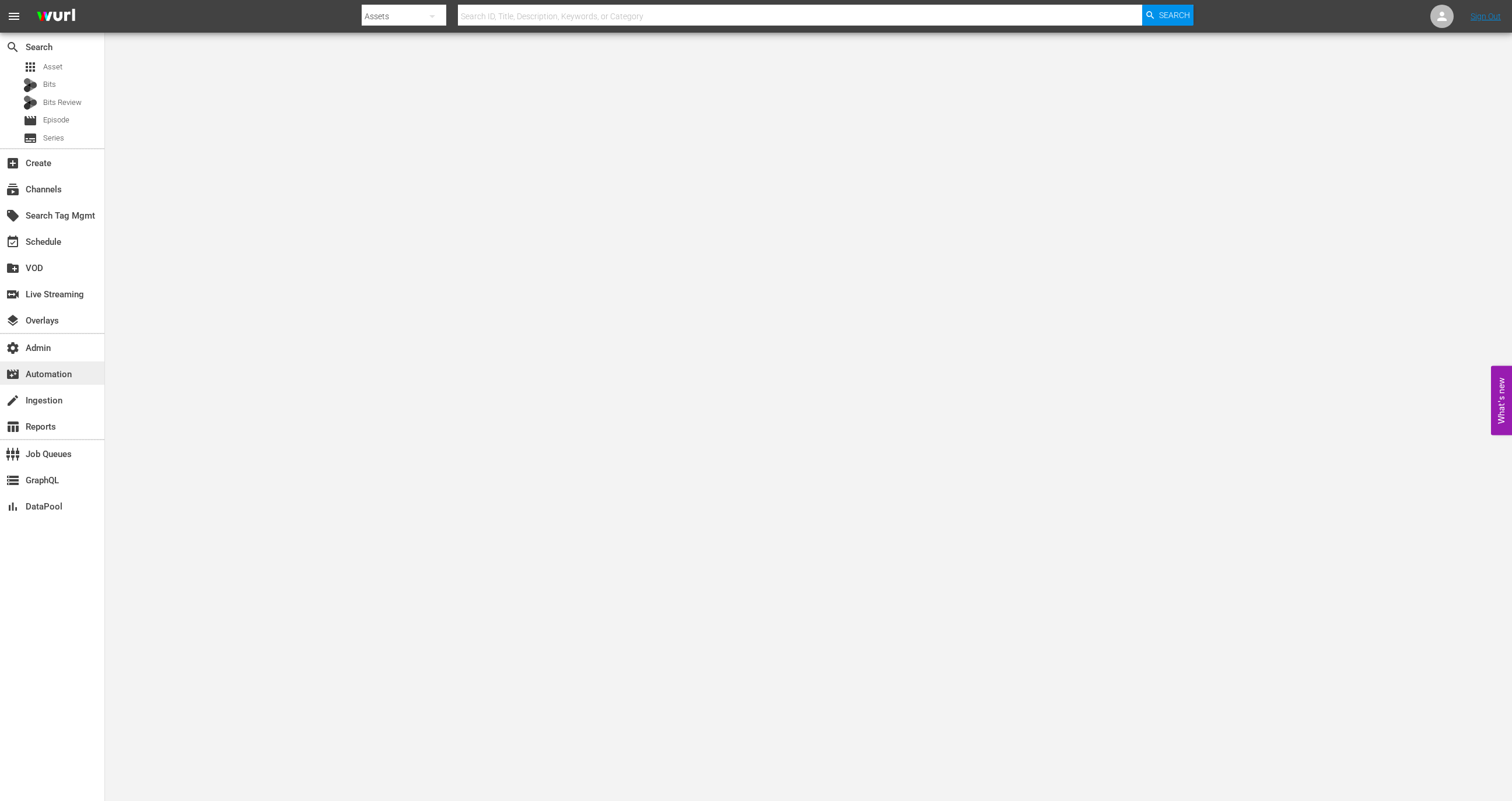
click at [65, 378] on div "movie_filter Automation" at bounding box center [32, 372] width 65 height 10
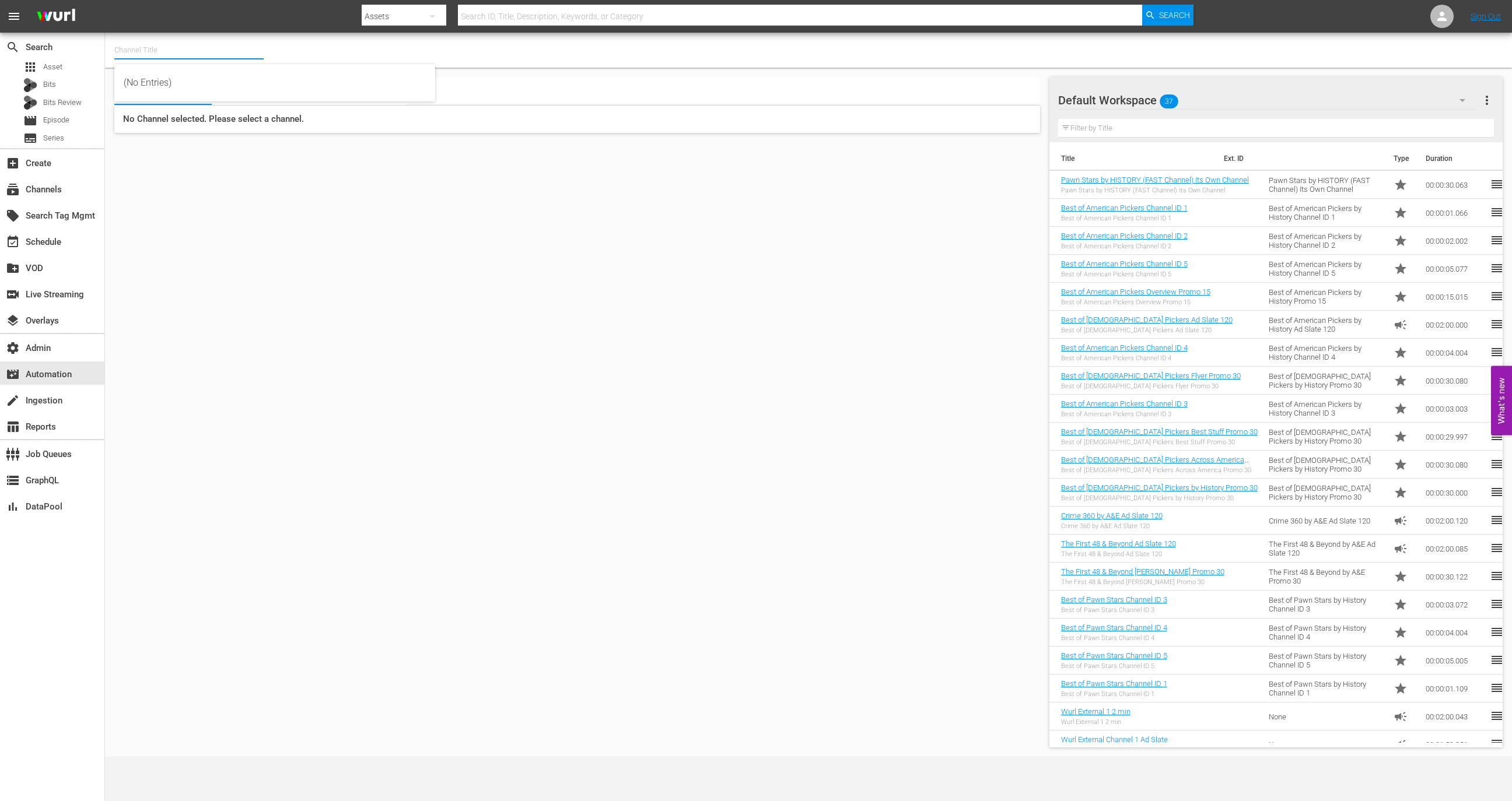
click at [162, 47] on input "text" at bounding box center [189, 50] width 149 height 28
type input "m"
click at [206, 85] on div "Dry Bar Comedy (370 - drybar_drybarcomedy_1)" at bounding box center [274, 83] width 302 height 28
type input "Dry Bar Comedy (370 - drybar_drybarcomedy_1)"
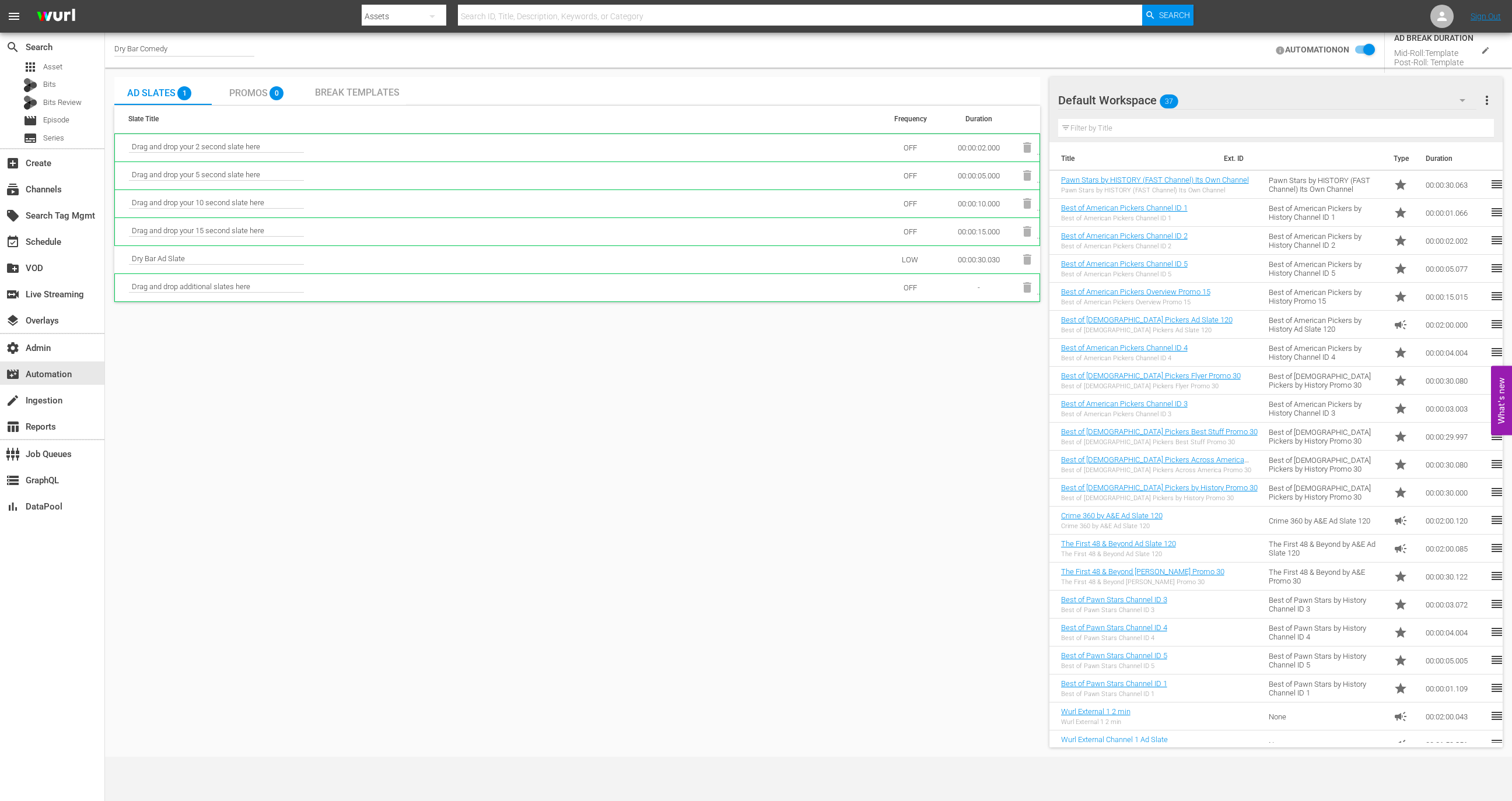
click at [1481, 54] on span "edit" at bounding box center [1485, 50] width 10 height 10
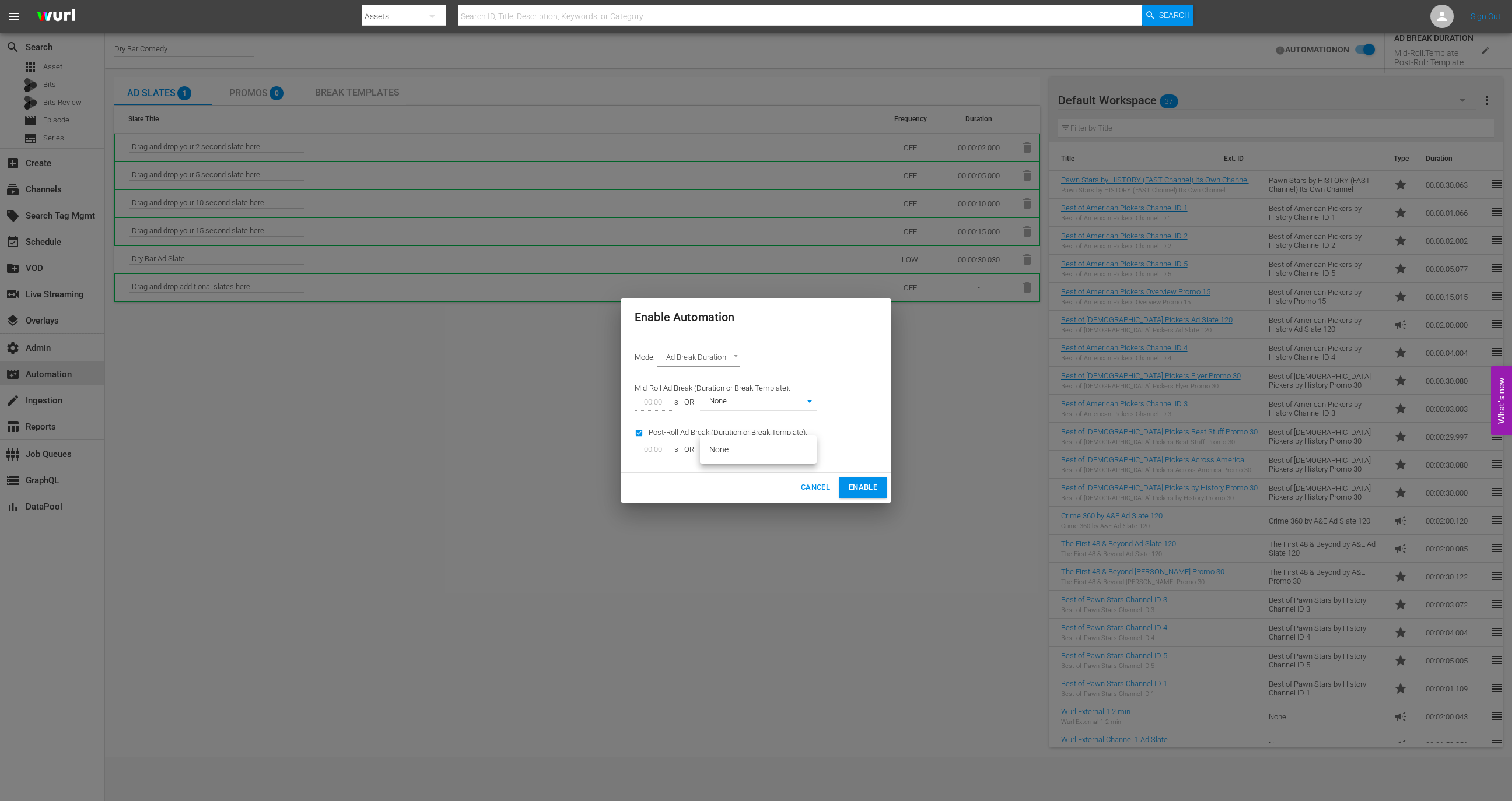
click at [762, 448] on body "menu Search By Assets Search ID, Title, Description, Keywords, or Category Sear…" at bounding box center [756, 400] width 1512 height 801
click at [747, 498] on div at bounding box center [756, 400] width 1512 height 801
click at [815, 489] on span "Cancel" at bounding box center [815, 488] width 29 height 13
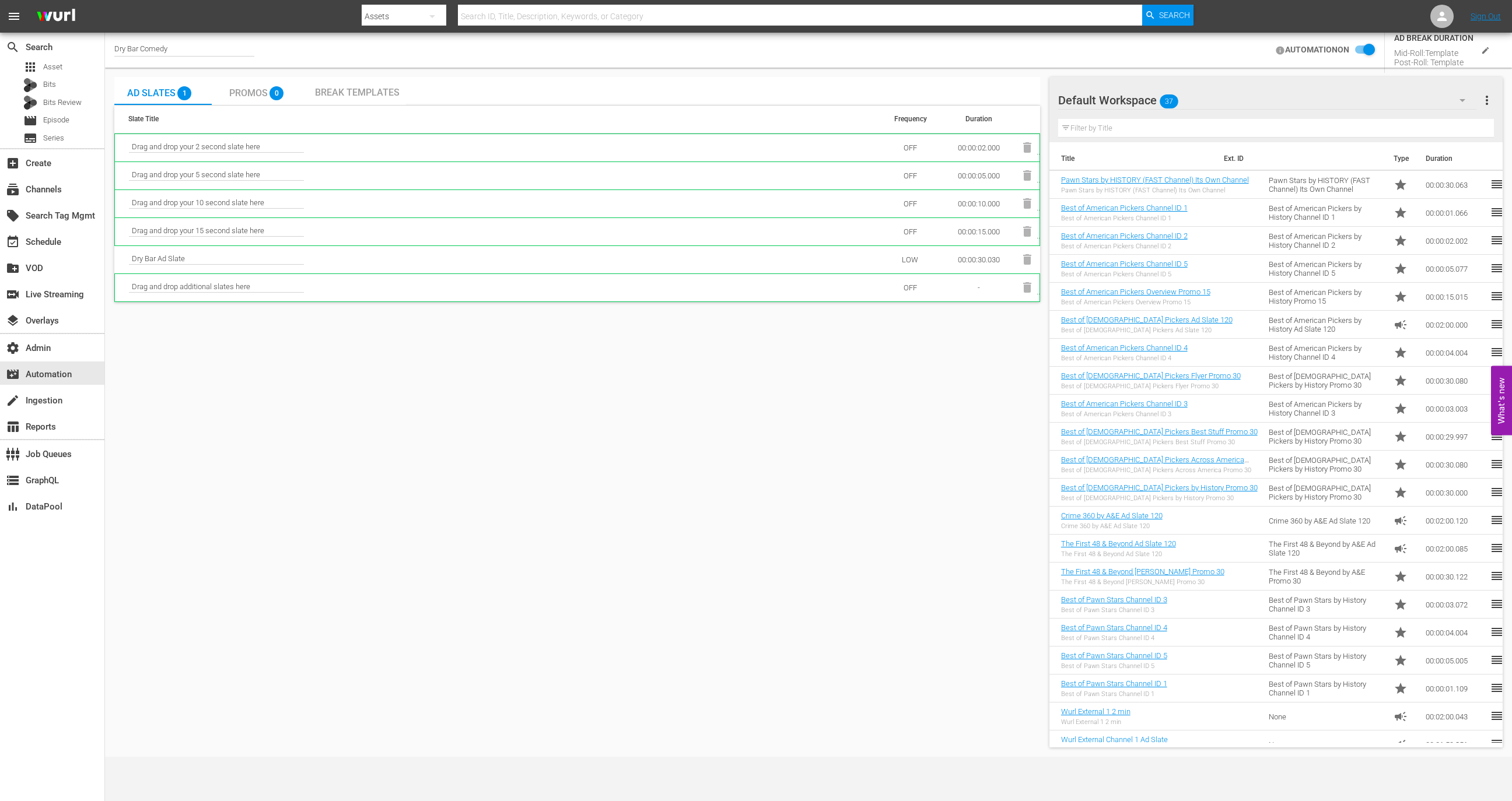
click at [1366, 53] on input "checkbox" at bounding box center [1362, 50] width 26 height 14
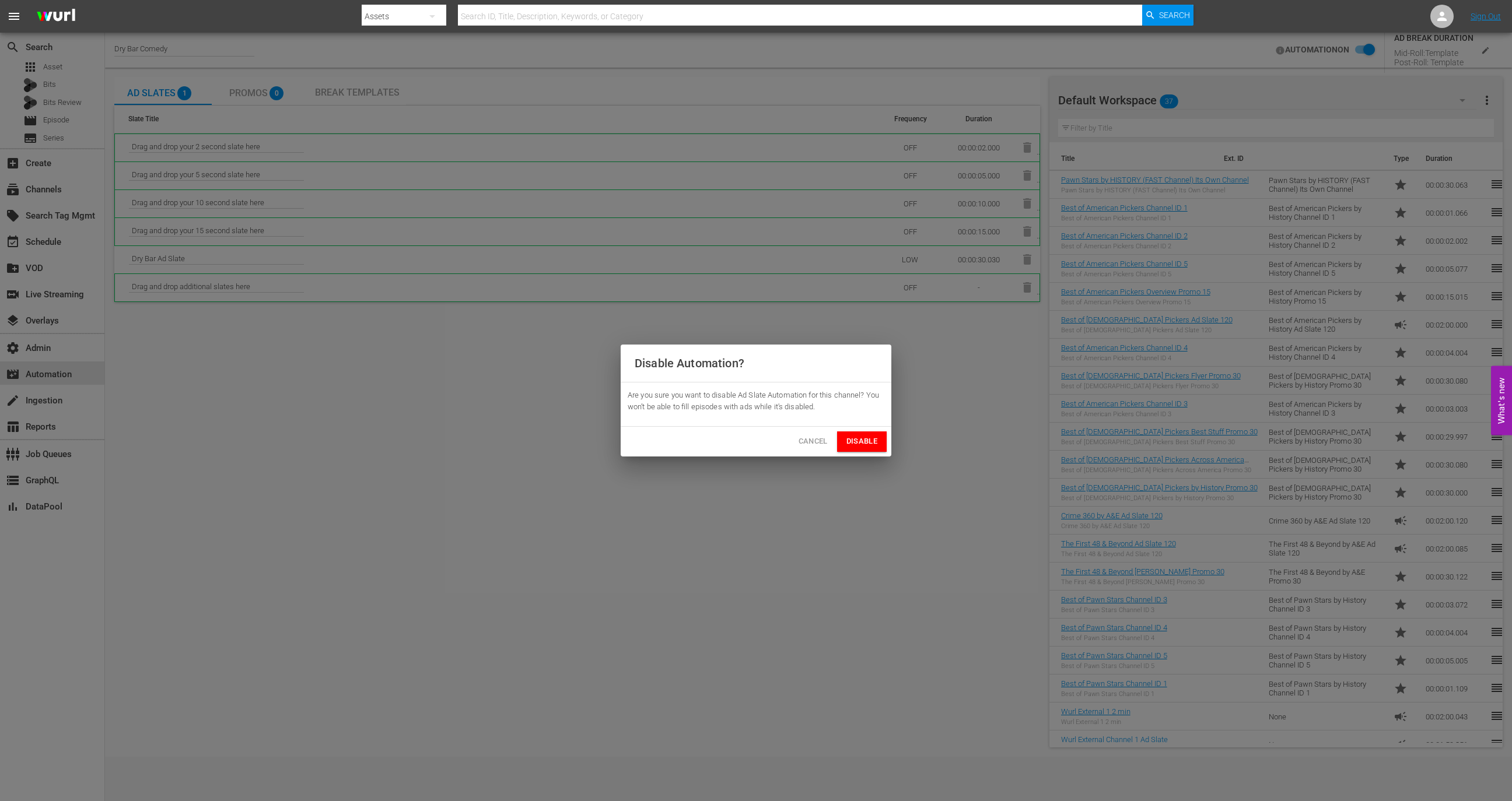
click at [859, 441] on span "Disable" at bounding box center [862, 441] width 31 height 13
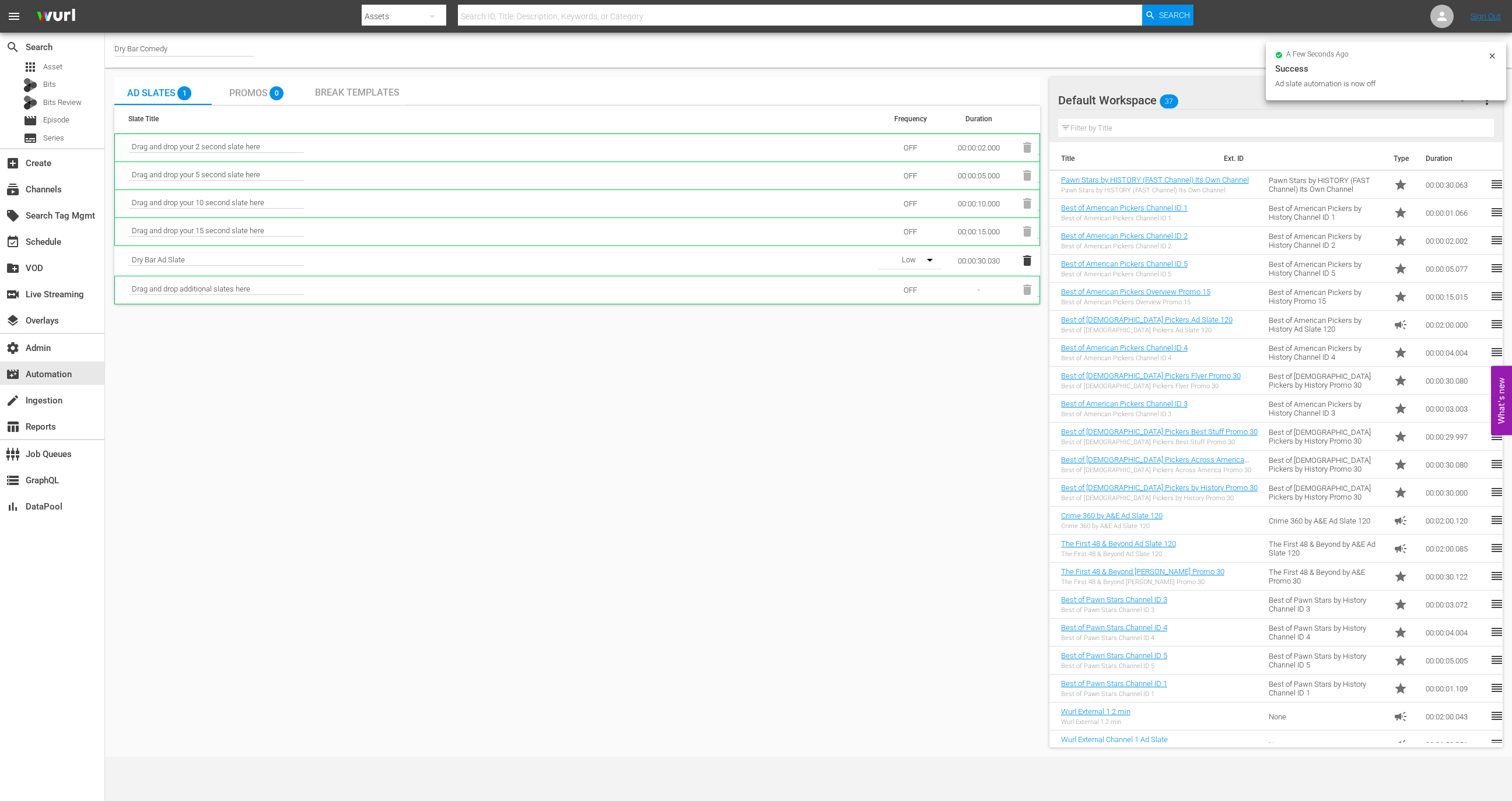
click at [1488, 52] on icon at bounding box center [1492, 56] width 9 height 9
click at [1482, 47] on input "checkbox" at bounding box center [1485, 50] width 26 height 14
checkbox input "false"
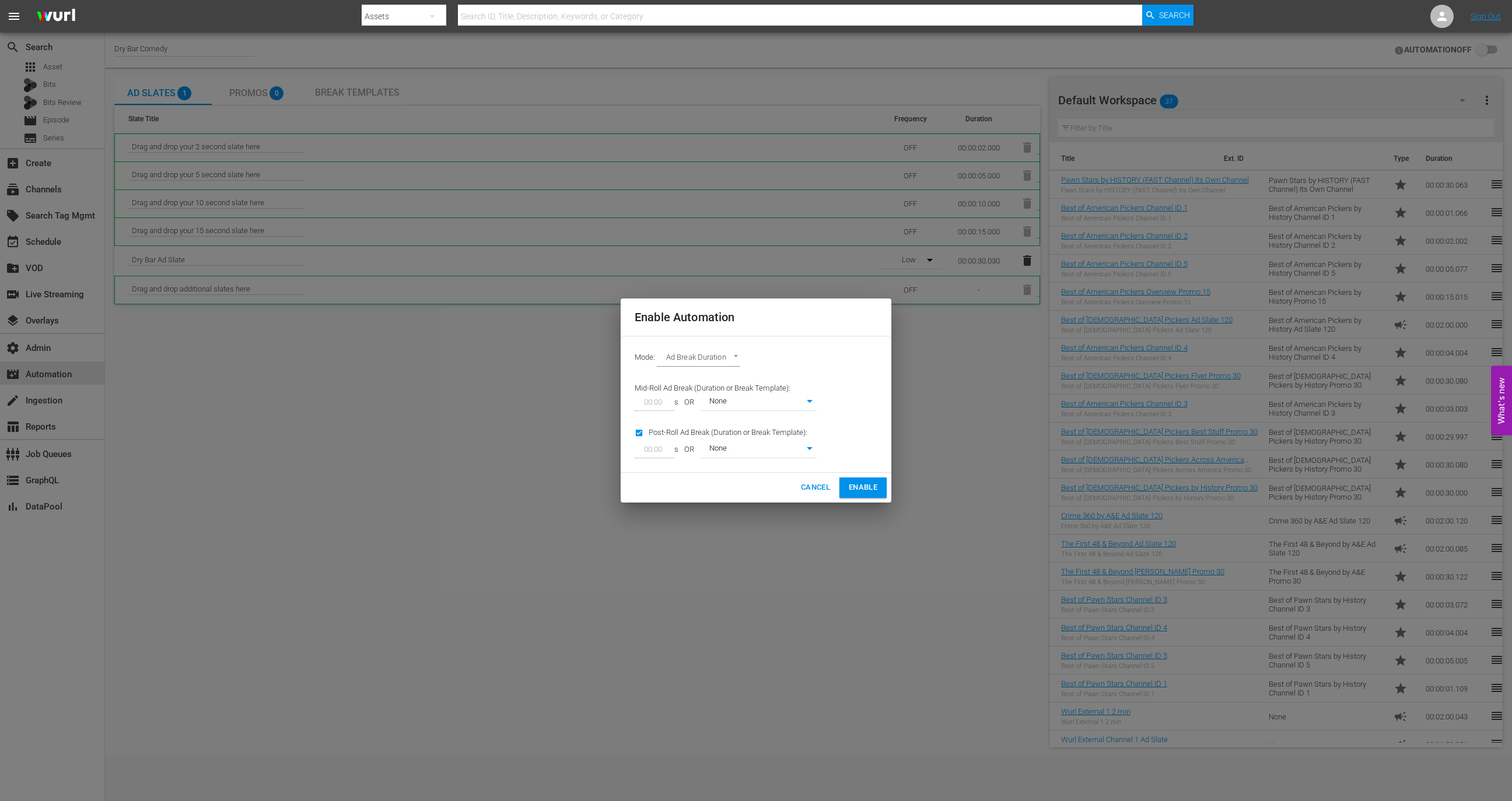
click at [719, 357] on body "menu Search By Assets Search ID, Title, Description, Keywords, or Category Sear…" at bounding box center [756, 400] width 1512 height 801
click at [712, 376] on li "Ads Per Hour" at bounding box center [699, 378] width 86 height 20
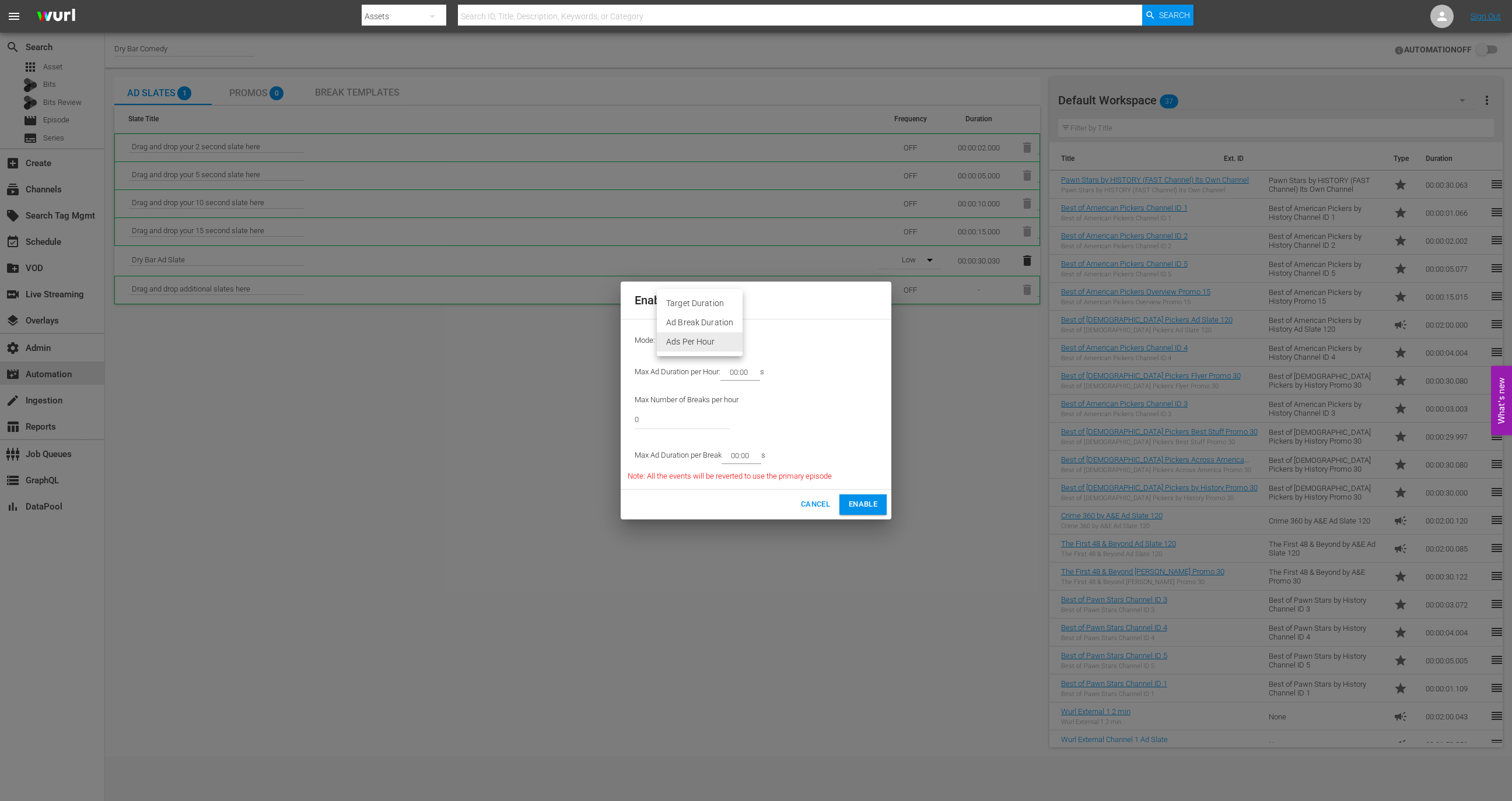
click at [708, 343] on body "menu Search By Assets Search ID, Title, Description, Keywords, or Category Sear…" at bounding box center [756, 400] width 1512 height 801
click at [704, 324] on li "Ad Break Duration" at bounding box center [699, 323] width 86 height 20
type input "AD_BREAK_DURATION"
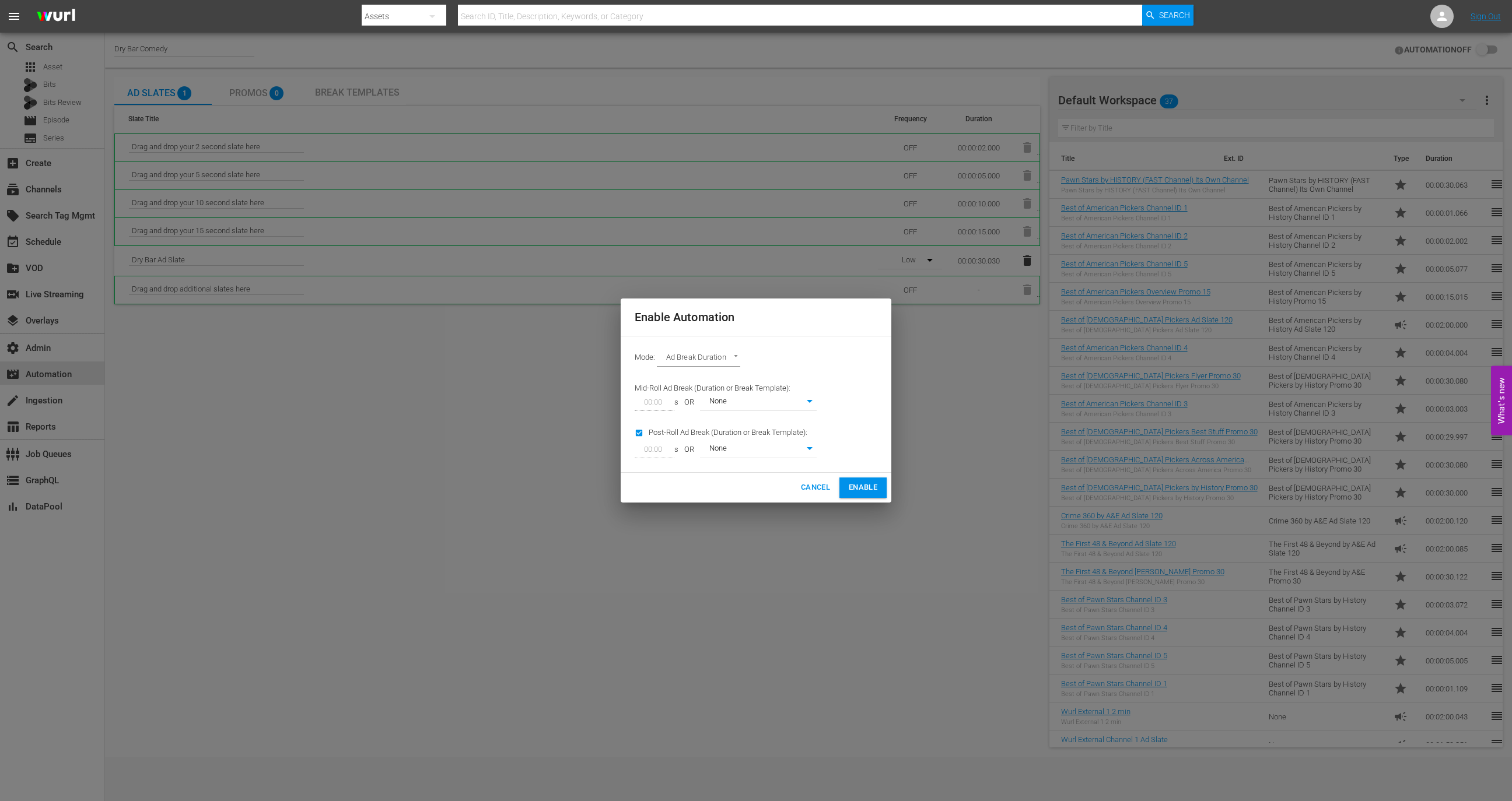
click at [771, 404] on body "menu Search By Assets Search ID, Title, Description, Keywords, or Category Sear…" at bounding box center [756, 400] width 1512 height 801
click at [743, 686] on div at bounding box center [756, 400] width 1512 height 801
click at [855, 481] on button "Enable" at bounding box center [863, 488] width 47 height 20
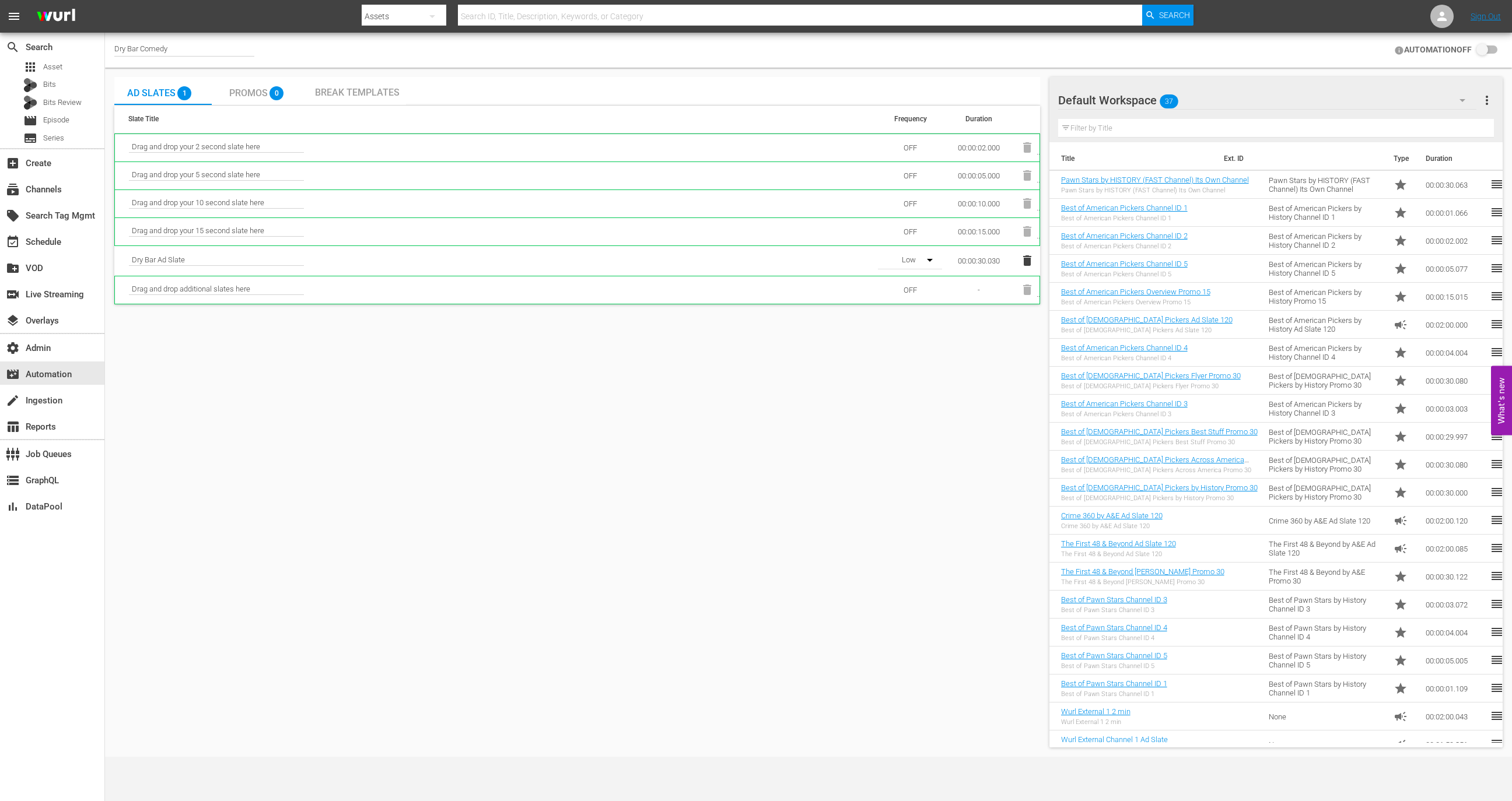
checkbox input "true"
click at [264, 97] on span "Promos" at bounding box center [248, 93] width 38 height 11
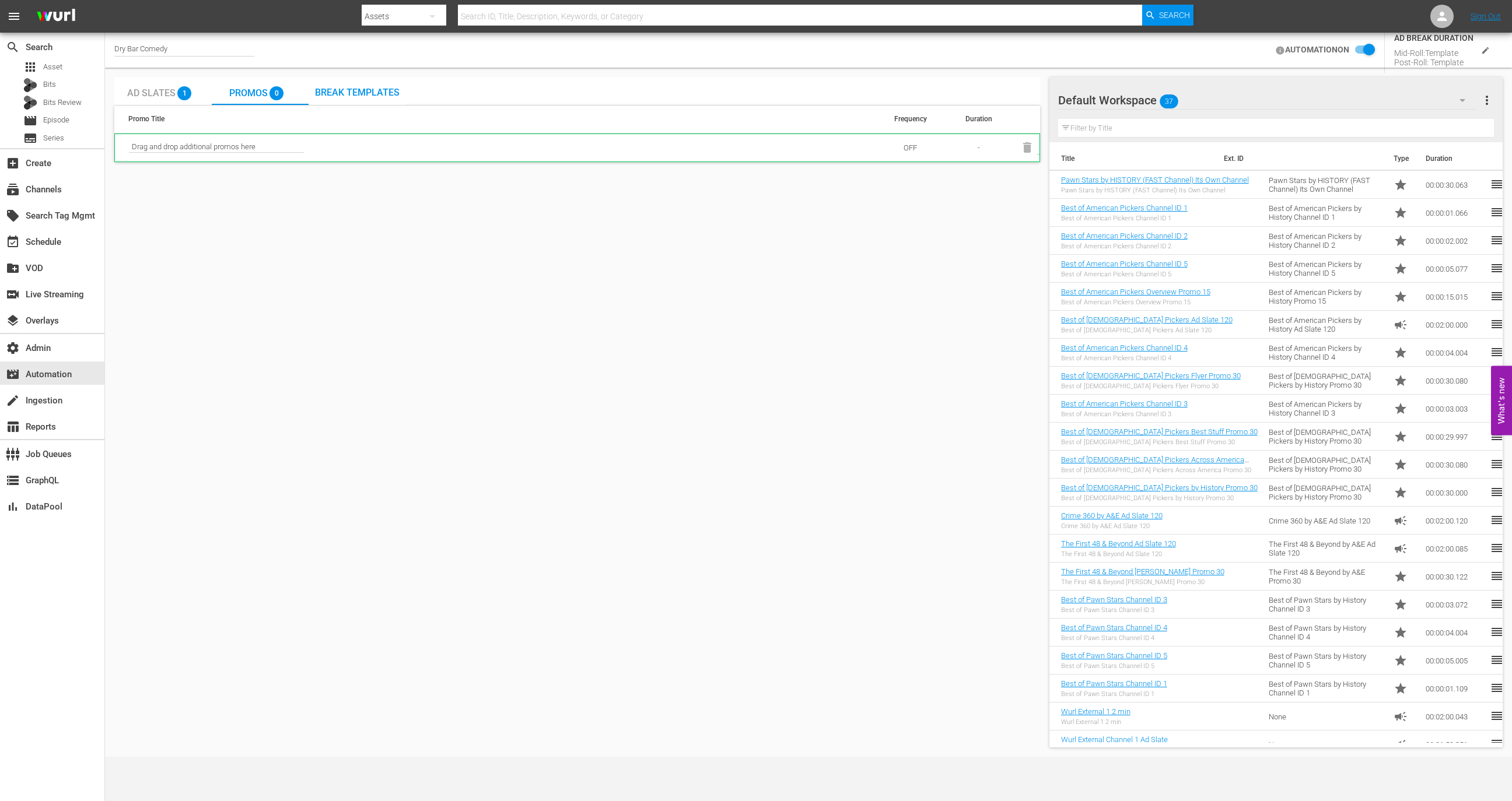
click at [382, 102] on div "Break Templates" at bounding box center [357, 91] width 97 height 28
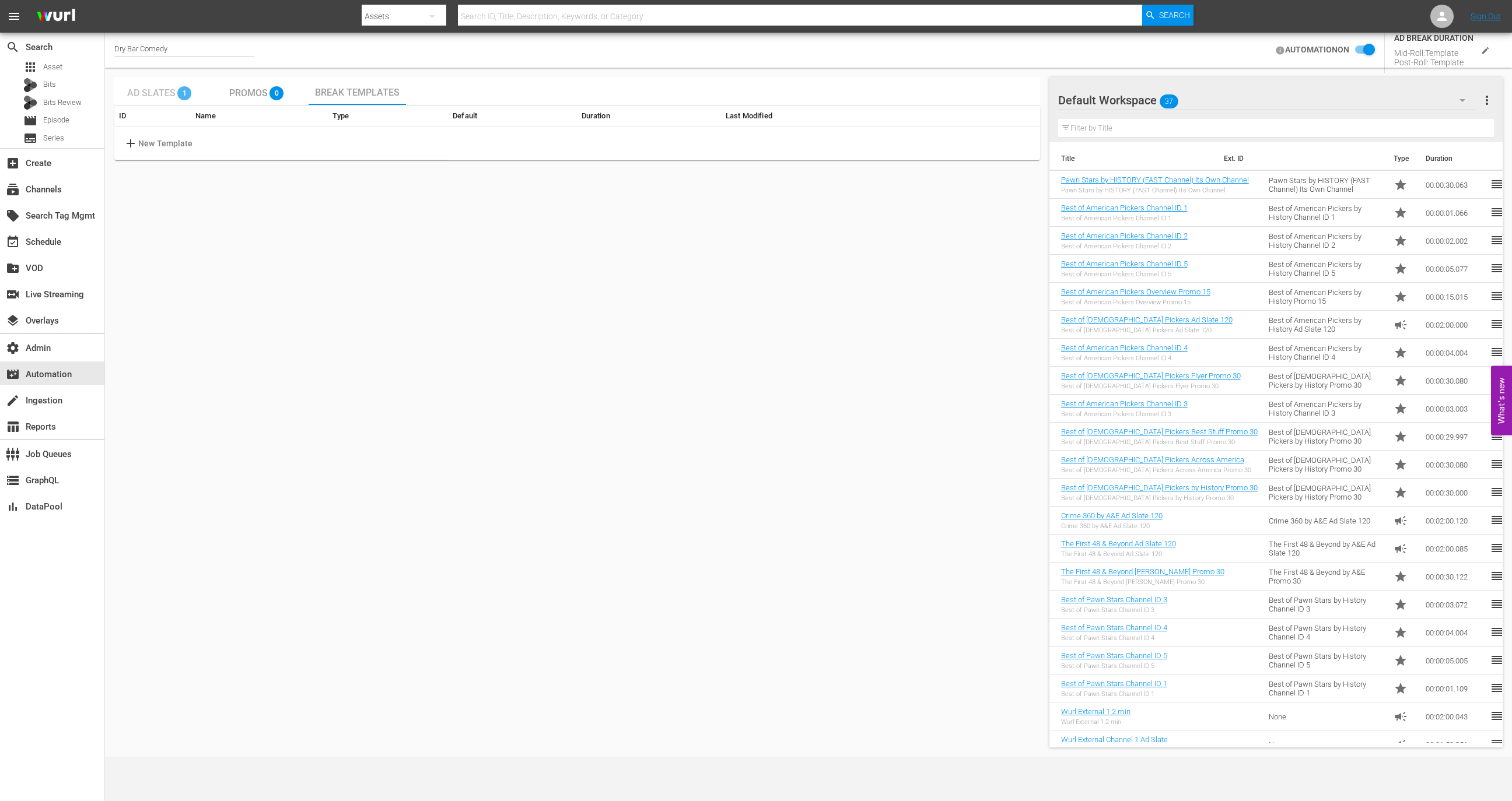
click at [135, 86] on div "Ad Slates 1" at bounding box center [163, 91] width 71 height 24
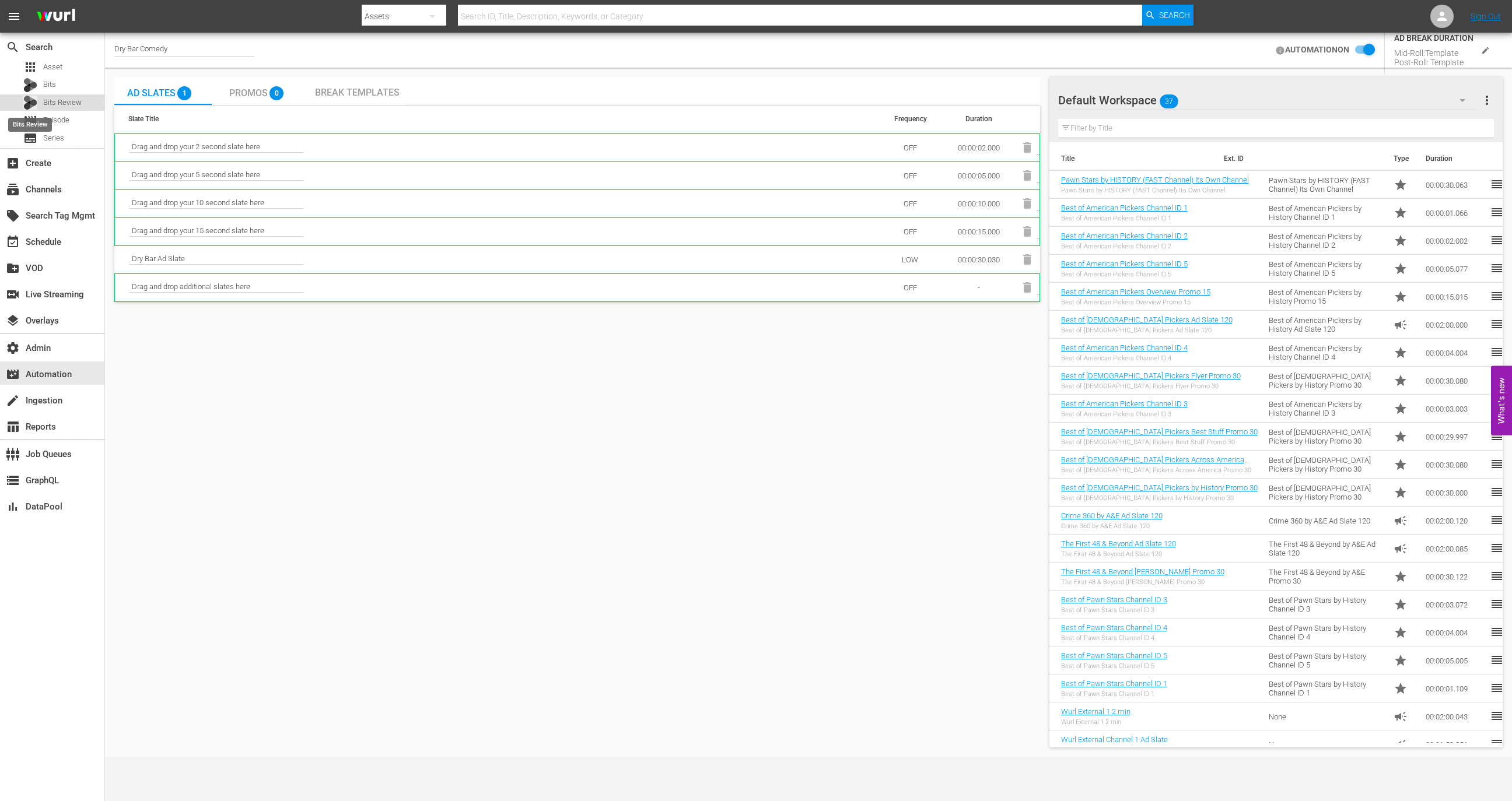
click at [37, 109] on div at bounding box center [31, 103] width 14 height 14
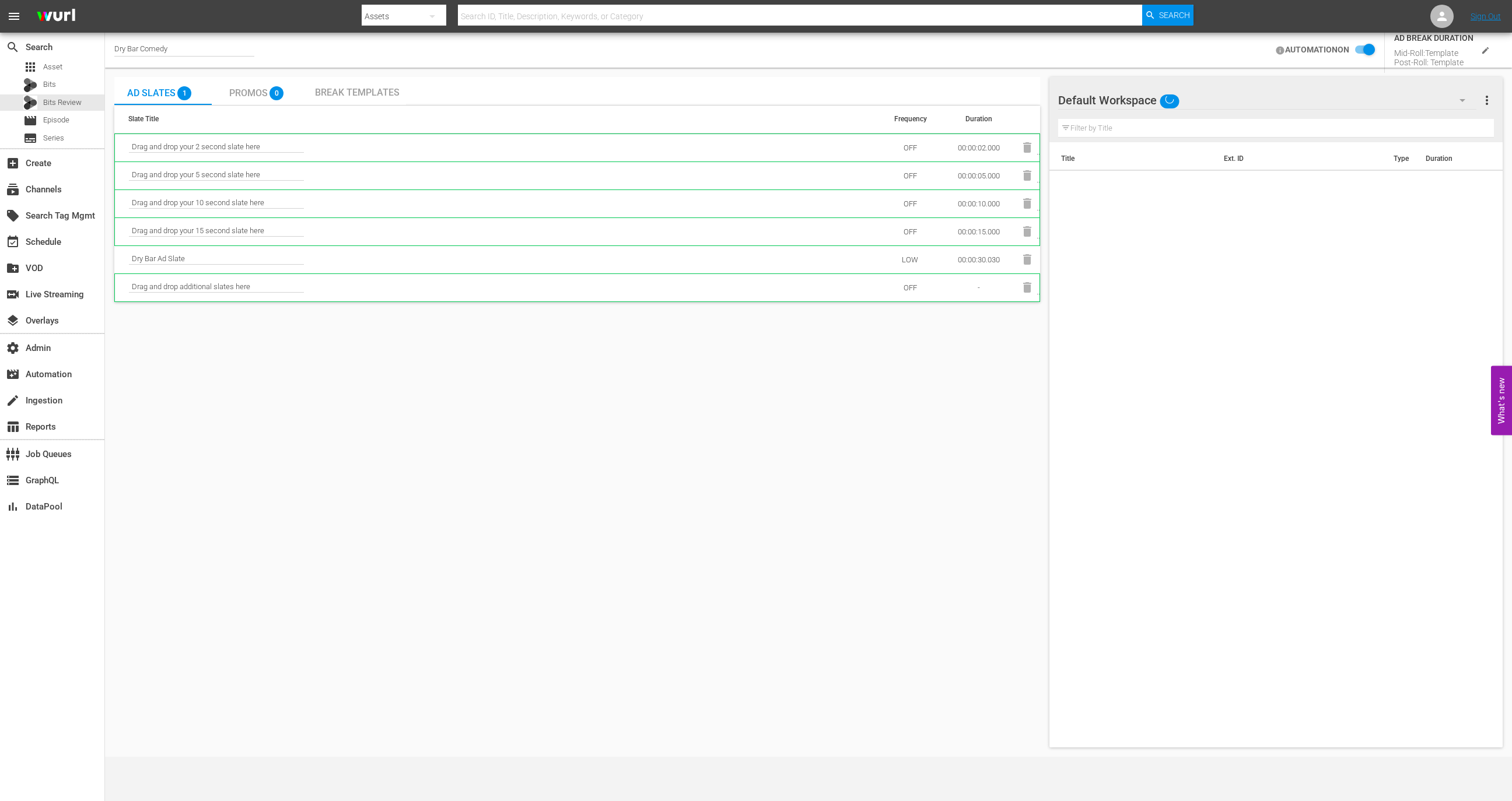
click at [1455, 20] on nav "menu Search By Assets Search ID, Title, Description, Keywords, or Category Sear…" at bounding box center [756, 16] width 1512 height 33
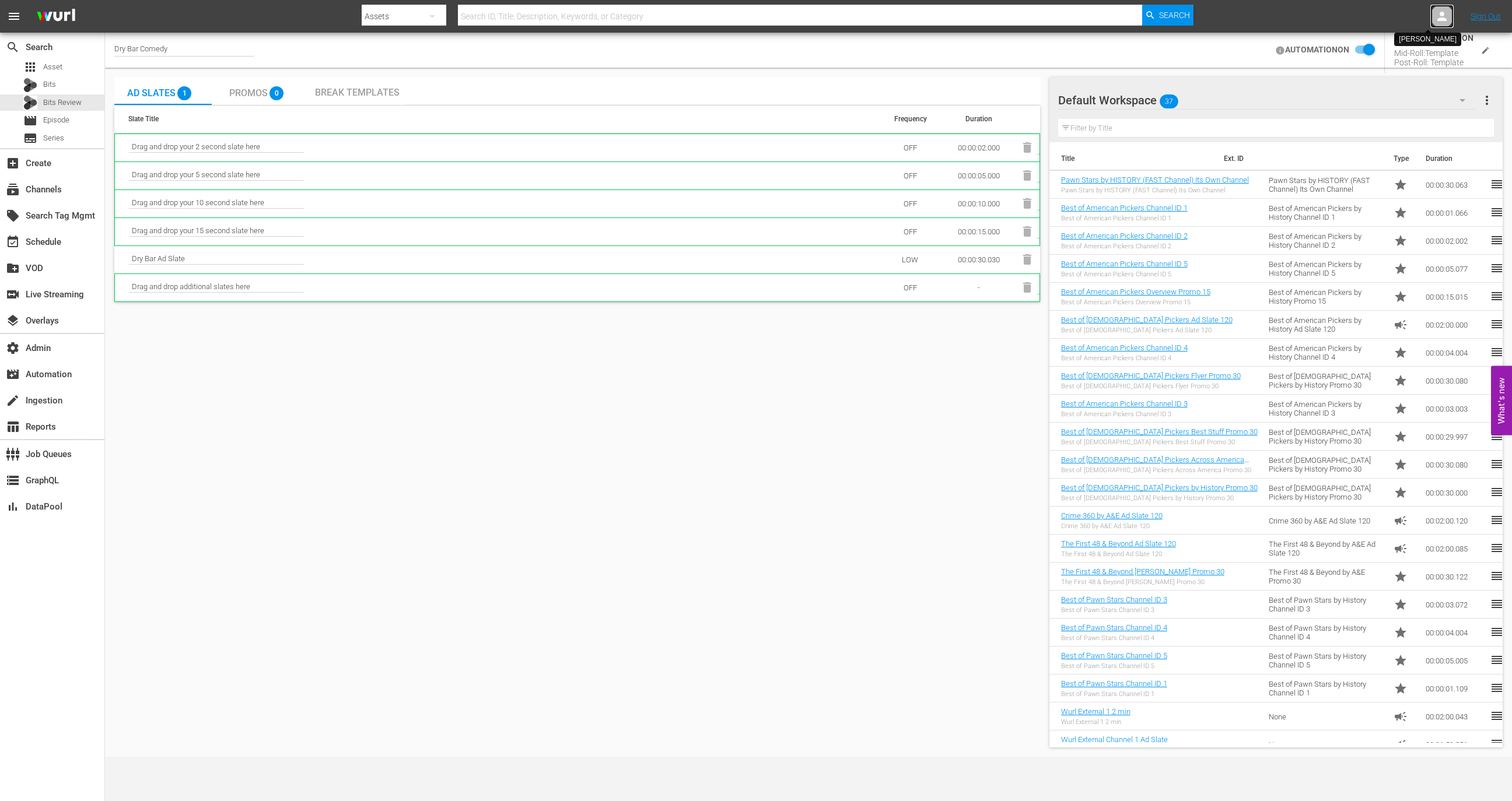
click at [1438, 15] on icon at bounding box center [1442, 16] width 14 height 14
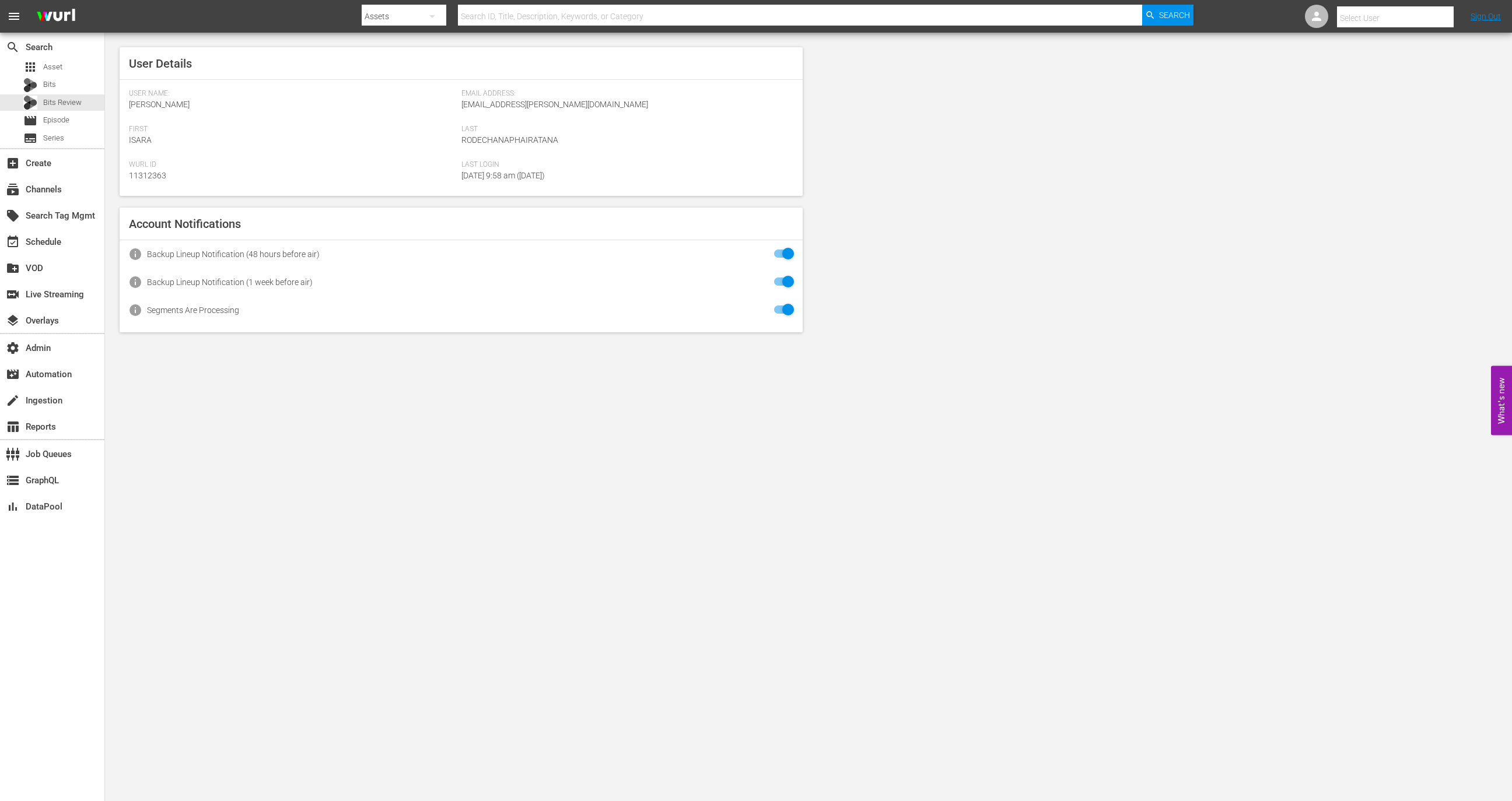
click at [1430, 16] on input "text" at bounding box center [1411, 18] width 149 height 28
click at [1411, 169] on div "Shawna Brooks <shawna.brooks@angel.com>" at bounding box center [1373, 163] width 182 height 28
type input "Shawna Brooks (11314900)"
